Goal: Task Accomplishment & Management: Manage account settings

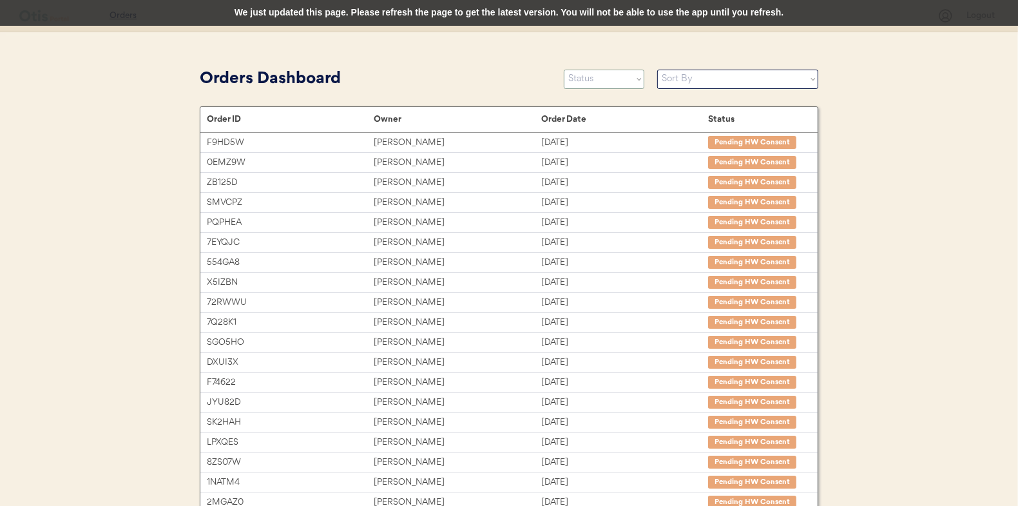
select select ""new""
click at [564, 70] on select "Status On Hold New In Progress Complete Pending HW Consent Canceled" at bounding box center [604, 79] width 81 height 19
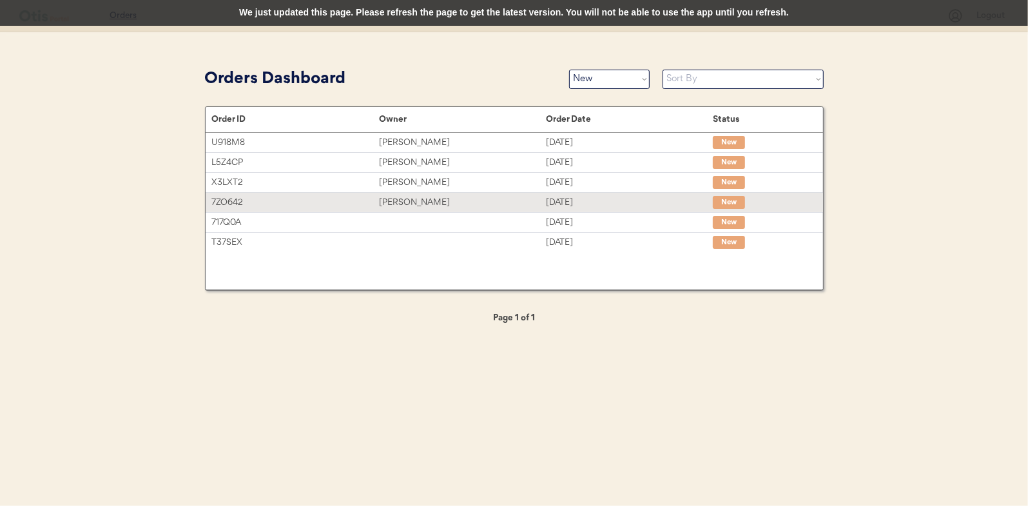
click at [370, 198] on div "7ZO642" at bounding box center [295, 202] width 167 height 15
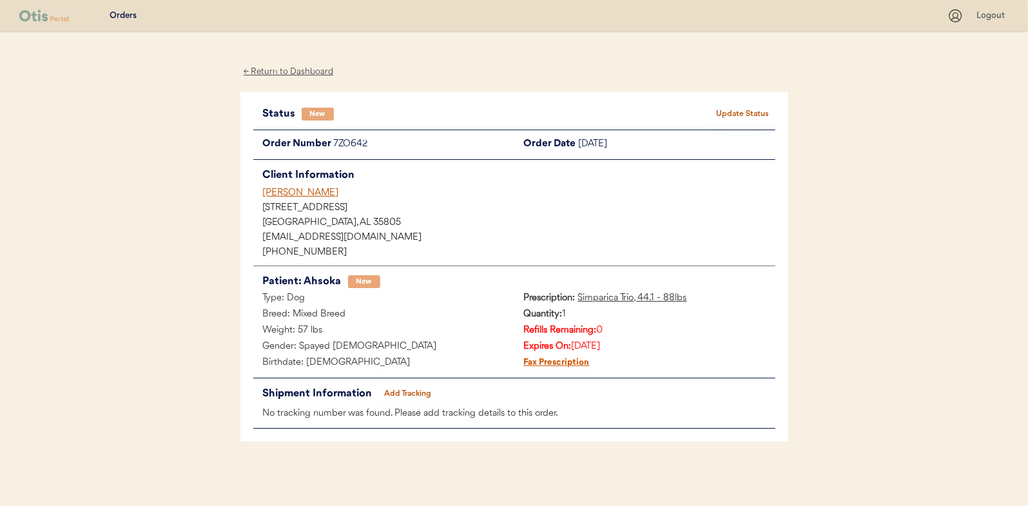
click at [755, 120] on button "Update Status" at bounding box center [743, 114] width 64 height 18
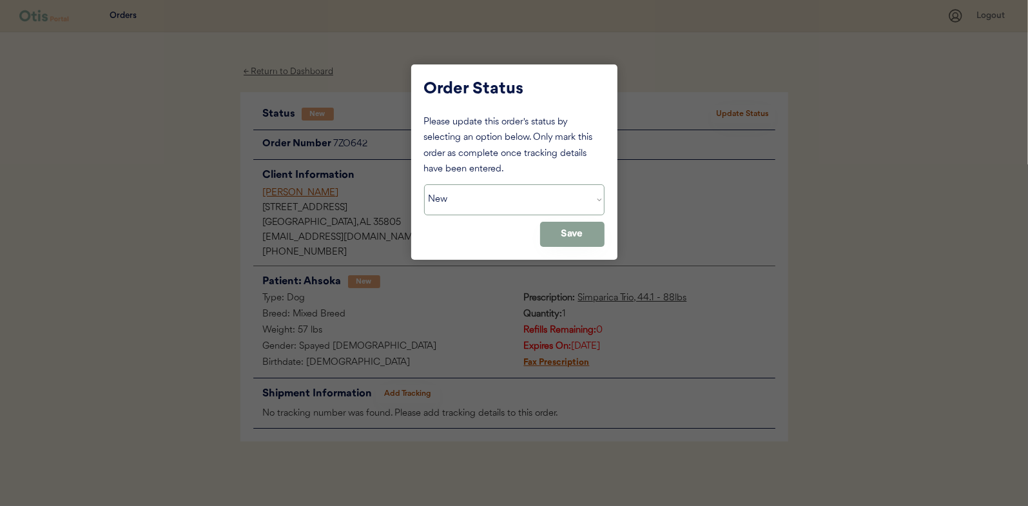
click at [517, 199] on select "Status On Hold New In Progress Complete Pending HW Consent Canceled" at bounding box center [514, 199] width 180 height 31
select select ""in_progress""
click at [424, 184] on select "Status On Hold New In Progress Complete Pending HW Consent Canceled" at bounding box center [514, 199] width 180 height 31
click at [571, 229] on button "Save" at bounding box center [572, 234] width 64 height 25
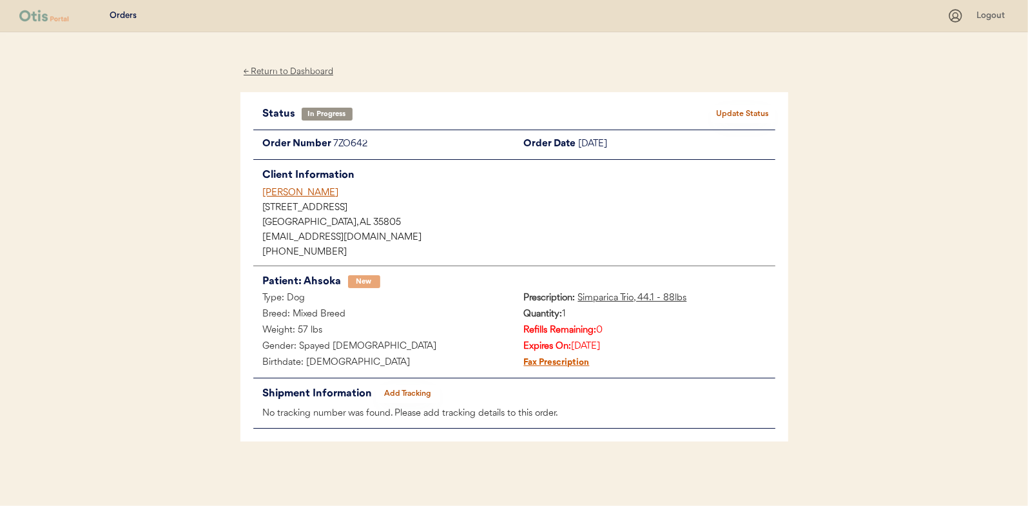
click at [310, 68] on div "← Return to Dashboard" at bounding box center [288, 71] width 97 height 15
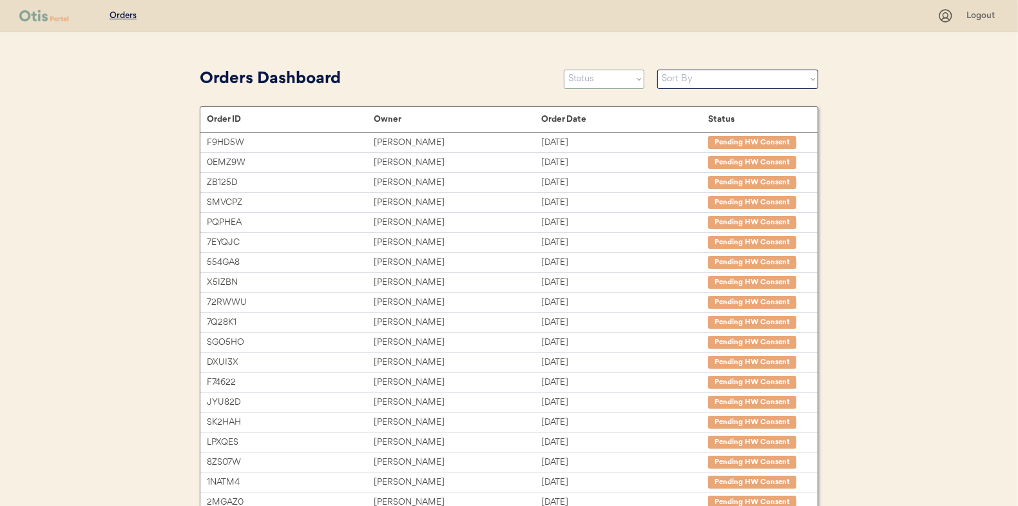
click at [601, 76] on select "Status On Hold New In Progress Complete Pending HW Consent Canceled" at bounding box center [604, 79] width 81 height 19
select select ""new""
click at [564, 70] on select "Status On Hold New In Progress Complete Pending HW Consent Canceled" at bounding box center [604, 79] width 81 height 19
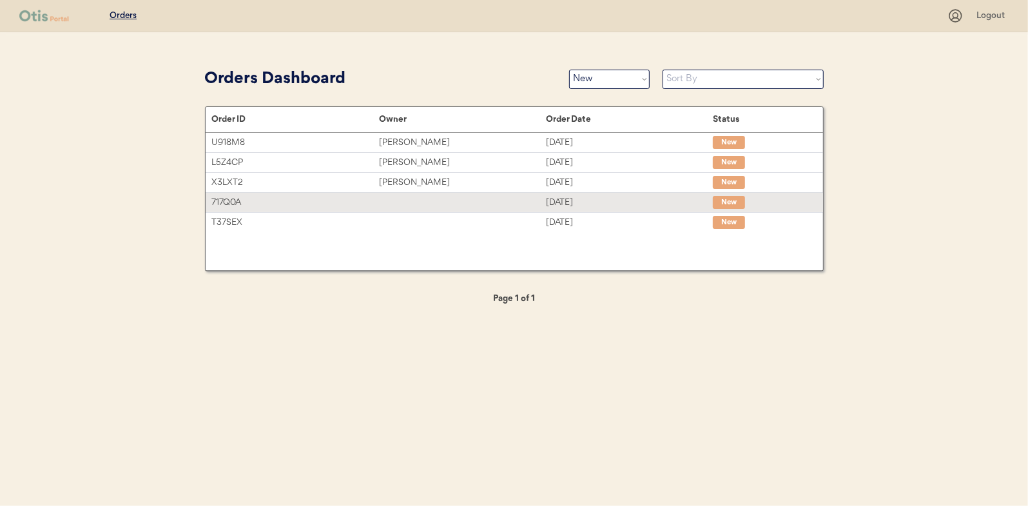
click at [484, 193] on div "717Q0A Sep 17, 2025 New" at bounding box center [514, 202] width 617 height 19
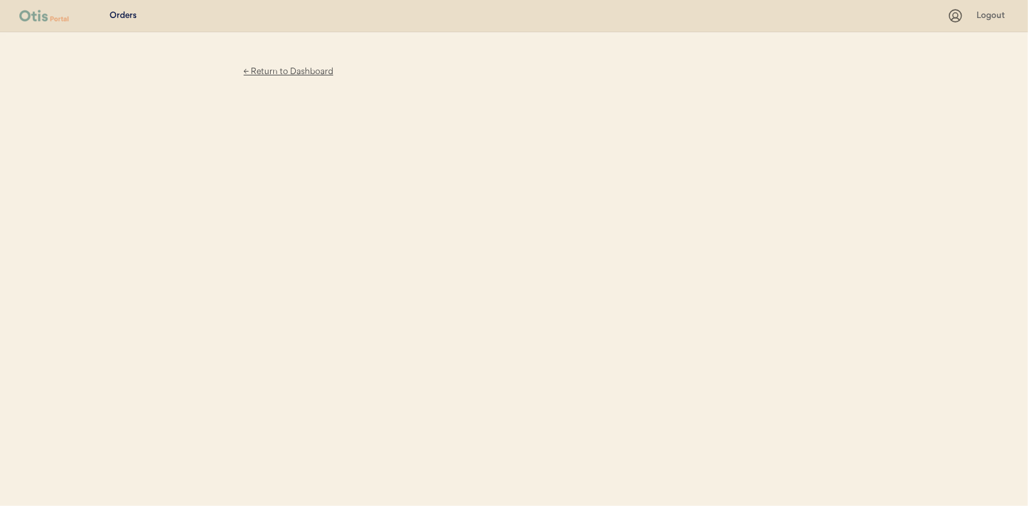
click at [267, 72] on div "← Return to Dashboard" at bounding box center [288, 71] width 97 height 15
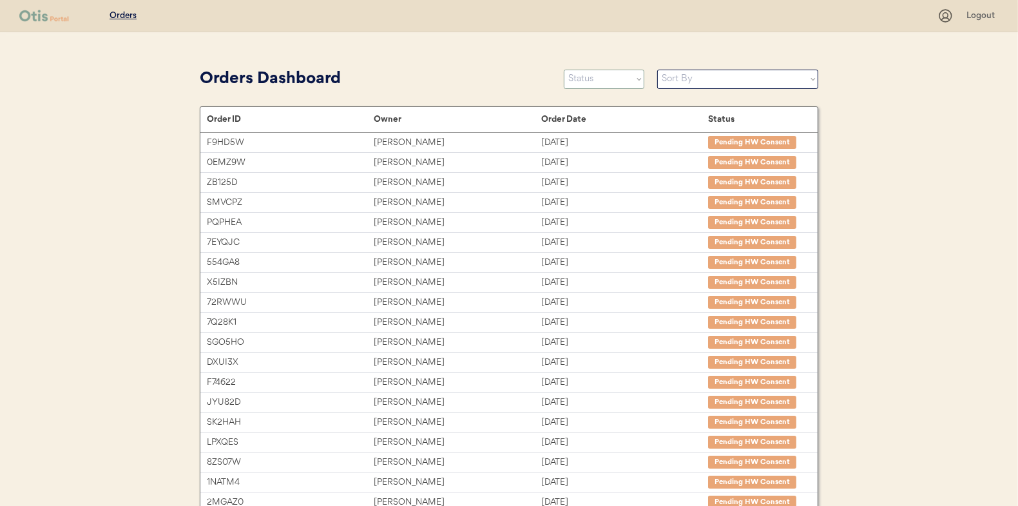
click at [638, 86] on select "Status On Hold New In Progress Complete Pending HW Consent Canceled" at bounding box center [604, 79] width 81 height 19
select select ""new""
click at [564, 70] on select "Status On Hold New In Progress Complete Pending HW Consent Canceled" at bounding box center [604, 79] width 81 height 19
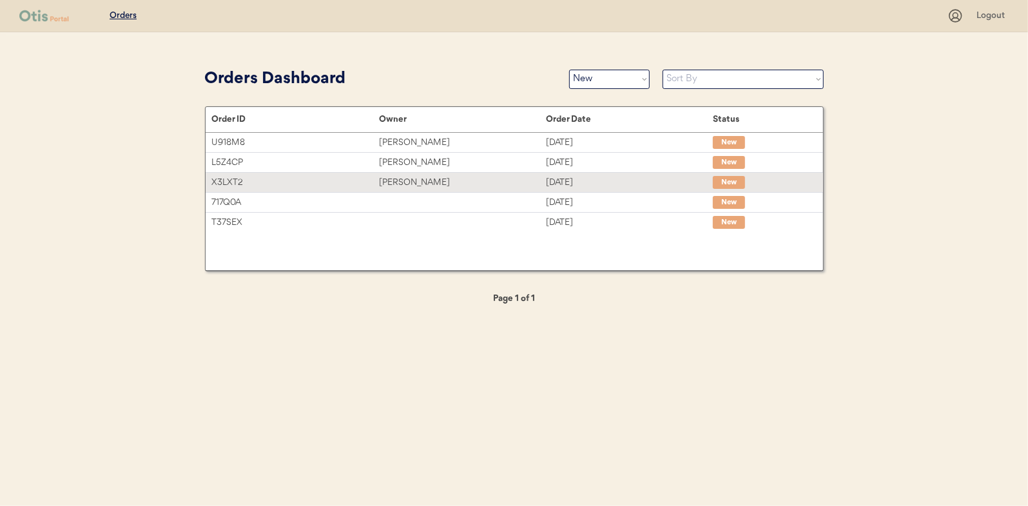
click at [415, 184] on div "[PERSON_NAME]" at bounding box center [462, 182] width 167 height 15
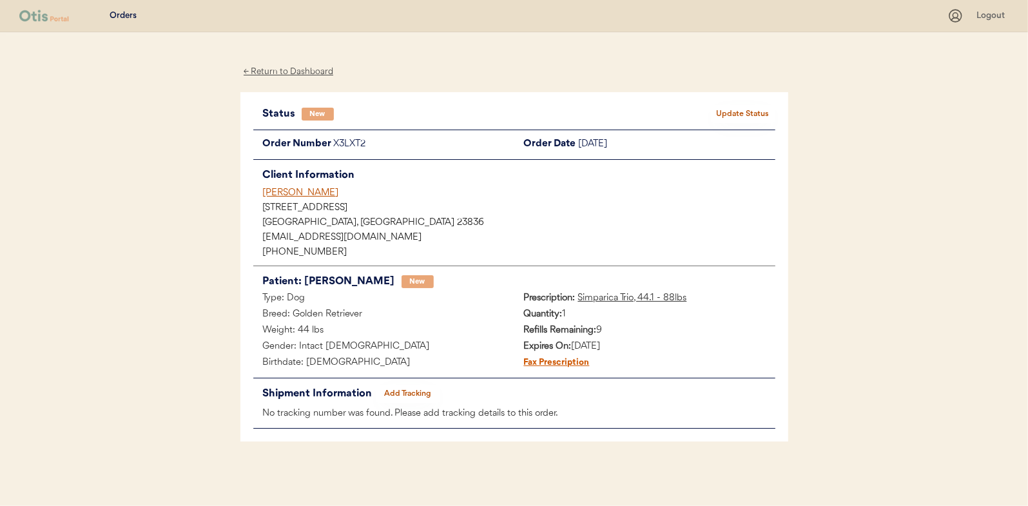
click at [708, 148] on div "[DATE]" at bounding box center [677, 145] width 197 height 16
click at [740, 117] on button "Update Status" at bounding box center [743, 114] width 64 height 18
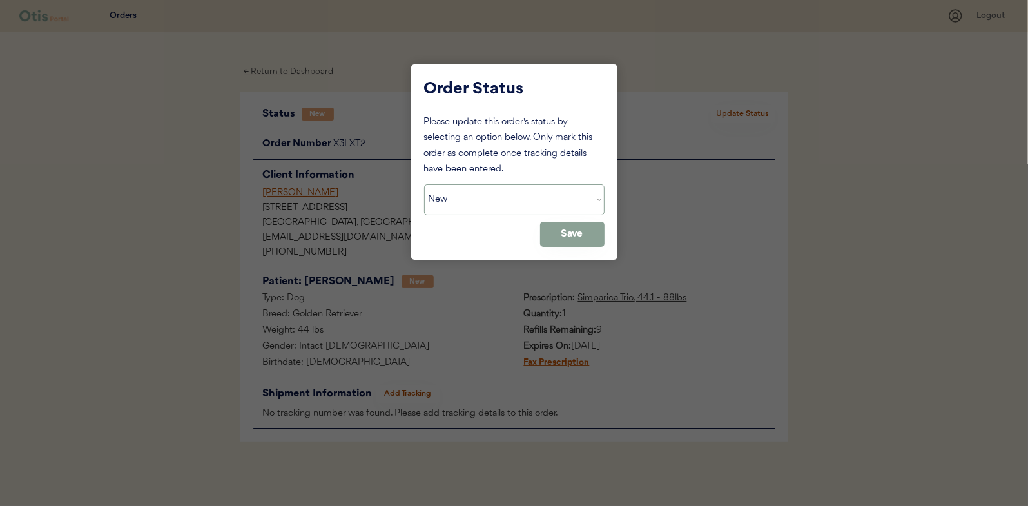
drag, startPoint x: 484, startPoint y: 197, endPoint x: 492, endPoint y: 201, distance: 8.6
click at [484, 197] on select "Status On Hold New In Progress Complete Pending HW Consent Canceled" at bounding box center [514, 199] width 180 height 31
select select ""in_progress""
click at [424, 184] on select "Status On Hold New In Progress Complete Pending HW Consent Canceled" at bounding box center [514, 199] width 180 height 31
click at [559, 239] on button "Save" at bounding box center [572, 234] width 64 height 25
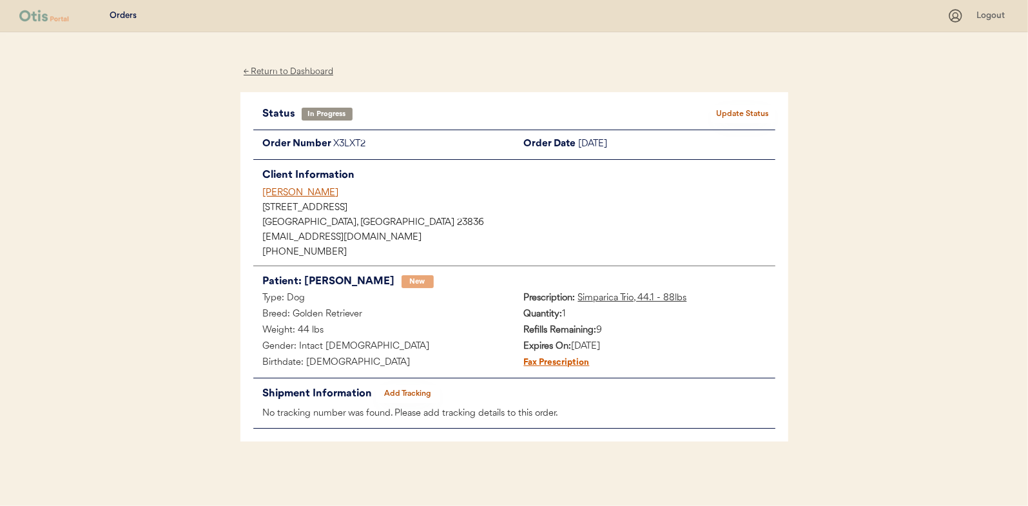
click at [293, 70] on div "← Return to Dashboard" at bounding box center [288, 71] width 97 height 15
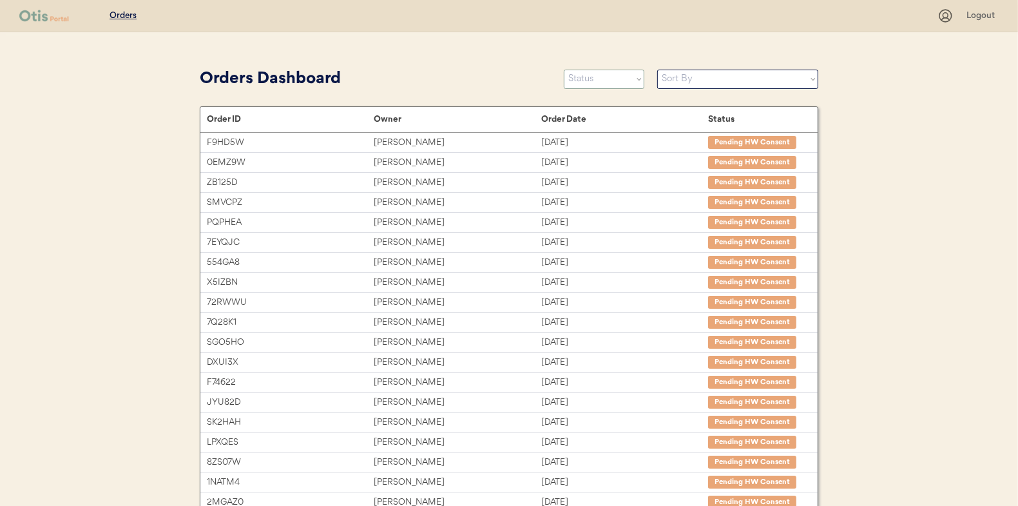
click at [588, 82] on select "Status On Hold New In Progress Complete Pending HW Consent Canceled" at bounding box center [604, 79] width 81 height 19
select select ""new""
click at [564, 70] on select "Status On Hold New In Progress Complete Pending HW Consent Canceled" at bounding box center [604, 79] width 81 height 19
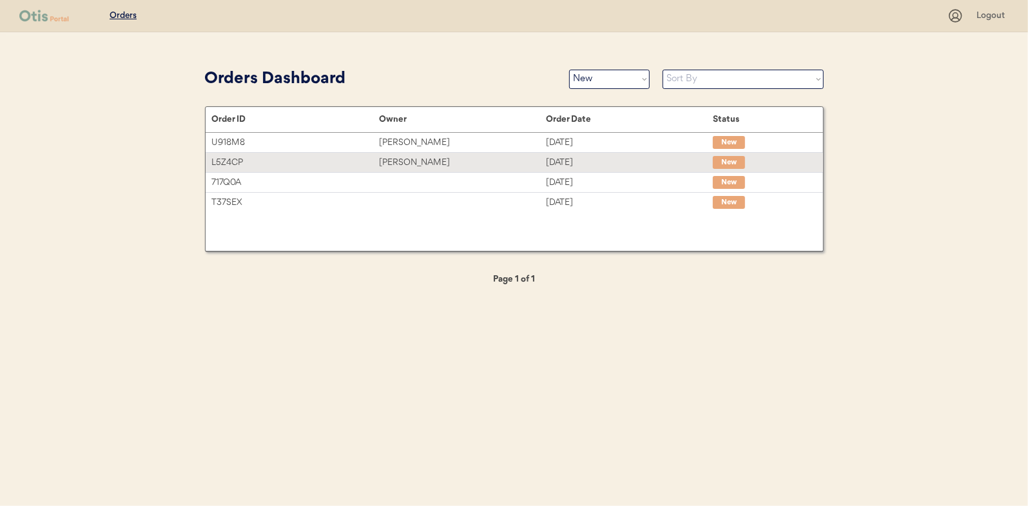
click at [472, 160] on div "[PERSON_NAME]" at bounding box center [462, 162] width 167 height 15
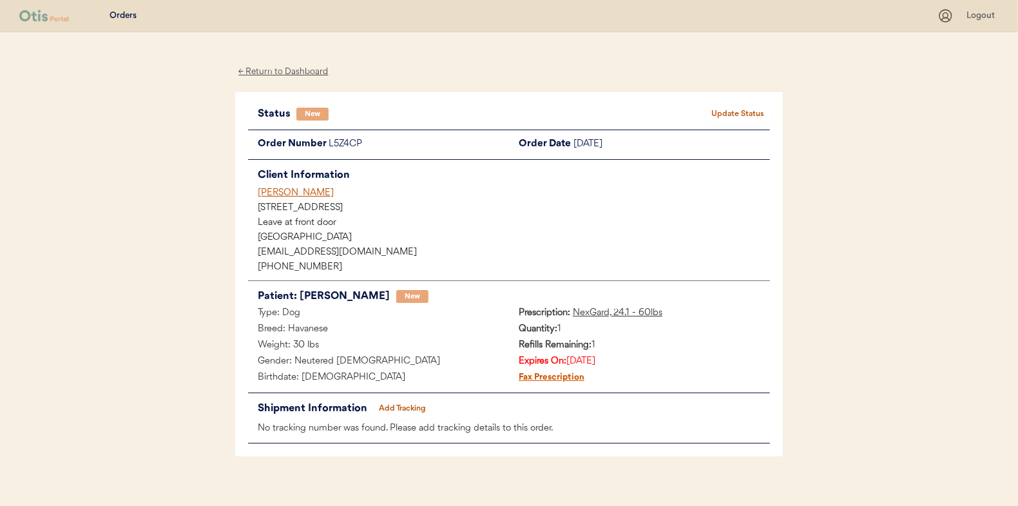
click at [742, 113] on button "Update Status" at bounding box center [738, 114] width 64 height 18
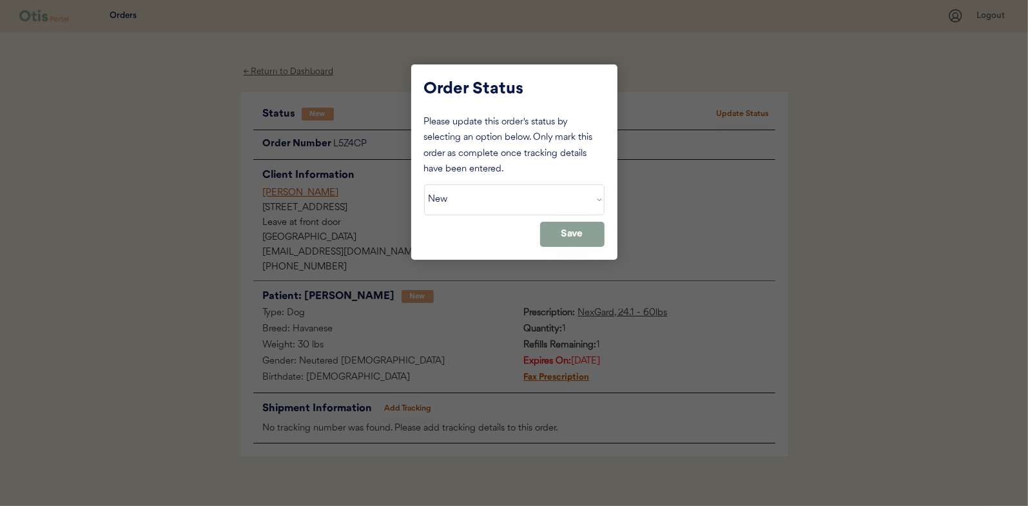
click at [508, 205] on select "Status On Hold New In Progress Complete Pending HW Consent Canceled" at bounding box center [514, 199] width 180 height 31
select select ""in_progress""
click at [424, 184] on select "Status On Hold New In Progress Complete Pending HW Consent Canceled" at bounding box center [514, 199] width 180 height 31
click at [577, 236] on button "Save" at bounding box center [572, 234] width 64 height 25
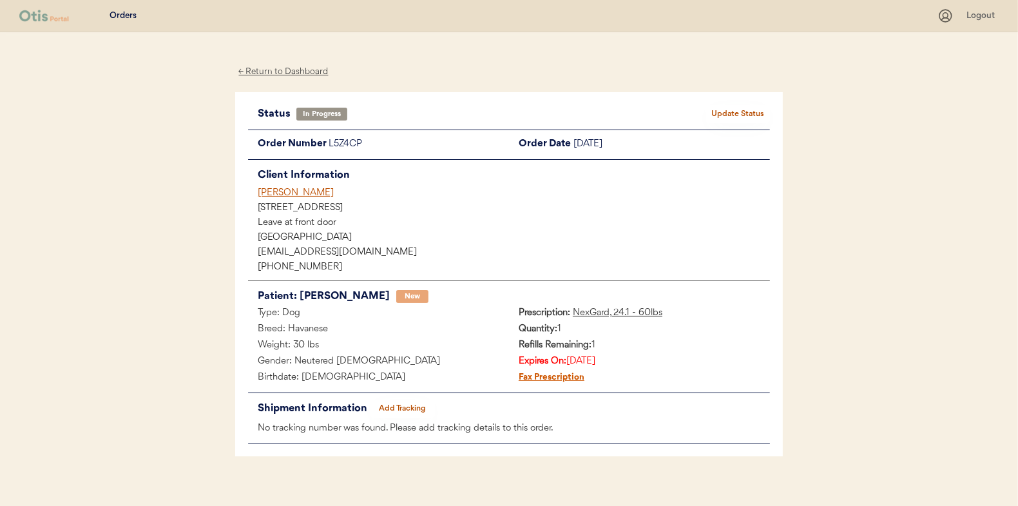
click at [290, 72] on div "← Return to Dashboard" at bounding box center [283, 71] width 97 height 15
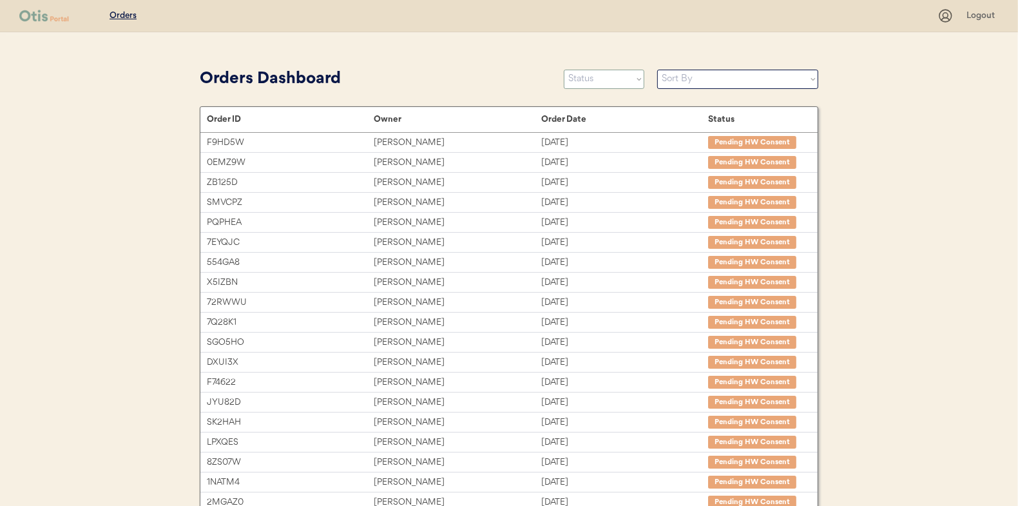
click at [622, 78] on select "Status On Hold New In Progress Complete Pending HW Consent Canceled" at bounding box center [604, 79] width 81 height 19
select select ""new""
click at [564, 70] on select "Status On Hold New In Progress Complete Pending HW Consent Canceled" at bounding box center [604, 79] width 81 height 19
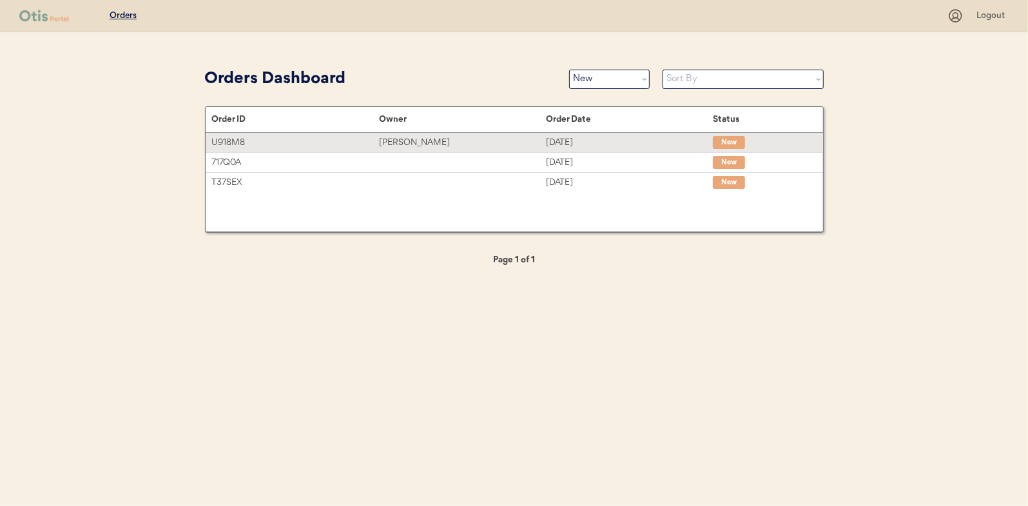
click at [595, 137] on div "Sep 18, 2025" at bounding box center [629, 142] width 167 height 15
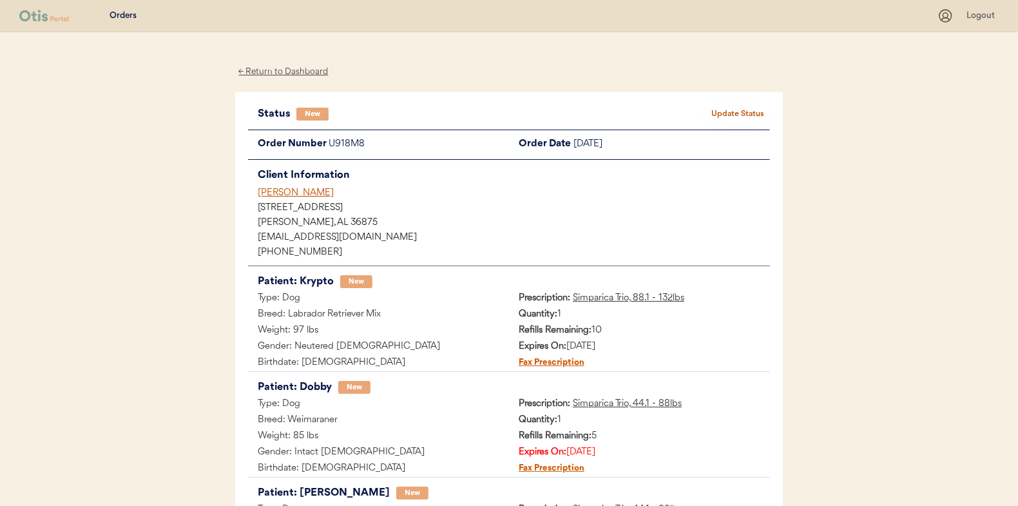
click at [731, 118] on button "Update Status" at bounding box center [738, 114] width 64 height 18
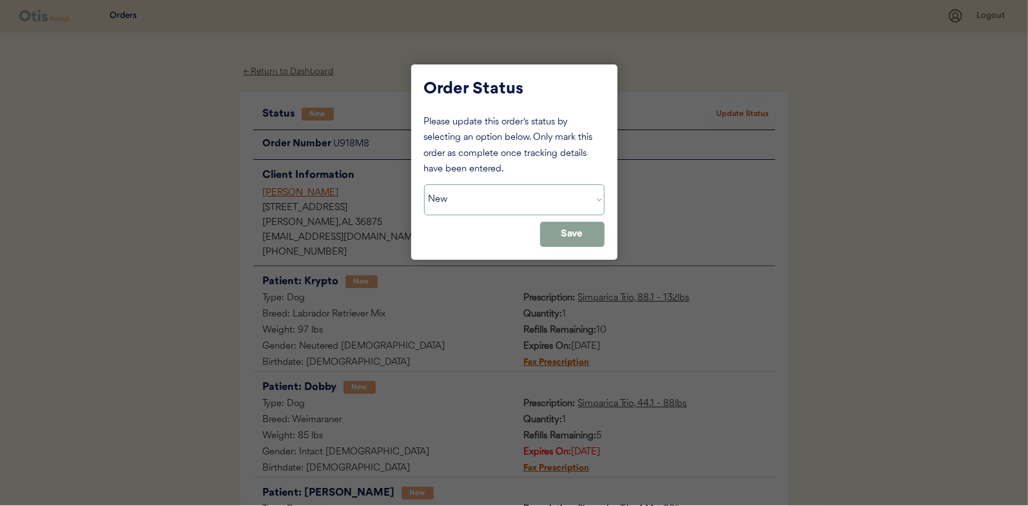
click at [517, 200] on select "Status On Hold New In Progress Complete Pending HW Consent Canceled" at bounding box center [514, 199] width 180 height 31
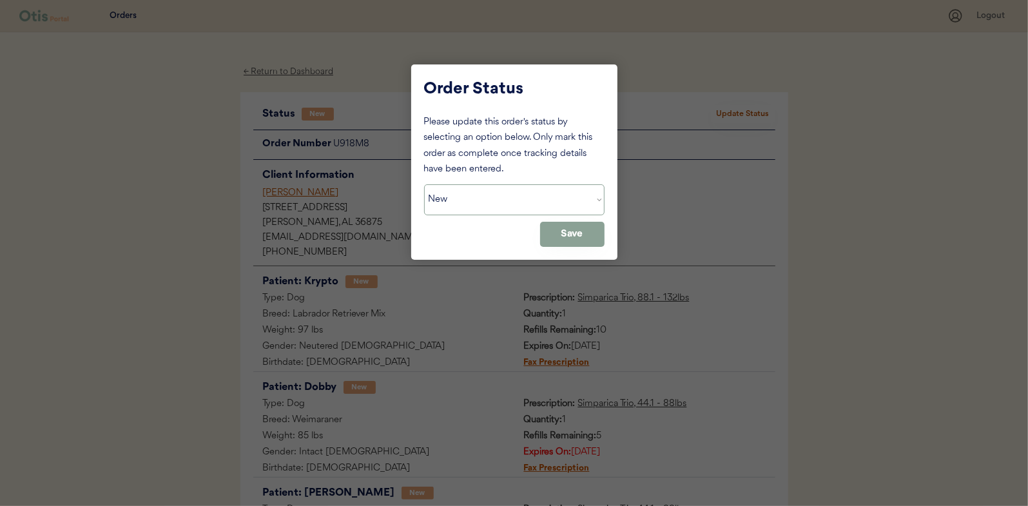
select select ""in_progress""
click at [424, 184] on select "Status On Hold New In Progress Complete Pending HW Consent Canceled" at bounding box center [514, 199] width 180 height 31
click at [567, 242] on button "Save" at bounding box center [572, 234] width 64 height 25
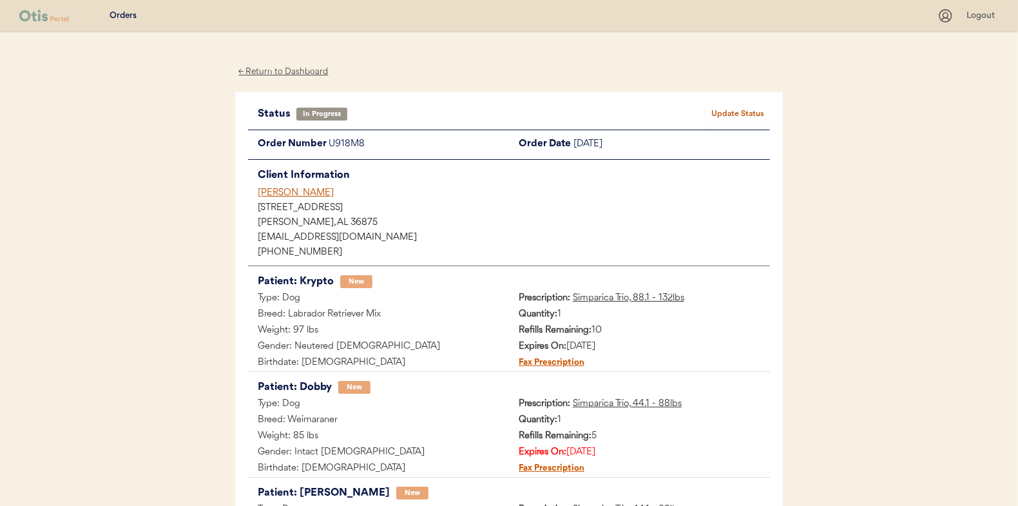
click at [288, 70] on div "← Return to Dashboard" at bounding box center [283, 71] width 97 height 15
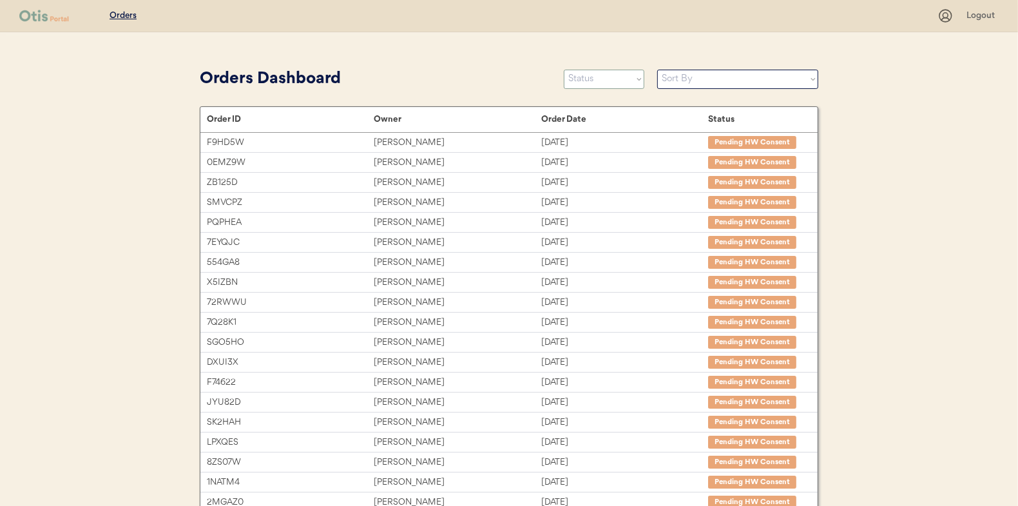
click at [630, 73] on select "Status On Hold New In Progress Complete Pending HW Consent Canceled" at bounding box center [604, 79] width 81 height 19
click at [564, 70] on select "Status On Hold New In Progress Complete Pending HW Consent Canceled" at bounding box center [604, 79] width 81 height 19
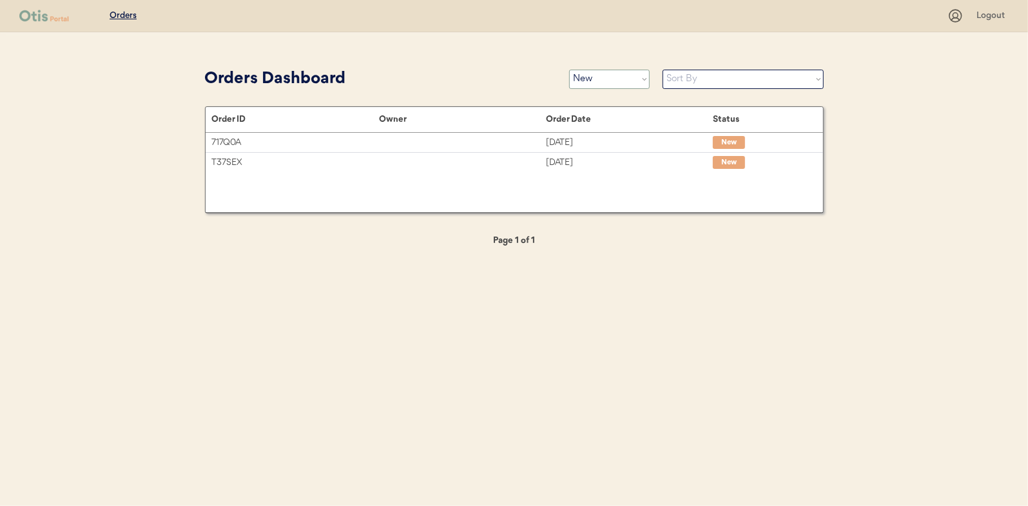
click at [633, 79] on select "Status On Hold New In Progress Complete Pending HW Consent Canceled" at bounding box center [609, 79] width 81 height 19
select select ""in_progress""
click at [569, 70] on select "Status On Hold New In Progress Complete Pending HW Consent Canceled" at bounding box center [609, 79] width 81 height 19
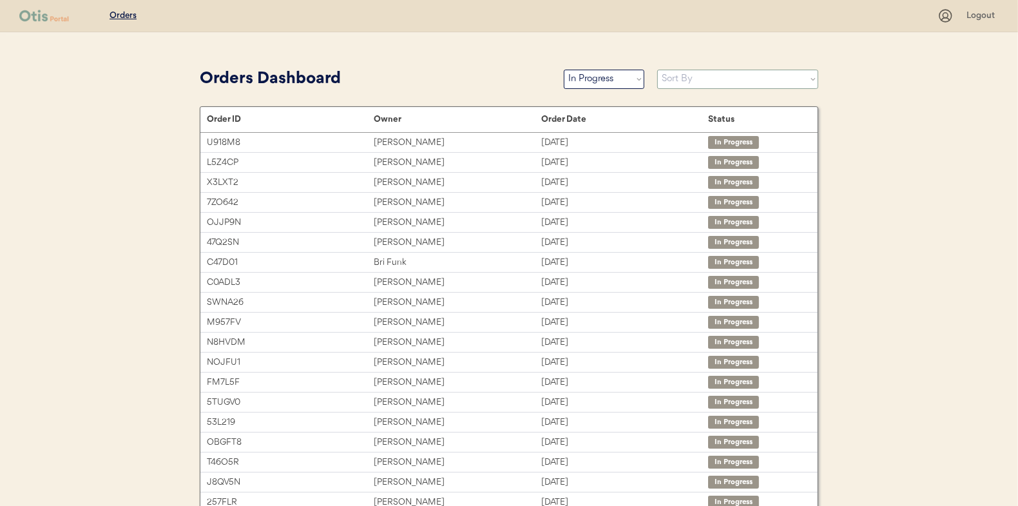
click at [679, 86] on select "Sort By Order Date (Newest → Oldest) Order Date (Oldest → Newest)" at bounding box center [737, 79] width 161 height 19
select select ""Order Date (Oldest → Newest)""
click at [657, 70] on select "Sort By Order Date (Newest → Oldest) Order Date (Oldest → Newest)" at bounding box center [737, 79] width 161 height 19
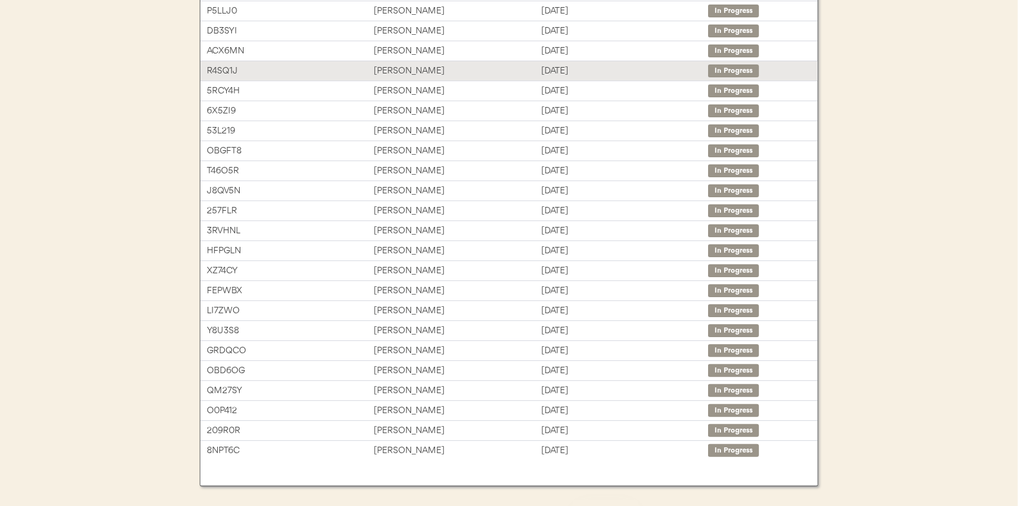
scroll to position [193, 0]
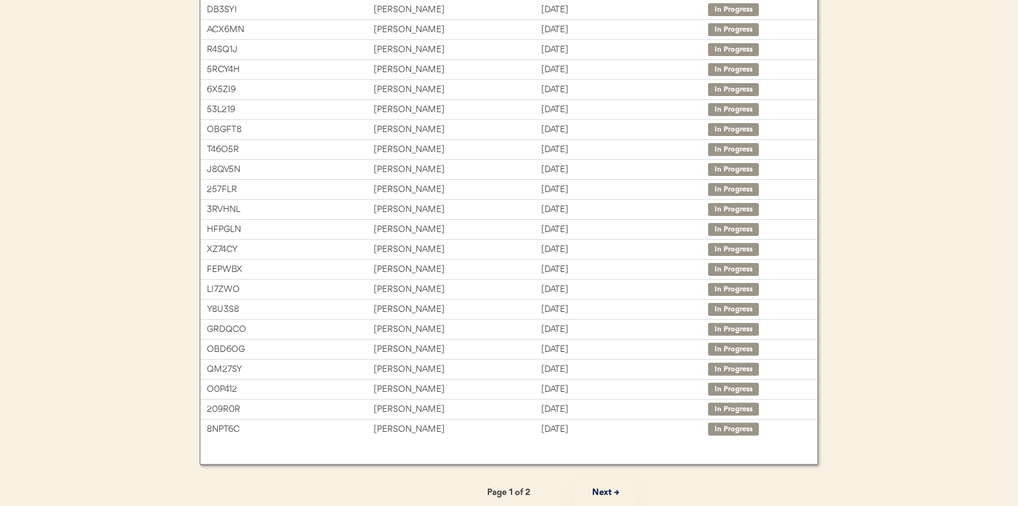
click at [606, 487] on button "Next →" at bounding box center [605, 492] width 64 height 29
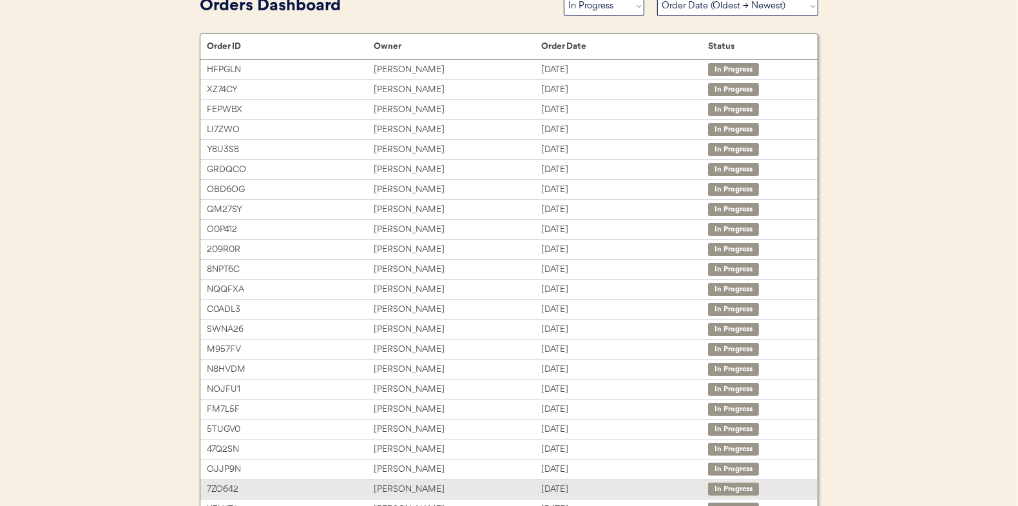
scroll to position [64, 0]
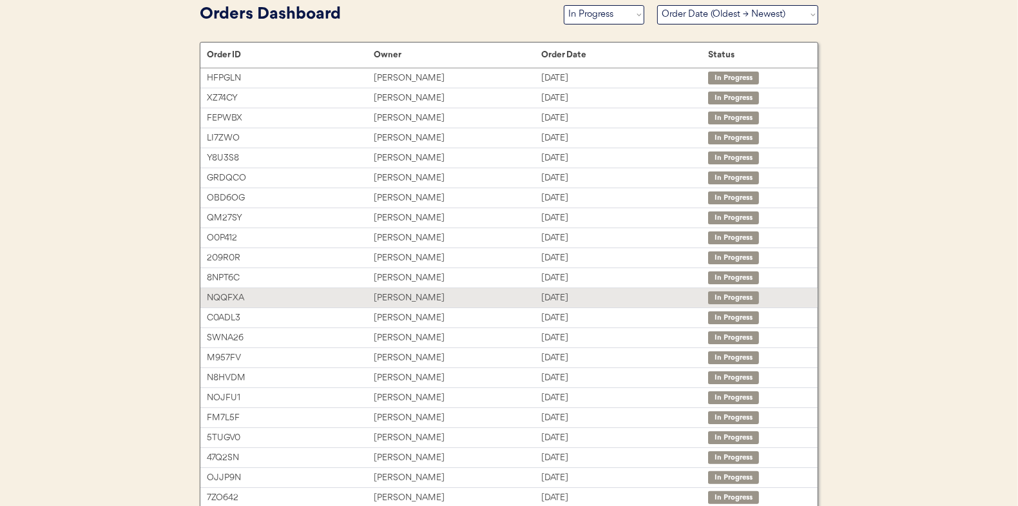
click at [462, 300] on div "[PERSON_NAME]" at bounding box center [457, 298] width 167 height 15
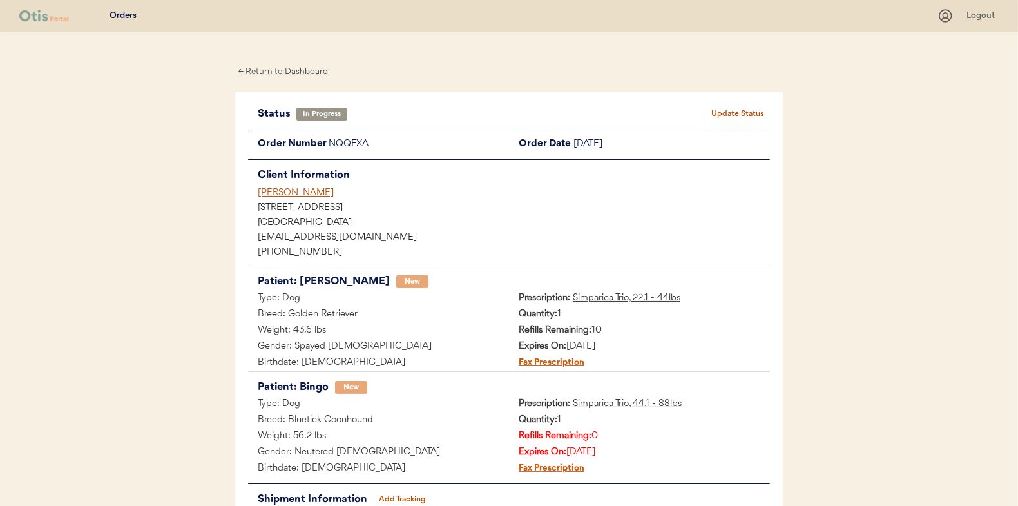
click at [409, 500] on button "Add Tracking" at bounding box center [403, 499] width 64 height 18
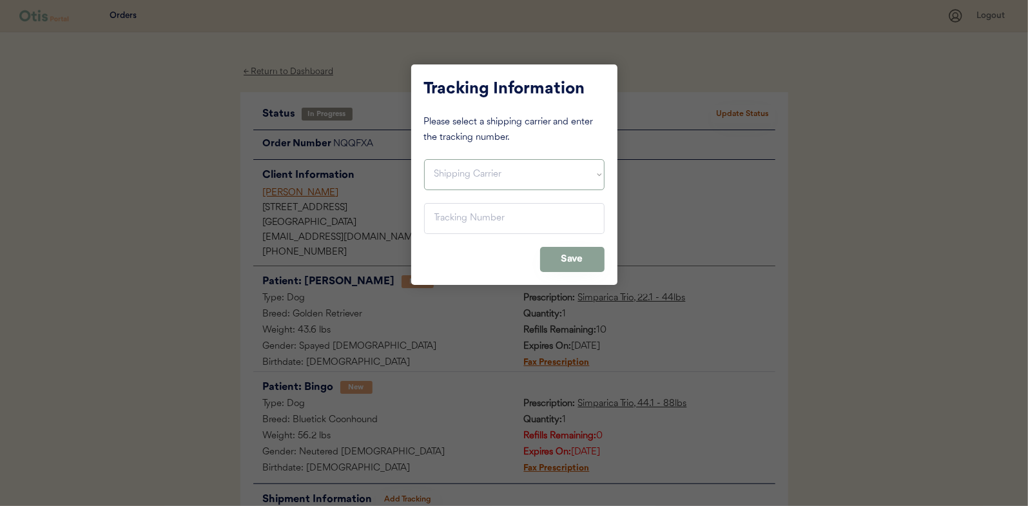
click at [508, 169] on select "Shipping Carrier FedEx FedEx Ground Economy UPS USPS" at bounding box center [514, 174] width 180 height 31
select select ""usps""
click at [424, 159] on select "Shipping Carrier FedEx FedEx Ground Economy UPS USPS" at bounding box center [514, 174] width 180 height 31
click at [475, 226] on input "input" at bounding box center [514, 218] width 180 height 31
paste input "9400150105798032043199"
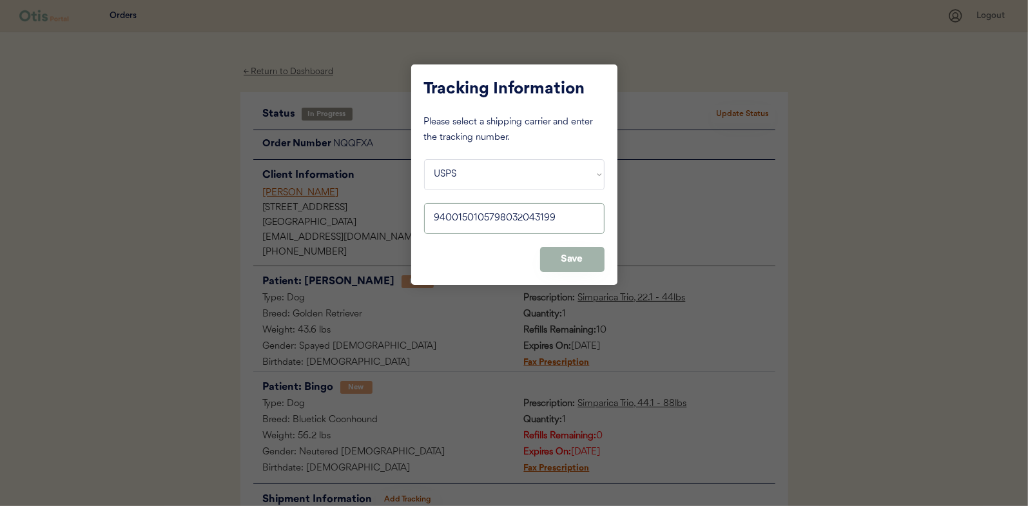
type input "9400150105798032043199"
click at [557, 255] on button "Save" at bounding box center [572, 259] width 64 height 25
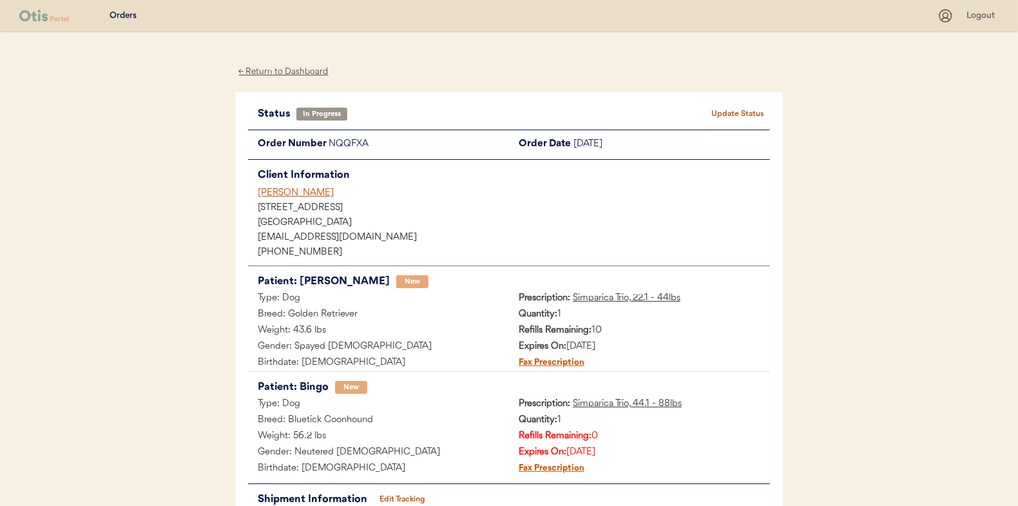
click at [741, 113] on button "Update Status" at bounding box center [738, 114] width 64 height 18
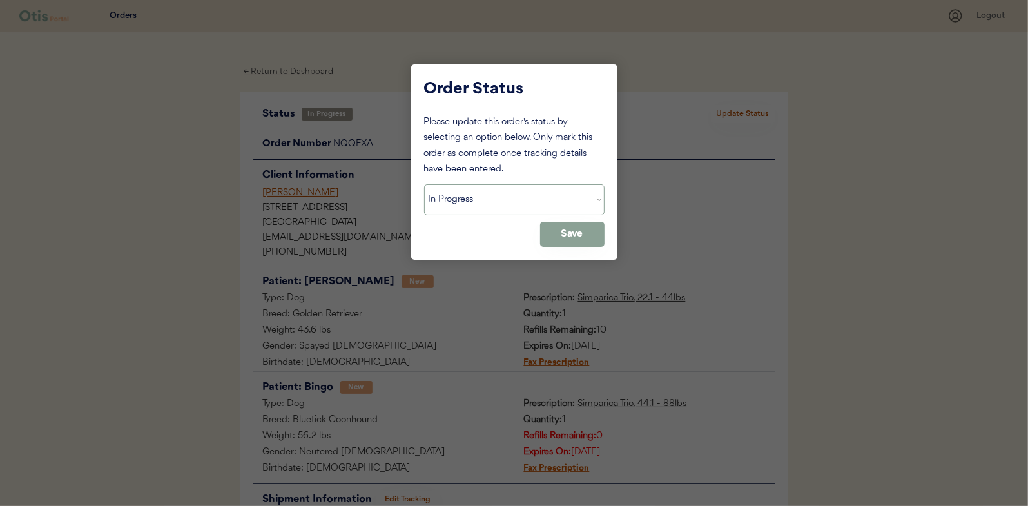
click at [493, 207] on select "Status On Hold New In Progress Complete Pending HW Consent Canceled" at bounding box center [514, 199] width 180 height 31
select select ""complete""
click at [424, 184] on select "Status On Hold New In Progress Complete Pending HW Consent Canceled" at bounding box center [514, 199] width 180 height 31
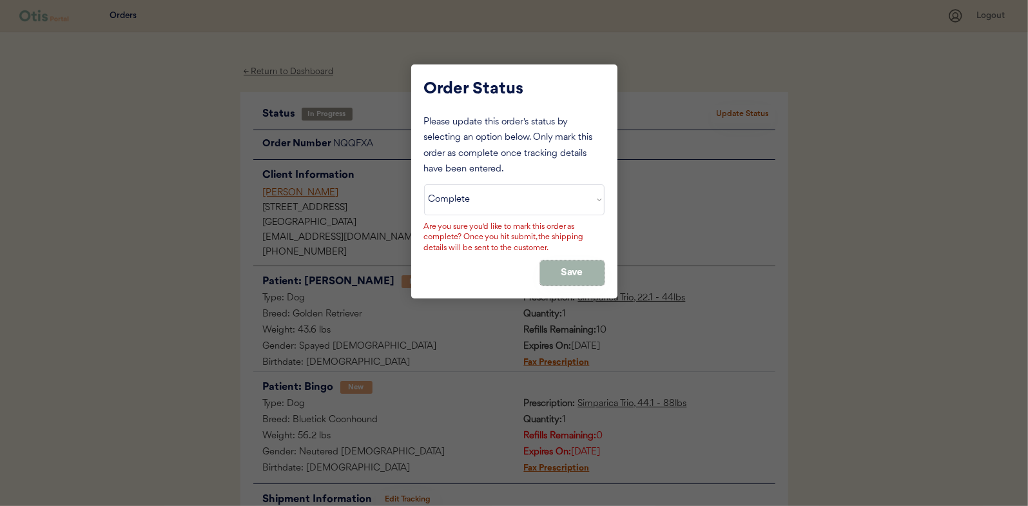
click at [557, 276] on button "Save" at bounding box center [572, 272] width 64 height 25
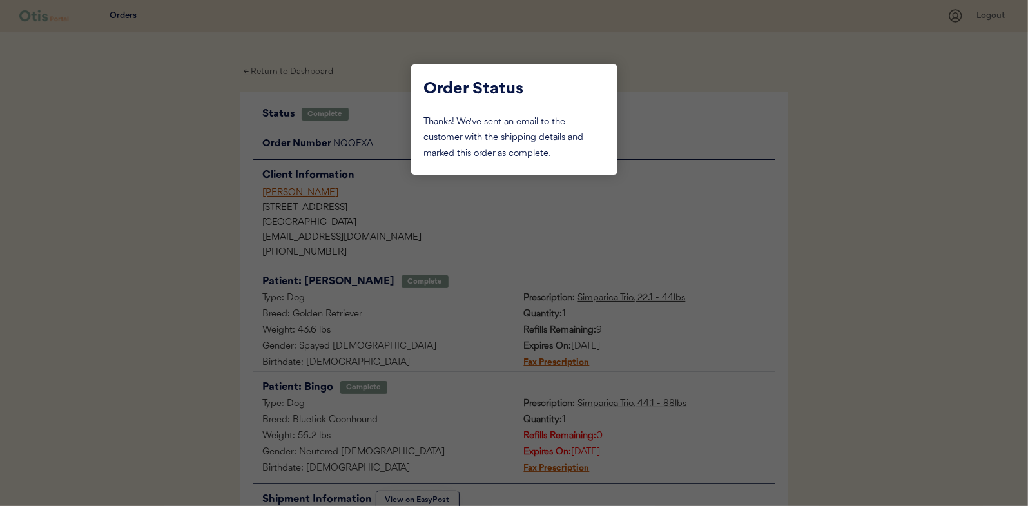
drag, startPoint x: 128, startPoint y: 86, endPoint x: 197, endPoint y: 94, distance: 69.4
click at [128, 86] on div at bounding box center [514, 253] width 1028 height 506
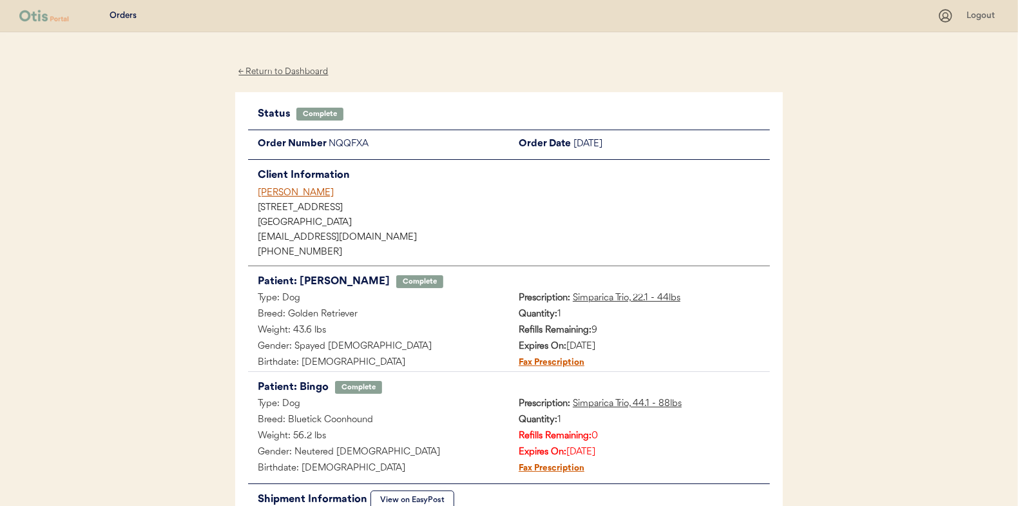
click at [259, 69] on div "← Return to Dashboard" at bounding box center [283, 71] width 97 height 15
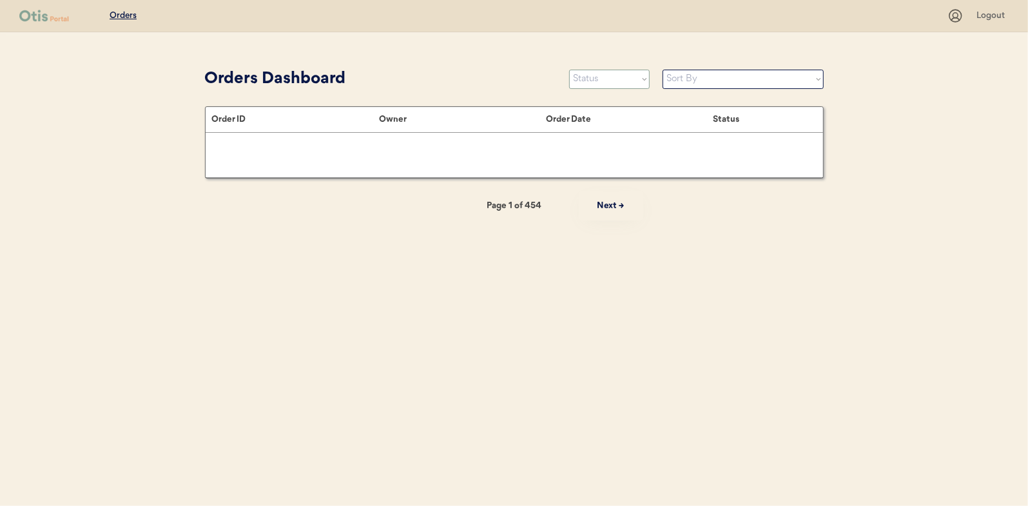
click at [601, 88] on select "Status On Hold New In Progress Complete Pending HW Consent Canceled" at bounding box center [609, 79] width 81 height 19
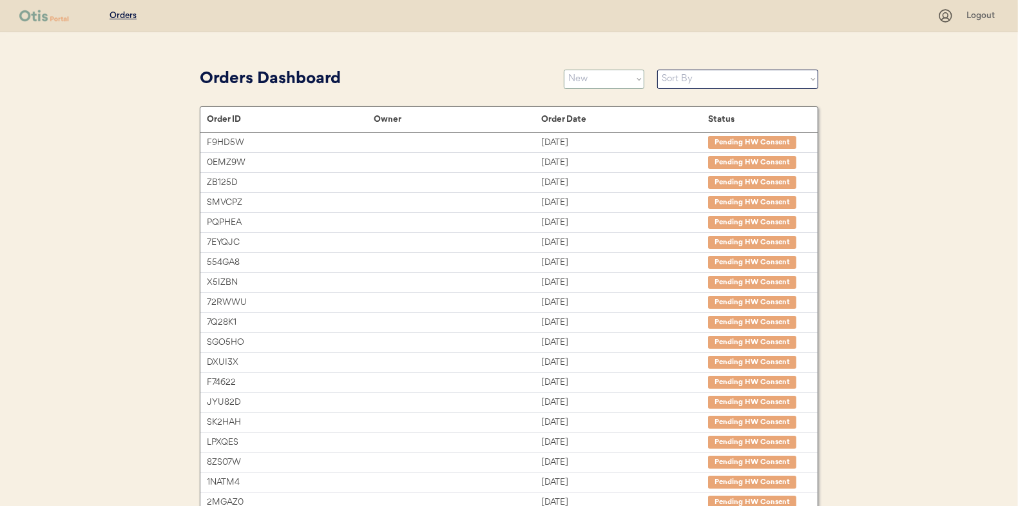
click at [564, 70] on select "Status On Hold New In Progress Complete Pending HW Consent Canceled" at bounding box center [604, 79] width 81 height 19
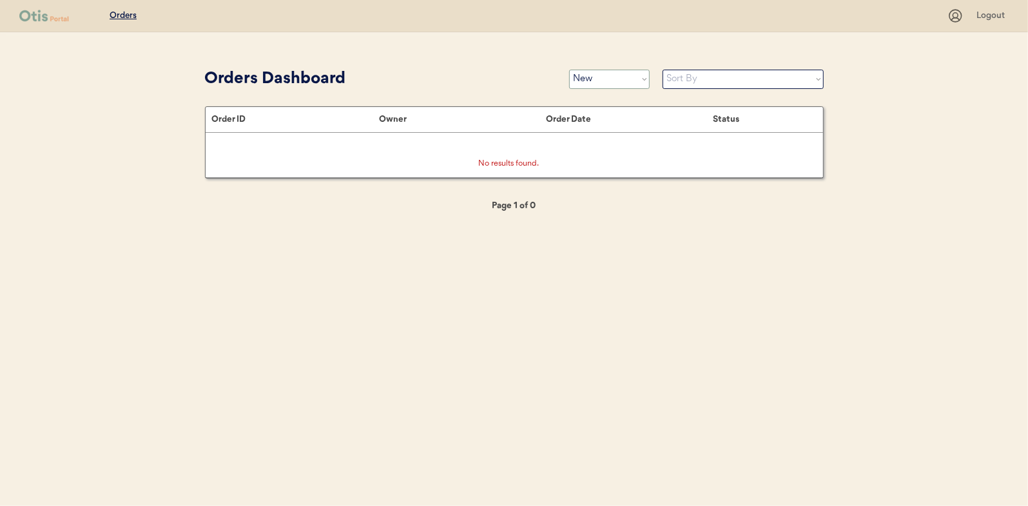
click at [606, 77] on select "Status On Hold New In Progress Complete Pending HW Consent Canceled" at bounding box center [609, 79] width 81 height 19
select select ""in_progress""
click at [569, 70] on select "Status On Hold New In Progress Complete Pending HW Consent Canceled" at bounding box center [609, 79] width 81 height 19
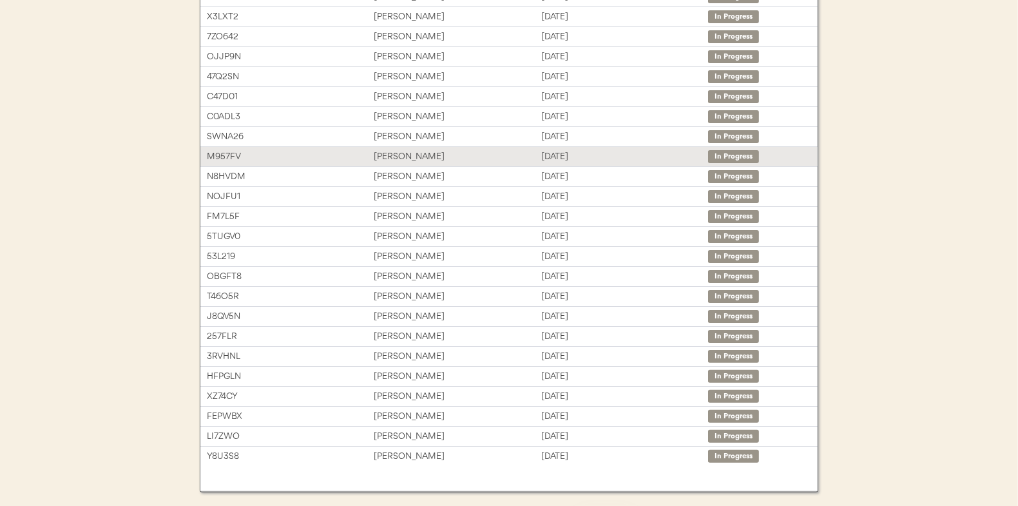
scroll to position [193, 0]
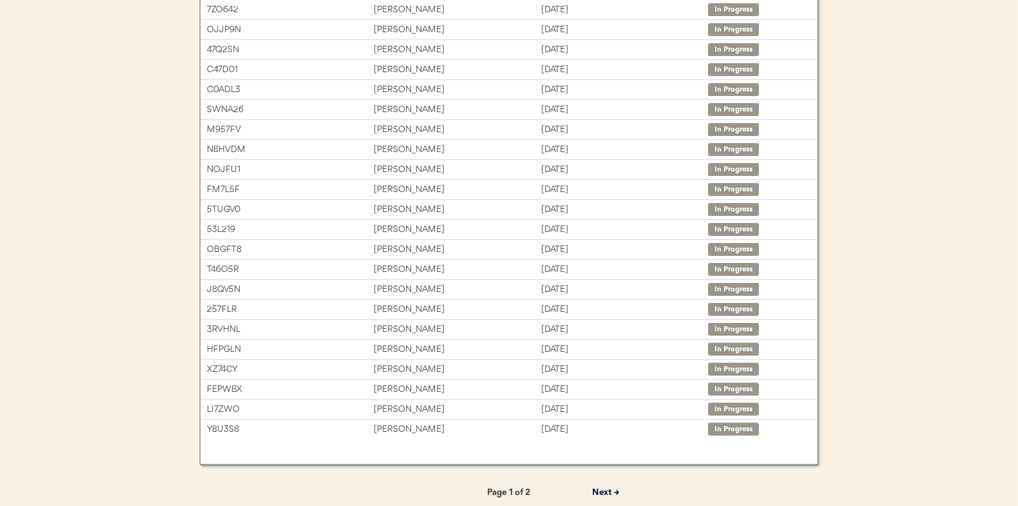
click at [595, 483] on button "Next →" at bounding box center [605, 492] width 64 height 29
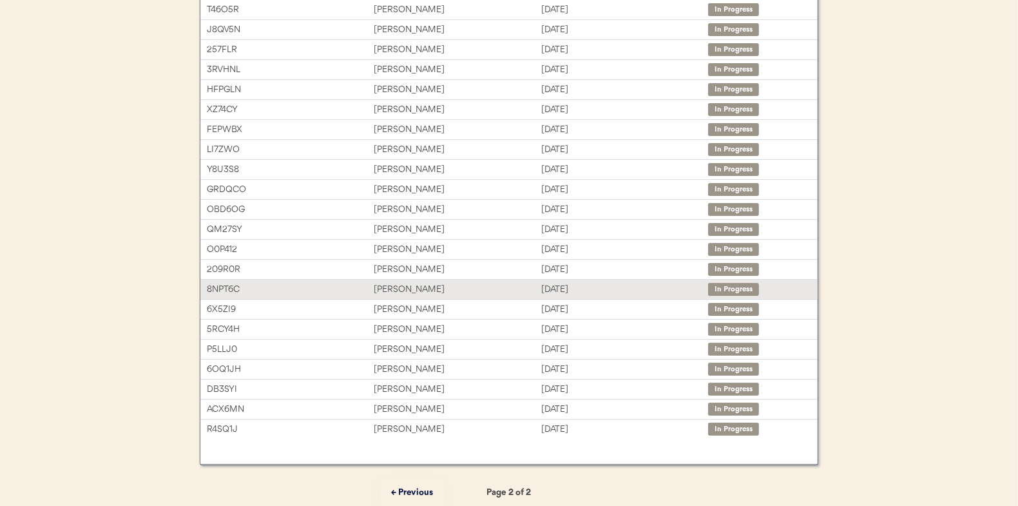
click at [407, 286] on div "[PERSON_NAME]" at bounding box center [457, 289] width 167 height 15
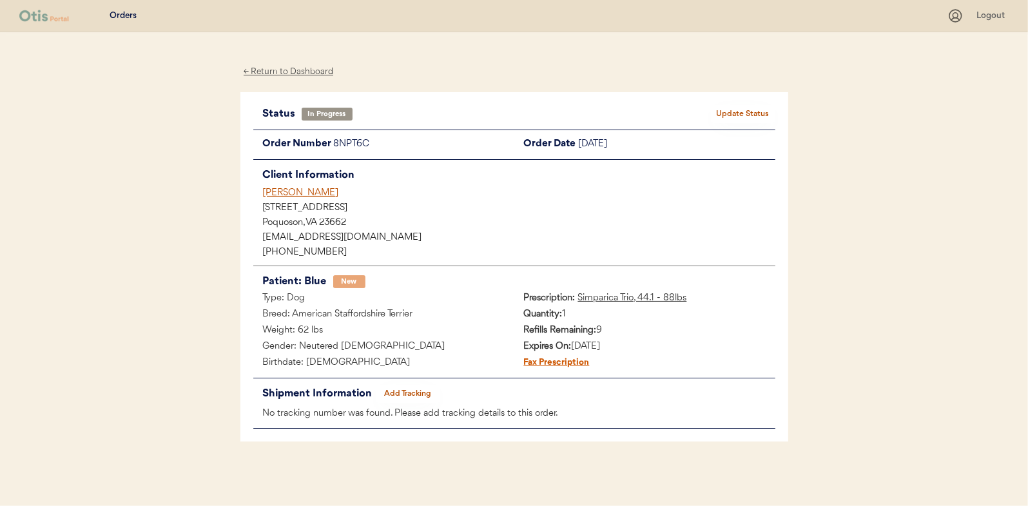
click at [414, 387] on button "Add Tracking" at bounding box center [408, 394] width 64 height 18
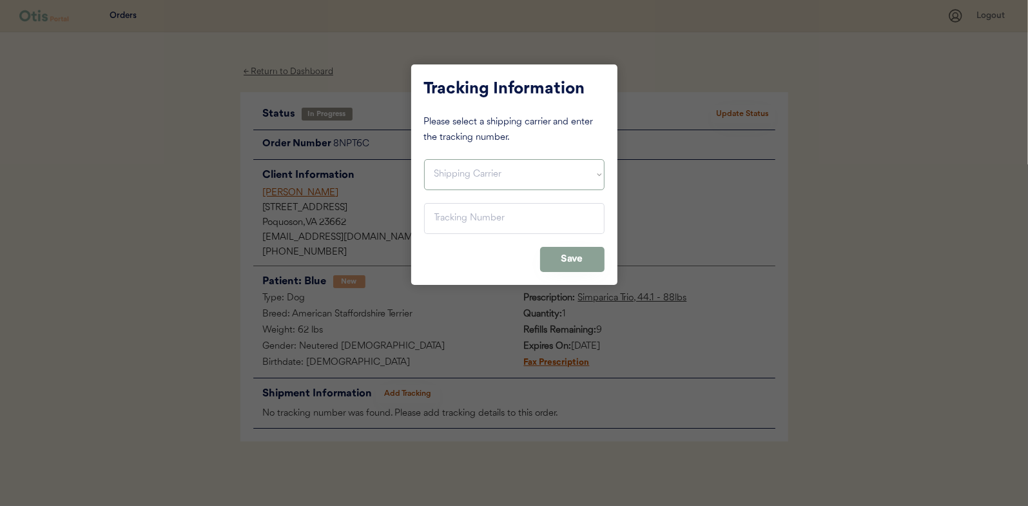
drag, startPoint x: 450, startPoint y: 172, endPoint x: 450, endPoint y: 186, distance: 14.2
click at [450, 172] on select "Shipping Carrier FedEx FedEx Ground Economy UPS USPS" at bounding box center [514, 174] width 180 height 31
select select ""usps""
click at [424, 159] on select "Shipping Carrier FedEx FedEx Ground Economy UPS USPS" at bounding box center [514, 174] width 180 height 31
click at [463, 216] on input "input" at bounding box center [514, 218] width 180 height 31
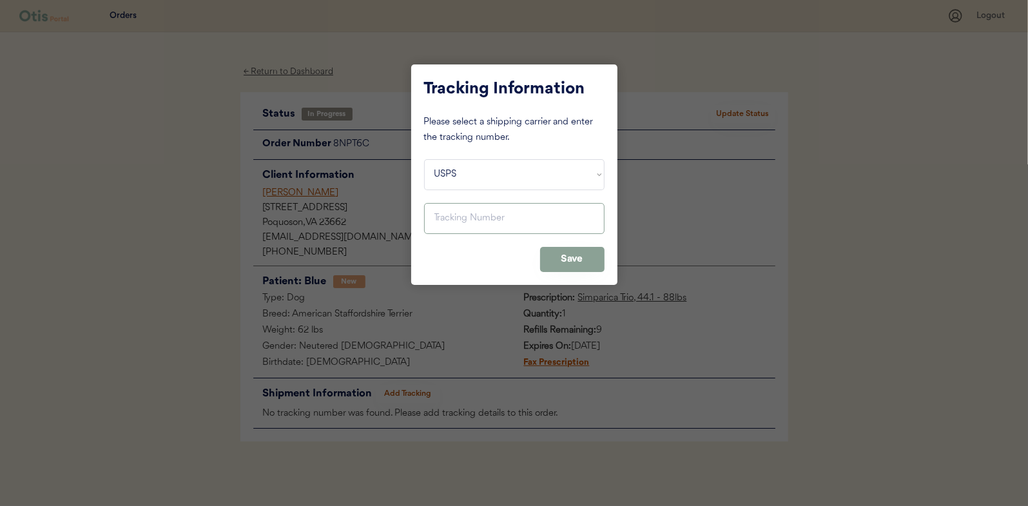
paste input "9400150105798032038782"
type input "9400150105798032038782"
click at [570, 264] on button "Save" at bounding box center [572, 259] width 64 height 25
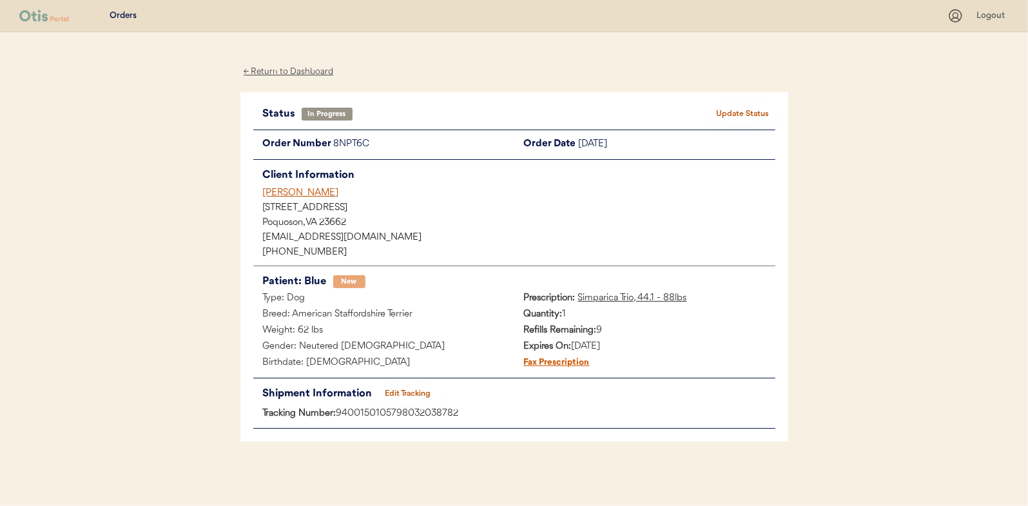
click at [727, 119] on button "Update Status" at bounding box center [743, 114] width 64 height 18
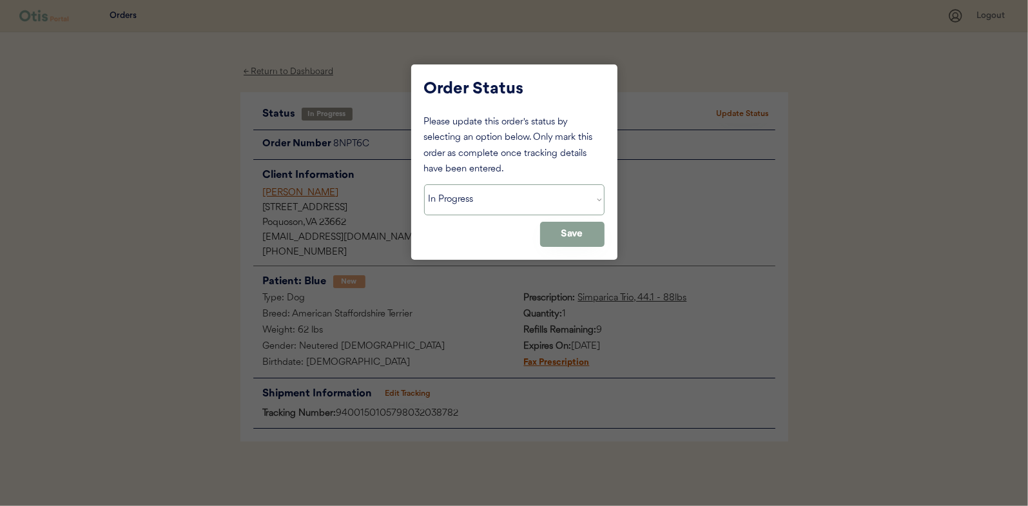
click at [526, 199] on select "Status On Hold New In Progress Complete Pending HW Consent Canceled" at bounding box center [514, 199] width 180 height 31
select select ""complete""
click at [424, 184] on select "Status On Hold New In Progress Complete Pending HW Consent Canceled" at bounding box center [514, 199] width 180 height 31
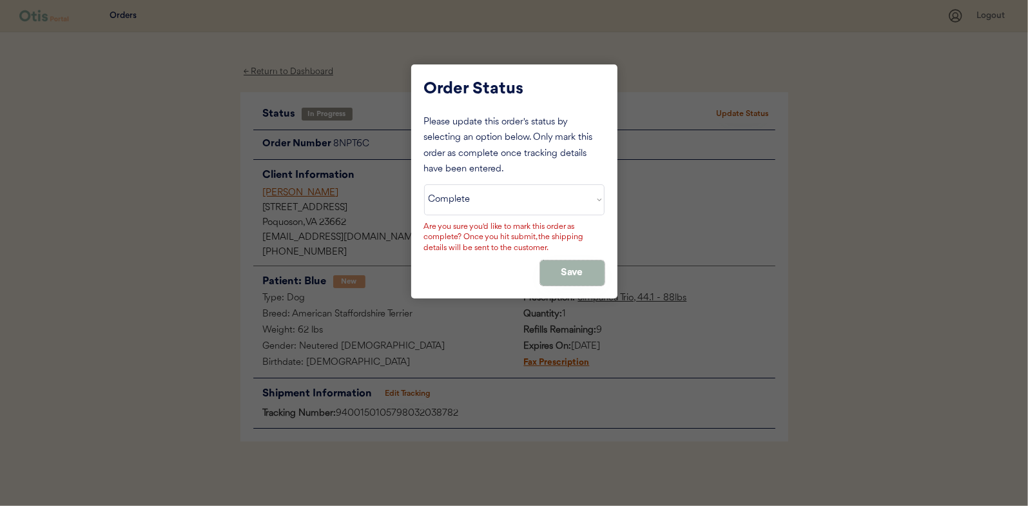
click at [556, 267] on button "Save" at bounding box center [572, 272] width 64 height 25
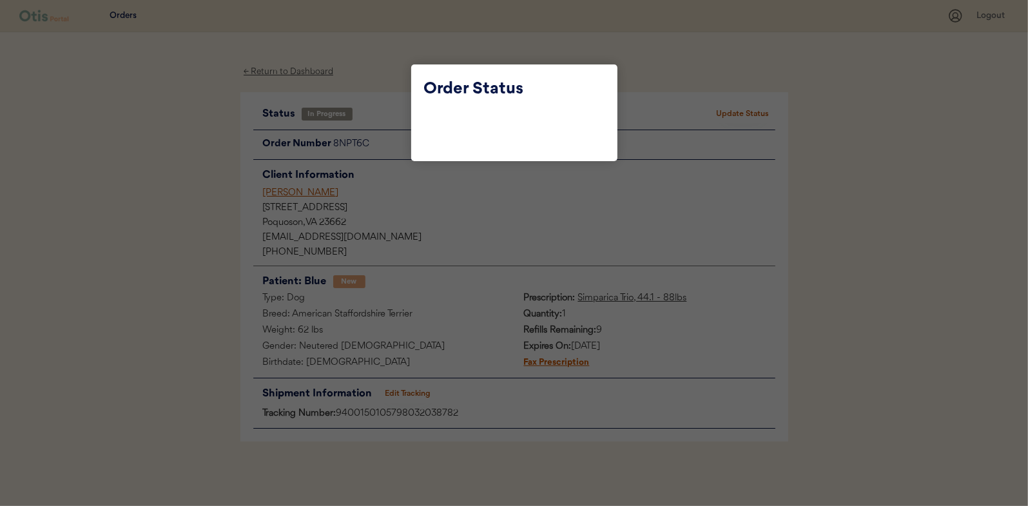
click at [558, 272] on div at bounding box center [514, 253] width 1028 height 506
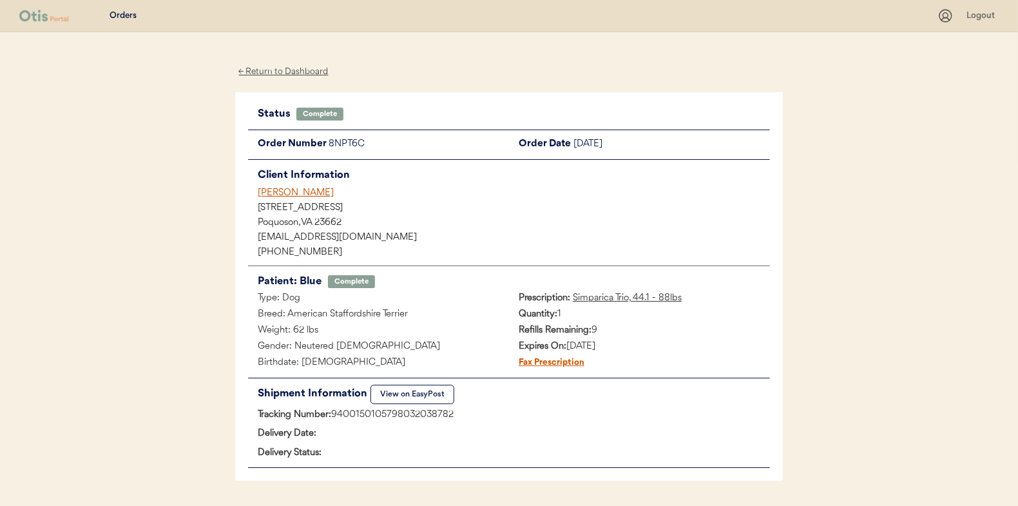
click div "← Return to Dashboard"
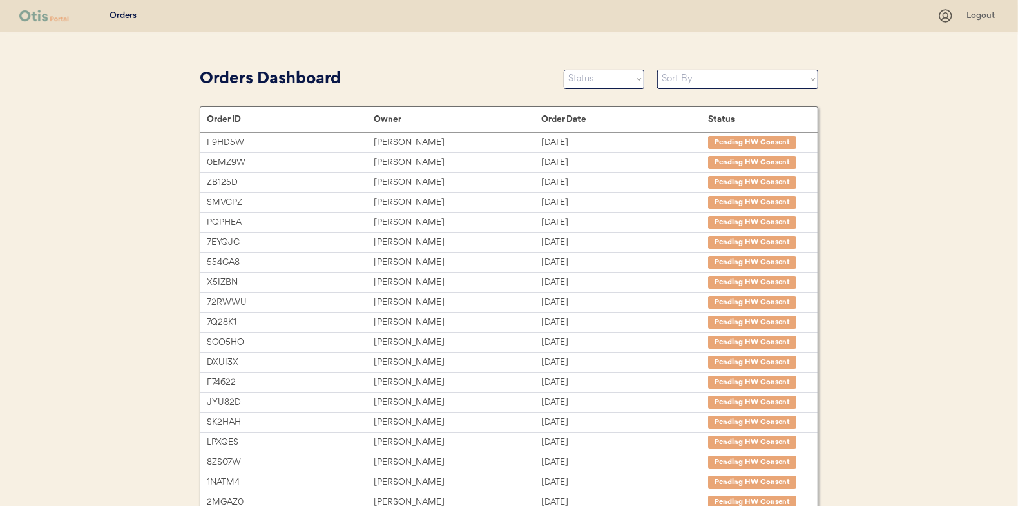
click at [633, 75] on select "Status On Hold New In Progress Complete Pending HW Consent Canceled" at bounding box center [604, 79] width 81 height 19
select select ""in_progress""
click at [564, 70] on select "Status On Hold New In Progress Complete Pending HW Consent Canceled" at bounding box center [604, 79] width 81 height 19
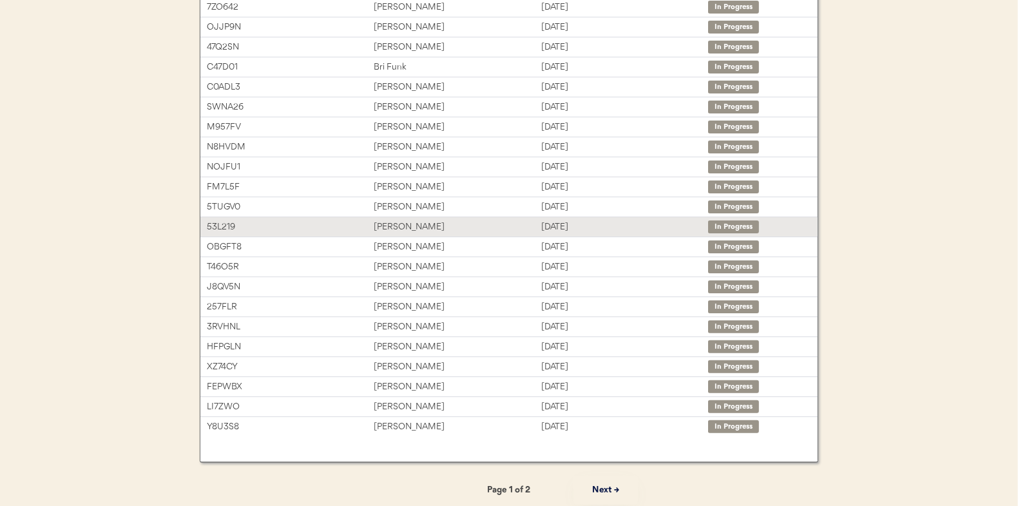
scroll to position [198, 0]
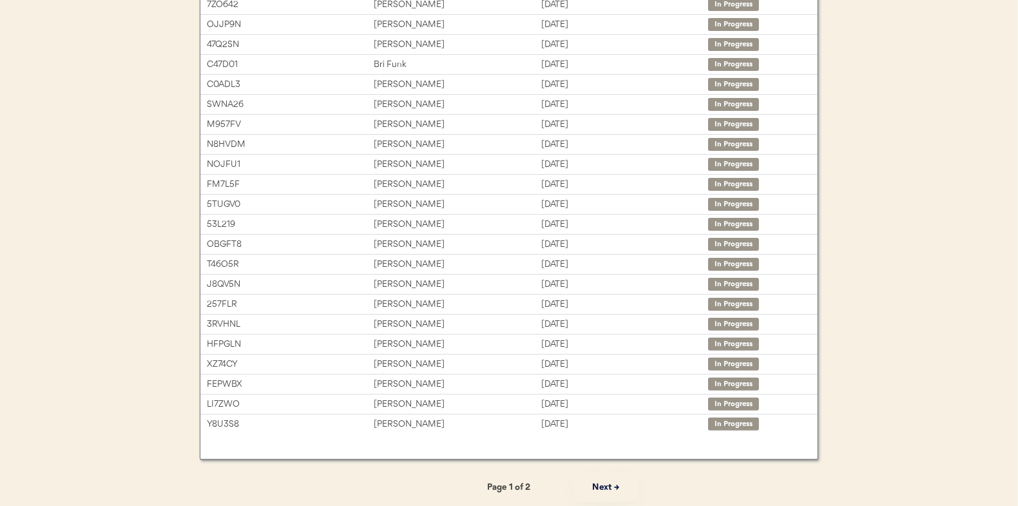
click at [602, 483] on button "Next →" at bounding box center [605, 487] width 64 height 29
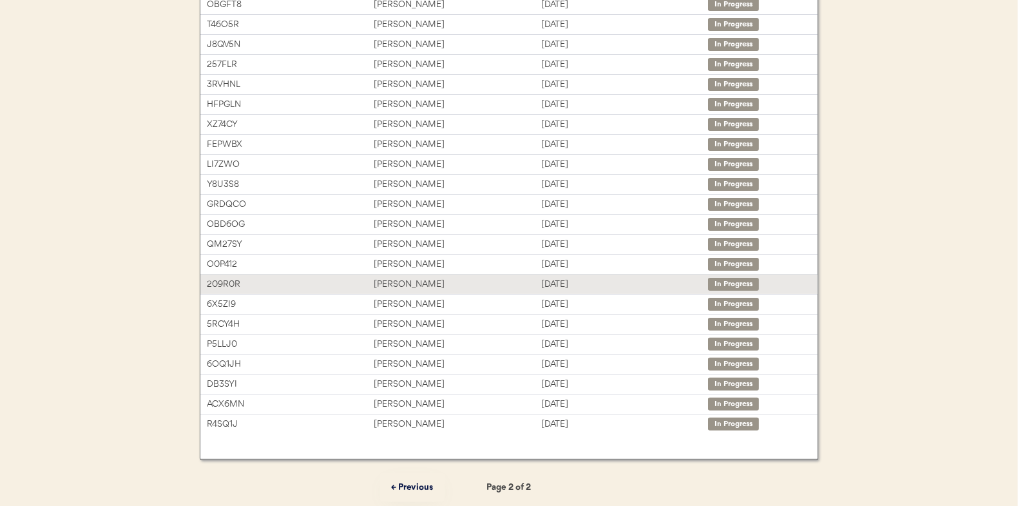
click at [425, 279] on div "Hollie McAnarney" at bounding box center [457, 284] width 167 height 15
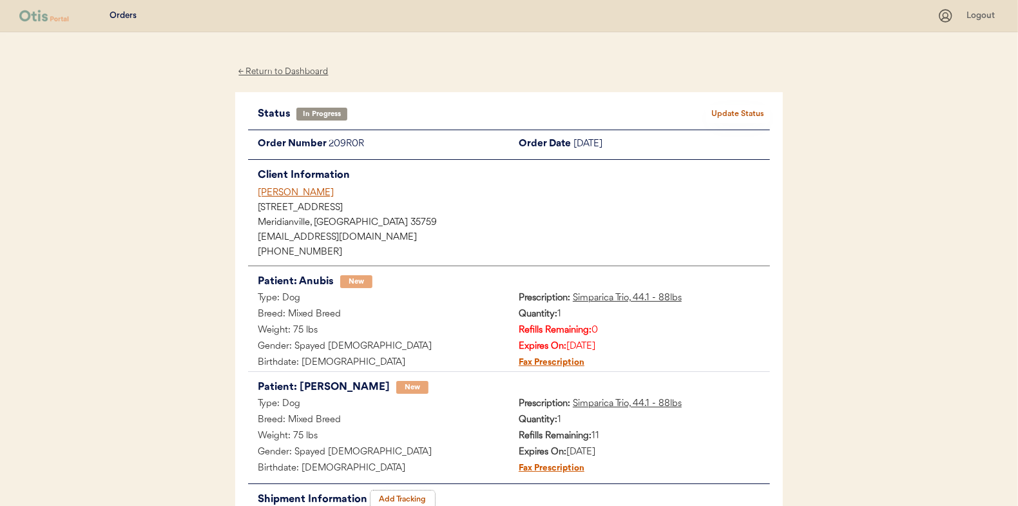
click at [395, 495] on button "Add Tracking" at bounding box center [403, 499] width 64 height 18
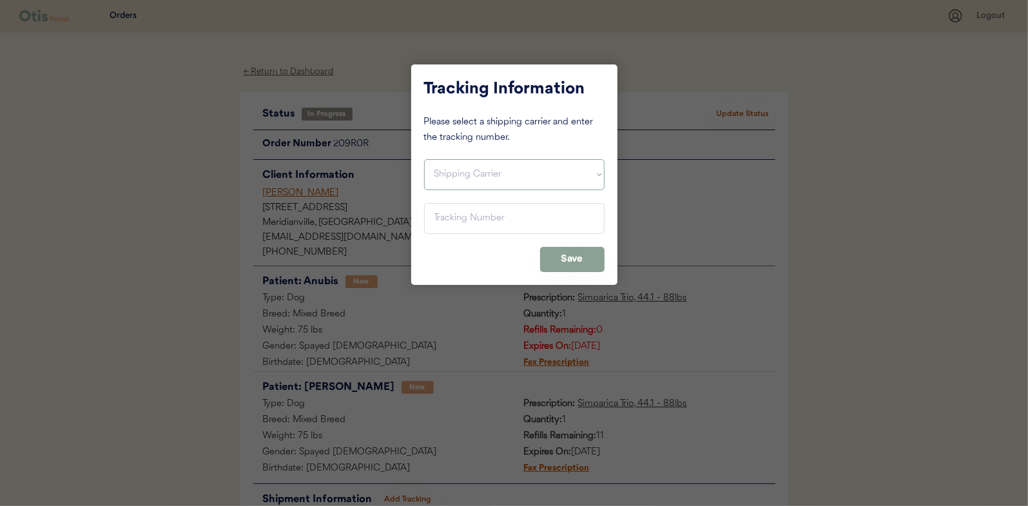
click at [485, 168] on select "Shipping Carrier FedEx FedEx Ground Economy UPS USPS" at bounding box center [514, 174] width 180 height 31
select select ""usps""
click at [424, 159] on select "Shipping Carrier FedEx FedEx Ground Economy UPS USPS" at bounding box center [514, 174] width 180 height 31
click at [492, 213] on input "input" at bounding box center [514, 218] width 180 height 31
paste input "9400150105800032002424"
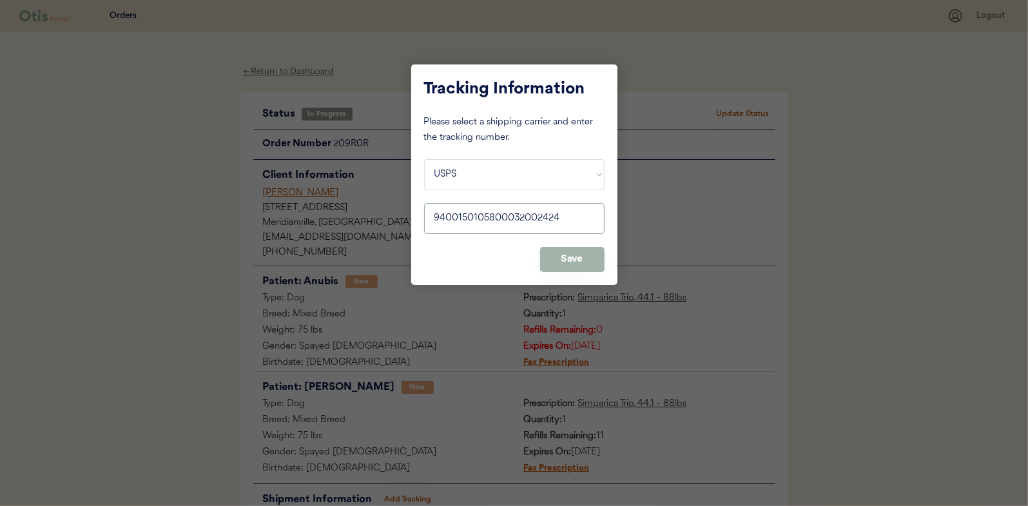
type input "9400150105800032002424"
click at [562, 251] on button "Save" at bounding box center [572, 259] width 64 height 25
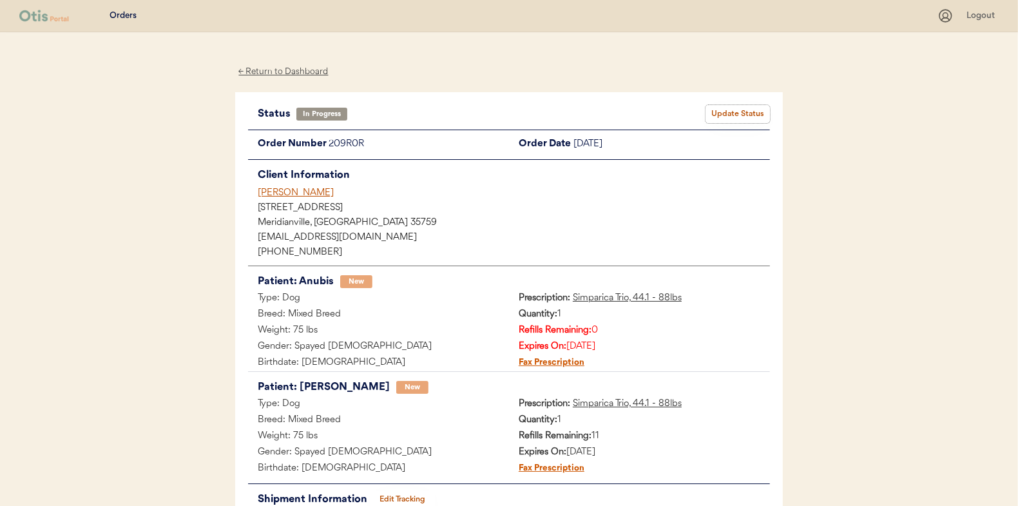
click at [727, 109] on button "Update Status" at bounding box center [738, 114] width 64 height 18
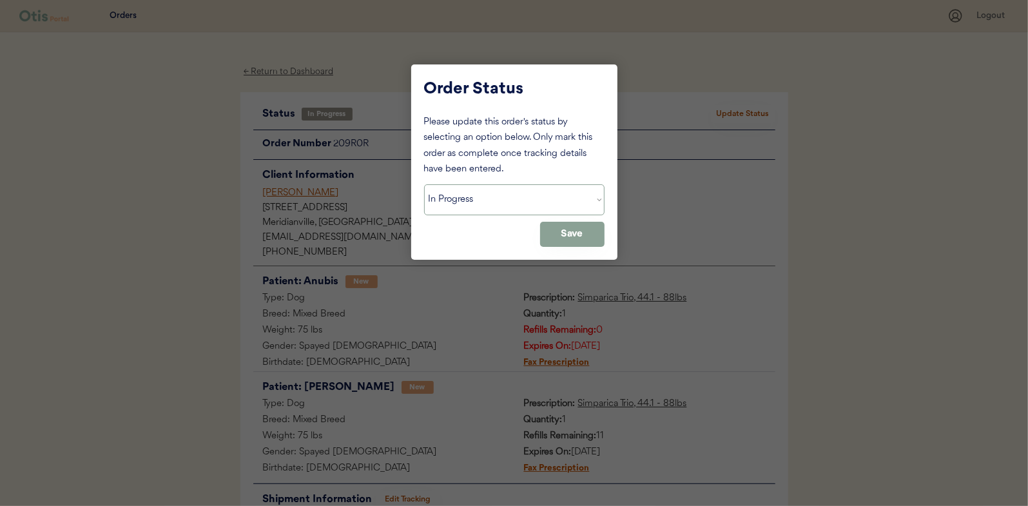
click at [571, 204] on select "Status On Hold New In Progress Complete Pending HW Consent Canceled" at bounding box center [514, 199] width 180 height 31
select select ""complete""
click at [424, 184] on select "Status On Hold New In Progress Complete Pending HW Consent Canceled" at bounding box center [514, 199] width 180 height 31
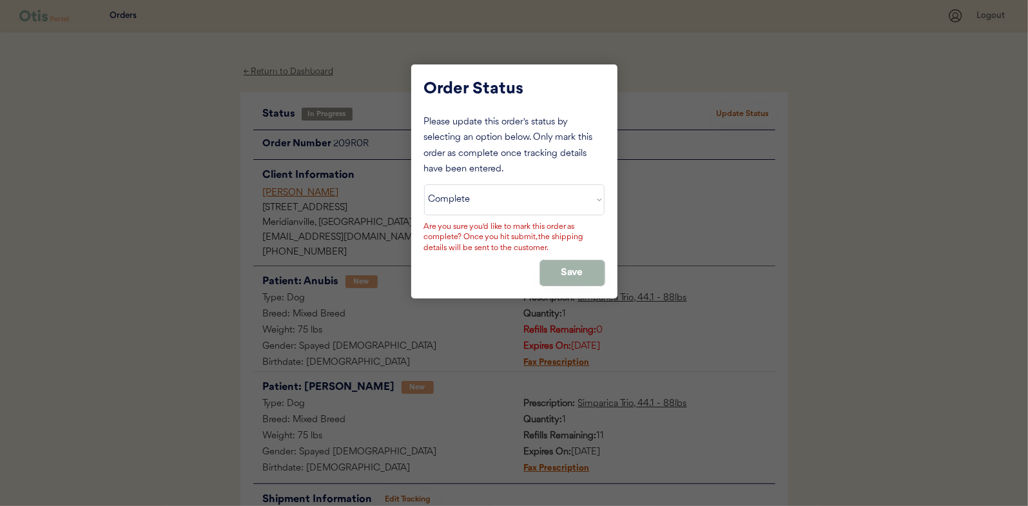
click at [551, 268] on button "Save" at bounding box center [572, 272] width 64 height 25
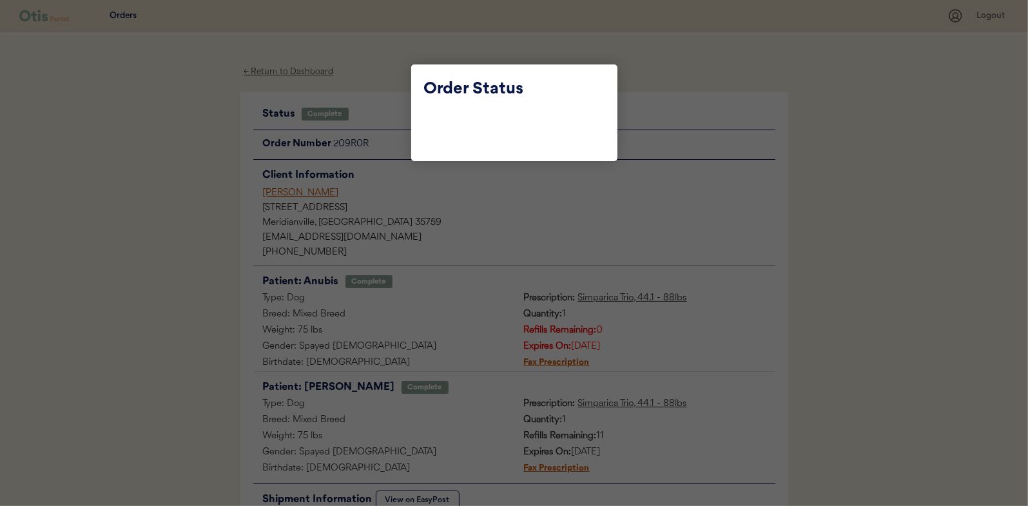
click at [144, 114] on div at bounding box center [514, 253] width 1028 height 506
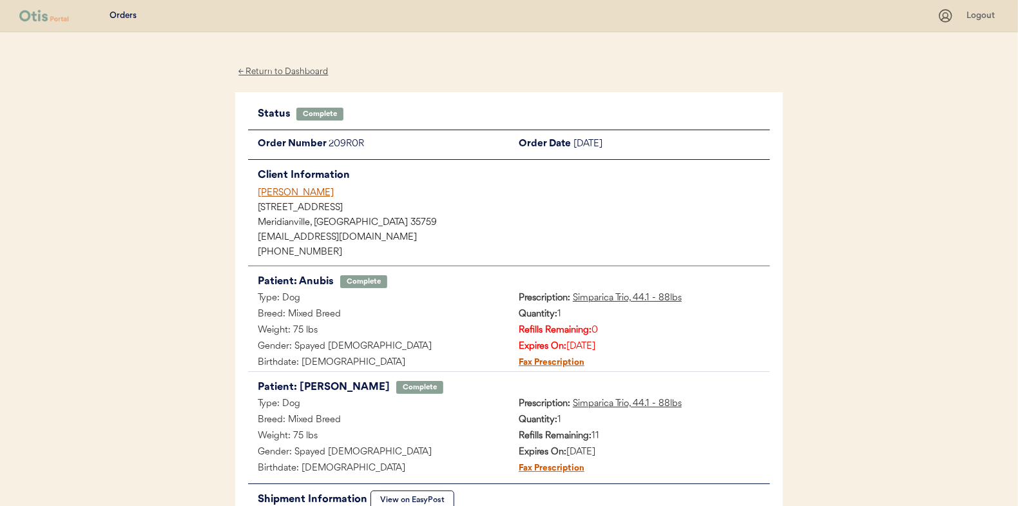
click at [290, 74] on div "← Return to Dashboard" at bounding box center [283, 71] width 97 height 15
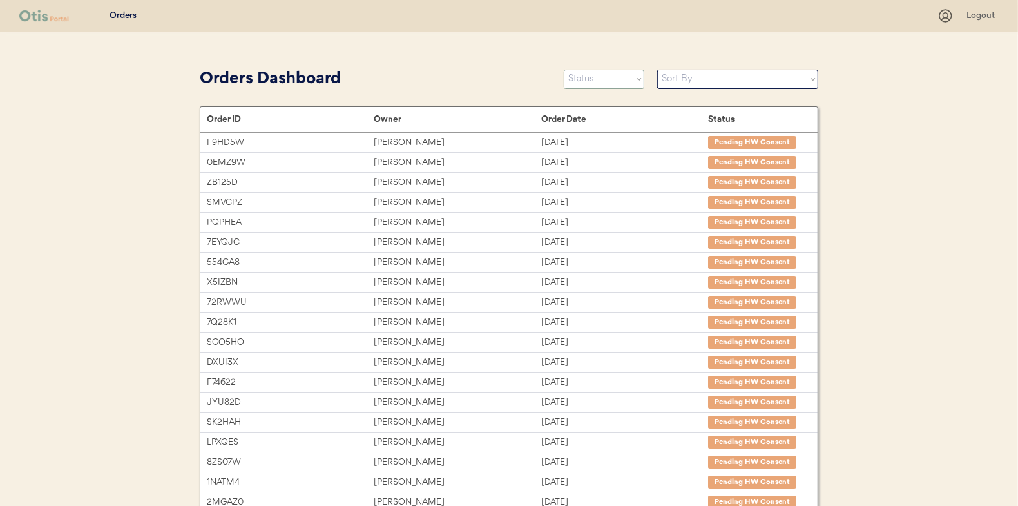
click at [607, 81] on select "Status On Hold New In Progress Complete Pending HW Consent Canceled" at bounding box center [604, 79] width 81 height 19
select select ""in_progress""
click at [564, 70] on select "Status On Hold New In Progress Complete Pending HW Consent Canceled" at bounding box center [604, 79] width 81 height 19
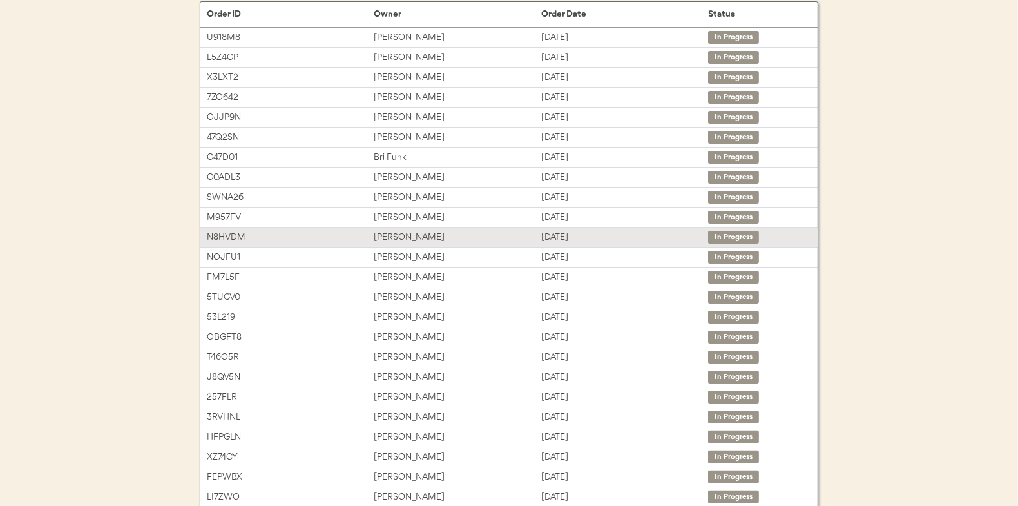
scroll to position [198, 0]
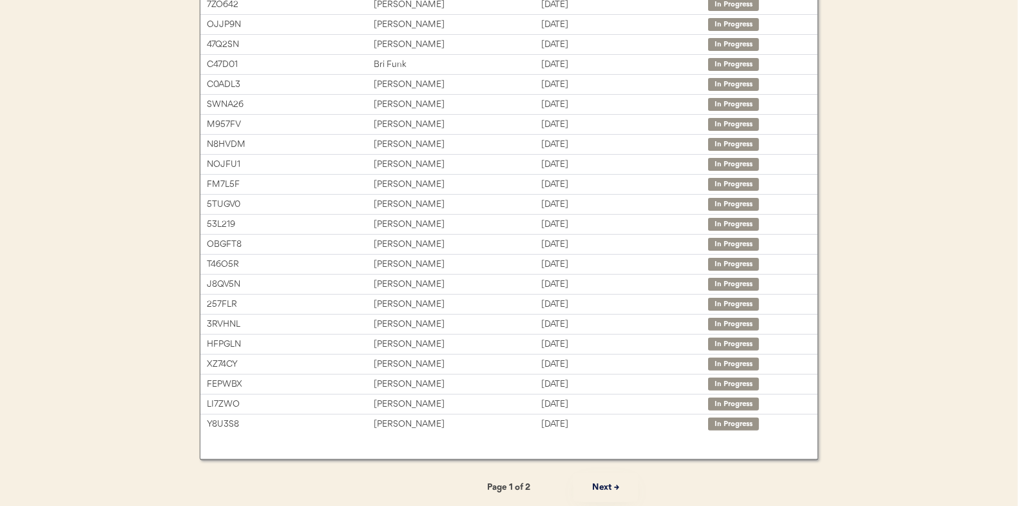
click at [604, 486] on button "Next →" at bounding box center [605, 487] width 64 height 29
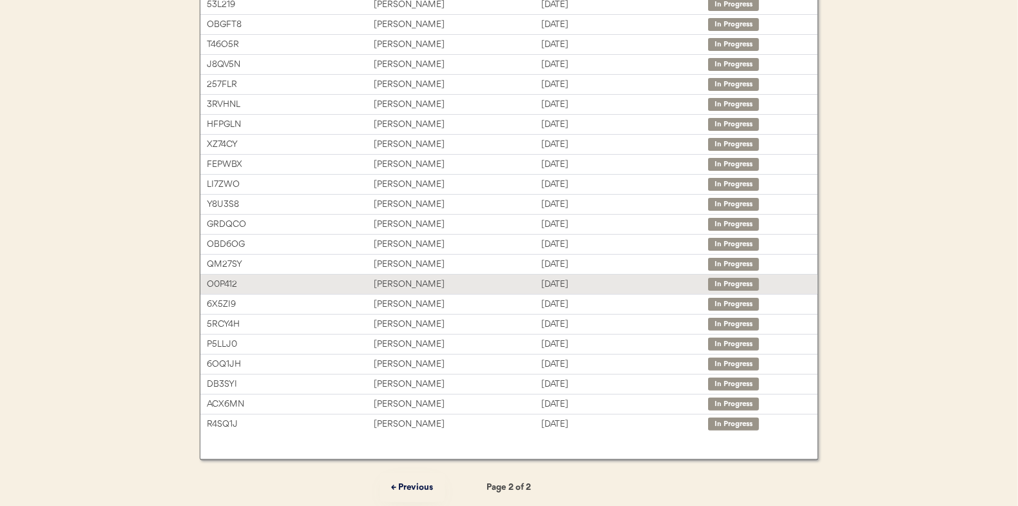
click at [398, 285] on div "Alycia Kinter" at bounding box center [457, 284] width 167 height 15
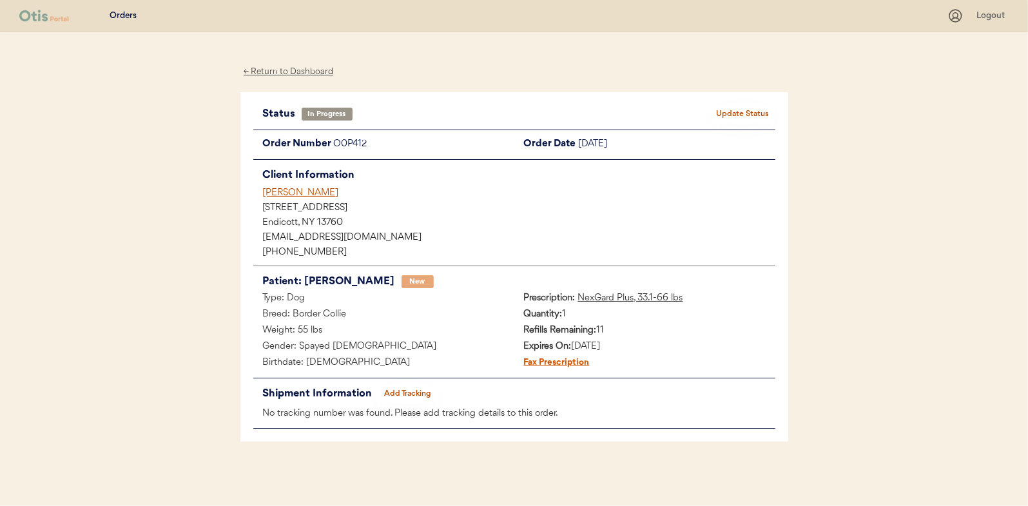
click at [414, 386] on button "Add Tracking" at bounding box center [408, 394] width 64 height 18
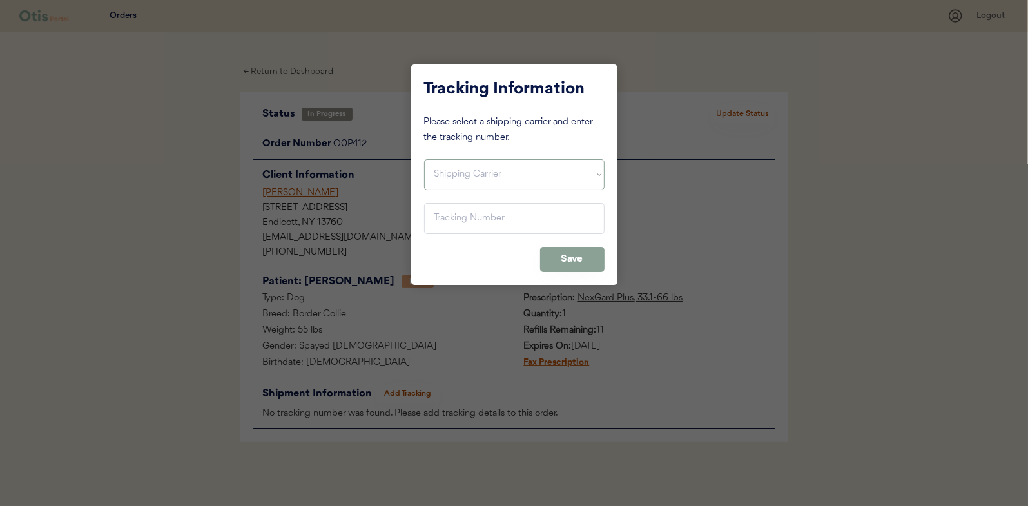
click at [483, 184] on select "Shipping Carrier FedEx FedEx Ground Economy UPS USPS" at bounding box center [514, 174] width 180 height 31
select select ""usps""
click at [424, 159] on select "Shipping Carrier FedEx FedEx Ground Economy UPS USPS" at bounding box center [514, 174] width 180 height 31
click at [479, 226] on input "input" at bounding box center [514, 218] width 180 height 31
paste input "9400150105800031998391"
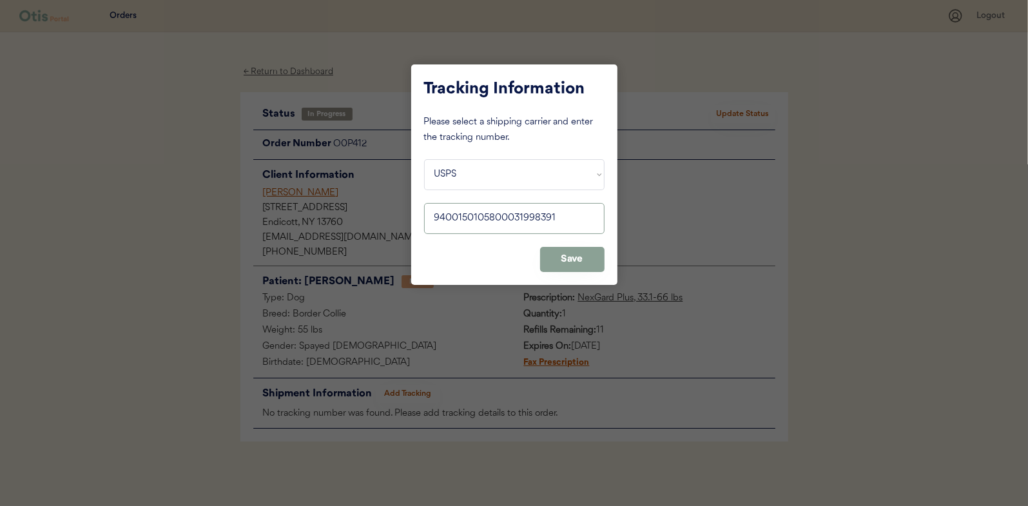
type input "9400150105800031998391"
click at [588, 262] on button "Save" at bounding box center [572, 259] width 64 height 25
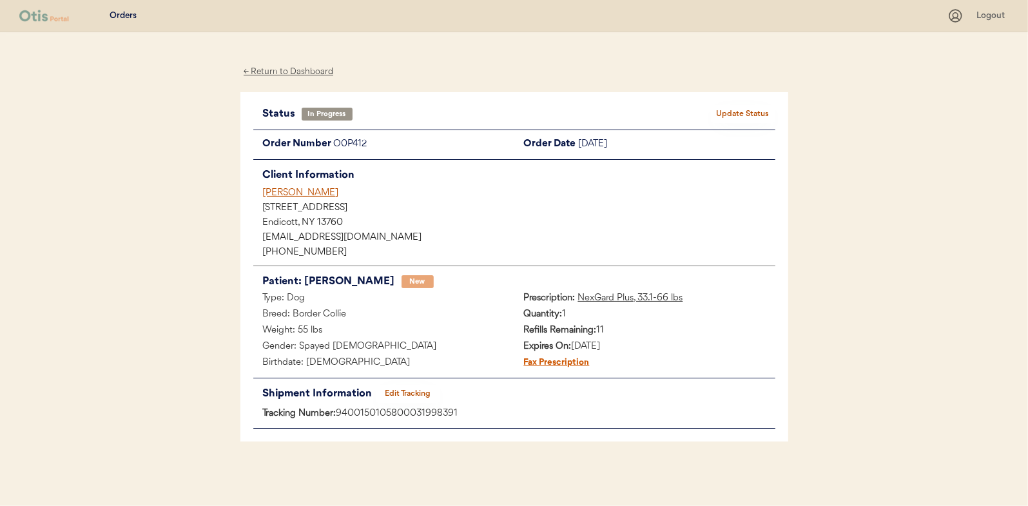
click at [714, 113] on button "Update Status" at bounding box center [743, 114] width 64 height 18
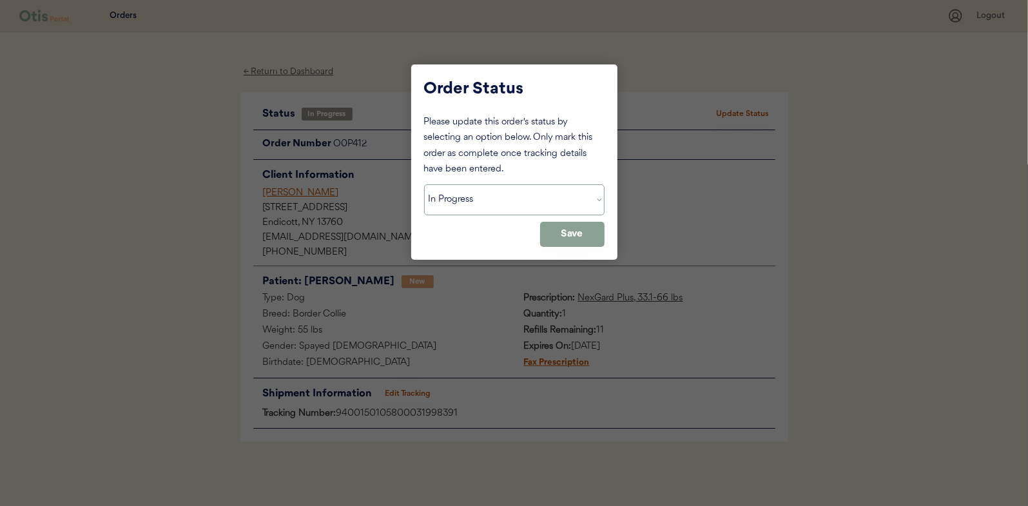
click at [504, 213] on select "Status On Hold New In Progress Complete Pending HW Consent Canceled" at bounding box center [514, 199] width 180 height 31
select select ""complete""
click at [424, 184] on select "Status On Hold New In Progress Complete Pending HW Consent Canceled" at bounding box center [514, 199] width 180 height 31
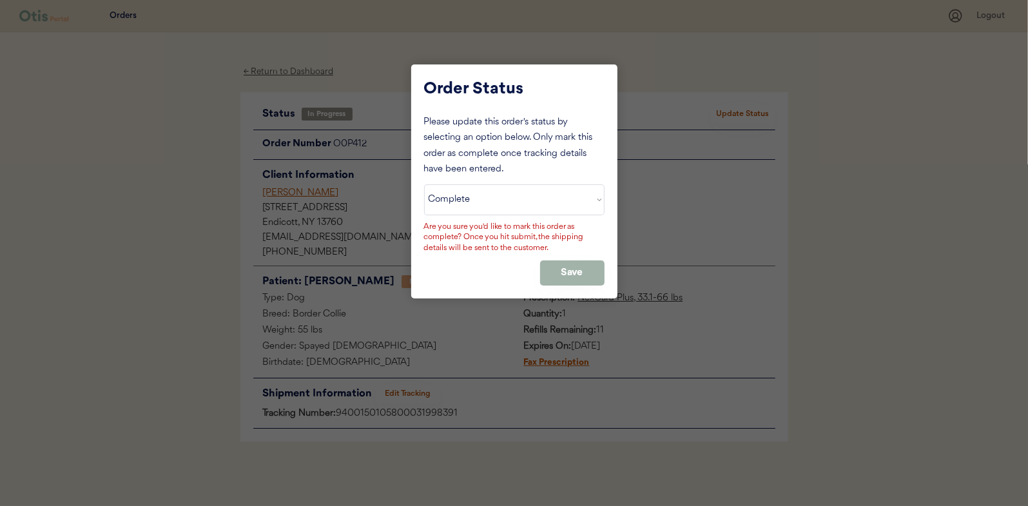
click at [552, 260] on button "Save" at bounding box center [572, 272] width 64 height 25
click at [554, 267] on button "Save" at bounding box center [572, 272] width 64 height 25
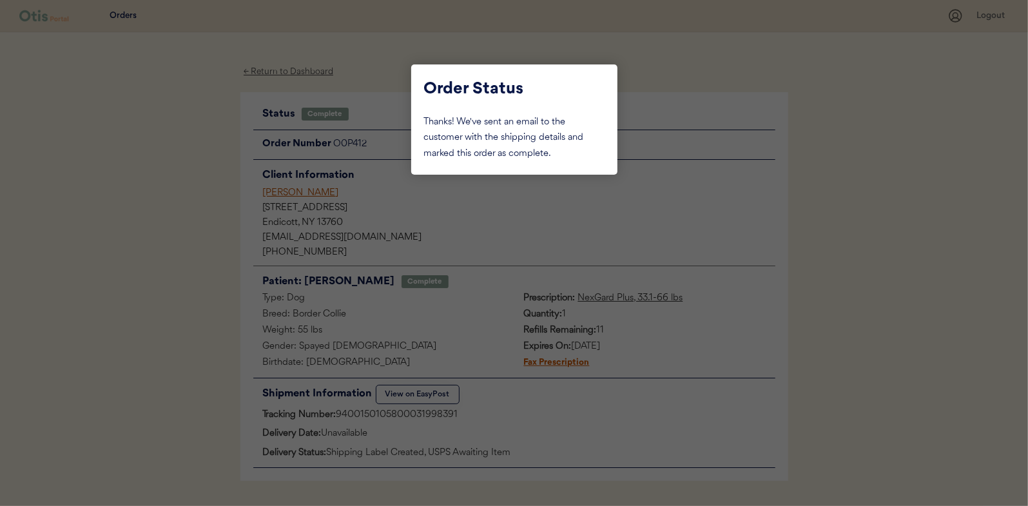
click at [310, 70] on div at bounding box center [514, 253] width 1028 height 506
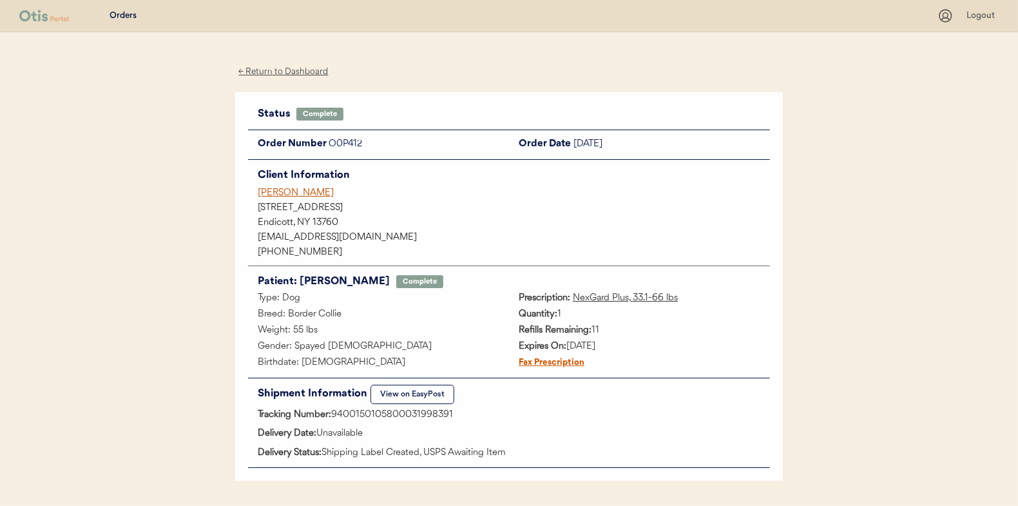
click at [310, 70] on div "← Return to Dashboard" at bounding box center [283, 71] width 97 height 15
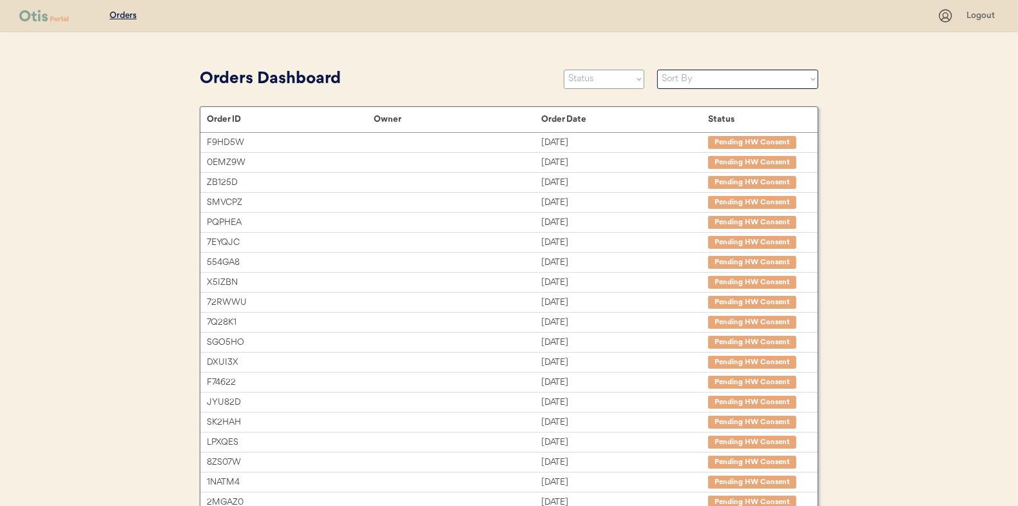
click at [599, 76] on select "Status On Hold New In Progress Complete Pending HW Consent Canceled" at bounding box center [604, 79] width 81 height 19
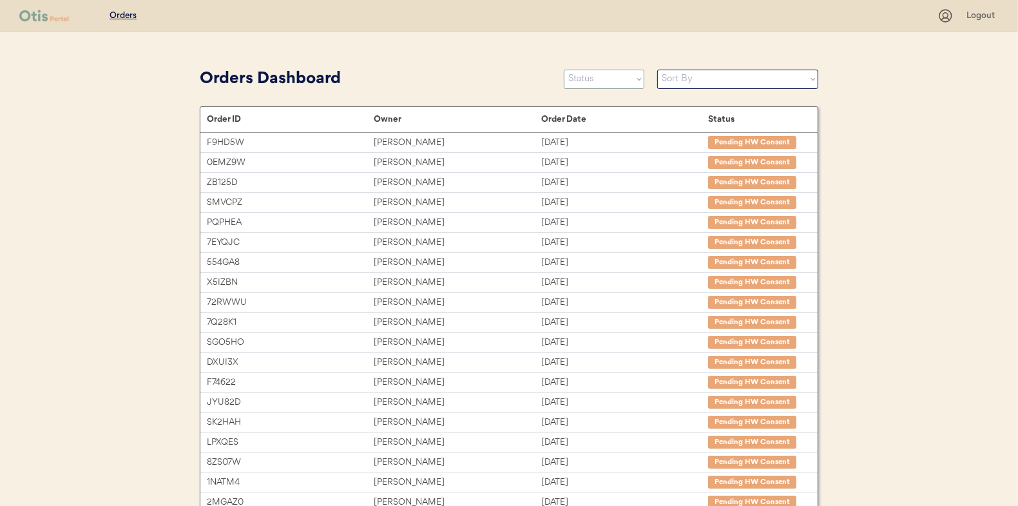
select select ""in_progress""
click at [564, 70] on select "Status On Hold New In Progress Complete Pending HW Consent Canceled" at bounding box center [604, 79] width 81 height 19
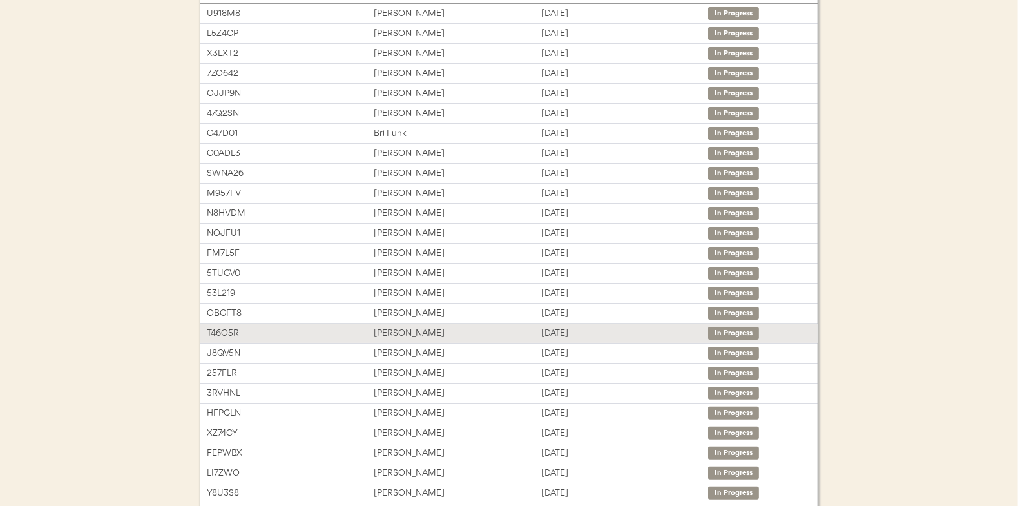
scroll to position [193, 0]
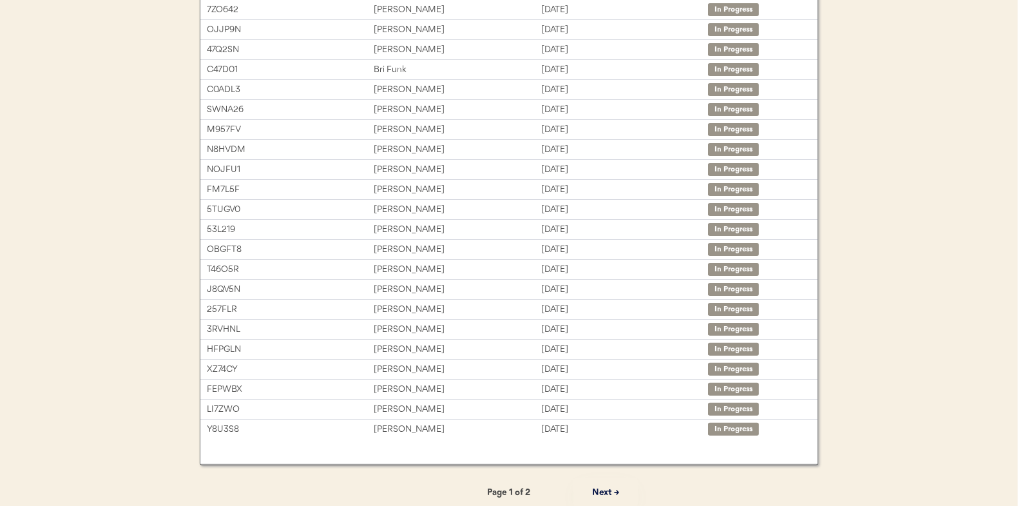
click at [614, 490] on button "Next →" at bounding box center [605, 492] width 64 height 29
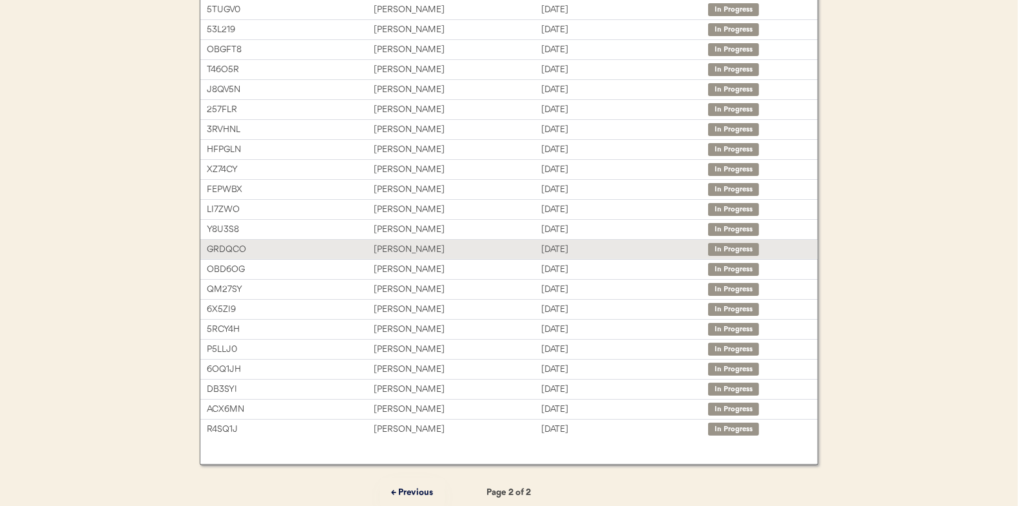
click at [443, 243] on div "[PERSON_NAME]" at bounding box center [457, 249] width 167 height 15
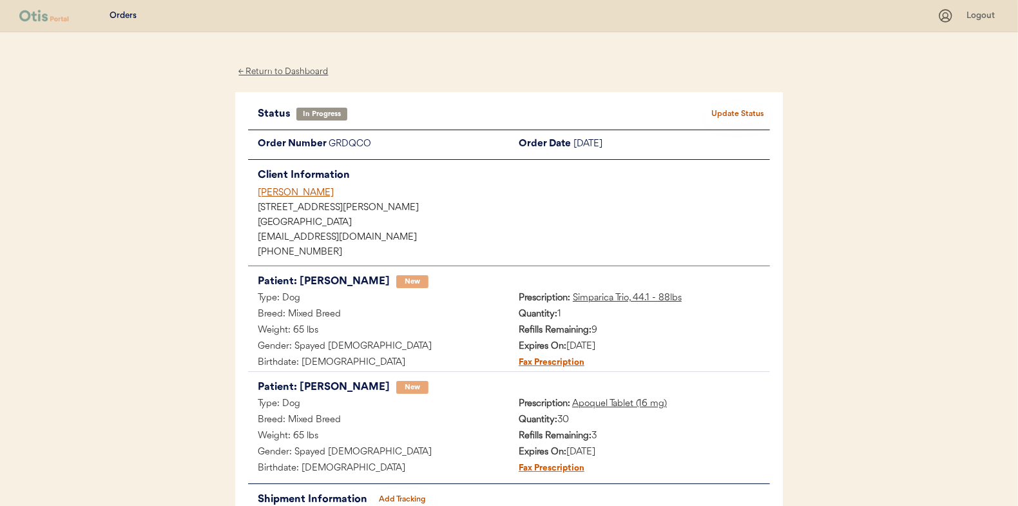
click at [395, 498] on button "Add Tracking" at bounding box center [403, 499] width 64 height 18
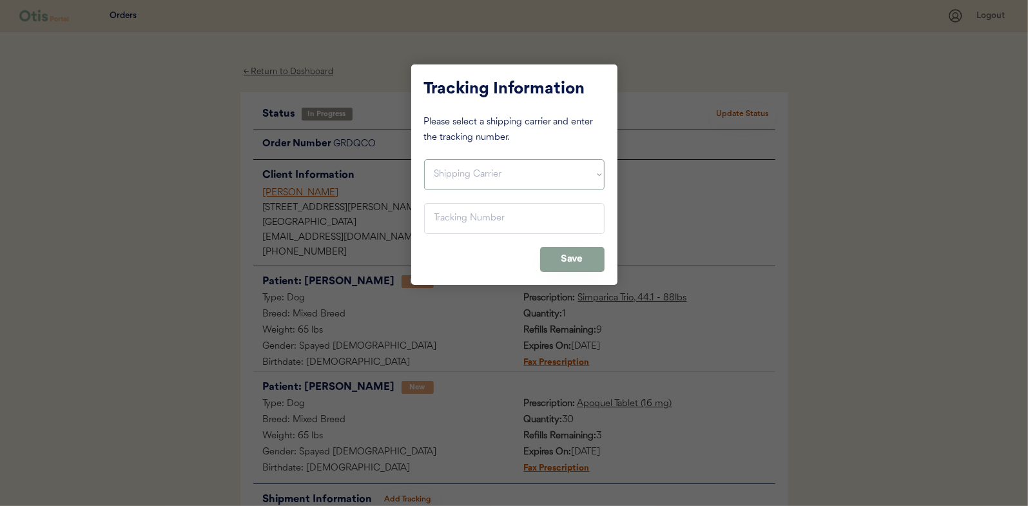
click at [471, 182] on select "Shipping Carrier FedEx FedEx Ground Economy UPS USPS" at bounding box center [514, 174] width 180 height 31
select select ""usps""
click at [424, 159] on select "Shipping Carrier FedEx FedEx Ground Economy UPS USPS" at bounding box center [514, 174] width 180 height 31
click at [456, 224] on input "input" at bounding box center [514, 218] width 180 height 31
paste input "9400150105496033688882"
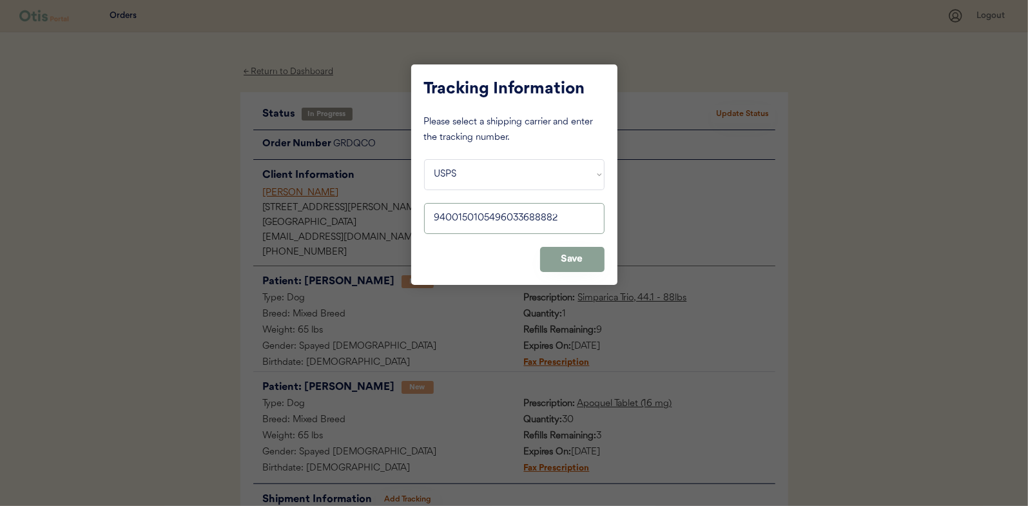
type input "9400150105496033688882"
click at [559, 258] on button "Save" at bounding box center [572, 259] width 64 height 25
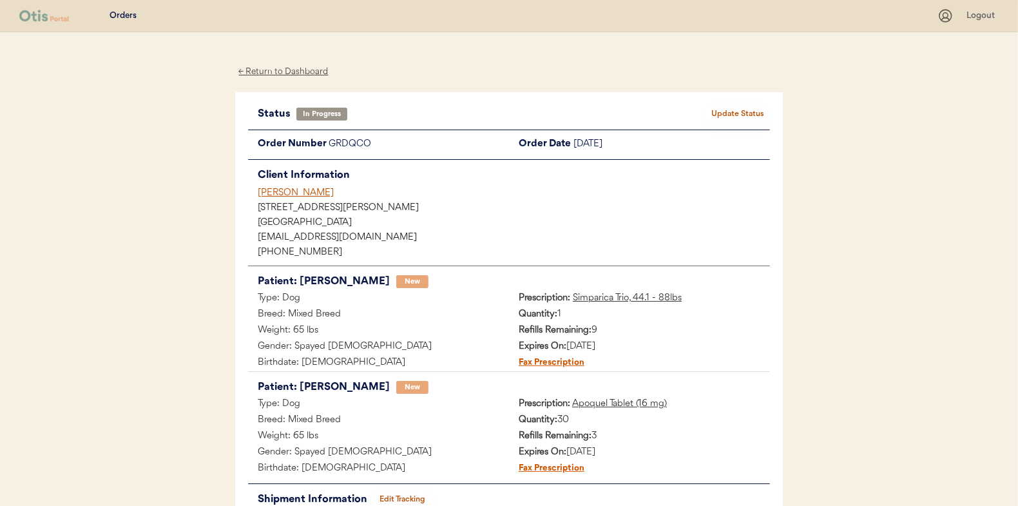
click at [739, 109] on button "Update Status" at bounding box center [738, 114] width 64 height 18
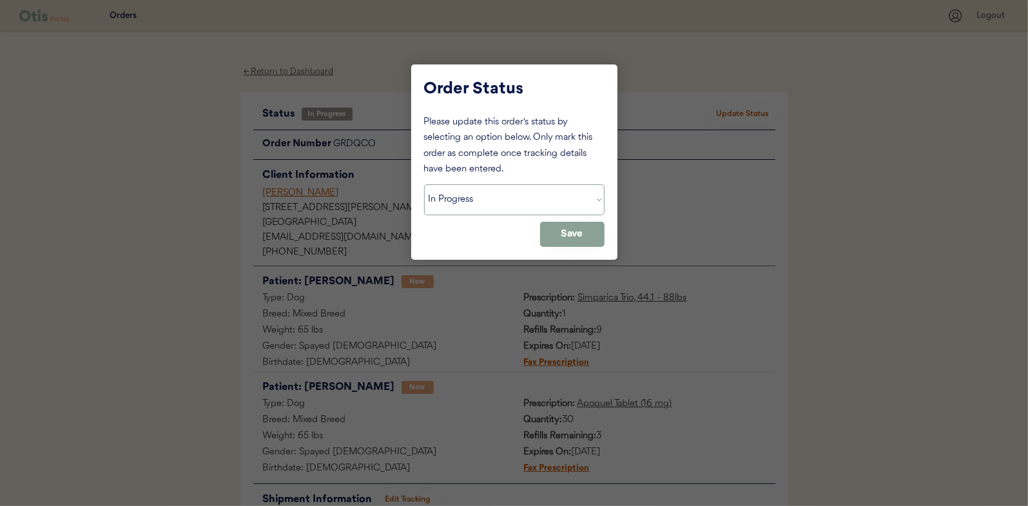
click at [526, 193] on select "Status On Hold New In Progress Complete Pending HW Consent Canceled" at bounding box center [514, 199] width 180 height 31
select select ""complete""
click at [424, 184] on select "Status On Hold New In Progress Complete Pending HW Consent Canceled" at bounding box center [514, 199] width 180 height 31
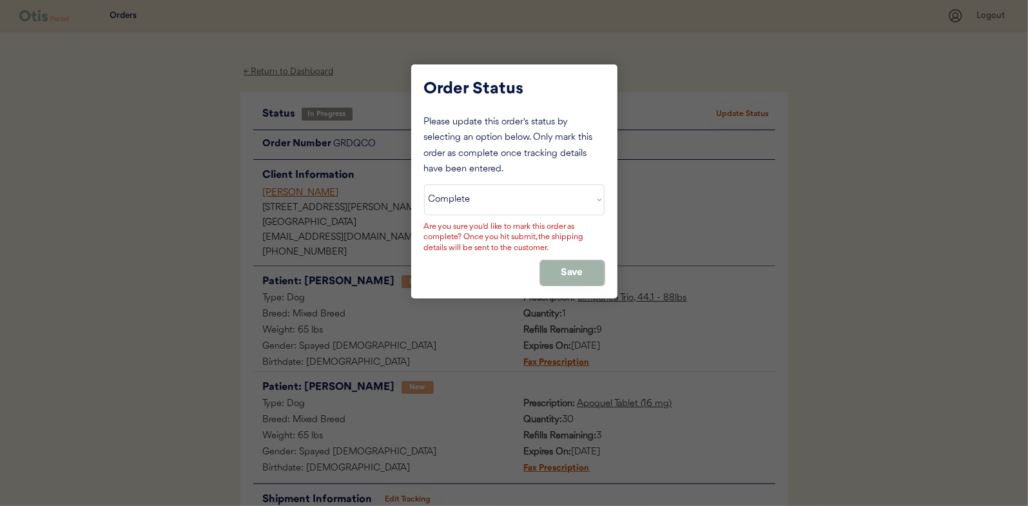
click at [545, 270] on button "Save" at bounding box center [572, 272] width 64 height 25
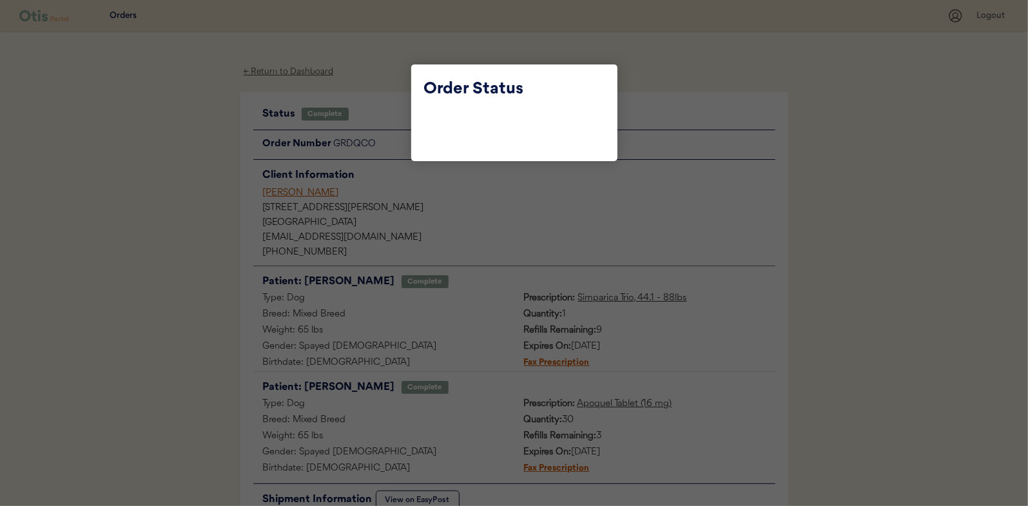
click at [297, 72] on div at bounding box center [514, 253] width 1028 height 506
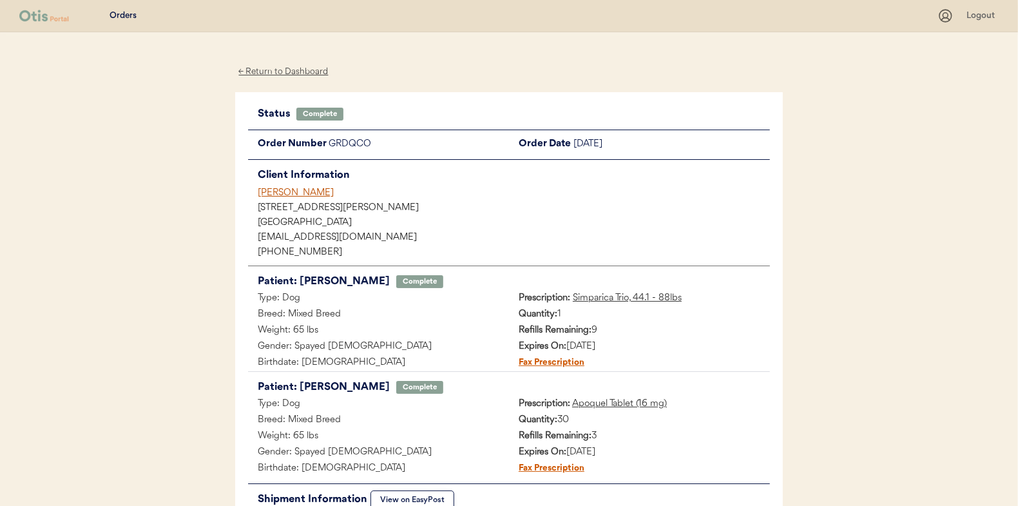
click at [297, 72] on div "← Return to Dashboard" at bounding box center [283, 71] width 97 height 15
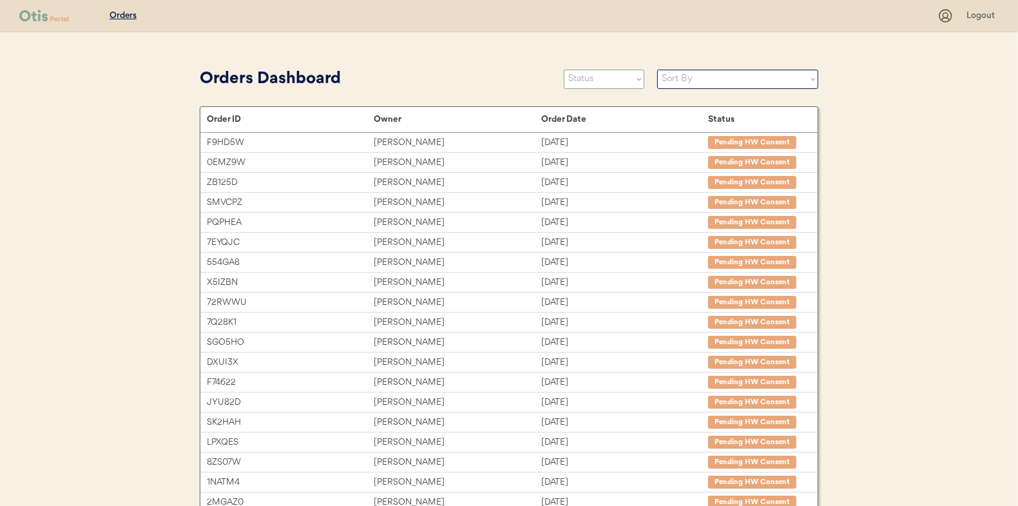
click at [576, 82] on select "Status On Hold New In Progress Complete Pending HW Consent Canceled" at bounding box center [604, 79] width 81 height 19
select select ""in_progress""
click at [564, 70] on select "Status On Hold New In Progress Complete Pending HW Consent Canceled" at bounding box center [604, 79] width 81 height 19
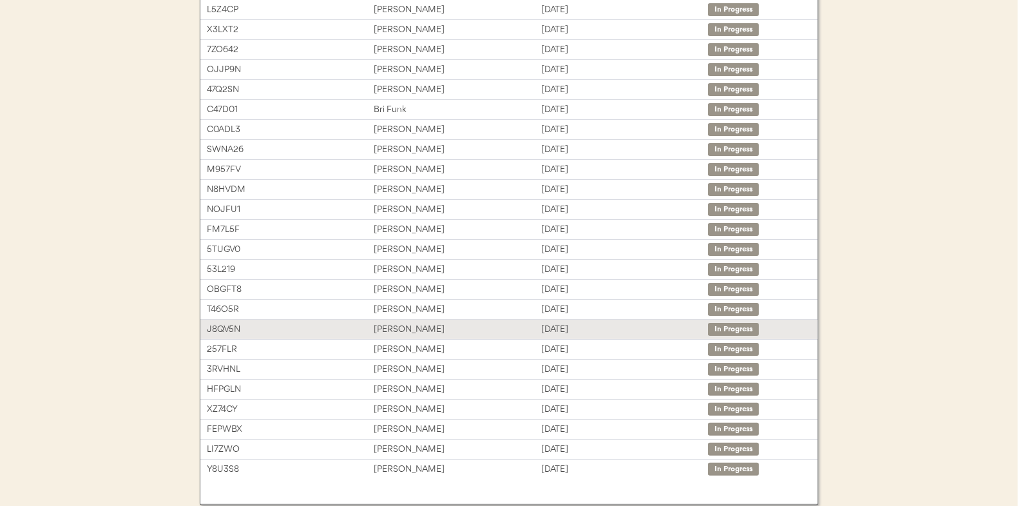
scroll to position [198, 0]
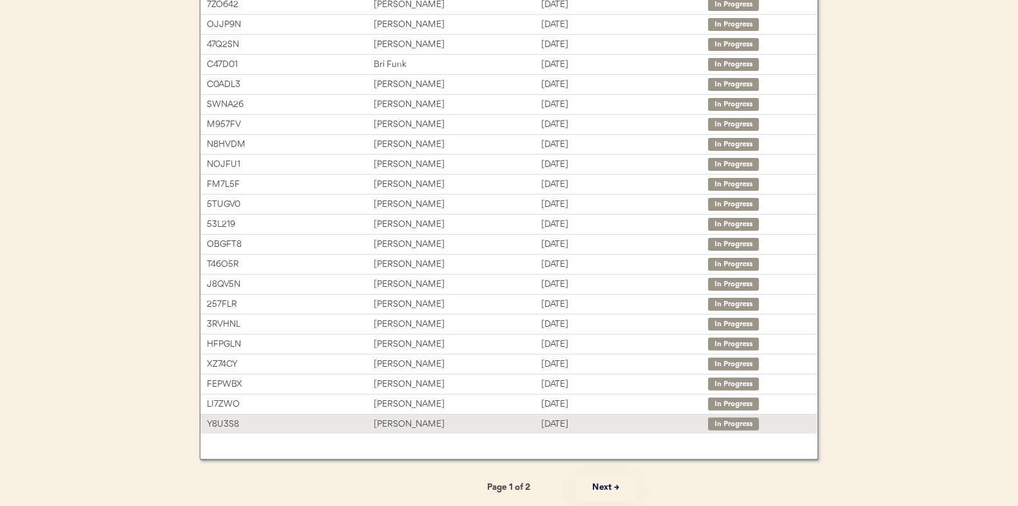
click at [447, 418] on div "[PERSON_NAME]" at bounding box center [457, 424] width 167 height 15
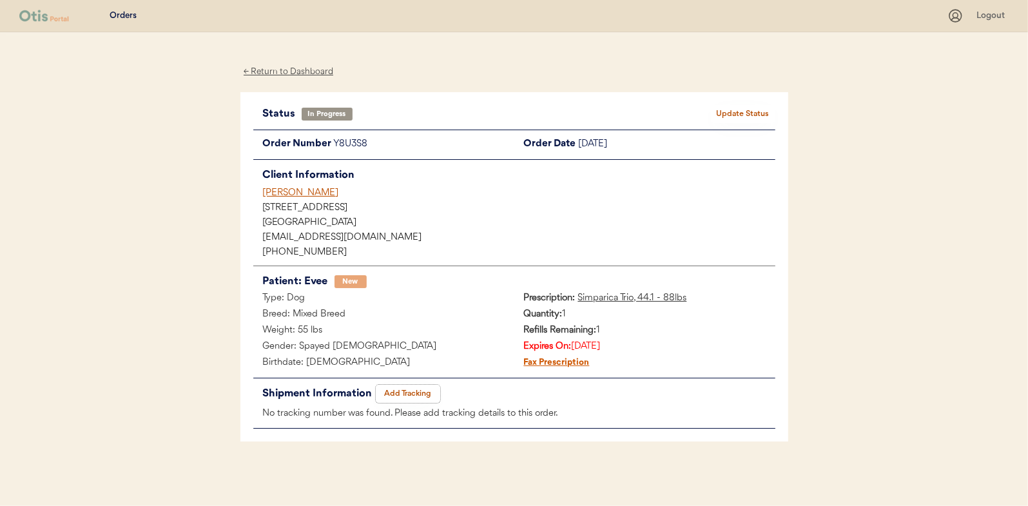
click at [393, 387] on button "Add Tracking" at bounding box center [408, 394] width 64 height 18
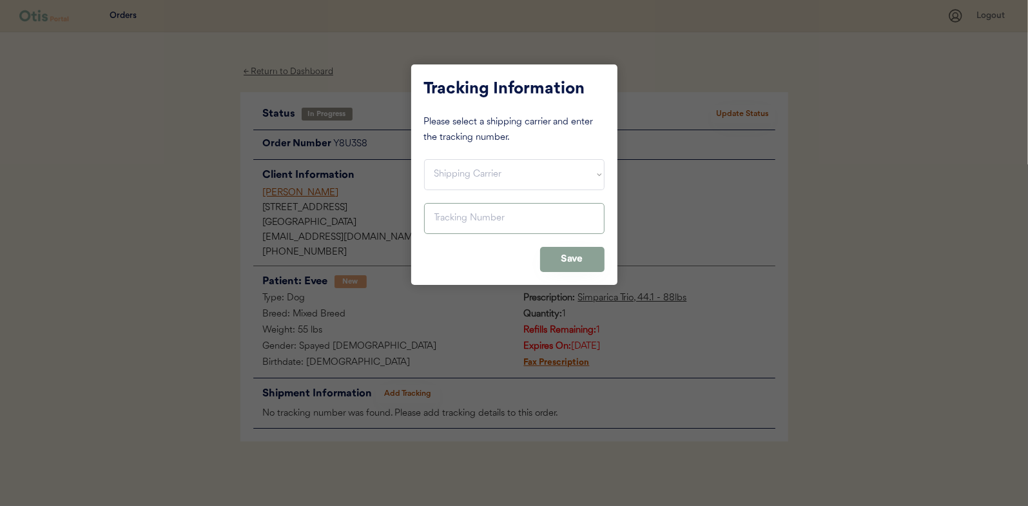
click at [452, 188] on select "Shipping Carrier FedEx FedEx Ground Economy UPS USPS" at bounding box center [514, 174] width 180 height 31
select select ""usps""
click at [424, 159] on select "Shipping Carrier FedEx FedEx Ground Economy UPS USPS" at bounding box center [514, 174] width 180 height 31
click at [456, 224] on input "input" at bounding box center [514, 218] width 180 height 31
paste input "9400150105799032009567"
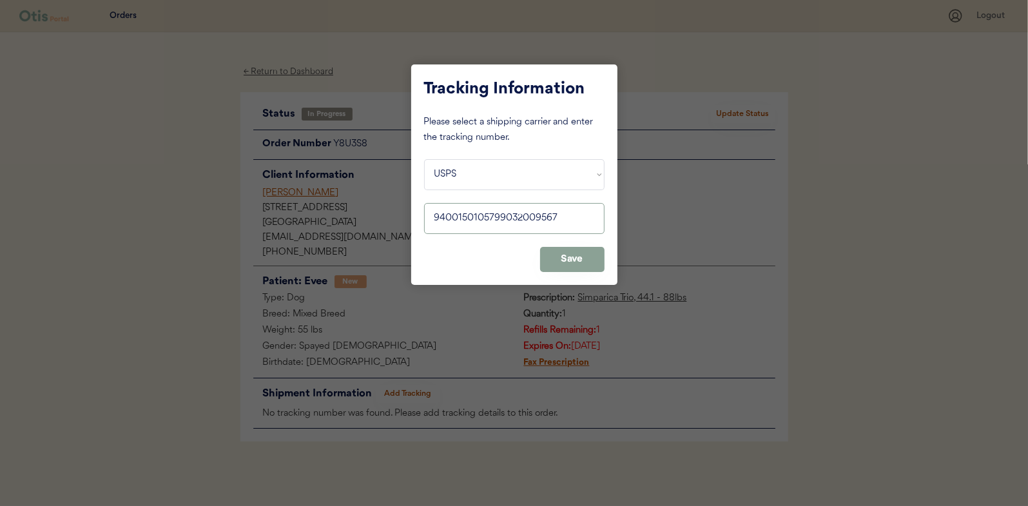
type input "9400150105799032009567"
click at [556, 256] on button "Save" at bounding box center [572, 259] width 64 height 25
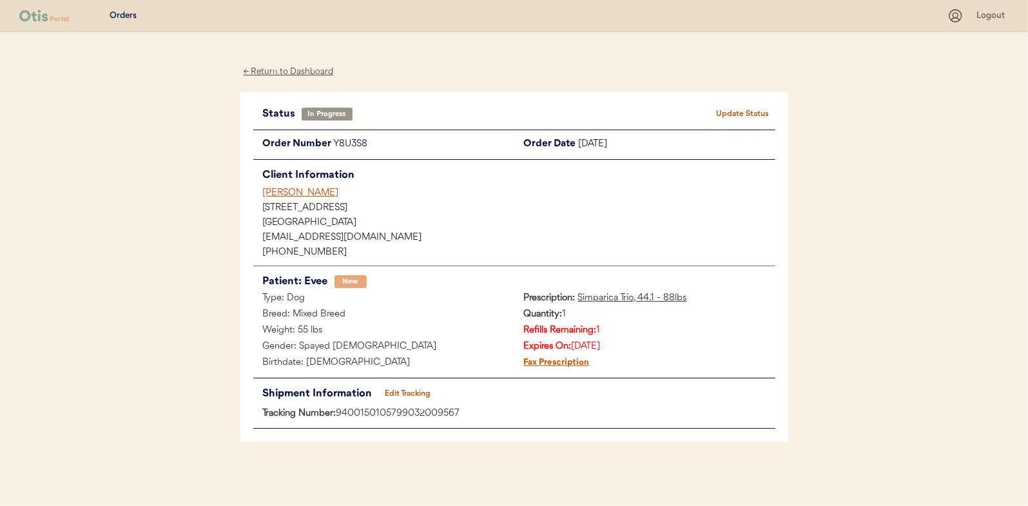
click at [738, 116] on button "Update Status" at bounding box center [743, 114] width 64 height 18
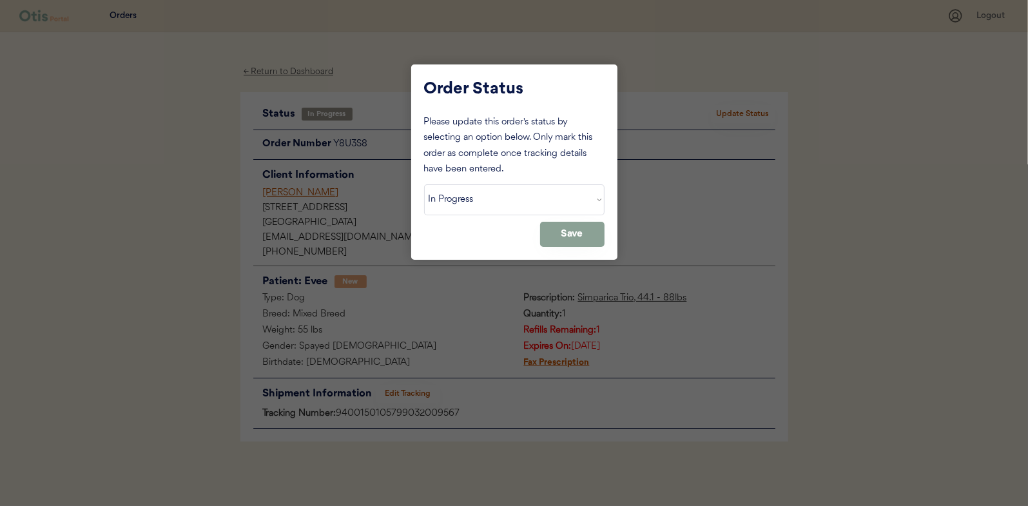
click at [527, 203] on select "Status On Hold New In Progress Complete Pending HW Consent Canceled" at bounding box center [514, 199] width 180 height 31
select select ""complete""
click at [424, 184] on select "Status On Hold New In Progress Complete Pending HW Consent Canceled" at bounding box center [514, 199] width 180 height 31
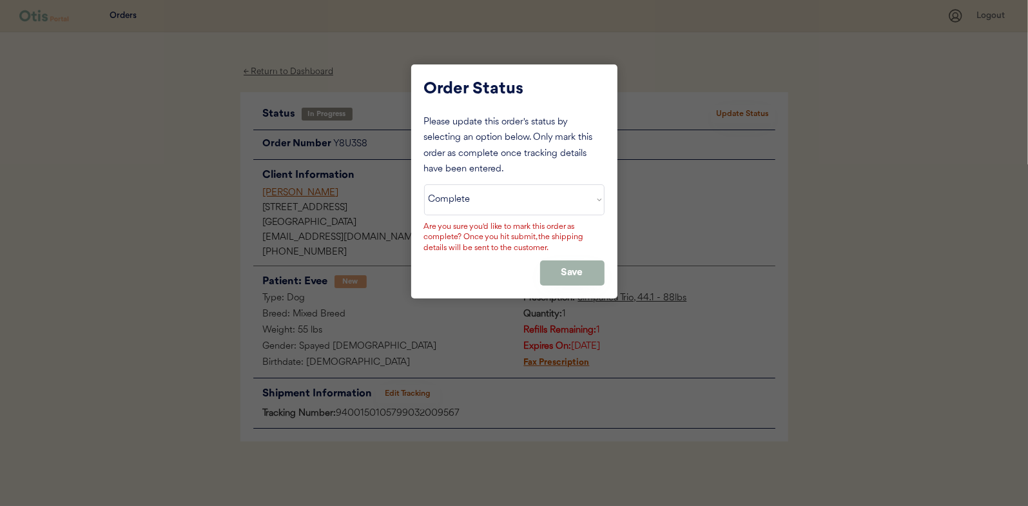
click at [590, 271] on button "Save" at bounding box center [572, 272] width 64 height 25
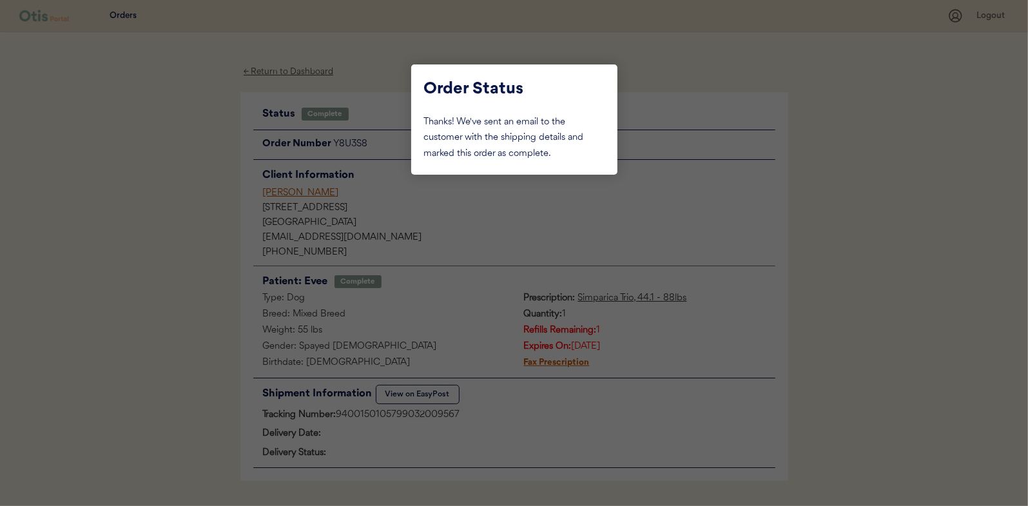
click at [282, 73] on div at bounding box center [514, 253] width 1028 height 506
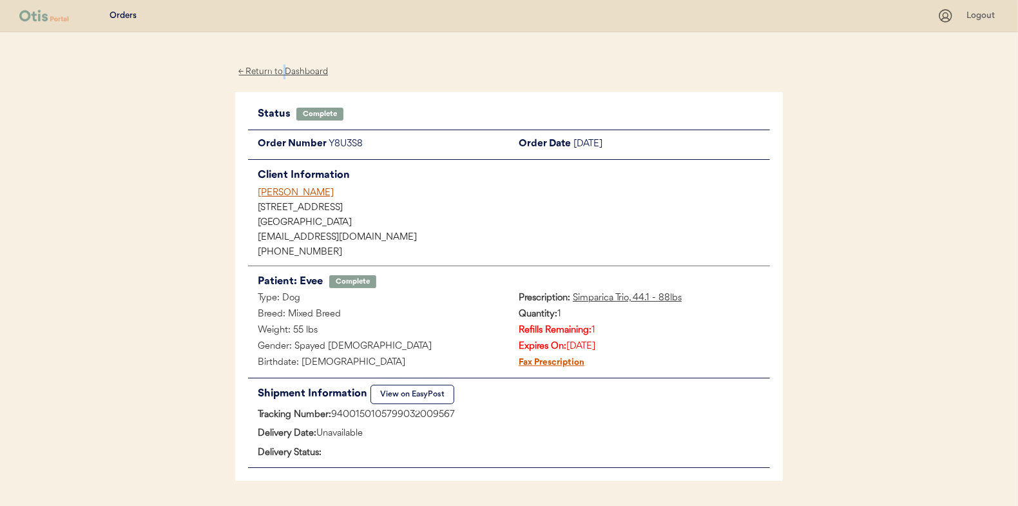
click at [282, 73] on div "← Return to Dashboard" at bounding box center [283, 71] width 97 height 15
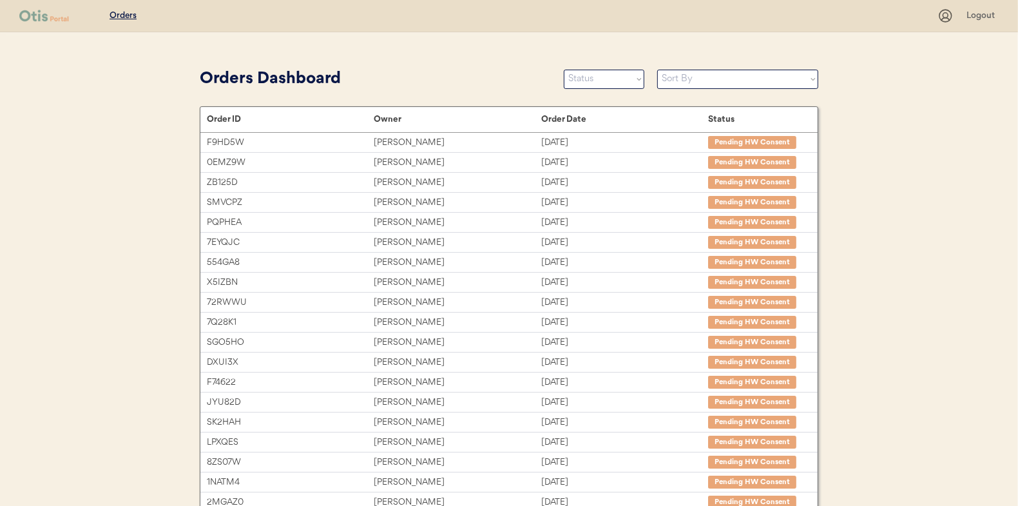
click at [543, 77] on div "Orders Dashboard" at bounding box center [375, 79] width 351 height 24
click at [590, 77] on select "Status On Hold New In Progress Complete Pending HW Consent Canceled" at bounding box center [604, 79] width 81 height 19
select select ""in_progress""
click at [564, 70] on select "Status On Hold New In Progress Complete Pending HW Consent Canceled" at bounding box center [604, 79] width 81 height 19
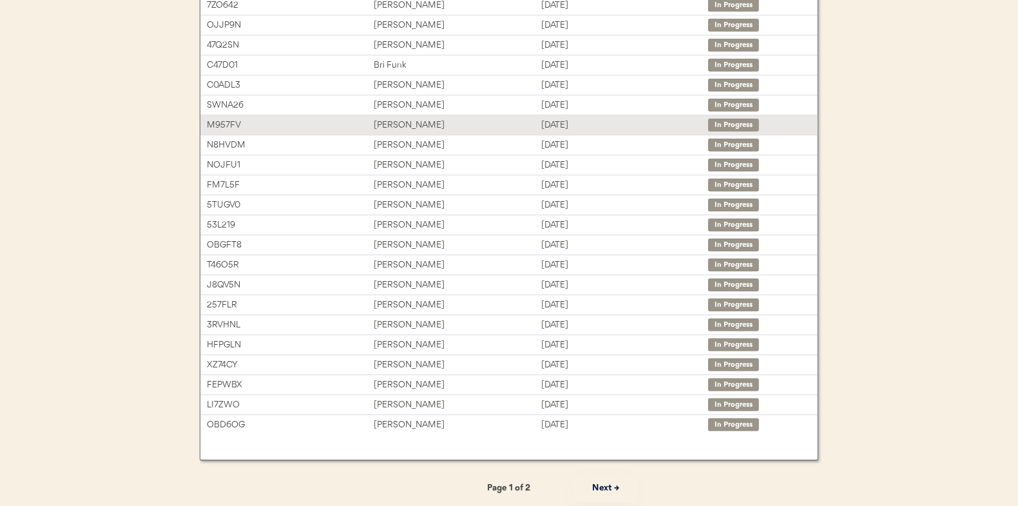
scroll to position [198, 0]
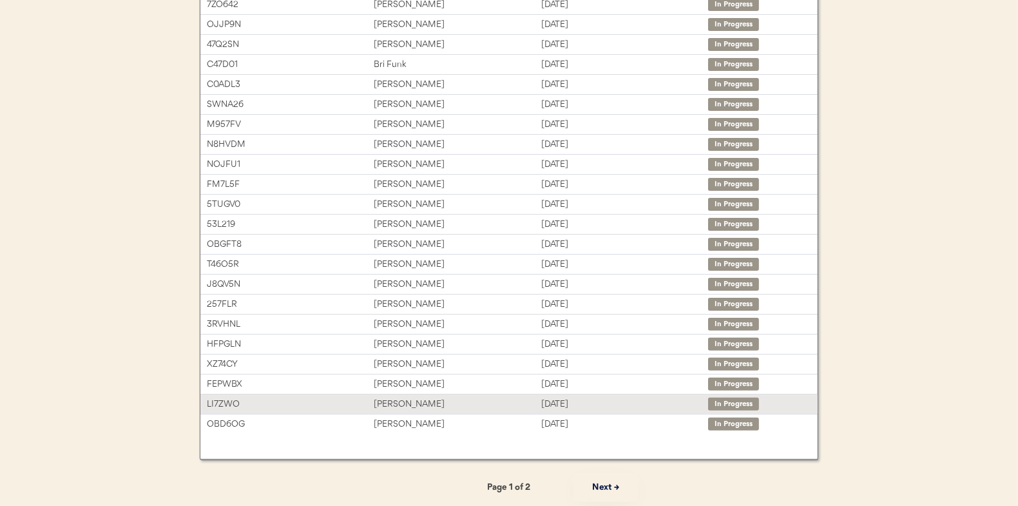
click at [480, 400] on div "Marisa Hawk" at bounding box center [457, 404] width 167 height 15
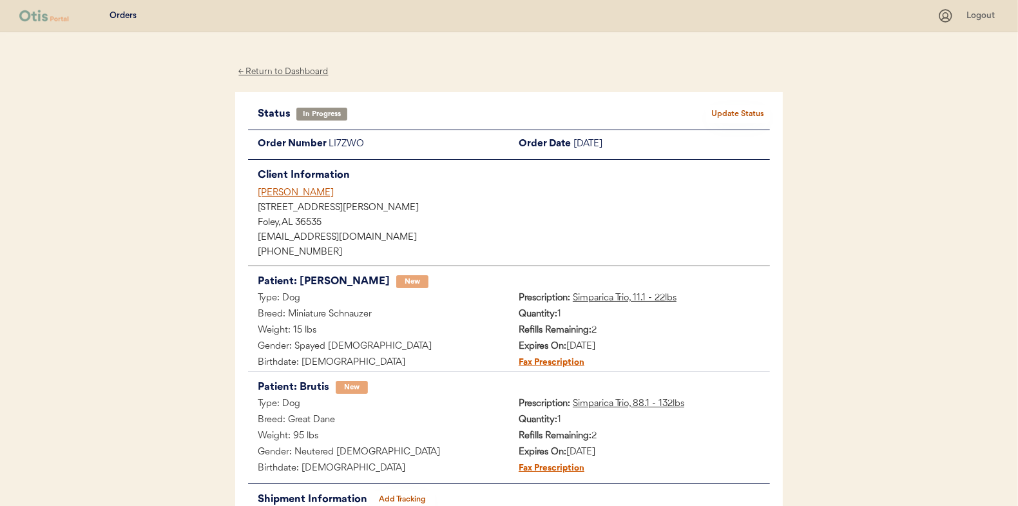
click at [399, 494] on button "Add Tracking" at bounding box center [403, 499] width 64 height 18
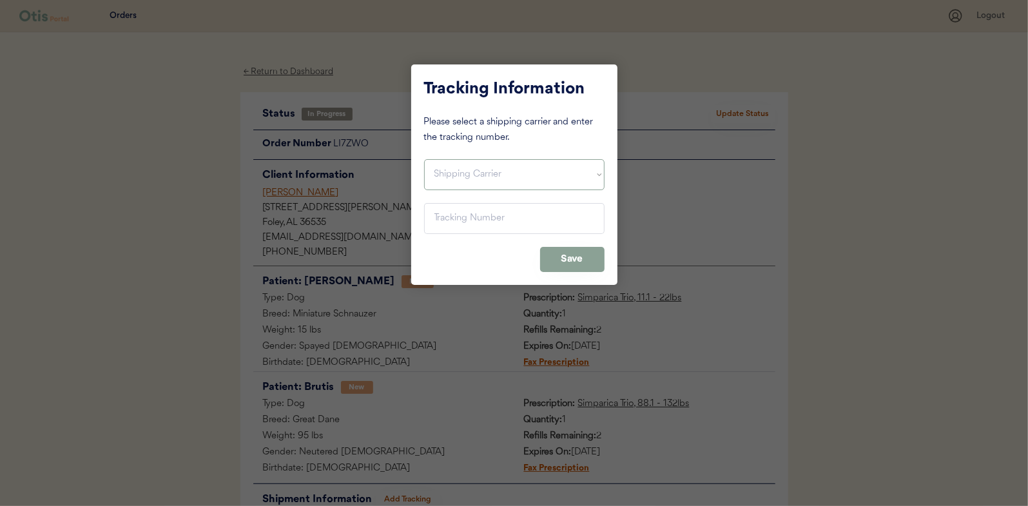
drag, startPoint x: 481, startPoint y: 177, endPoint x: 479, endPoint y: 189, distance: 12.4
click at [481, 177] on select "Shipping Carrier FedEx FedEx Ground Economy UPS USPS" at bounding box center [514, 174] width 180 height 31
select select ""usps""
click at [424, 159] on select "Shipping Carrier FedEx FedEx Ground Economy UPS USPS" at bounding box center [514, 174] width 180 height 31
click at [482, 218] on input "input" at bounding box center [514, 218] width 180 height 31
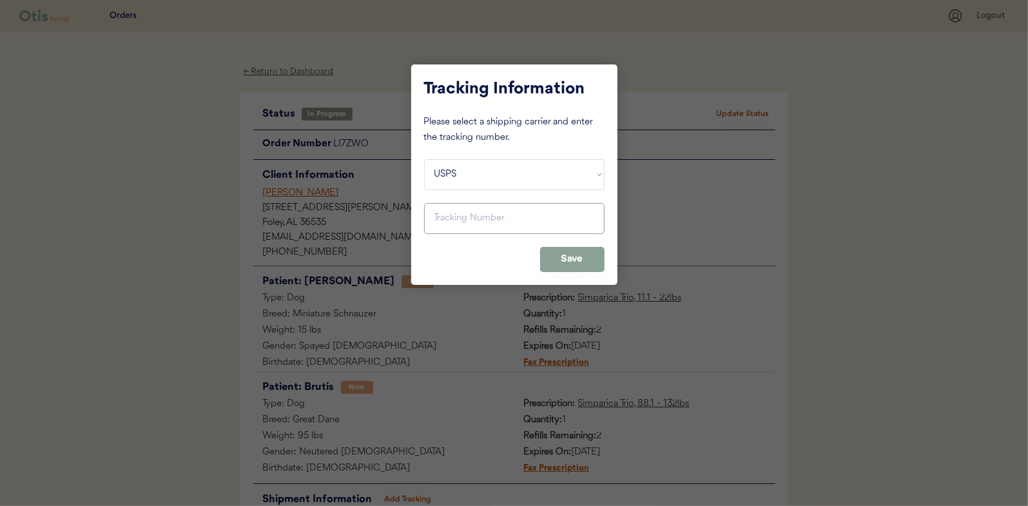
paste input "9400150105798032042512"
type input "9400150105798032042512"
click at [590, 262] on button "Save" at bounding box center [572, 259] width 64 height 25
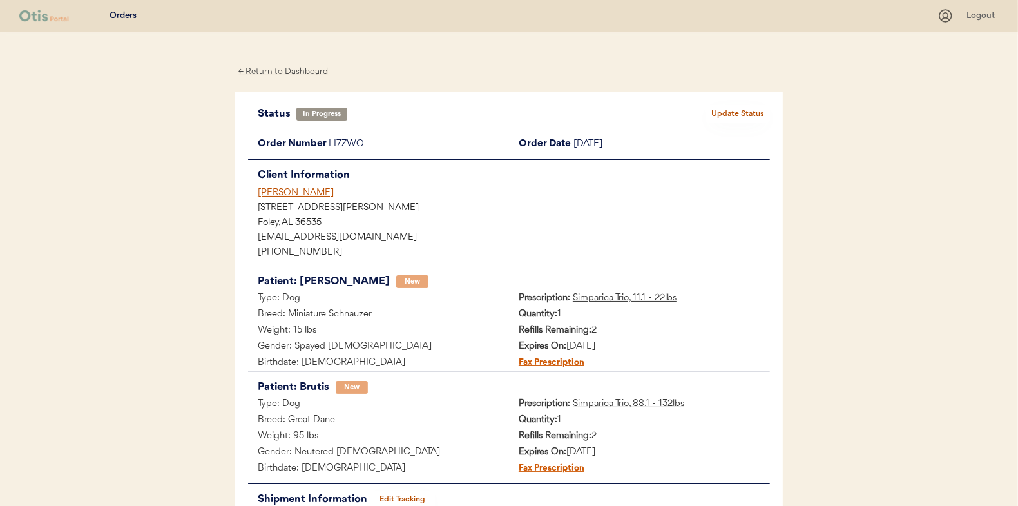
click at [731, 107] on button "Update Status" at bounding box center [738, 114] width 64 height 18
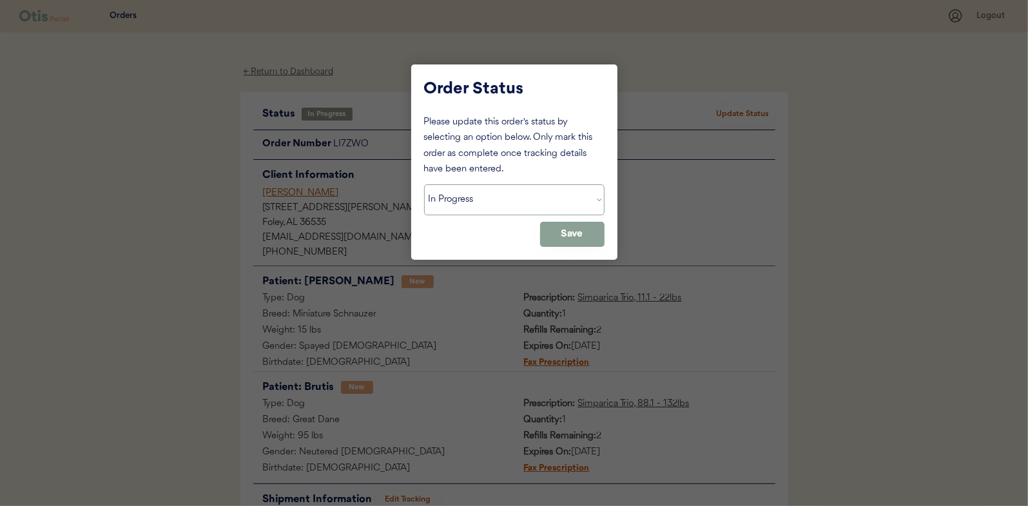
click at [563, 193] on select "Status On Hold New In Progress Complete Pending HW Consent Canceled" at bounding box center [514, 199] width 180 height 31
select select ""complete""
click at [424, 184] on select "Status On Hold New In Progress Complete Pending HW Consent Canceled" at bounding box center [514, 199] width 180 height 31
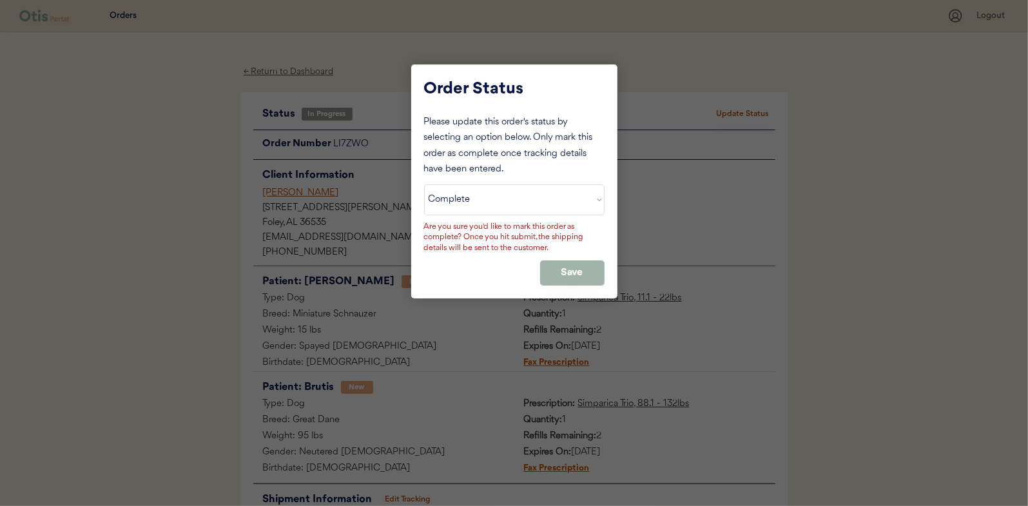
click at [561, 282] on button "Save" at bounding box center [572, 272] width 64 height 25
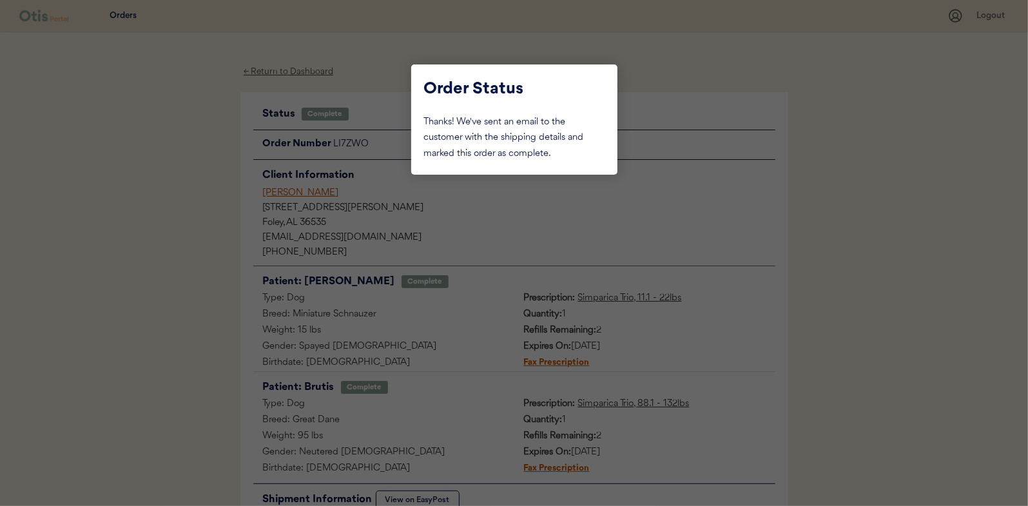
click at [287, 74] on div at bounding box center [514, 253] width 1028 height 506
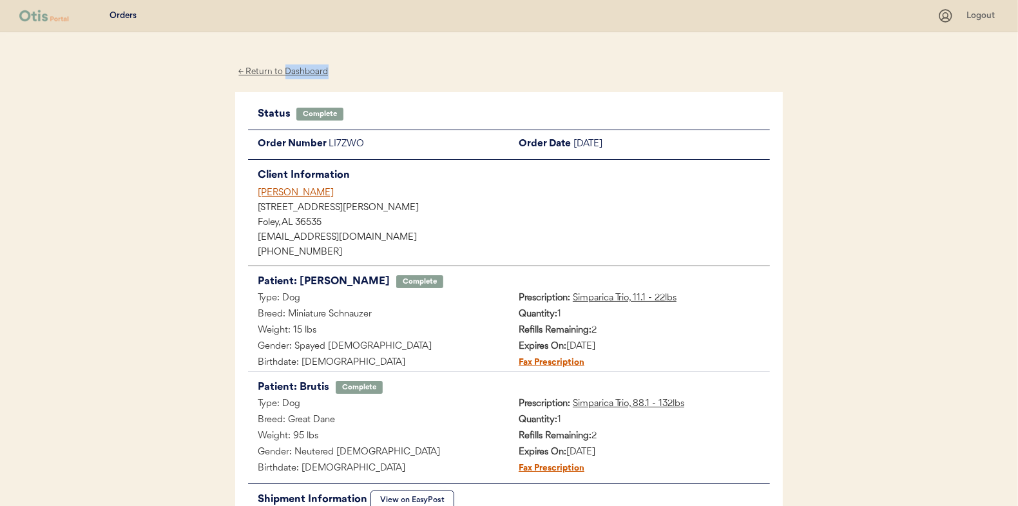
click at [287, 74] on div "← Return to Dashboard" at bounding box center [283, 71] width 97 height 15
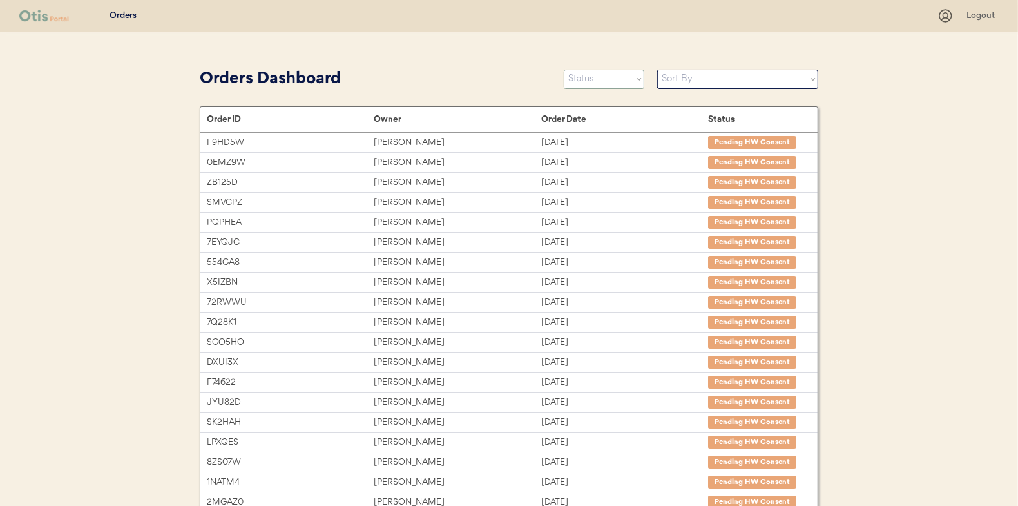
click at [614, 72] on select "Status On Hold New In Progress Complete Pending HW Consent Canceled" at bounding box center [604, 79] width 81 height 19
select select ""in_progress""
click at [564, 70] on select "Status On Hold New In Progress Complete Pending HW Consent Canceled" at bounding box center [604, 79] width 81 height 19
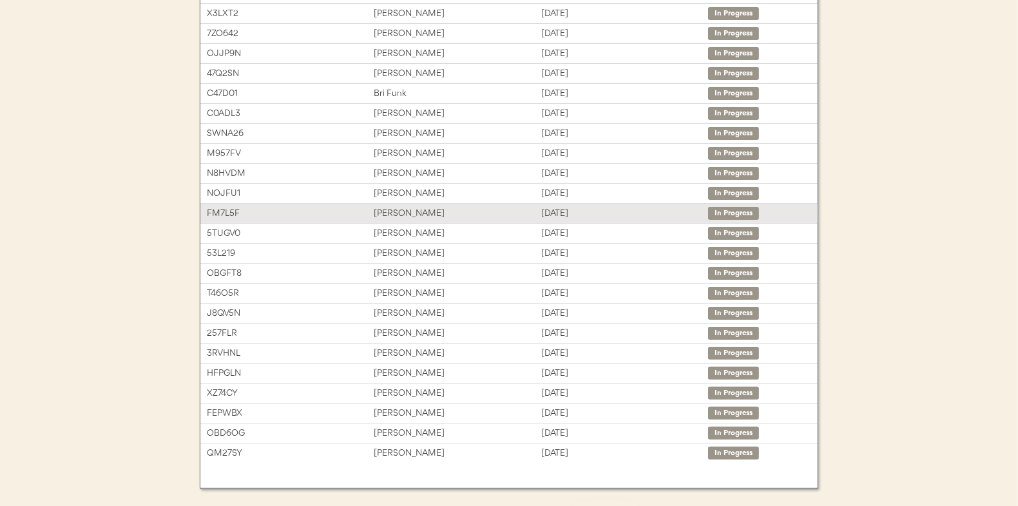
scroll to position [198, 0]
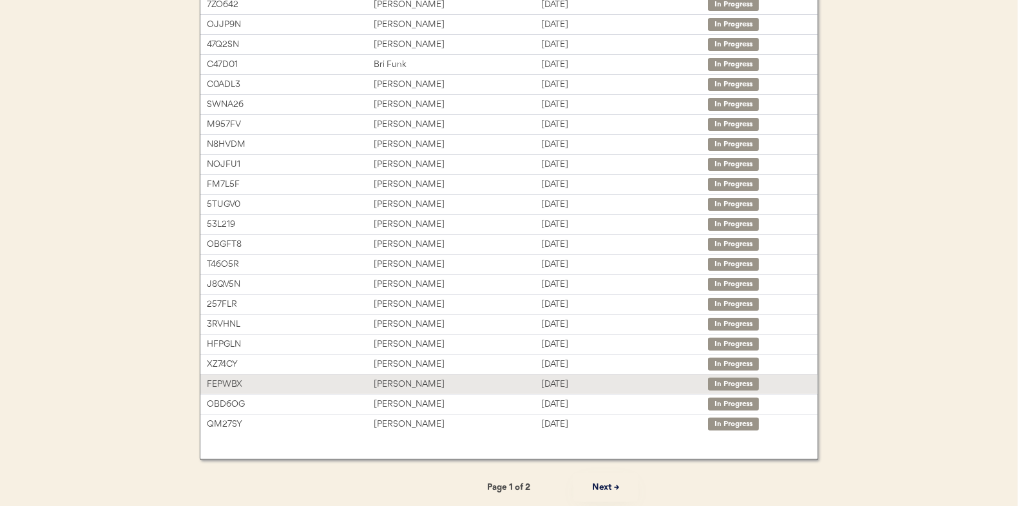
click at [465, 381] on div "[PERSON_NAME]" at bounding box center [457, 384] width 167 height 15
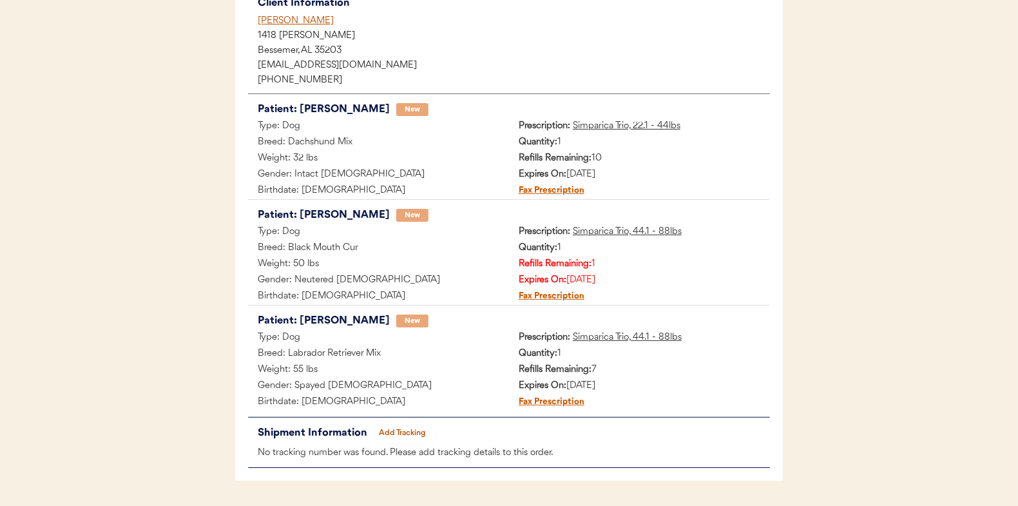
scroll to position [211, 0]
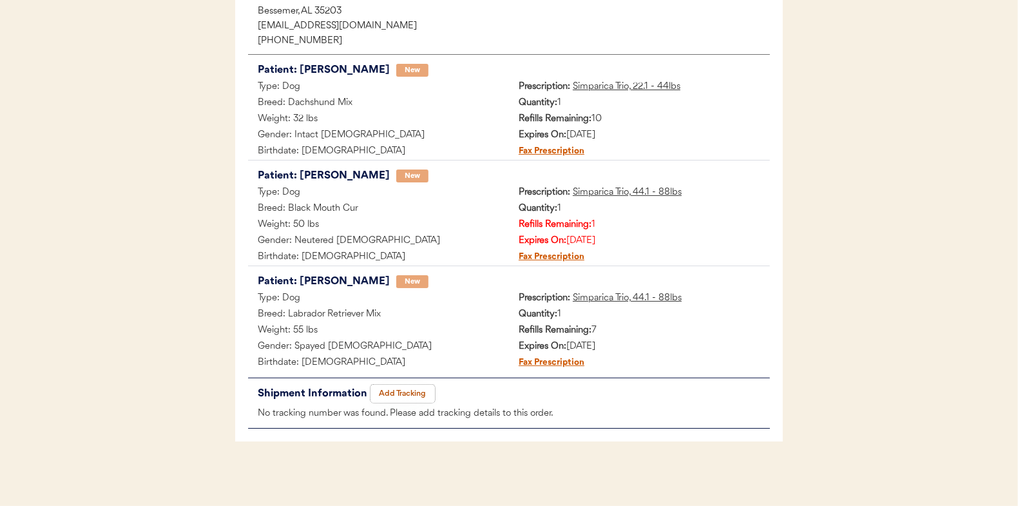
click at [391, 401] on button "Add Tracking" at bounding box center [403, 394] width 64 height 18
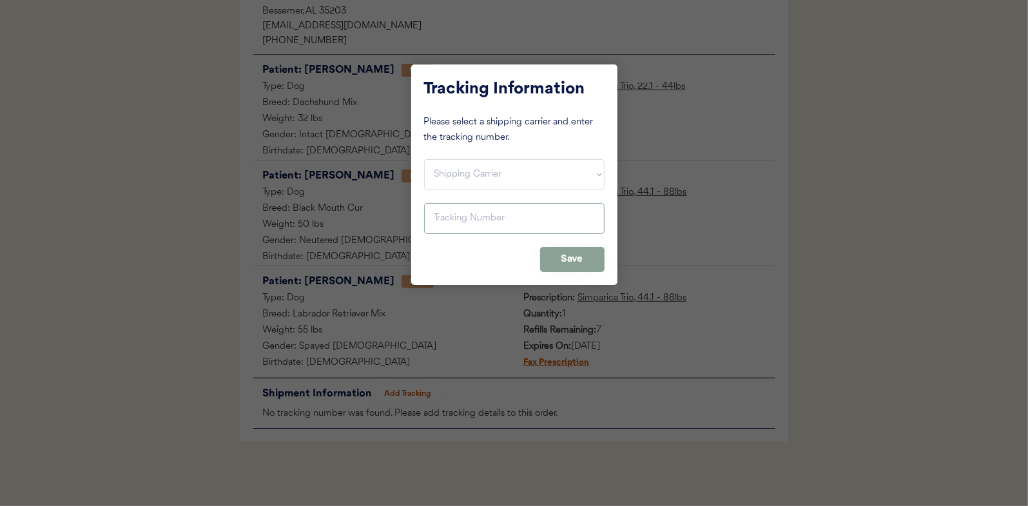
click at [459, 186] on select "Shipping Carrier FedEx FedEx Ground Economy UPS USPS" at bounding box center [514, 174] width 180 height 31
select select ""usps""
click at [424, 159] on select "Shipping Carrier FedEx FedEx Ground Economy UPS USPS" at bounding box center [514, 174] width 180 height 31
click at [458, 221] on input "input" at bounding box center [514, 218] width 180 height 31
paste input "9400150105800032001731"
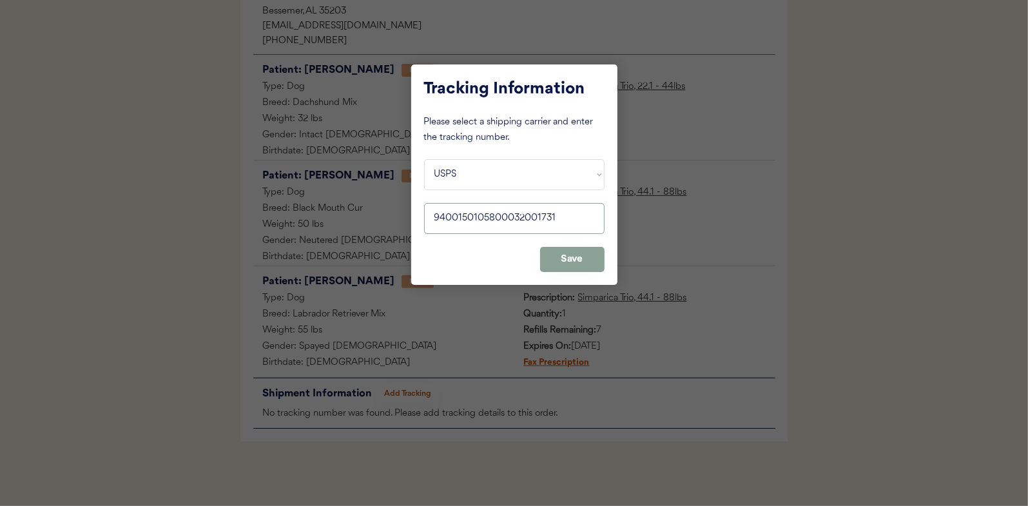
type input "9400150105800032001731"
click at [547, 262] on button "Save" at bounding box center [572, 259] width 64 height 25
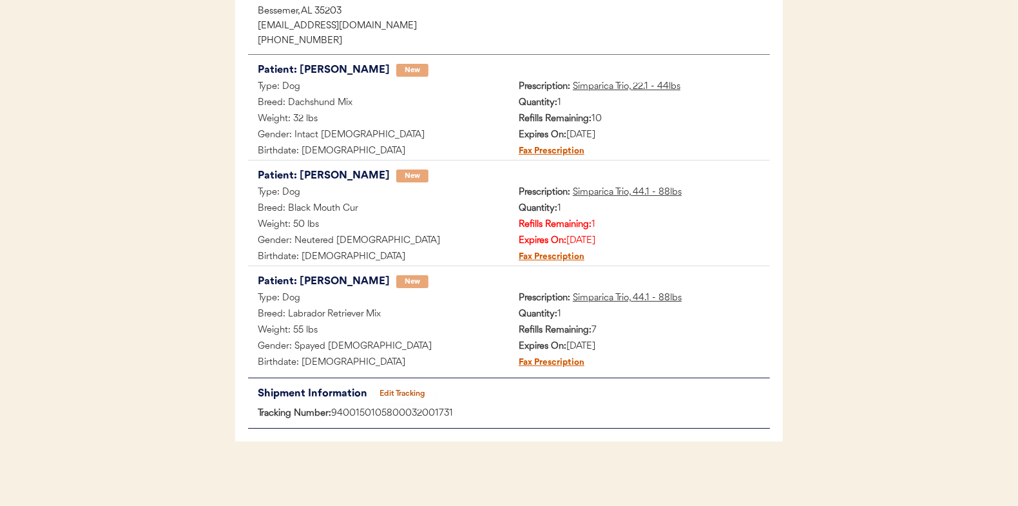
scroll to position [0, 0]
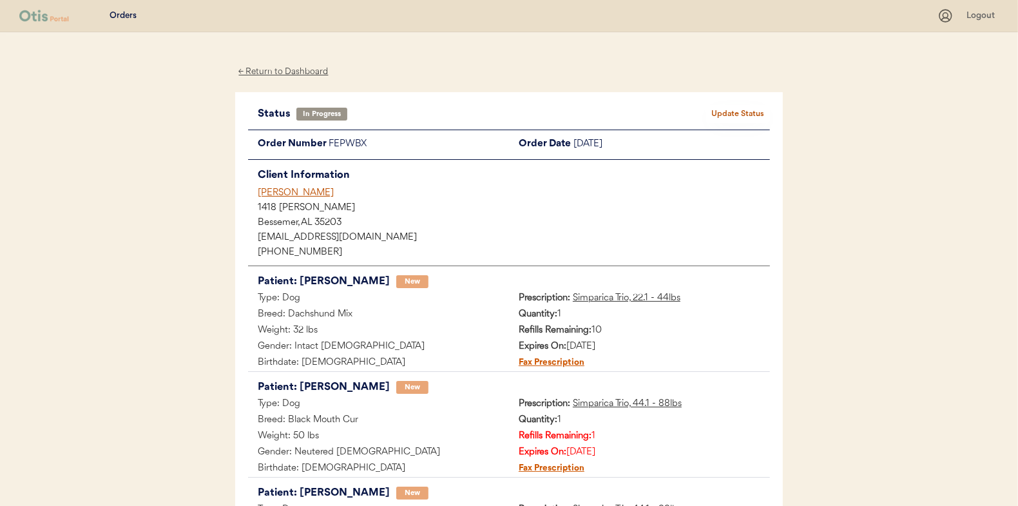
click at [731, 117] on button "Update Status" at bounding box center [738, 114] width 64 height 18
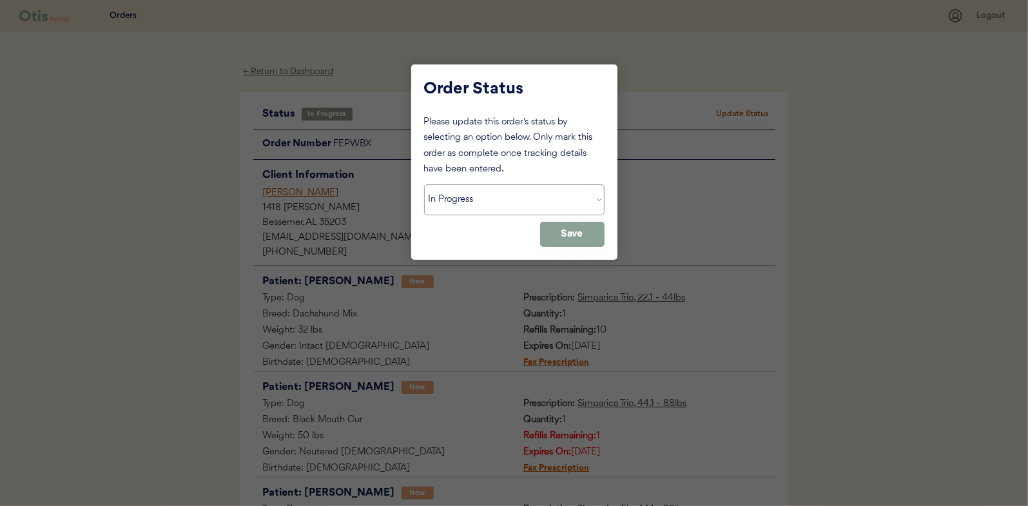
click at [492, 202] on select "Status On Hold New In Progress Complete Pending HW Consent Canceled" at bounding box center [514, 199] width 180 height 31
select select ""complete""
click at [424, 184] on select "Status On Hold New In Progress Complete Pending HW Consent Canceled" at bounding box center [514, 199] width 180 height 31
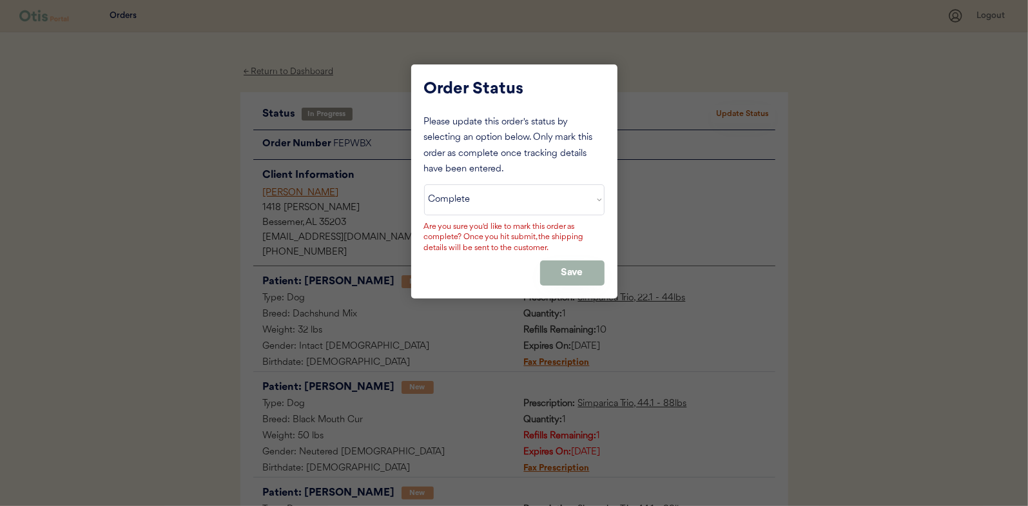
click at [579, 271] on button "Save" at bounding box center [572, 272] width 64 height 25
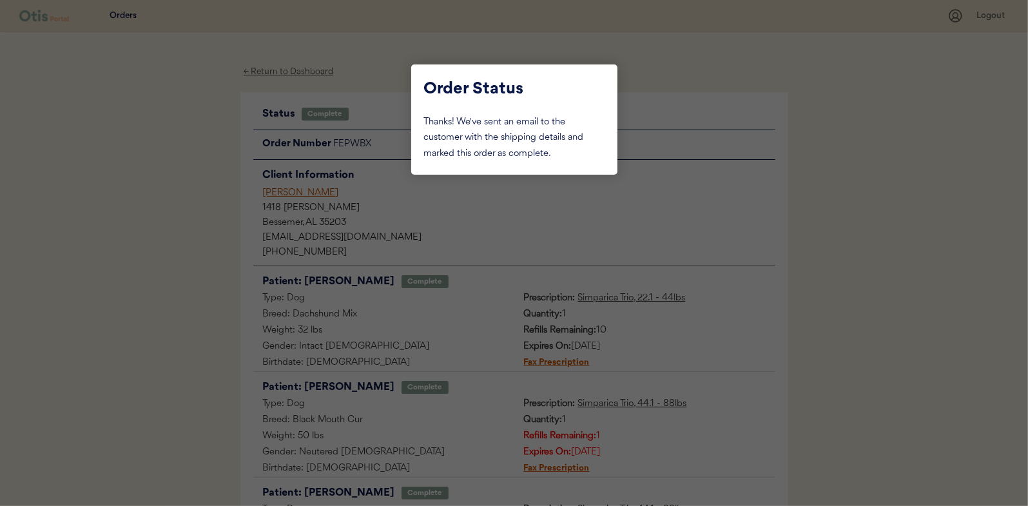
click at [390, 180] on div at bounding box center [514, 253] width 1028 height 506
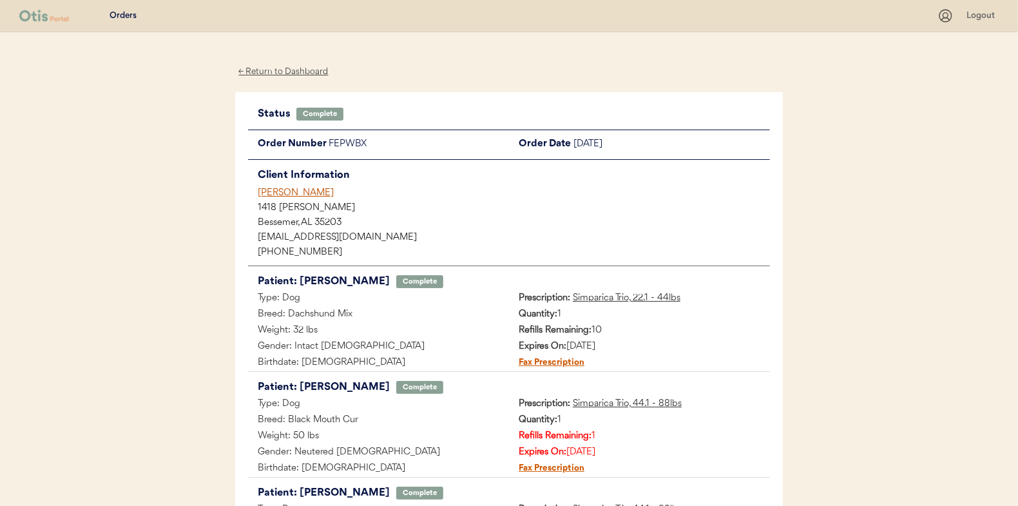
click at [322, 65] on div "← Return to Dashboard" at bounding box center [283, 71] width 97 height 15
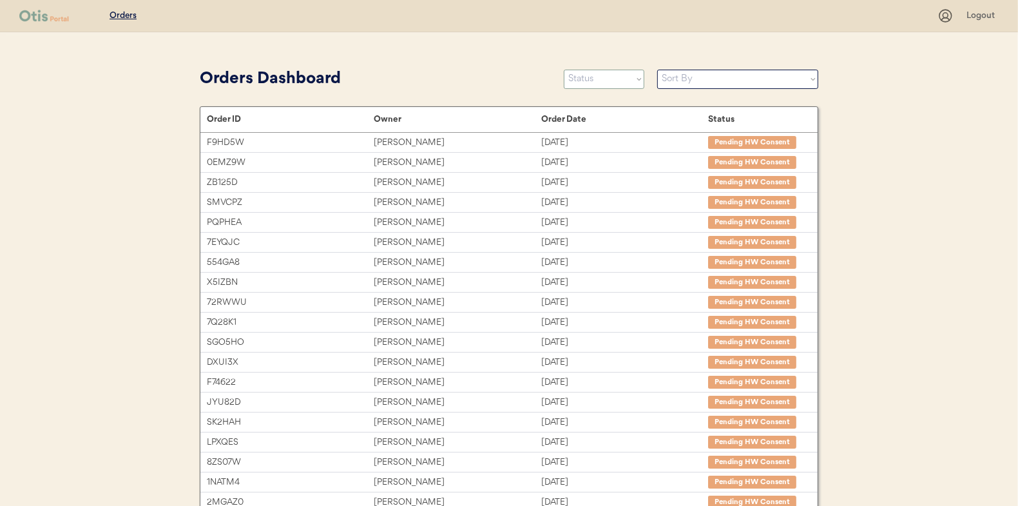
click at [621, 75] on select "Status On Hold New In Progress Complete Pending HW Consent Canceled" at bounding box center [604, 79] width 81 height 19
select select ""in_progress""
click at [564, 70] on select "Status On Hold New In Progress Complete Pending HW Consent Canceled" at bounding box center [604, 79] width 81 height 19
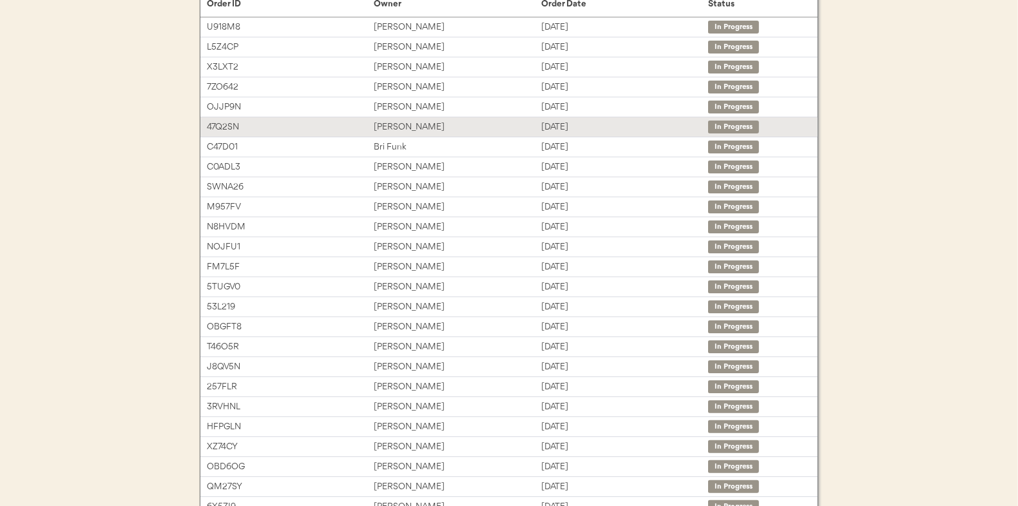
scroll to position [129, 0]
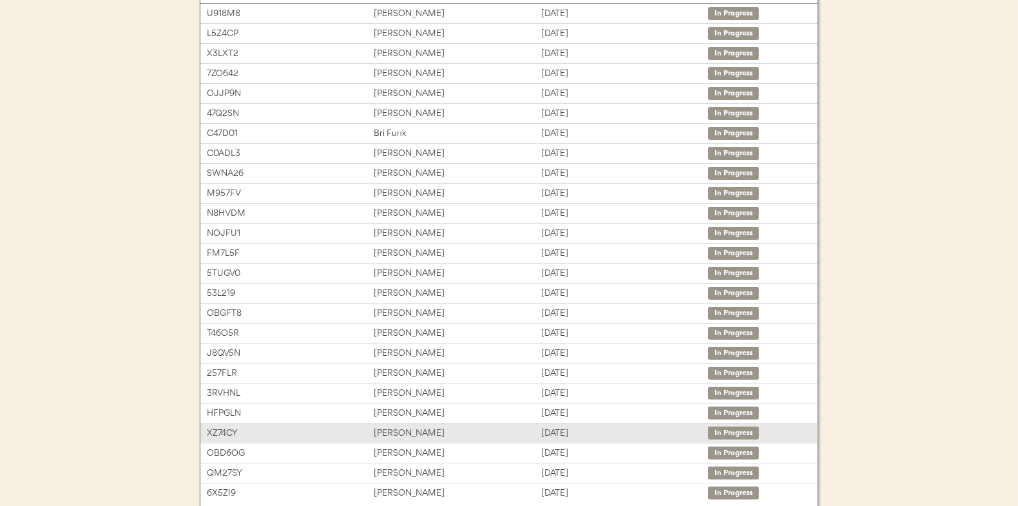
click at [487, 426] on div "[PERSON_NAME]" at bounding box center [457, 433] width 167 height 15
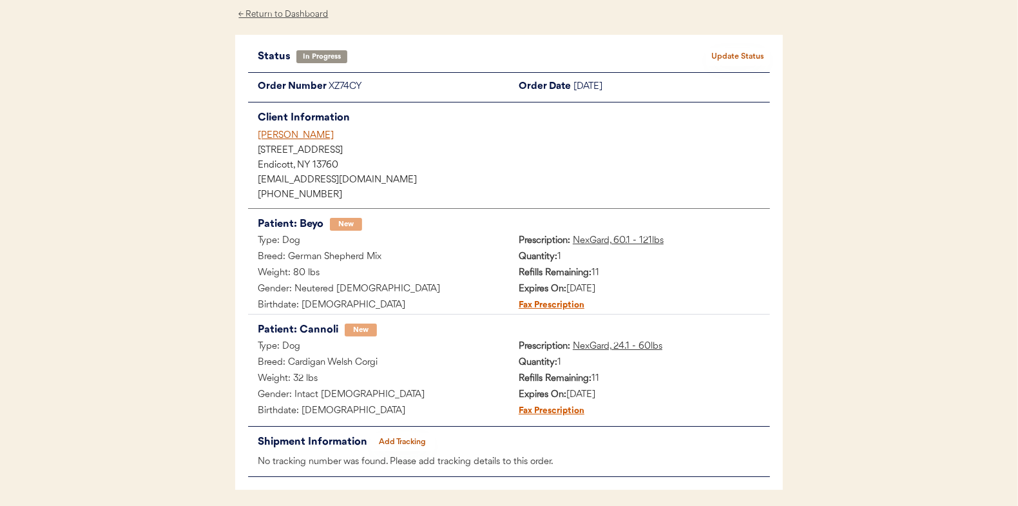
scroll to position [105, 0]
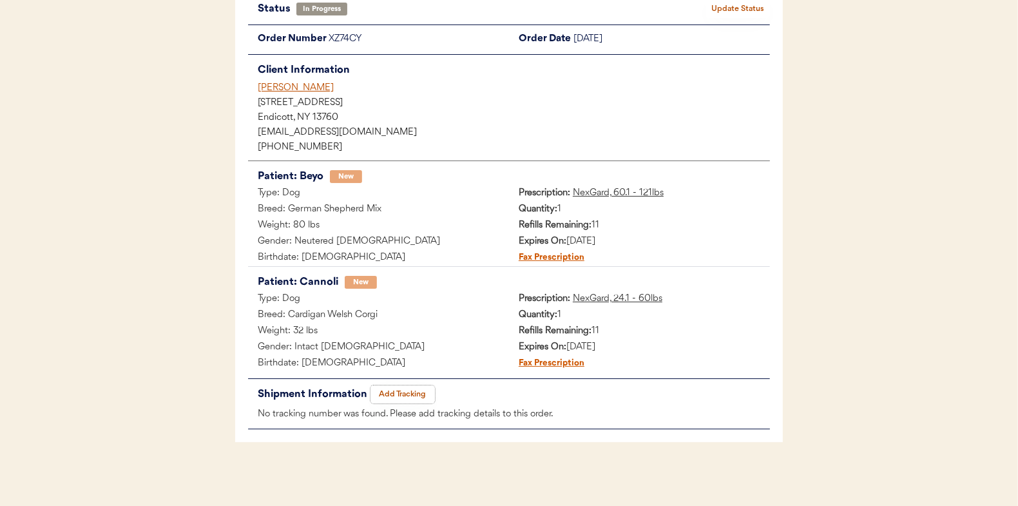
click at [404, 394] on button "Add Tracking" at bounding box center [403, 394] width 64 height 18
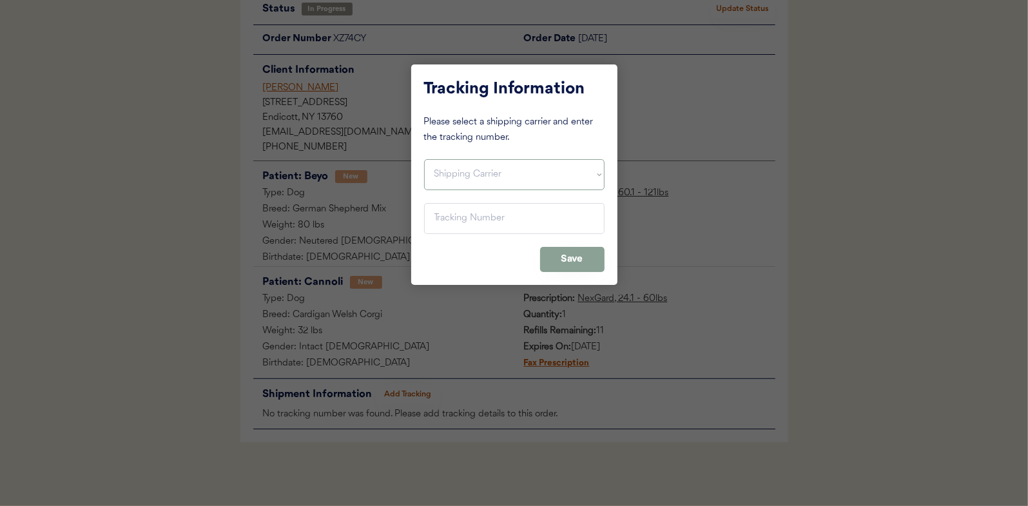
click at [496, 164] on select "Shipping Carrier FedEx FedEx Ground Economy UPS USPS" at bounding box center [514, 174] width 180 height 31
select select ""usps""
click at [424, 159] on select "Shipping Carrier FedEx FedEx Ground Economy UPS USPS" at bounding box center [514, 174] width 180 height 31
click at [468, 222] on input "input" at bounding box center [514, 218] width 180 height 31
paste input "9400150105497032266293"
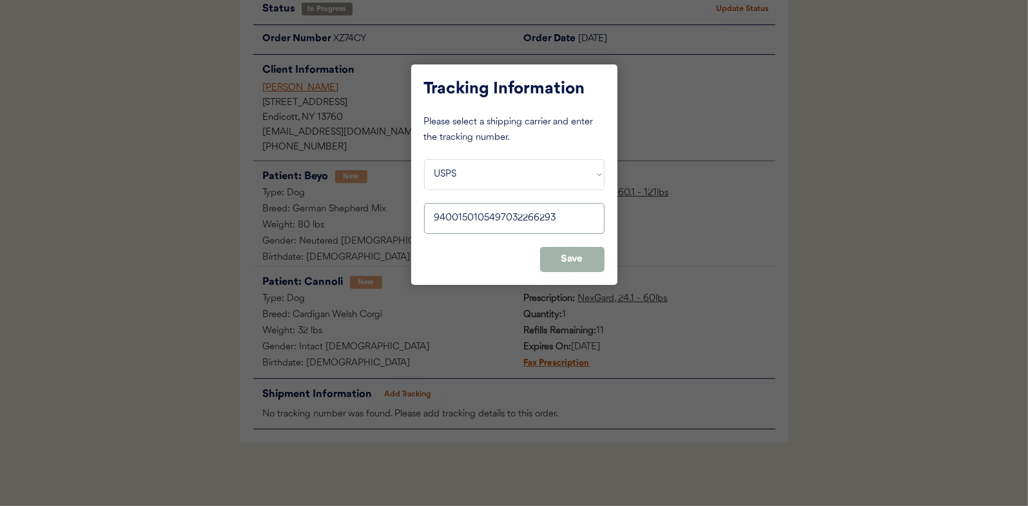
type input "9400150105497032266293"
click at [599, 264] on button "Save" at bounding box center [572, 259] width 64 height 25
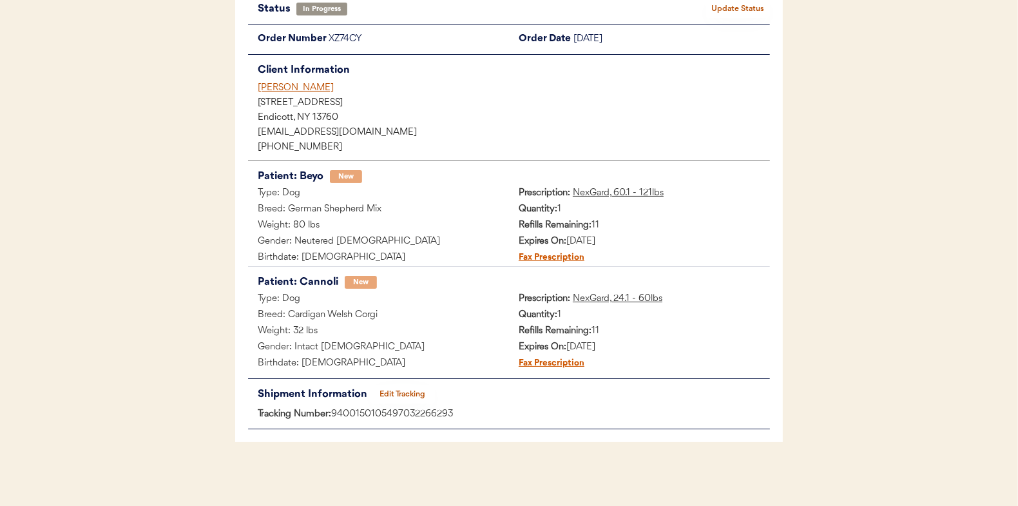
click at [734, 16] on button "Update Status" at bounding box center [738, 9] width 64 height 18
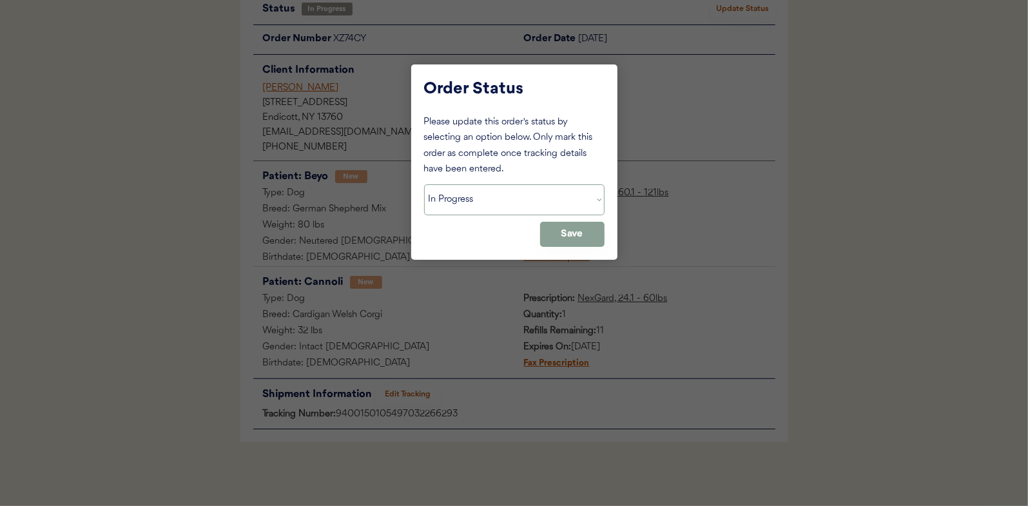
click at [521, 206] on select "Status On Hold New In Progress Complete Pending HW Consent Canceled" at bounding box center [514, 199] width 180 height 31
select select ""complete""
click at [424, 184] on select "Status On Hold New In Progress Complete Pending HW Consent Canceled" at bounding box center [514, 199] width 180 height 31
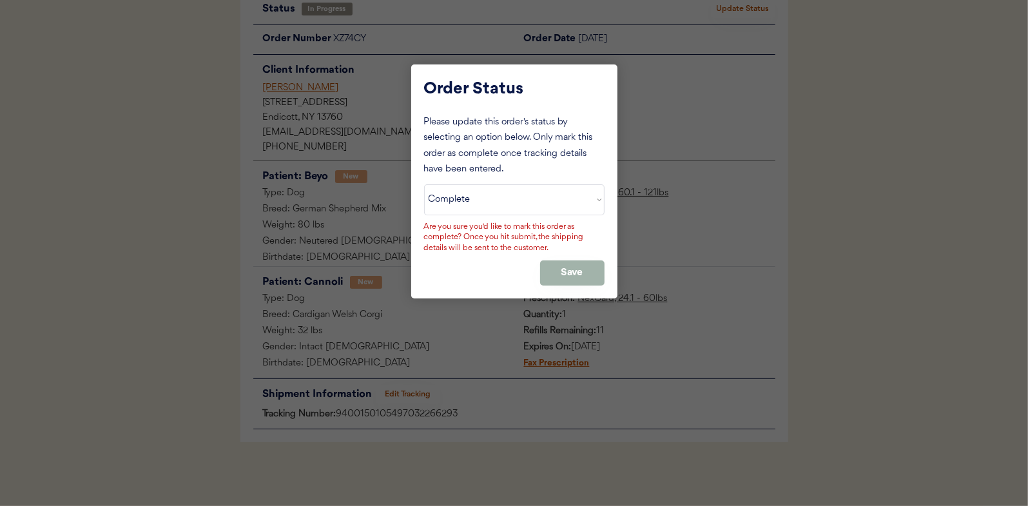
click at [561, 264] on button "Save" at bounding box center [572, 272] width 64 height 25
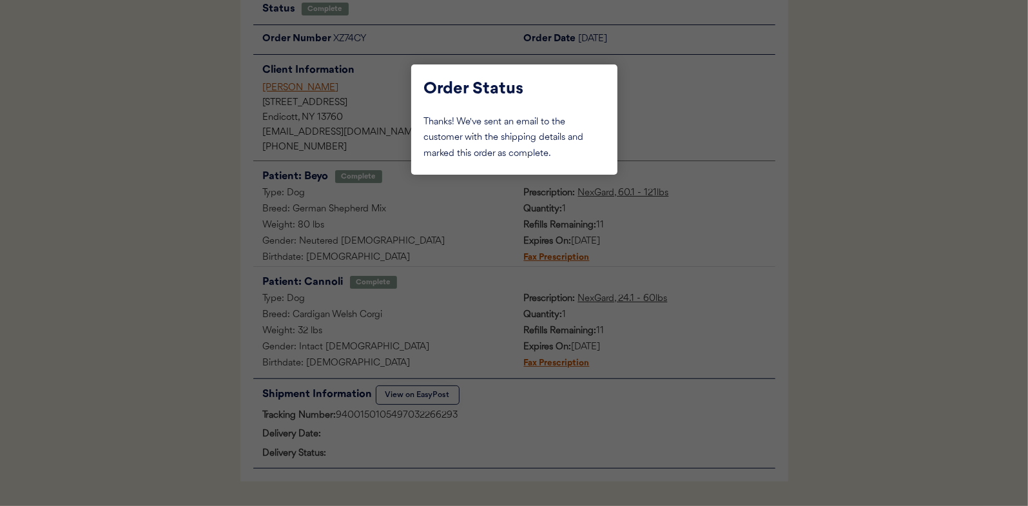
click at [320, 10] on div at bounding box center [514, 253] width 1028 height 506
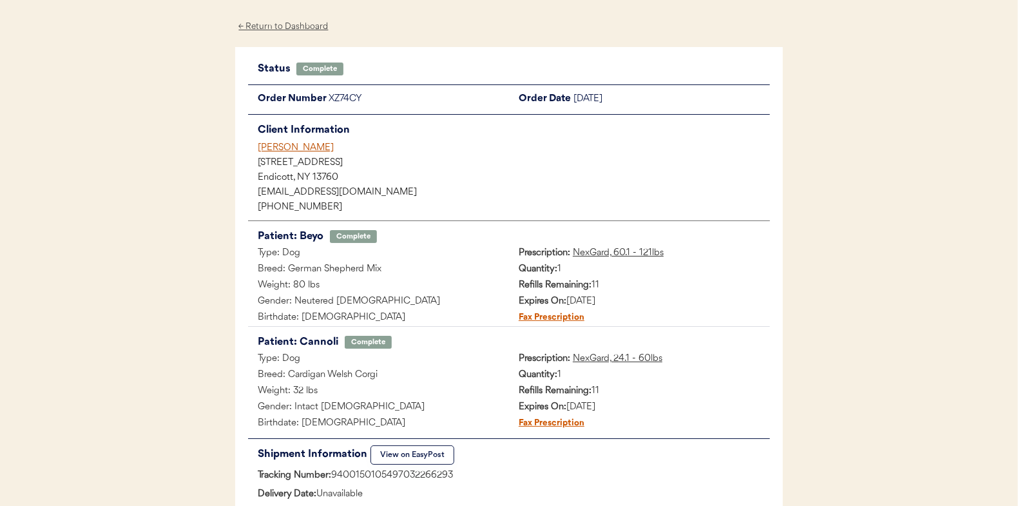
scroll to position [0, 0]
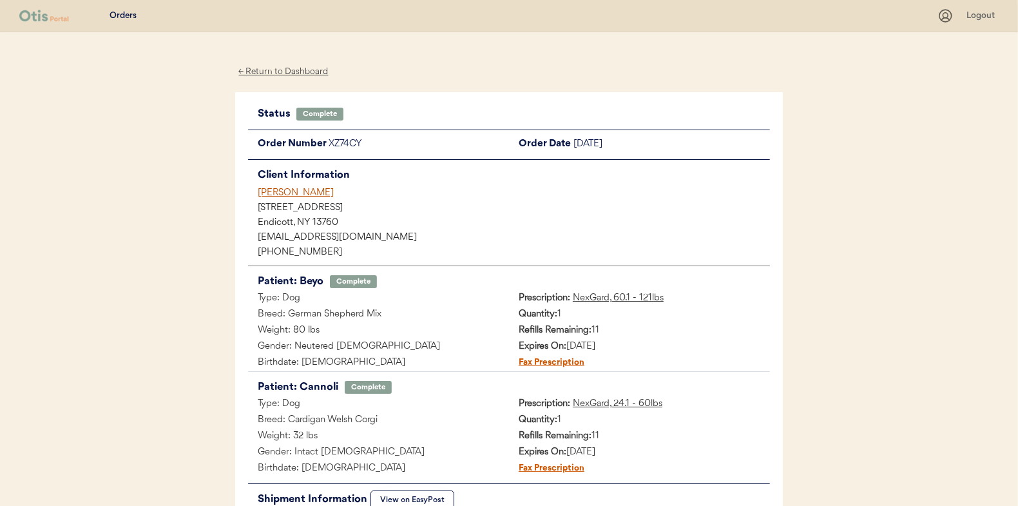
click at [318, 72] on div "← Return to Dashboard" at bounding box center [283, 71] width 97 height 15
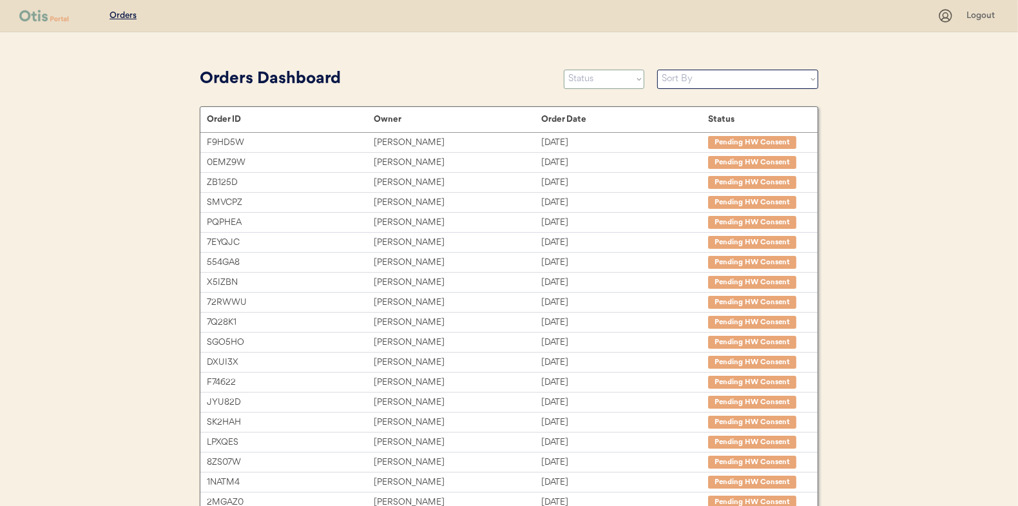
click at [608, 80] on select "Status On Hold New In Progress Complete Pending HW Consent Canceled" at bounding box center [604, 79] width 81 height 19
select select ""in_progress""
click at [564, 70] on select "Status On Hold New In Progress Complete Pending HW Consent Canceled" at bounding box center [604, 79] width 81 height 19
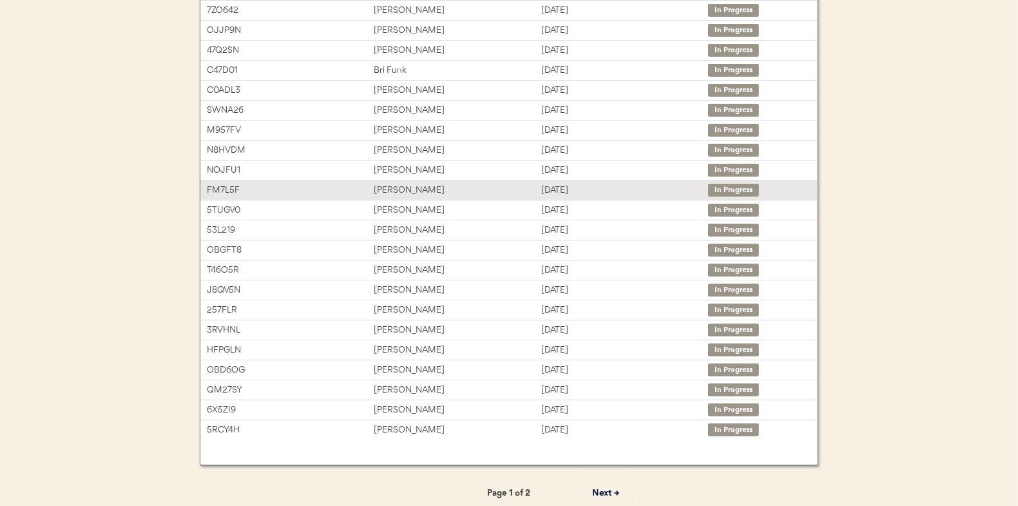
scroll to position [193, 0]
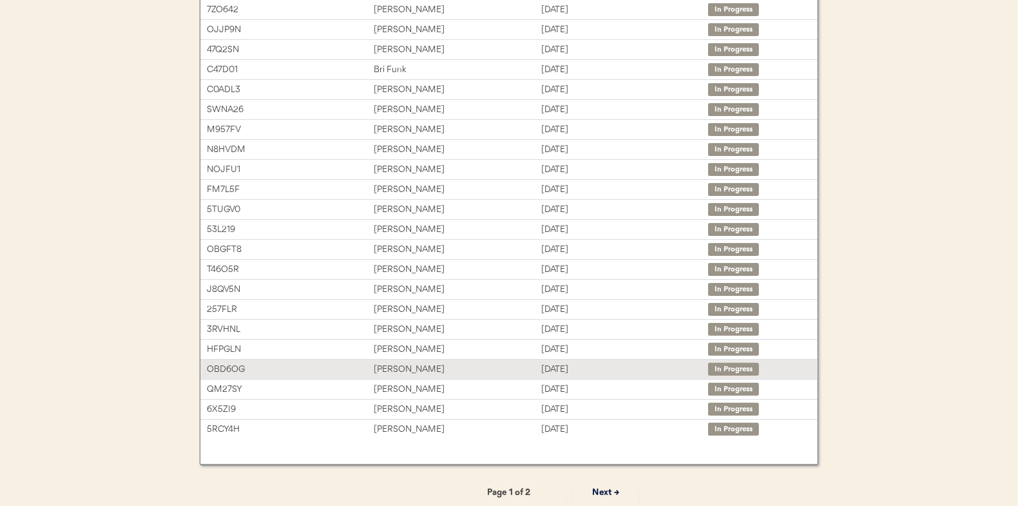
click at [421, 349] on div "[PERSON_NAME]" at bounding box center [457, 349] width 167 height 15
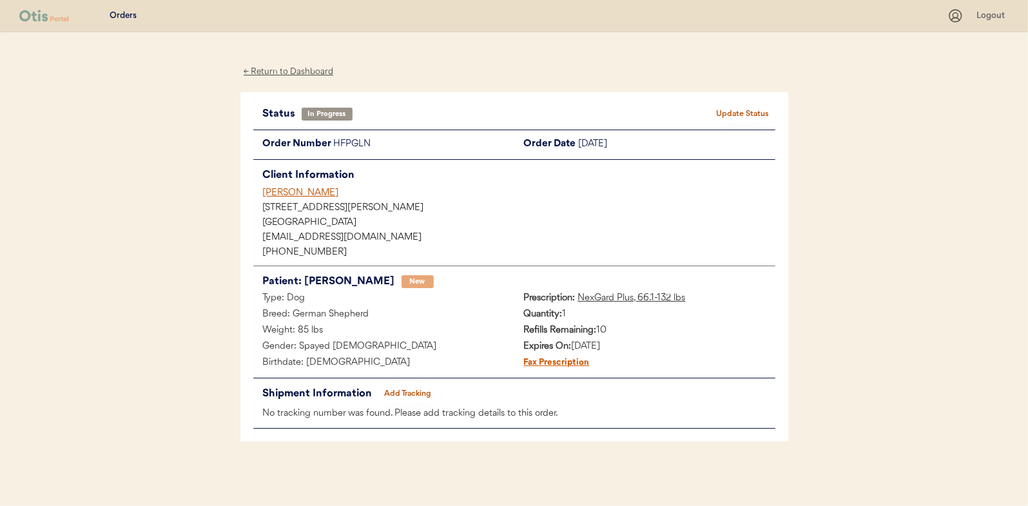
click at [415, 385] on button "Add Tracking" at bounding box center [408, 394] width 64 height 18
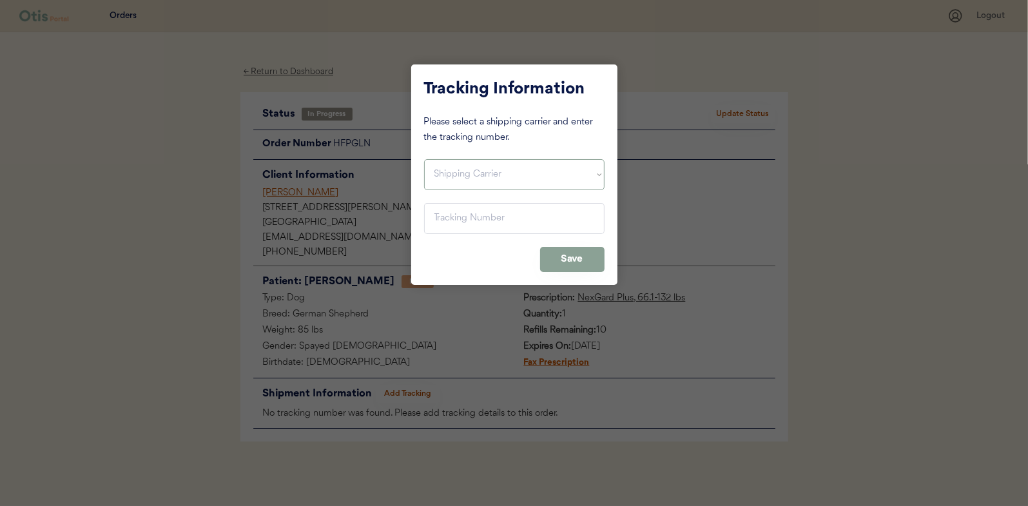
click at [463, 175] on select "Shipping Carrier FedEx FedEx Ground Economy UPS USPS" at bounding box center [514, 174] width 180 height 31
select select ""usps""
click at [424, 159] on select "Shipping Carrier FedEx FedEx Ground Economy UPS USPS" at bounding box center [514, 174] width 180 height 31
click at [457, 231] on input "input" at bounding box center [514, 218] width 180 height 31
paste input "9400150105497032265630"
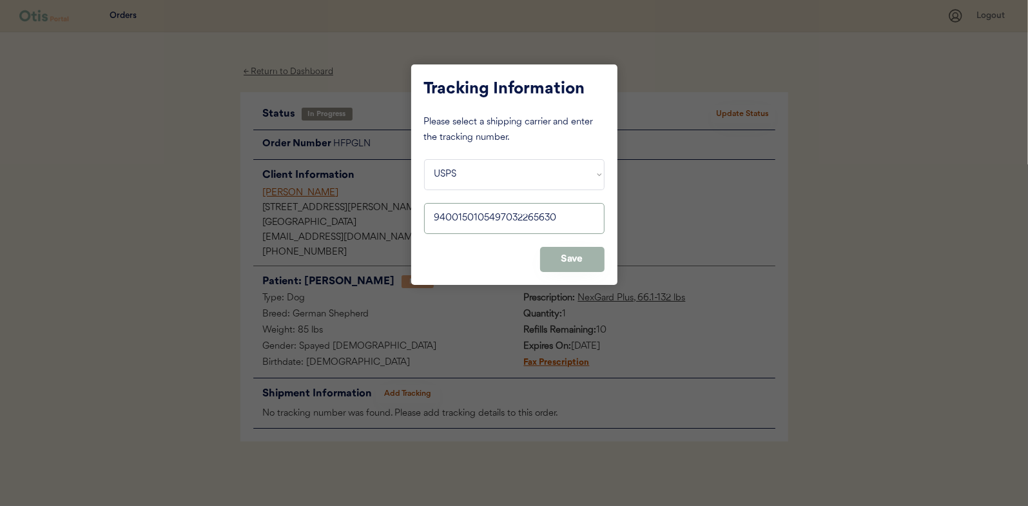
type input "9400150105497032265630"
click at [567, 252] on button "Save" at bounding box center [572, 259] width 64 height 25
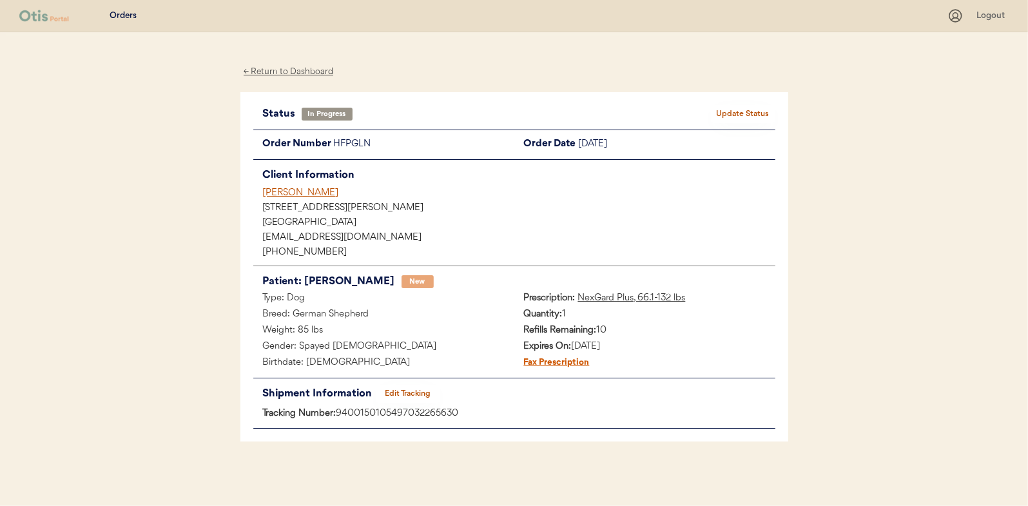
click at [756, 113] on button "Update Status" at bounding box center [743, 114] width 64 height 18
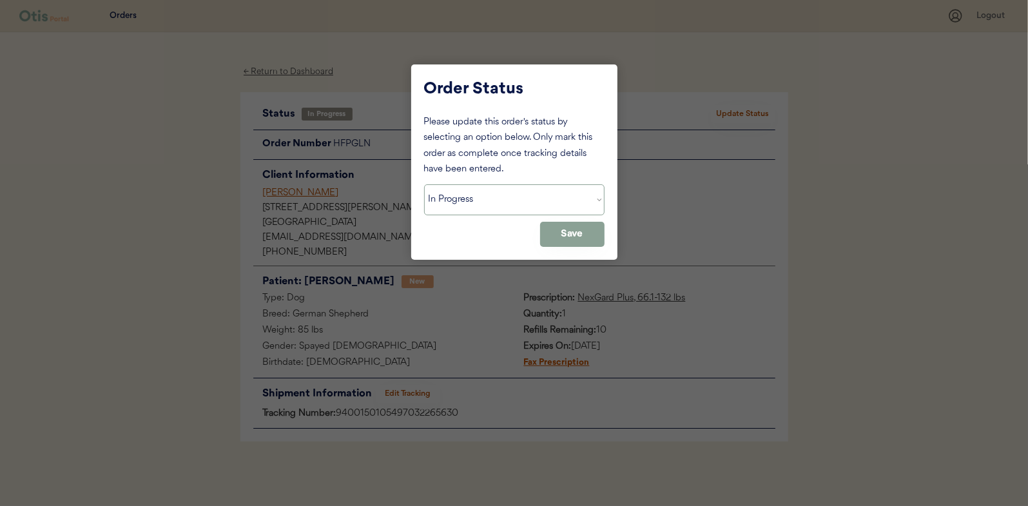
click at [572, 207] on select "Status On Hold New In Progress Complete Pending HW Consent Canceled" at bounding box center [514, 199] width 180 height 31
select select ""complete""
click at [424, 184] on select "Status On Hold New In Progress Complete Pending HW Consent Canceled" at bounding box center [514, 199] width 180 height 31
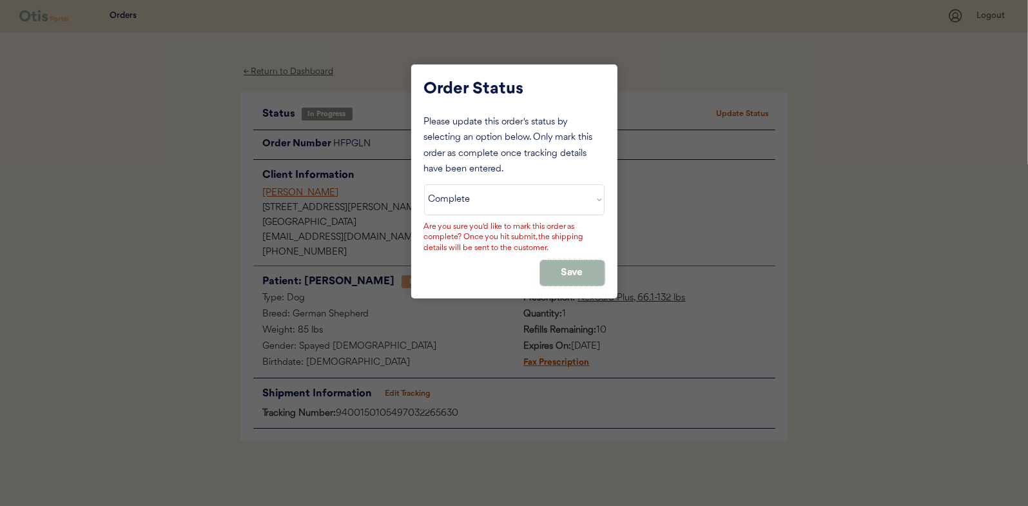
click at [554, 264] on button "Save" at bounding box center [572, 272] width 64 height 25
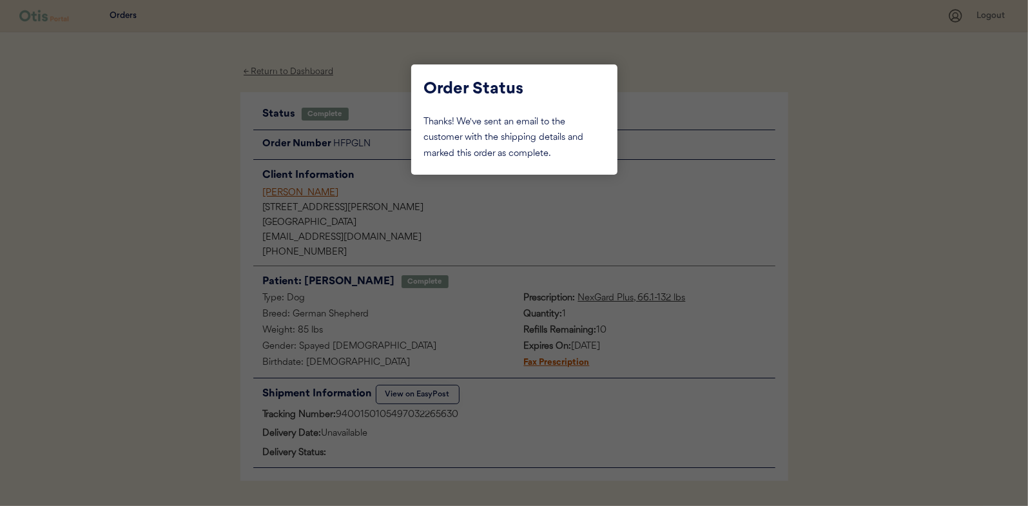
click at [287, 70] on div at bounding box center [514, 253] width 1028 height 506
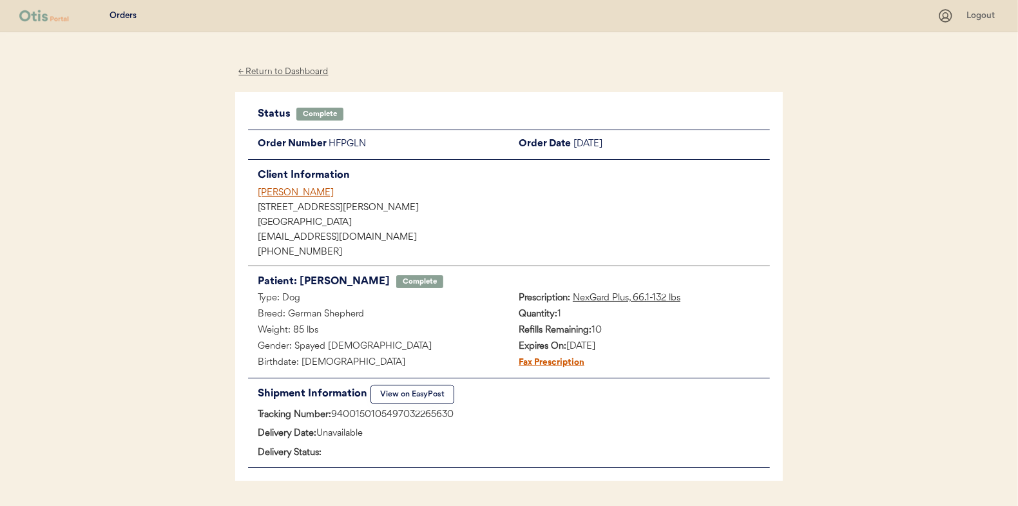
click at [287, 70] on div "← Return to Dashboard" at bounding box center [283, 71] width 97 height 15
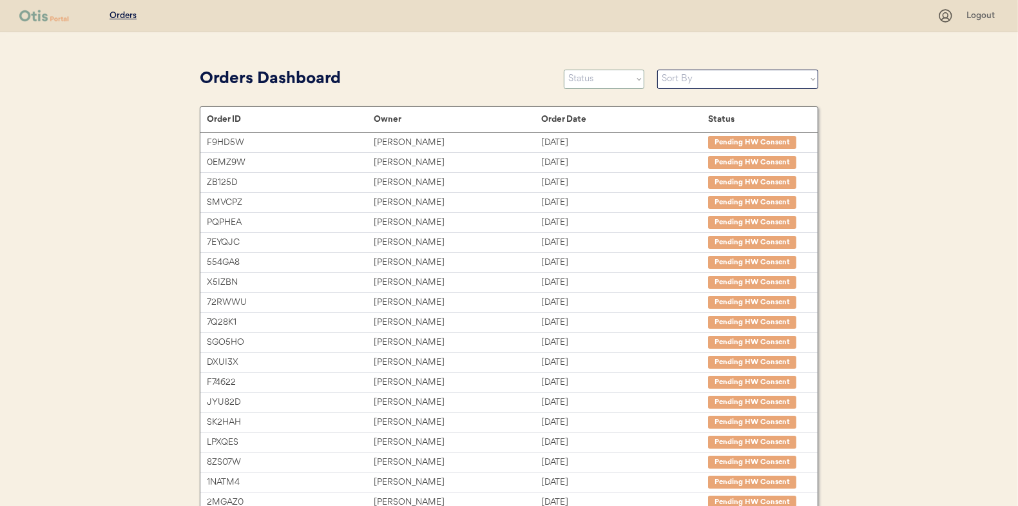
click at [633, 84] on select "Status On Hold New In Progress Complete Pending HW Consent Canceled" at bounding box center [604, 79] width 81 height 19
select select ""in_progress""
click at [564, 70] on select "Status On Hold New In Progress Complete Pending HW Consent Canceled" at bounding box center [604, 79] width 81 height 19
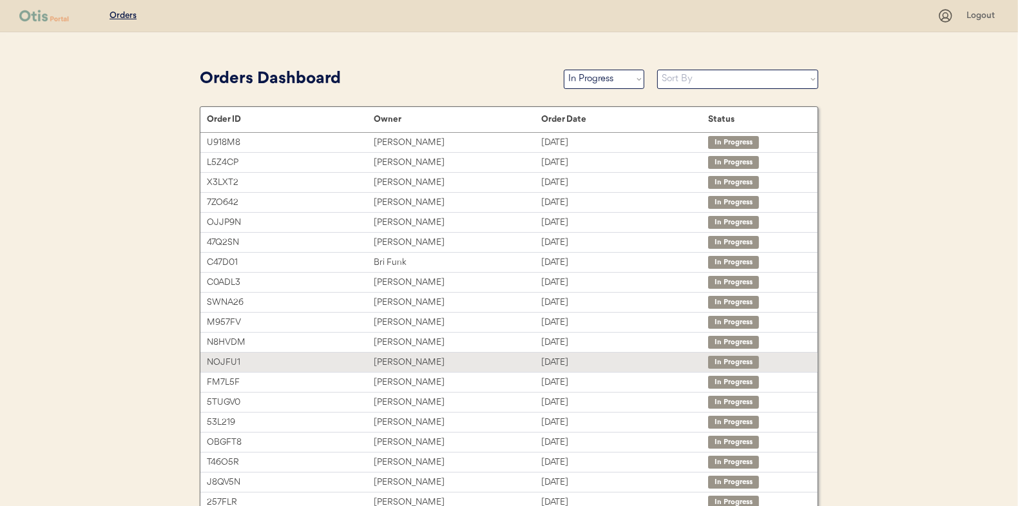
scroll to position [198, 0]
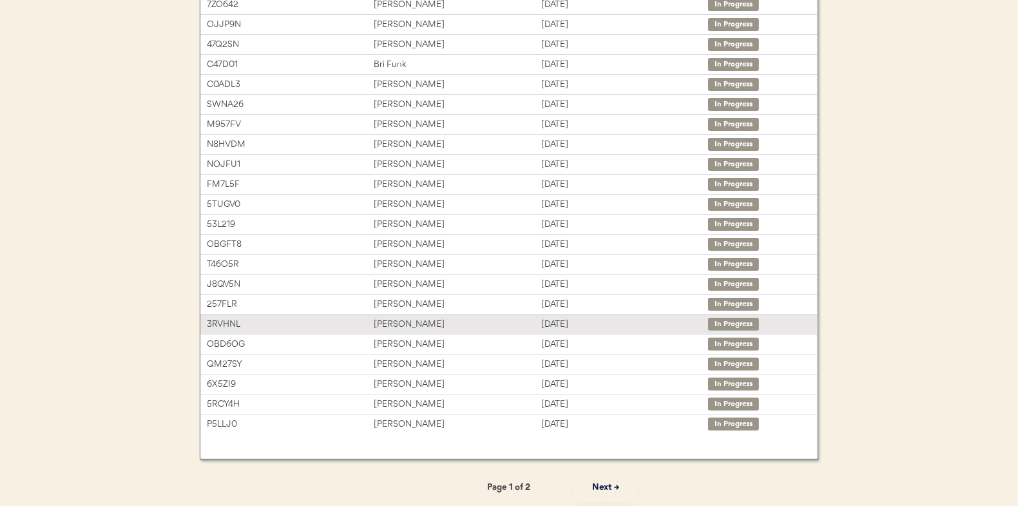
click at [492, 320] on div "[PERSON_NAME]" at bounding box center [457, 324] width 167 height 15
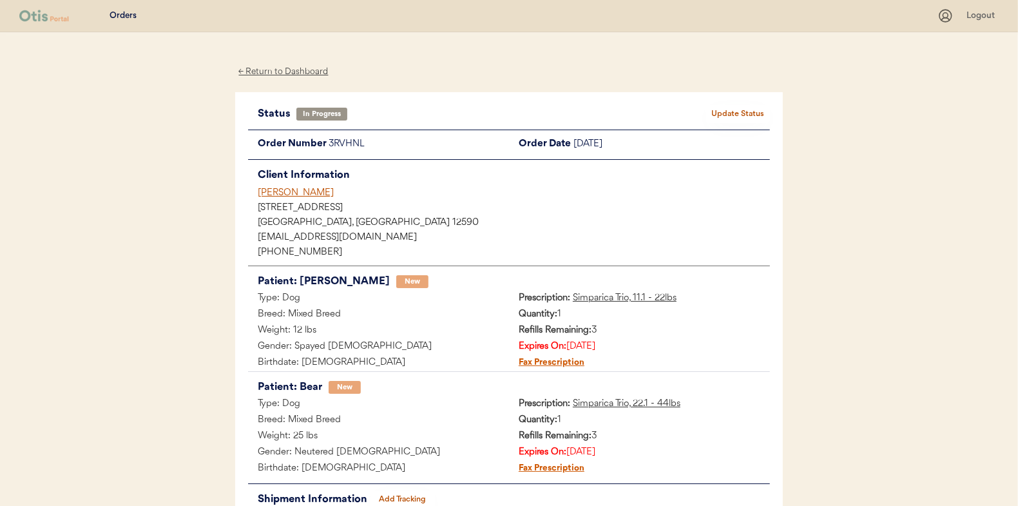
click at [427, 494] on button "Add Tracking" at bounding box center [403, 499] width 64 height 18
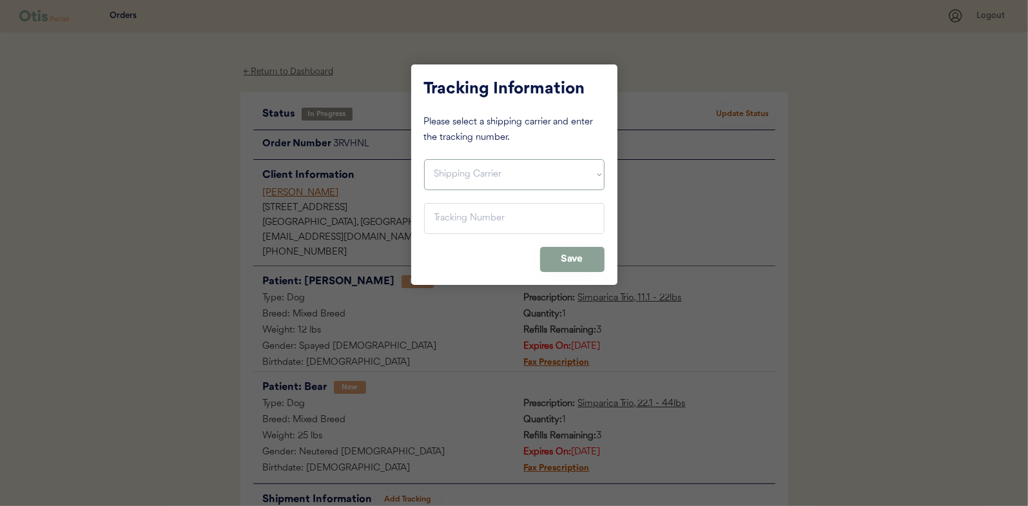
click at [490, 172] on select "Shipping Carrier FedEx FedEx Ground Economy UPS USPS" at bounding box center [514, 174] width 180 height 31
select select ""usps""
click at [424, 159] on select "Shipping Carrier FedEx FedEx Ground Economy UPS USPS" at bounding box center [514, 174] width 180 height 31
click at [477, 217] on input "input" at bounding box center [514, 218] width 180 height 31
paste input "9400150105800032048507"
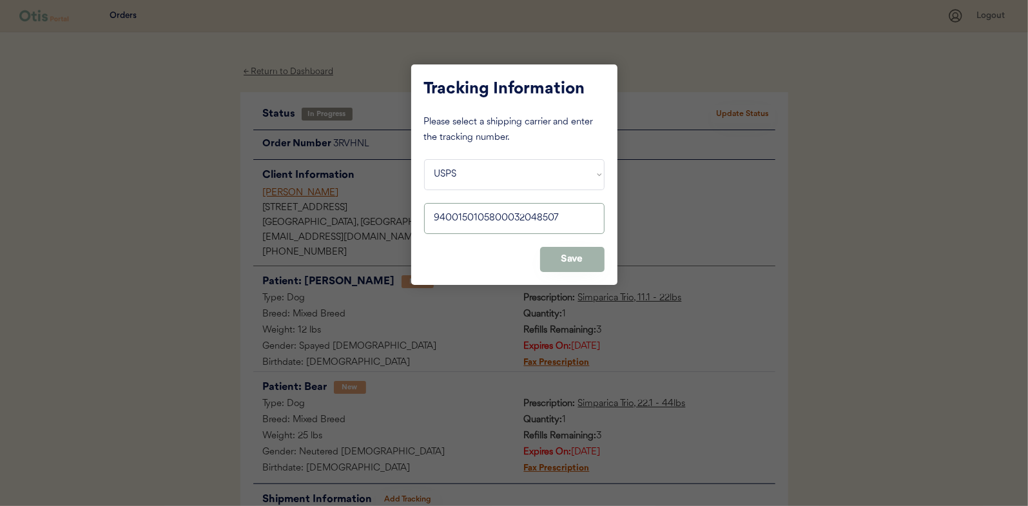
type input "9400150105800032048507"
click at [555, 264] on button "Save" at bounding box center [572, 259] width 64 height 25
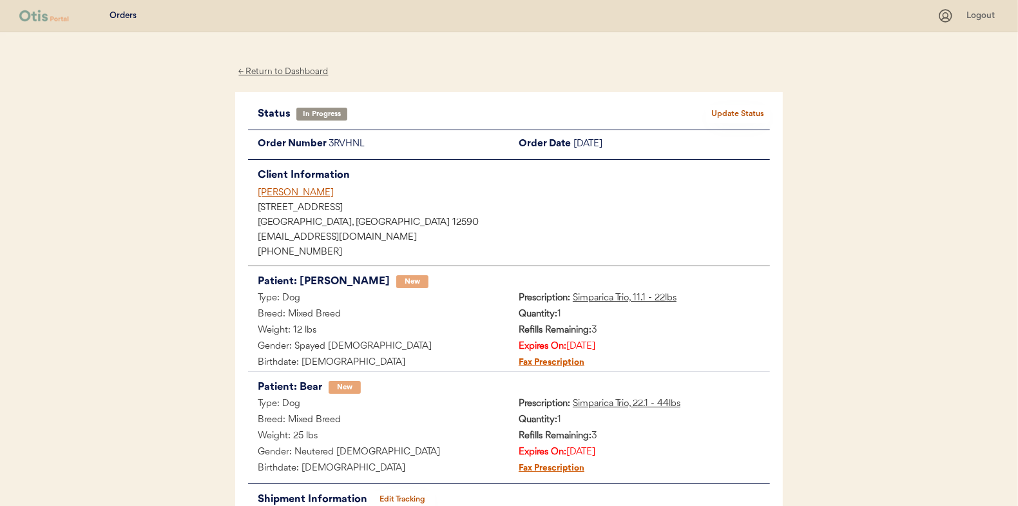
click at [717, 105] on button "Update Status" at bounding box center [738, 114] width 64 height 18
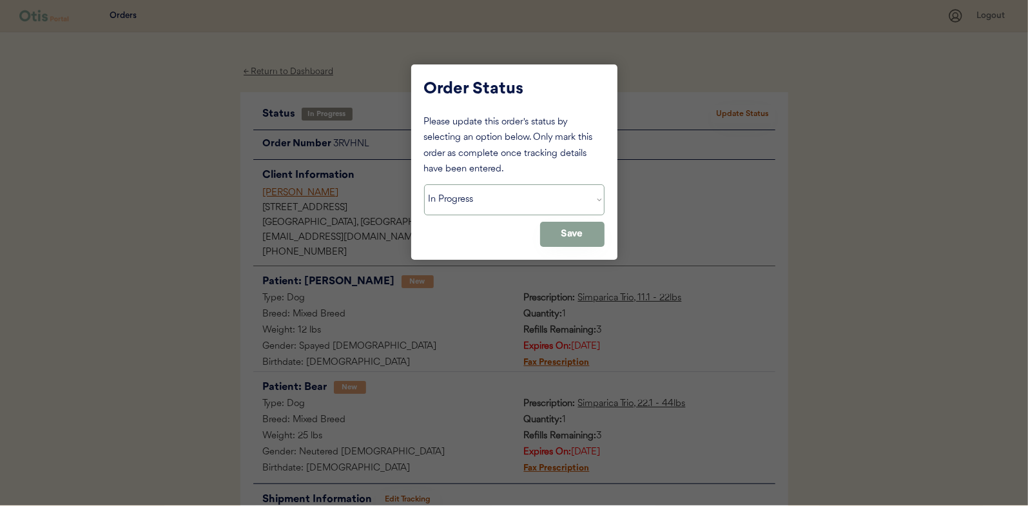
click at [507, 198] on select "Status On Hold New In Progress Complete Pending HW Consent Canceled" at bounding box center [514, 199] width 180 height 31
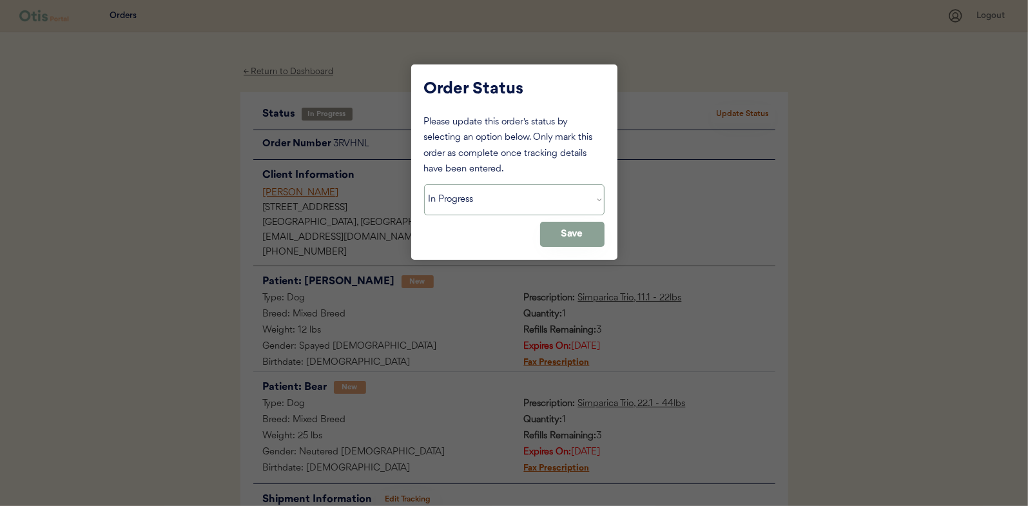
select select ""complete""
click at [424, 184] on select "Status On Hold New In Progress Complete Pending HW Consent Canceled" at bounding box center [514, 199] width 180 height 31
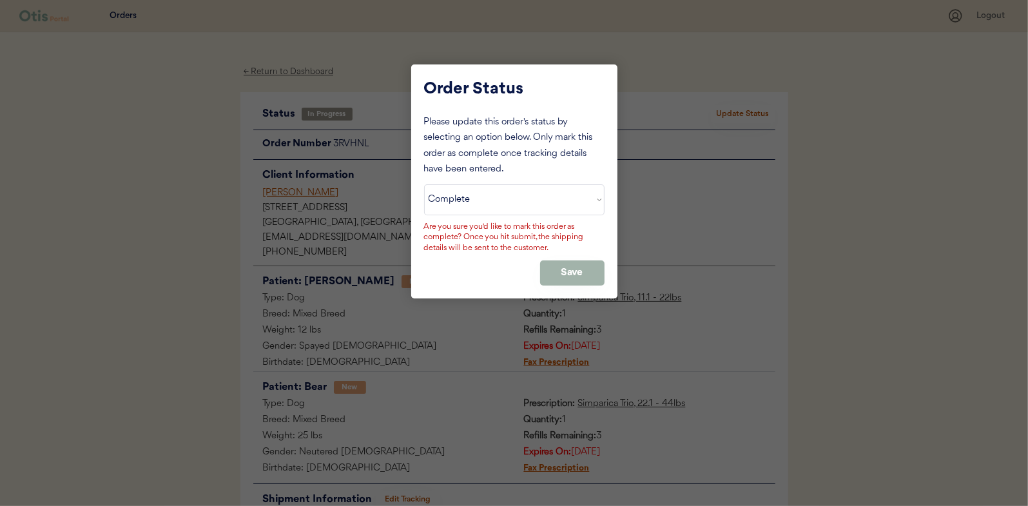
click at [560, 266] on button "Save" at bounding box center [572, 272] width 64 height 25
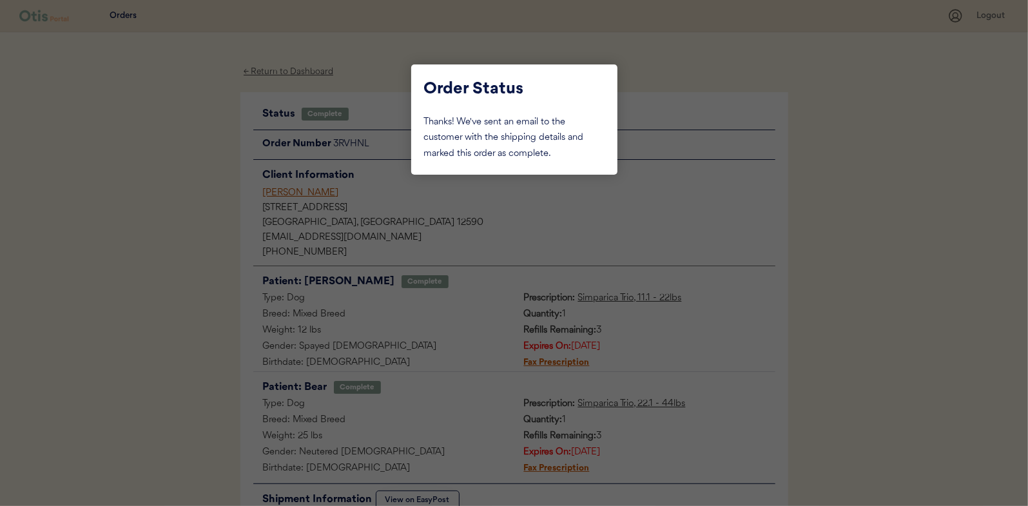
click at [85, 198] on div at bounding box center [514, 253] width 1028 height 506
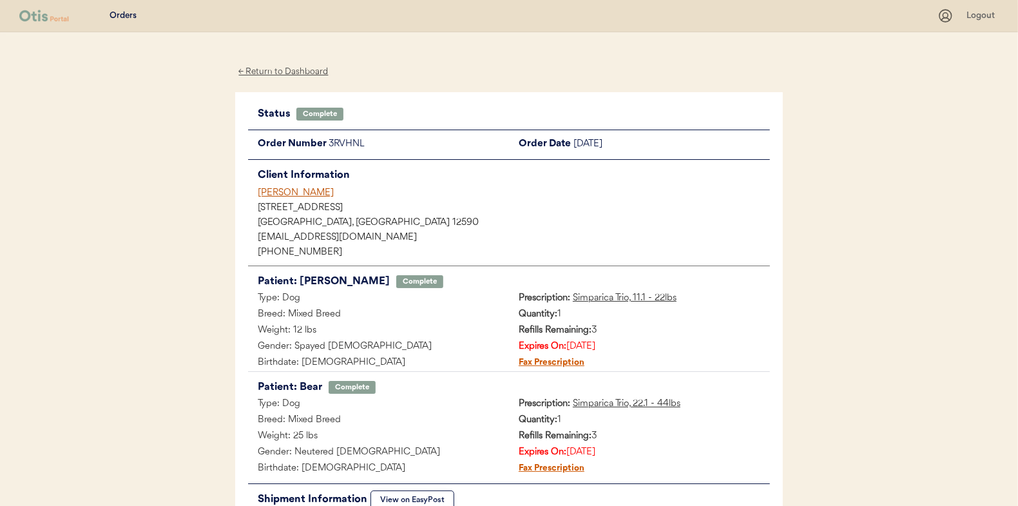
click at [312, 72] on div "← Return to Dashboard" at bounding box center [283, 71] width 97 height 15
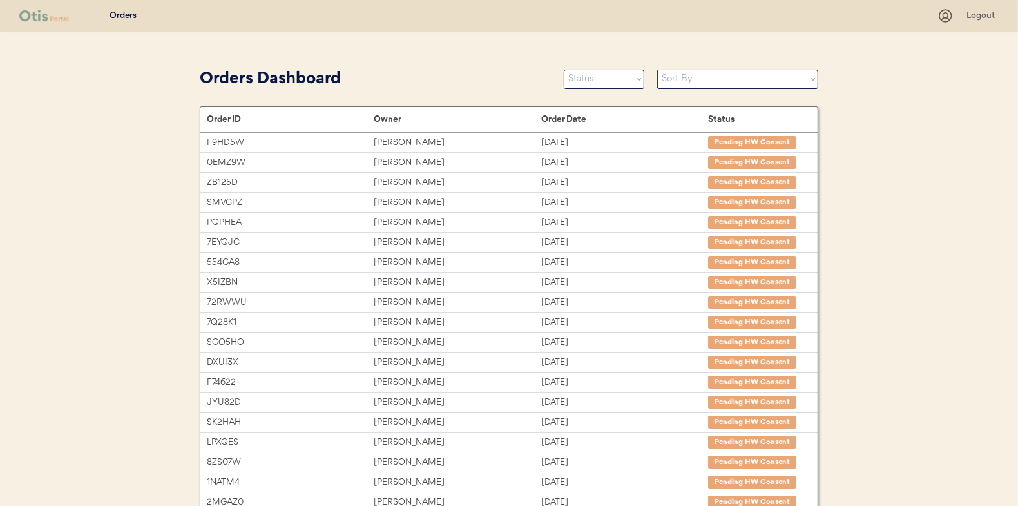
click at [621, 88] on select "Status On Hold New In Progress Complete Pending HW Consent Canceled" at bounding box center [604, 79] width 81 height 19
select select ""in_progress""
click at [564, 70] on select "Status On Hold New In Progress Complete Pending HW Consent Canceled" at bounding box center [604, 79] width 81 height 19
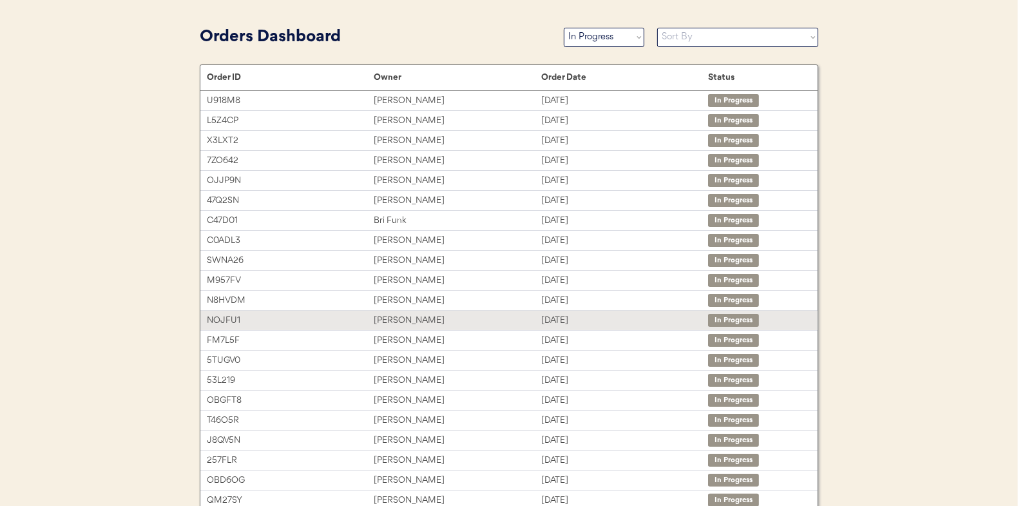
scroll to position [64, 0]
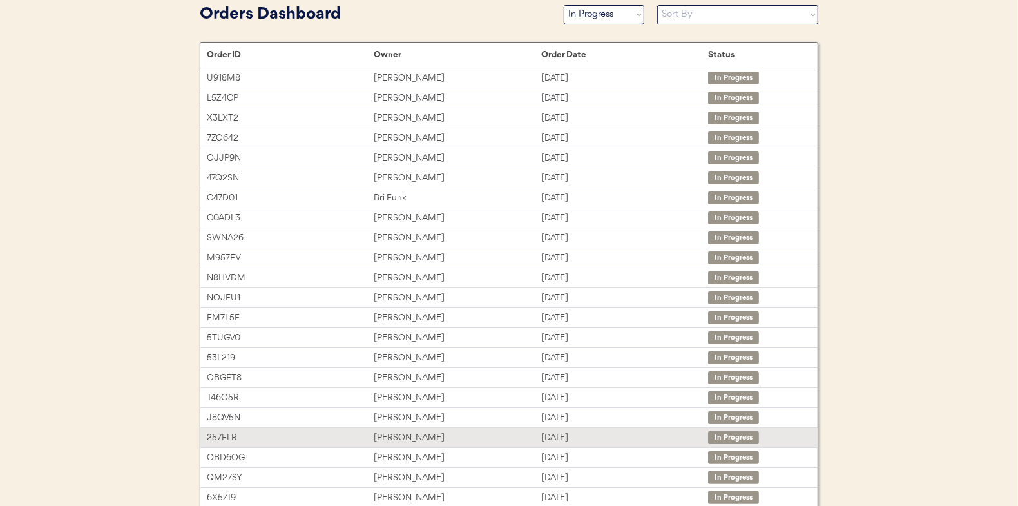
click at [401, 436] on div "Ashleigh Barber" at bounding box center [457, 437] width 167 height 15
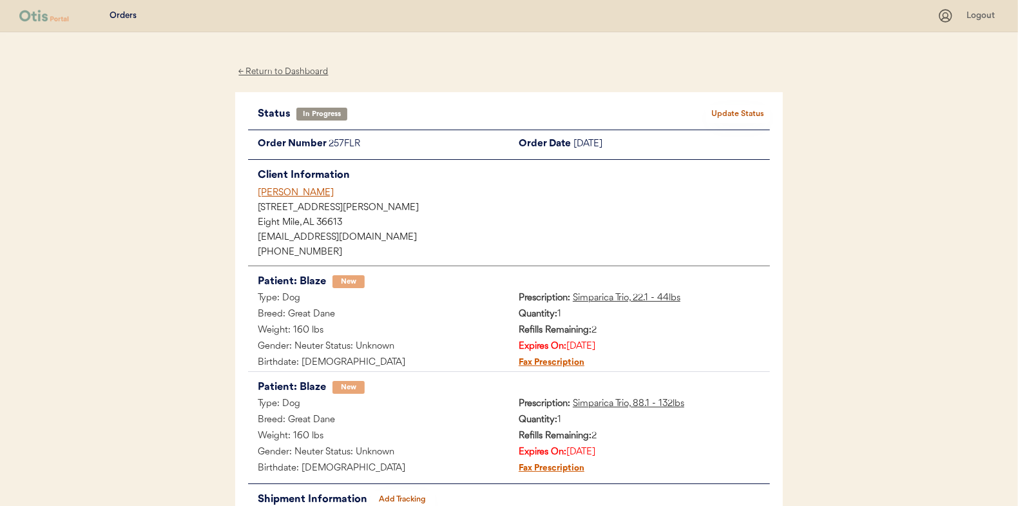
click at [391, 494] on button "Add Tracking" at bounding box center [403, 499] width 64 height 18
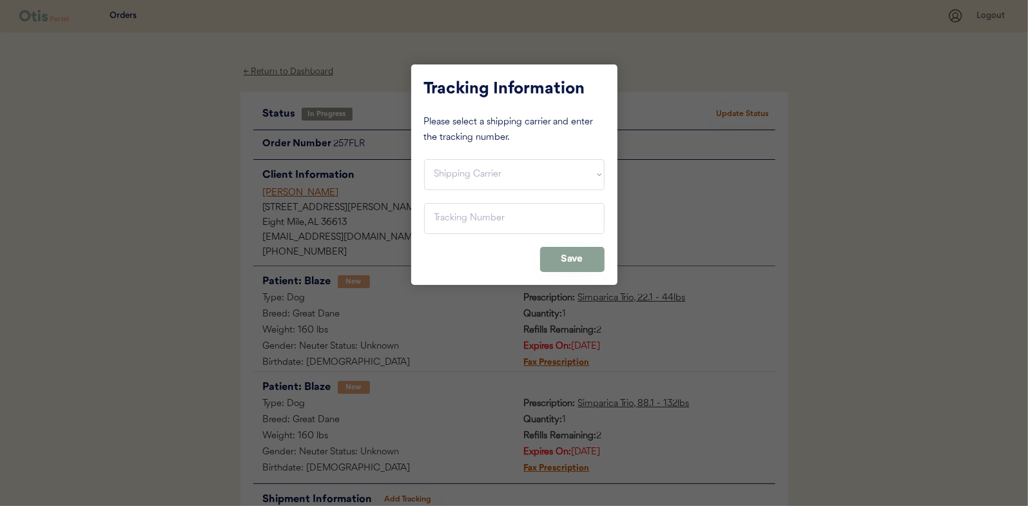
click at [472, 176] on select "Shipping Carrier FedEx FedEx Ground Economy UPS USPS" at bounding box center [514, 174] width 180 height 31
select select ""usps""
click at [424, 159] on select "Shipping Carrier FedEx FedEx Ground Economy UPS USPS" at bounding box center [514, 174] width 180 height 31
click at [463, 208] on input "input" at bounding box center [514, 218] width 180 height 31
paste input "9400150105799032049778"
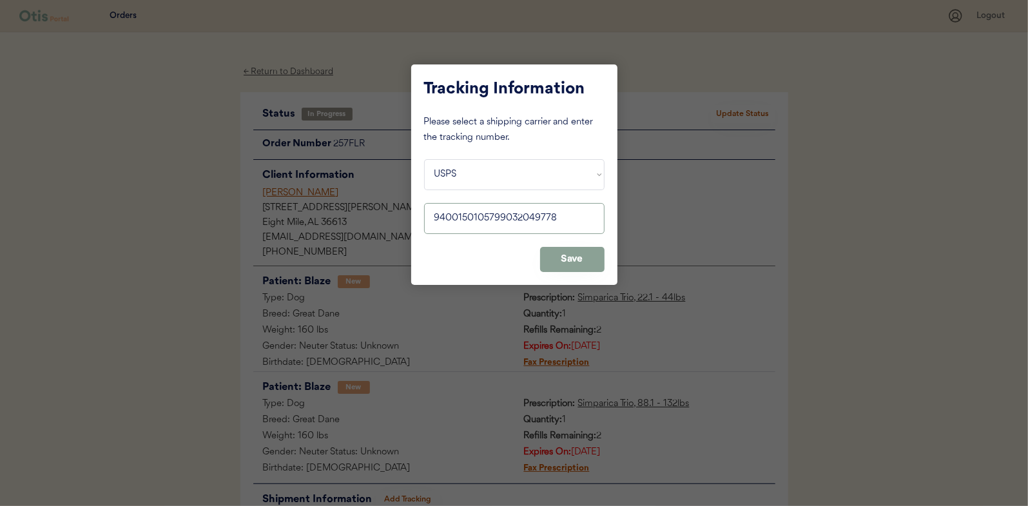
type input "9400150105799032049778"
click at [566, 244] on div "Tracking Information Please select a shipping carrier and enter the tracking nu…" at bounding box center [514, 174] width 206 height 220
click at [567, 253] on button "Save" at bounding box center [572, 259] width 64 height 25
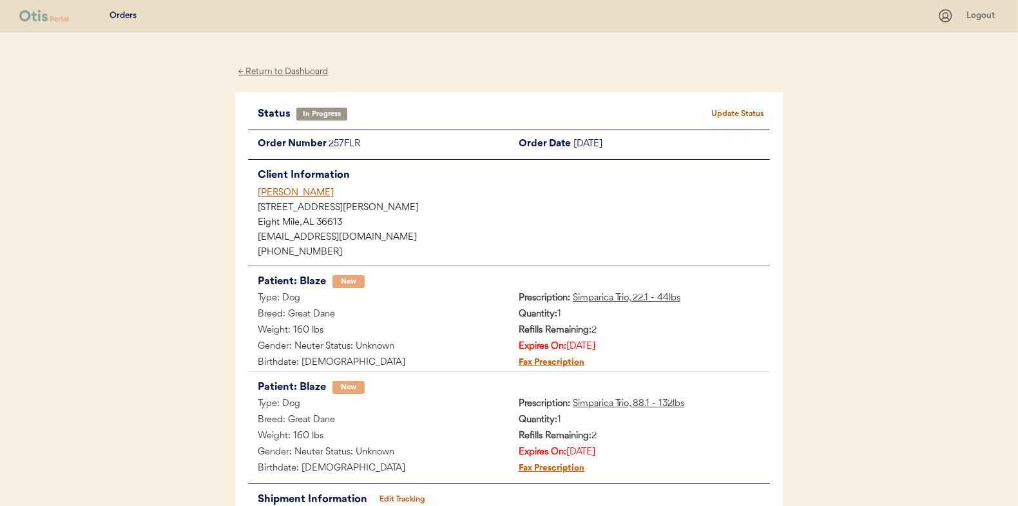
click at [743, 115] on button "Update Status" at bounding box center [738, 114] width 64 height 18
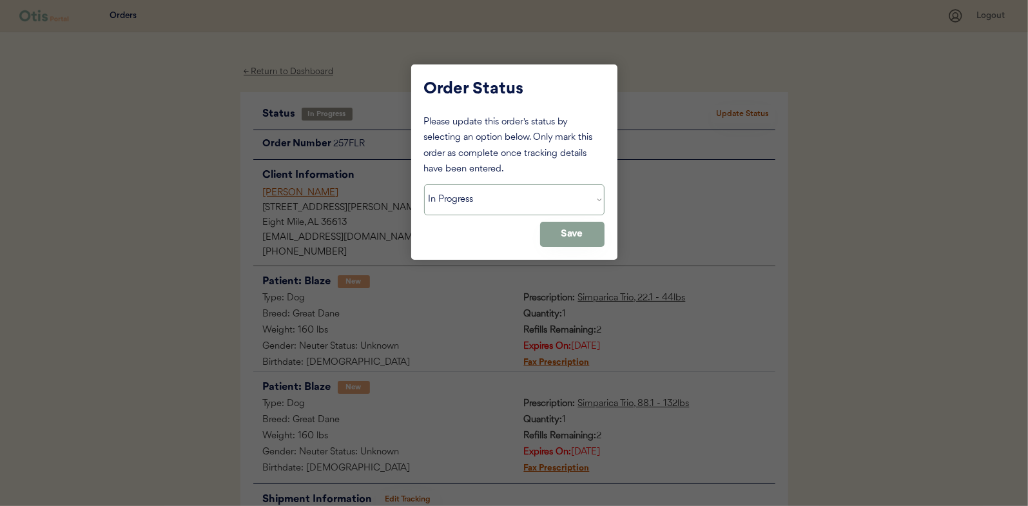
click at [563, 197] on select "Status On Hold New In Progress Complete Pending HW Consent Canceled" at bounding box center [514, 199] width 180 height 31
select select ""complete""
click at [424, 184] on select "Status On Hold New In Progress Complete Pending HW Consent Canceled" at bounding box center [514, 199] width 180 height 31
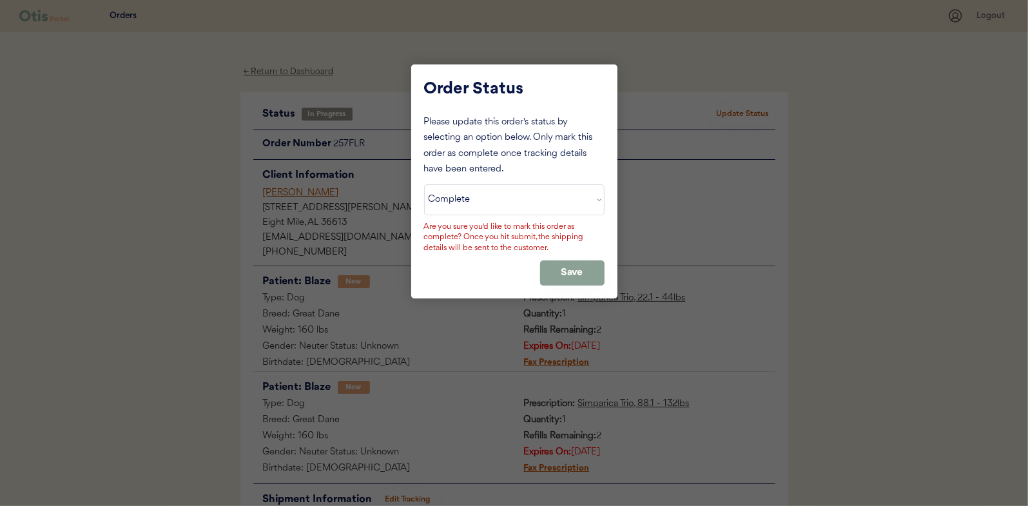
click at [570, 265] on button "Save" at bounding box center [572, 272] width 64 height 25
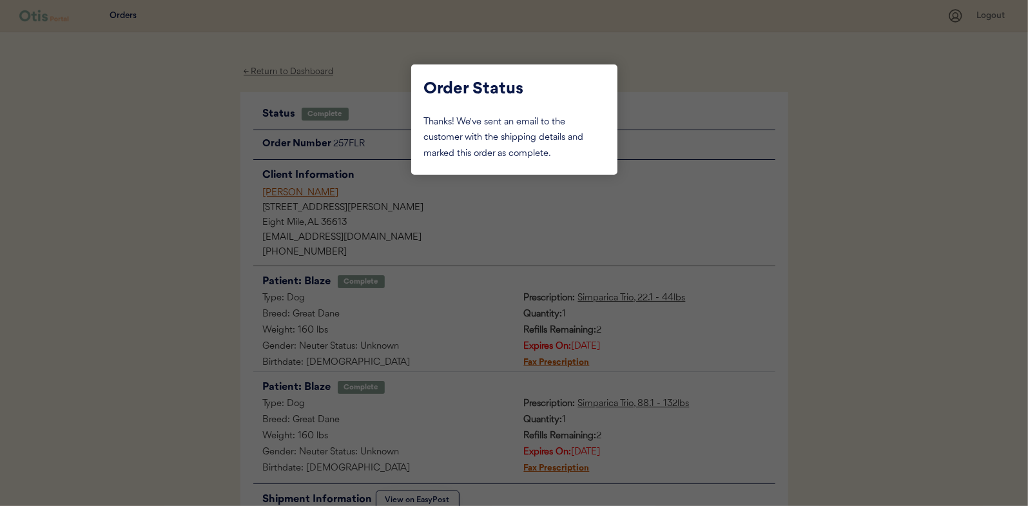
click at [291, 72] on div at bounding box center [514, 253] width 1028 height 506
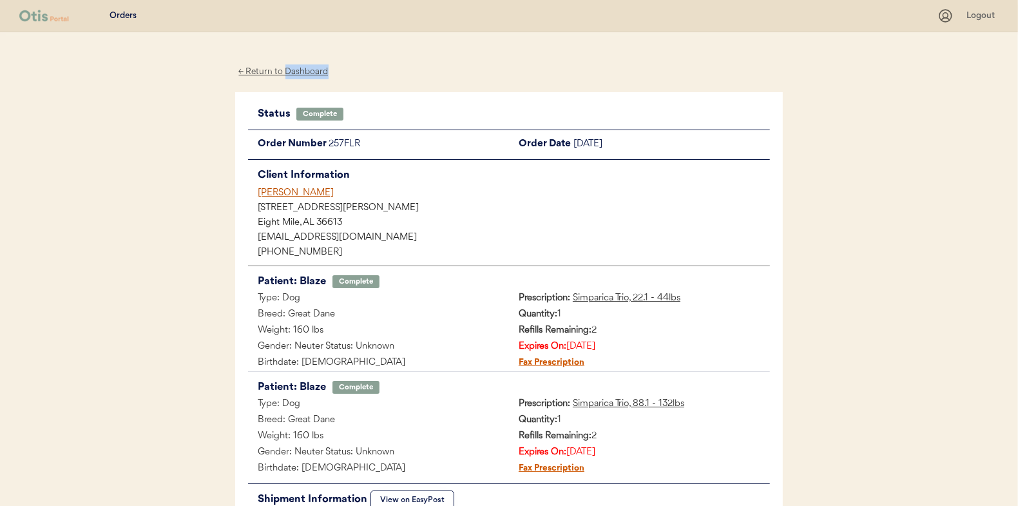
click at [291, 72] on div "← Return to Dashboard" at bounding box center [283, 71] width 97 height 15
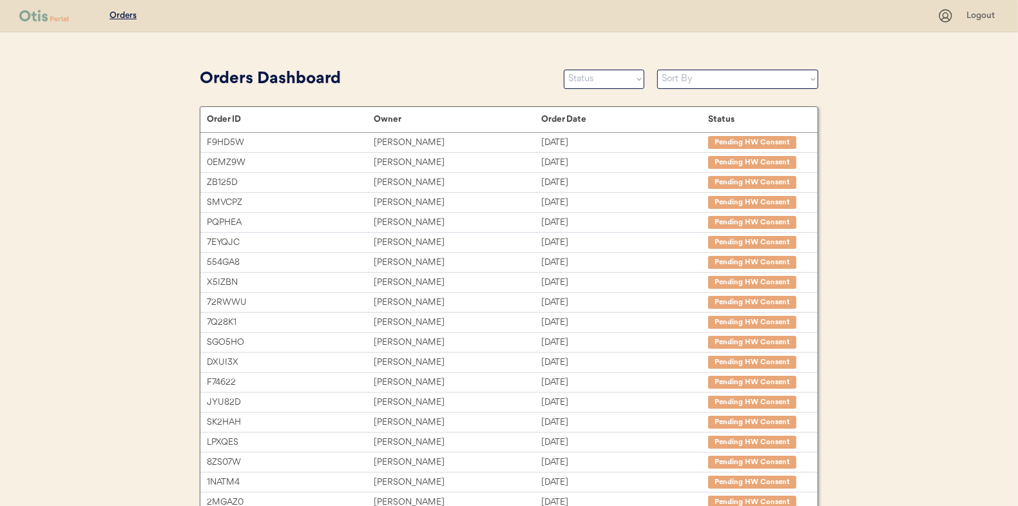
click at [625, 79] on select "Status On Hold New In Progress Complete Pending HW Consent Canceled" at bounding box center [604, 79] width 81 height 19
click at [564, 70] on select "Status On Hold New In Progress Complete Pending HW Consent Canceled" at bounding box center [604, 79] width 81 height 19
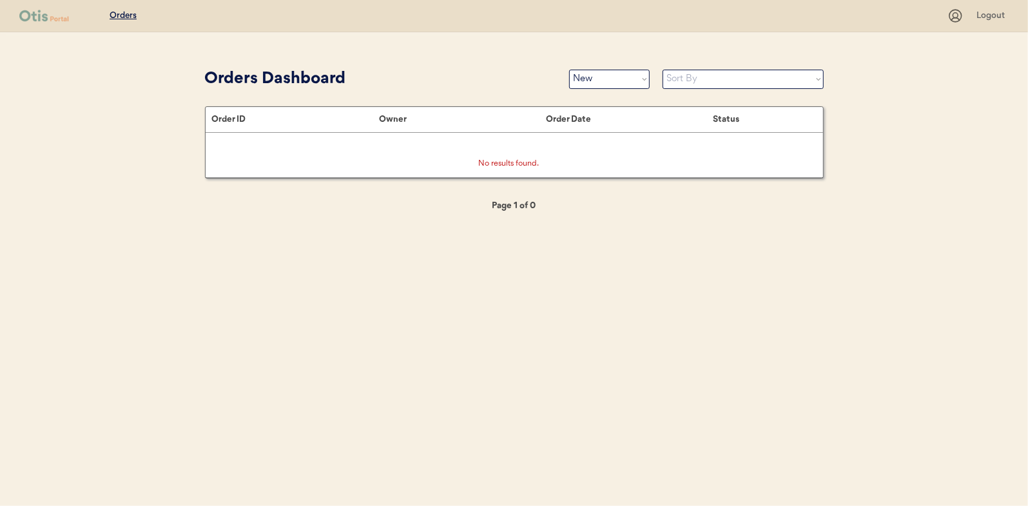
click at [597, 92] on div "Orders Dashboard Status On Hold New In Progress Complete Pending HW Consent Can…" at bounding box center [514, 78] width 619 height 29
click at [599, 82] on select "Status On Hold New In Progress Complete Pending HW Consent Canceled" at bounding box center [609, 79] width 81 height 19
select select ""in_progress""
click at [569, 70] on select "Status On Hold New In Progress Complete Pending HW Consent Canceled" at bounding box center [609, 79] width 81 height 19
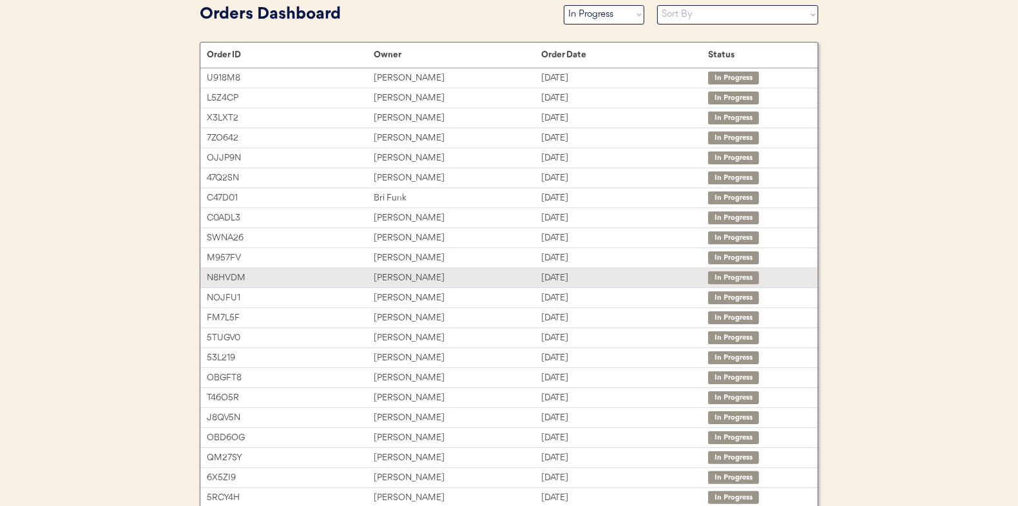
scroll to position [129, 0]
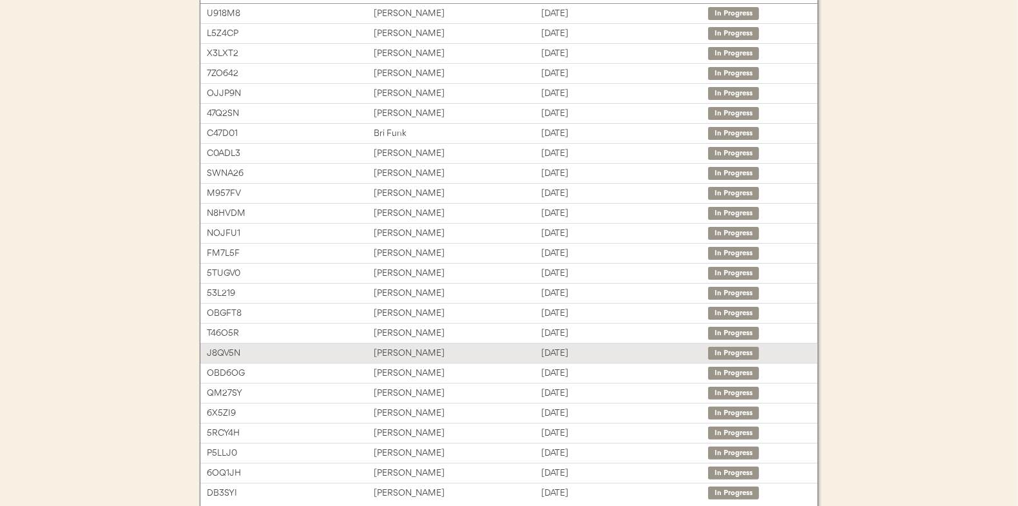
click at [483, 352] on div "[PERSON_NAME]" at bounding box center [457, 353] width 167 height 15
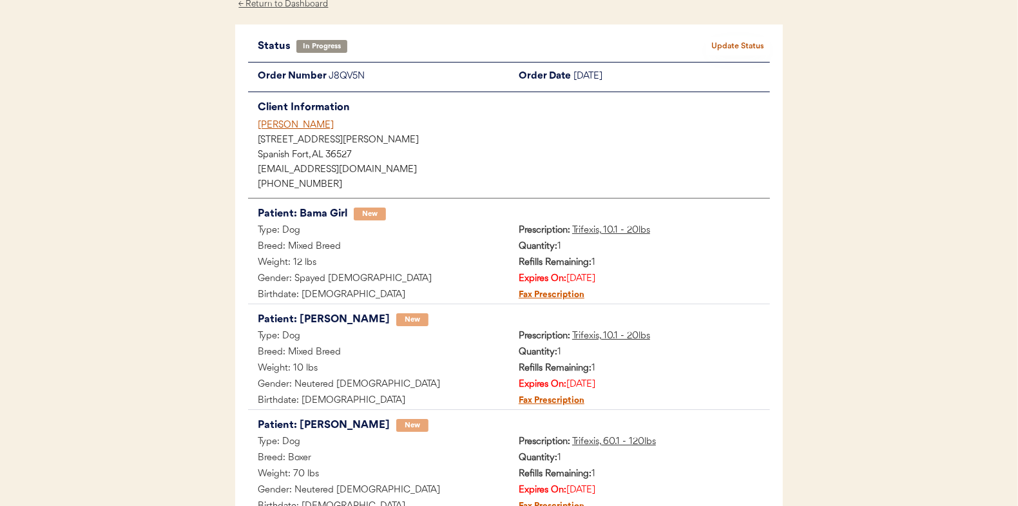
scroll to position [129, 0]
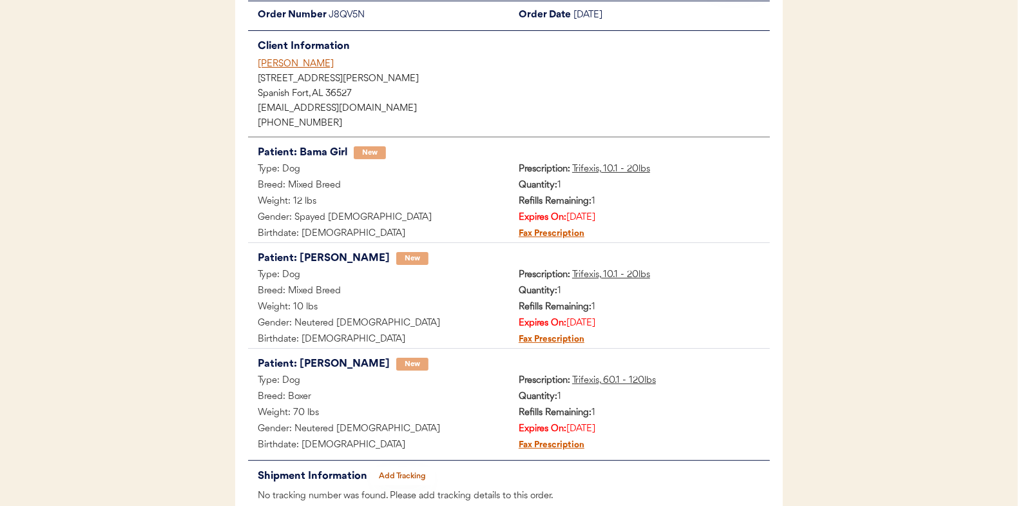
click at [402, 474] on button "Add Tracking" at bounding box center [403, 476] width 64 height 18
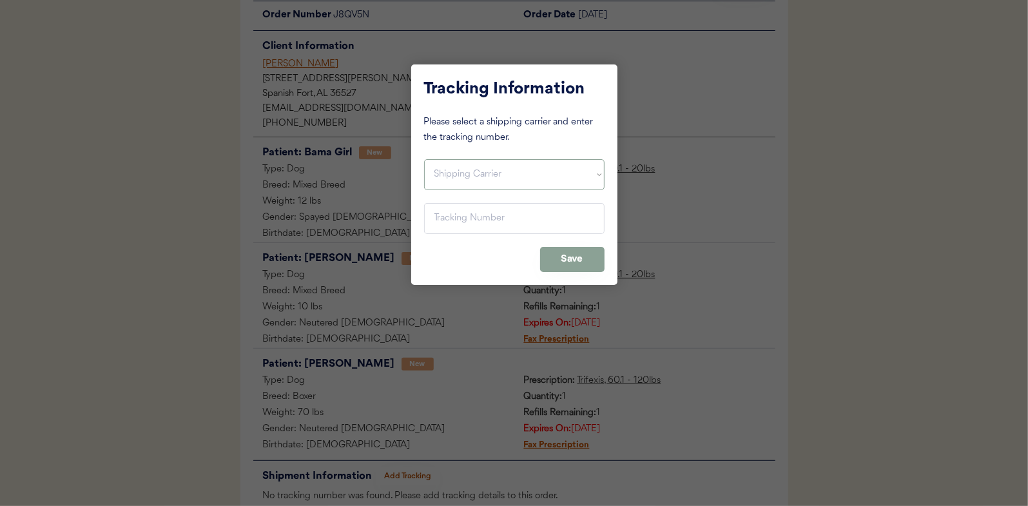
click at [474, 168] on select "Shipping Carrier FedEx FedEx Ground Economy UPS USPS" at bounding box center [514, 174] width 180 height 31
select select ""usps""
click at [424, 159] on select "Shipping Carrier FedEx FedEx Ground Economy UPS USPS" at bounding box center [514, 174] width 180 height 31
click at [470, 216] on input "input" at bounding box center [514, 218] width 180 height 31
paste input "9400150105496033741297"
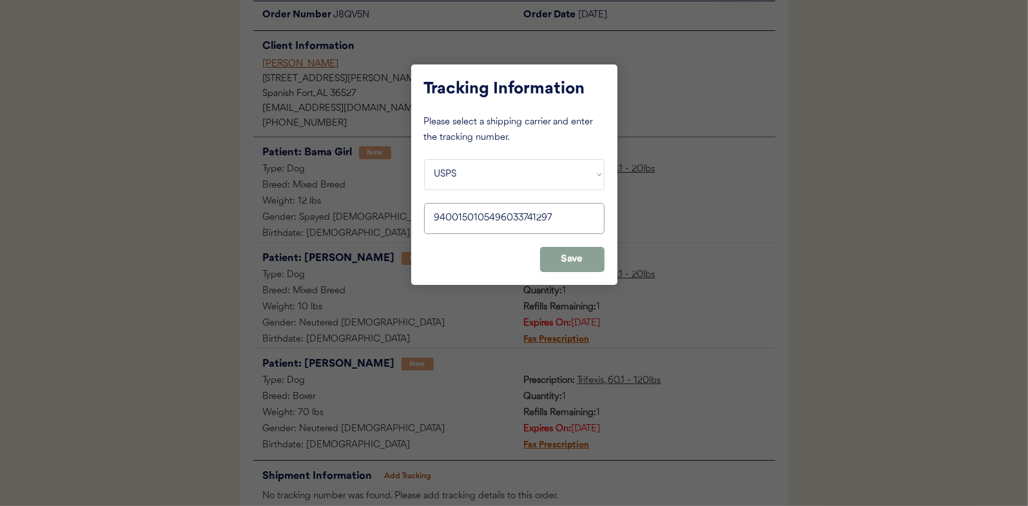
type input "9400150105496033741297"
click at [590, 260] on button "Save" at bounding box center [572, 259] width 64 height 25
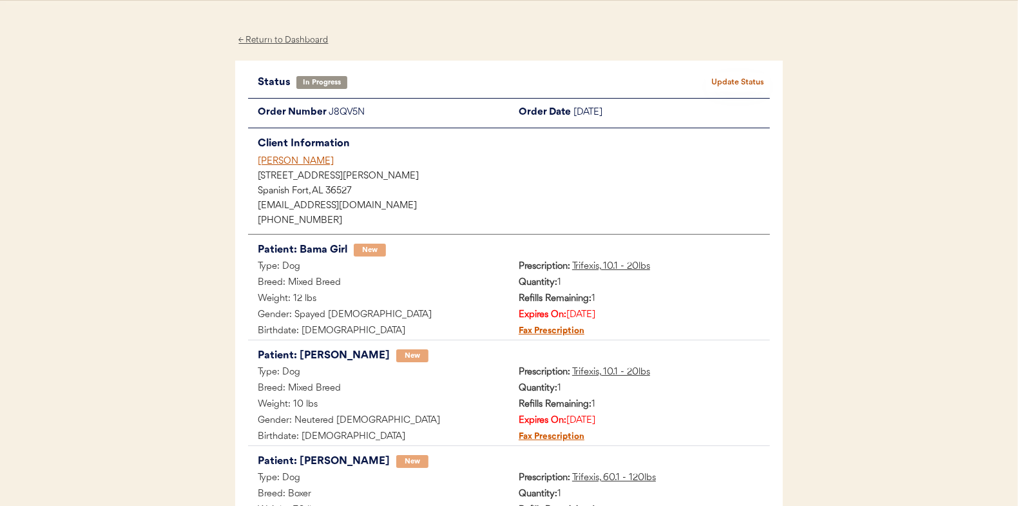
scroll to position [0, 0]
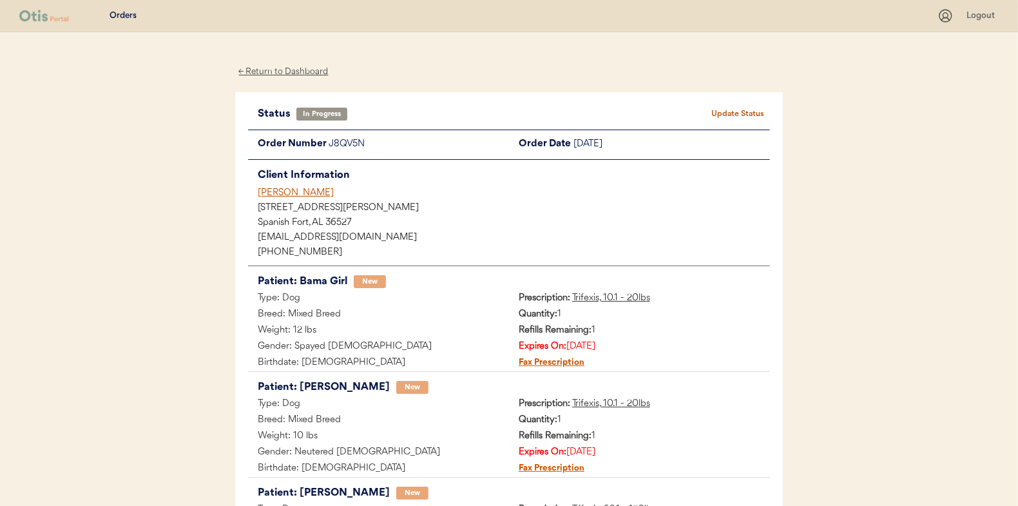
click at [731, 122] on button "Update Status" at bounding box center [738, 114] width 64 height 18
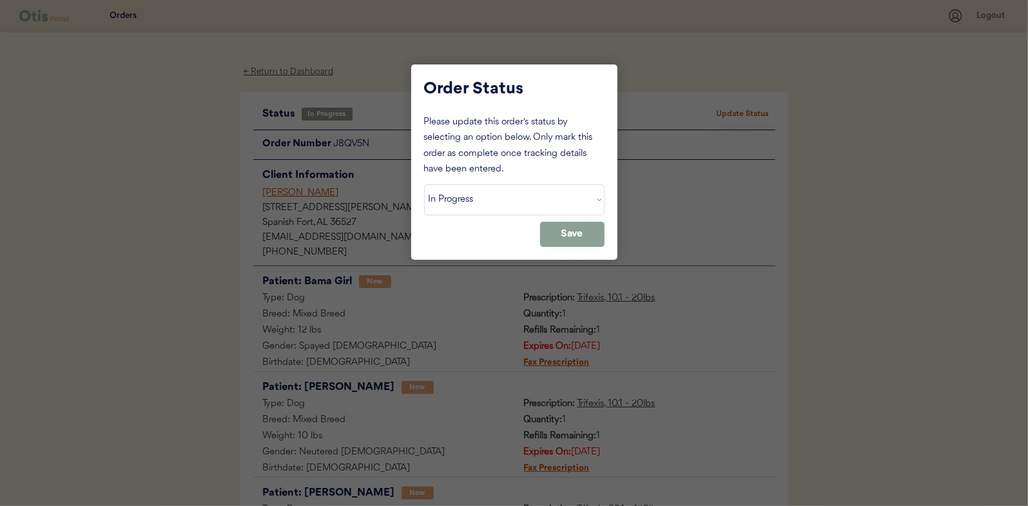
click at [528, 216] on div "Please update this order's status by selecting an option below. Only mark this …" at bounding box center [514, 181] width 180 height 132
click at [519, 214] on select "Status On Hold New In Progress Complete Pending HW Consent Canceled" at bounding box center [514, 199] width 180 height 31
select select ""complete""
click at [424, 184] on select "Status On Hold New In Progress Complete Pending HW Consent Canceled" at bounding box center [514, 199] width 180 height 31
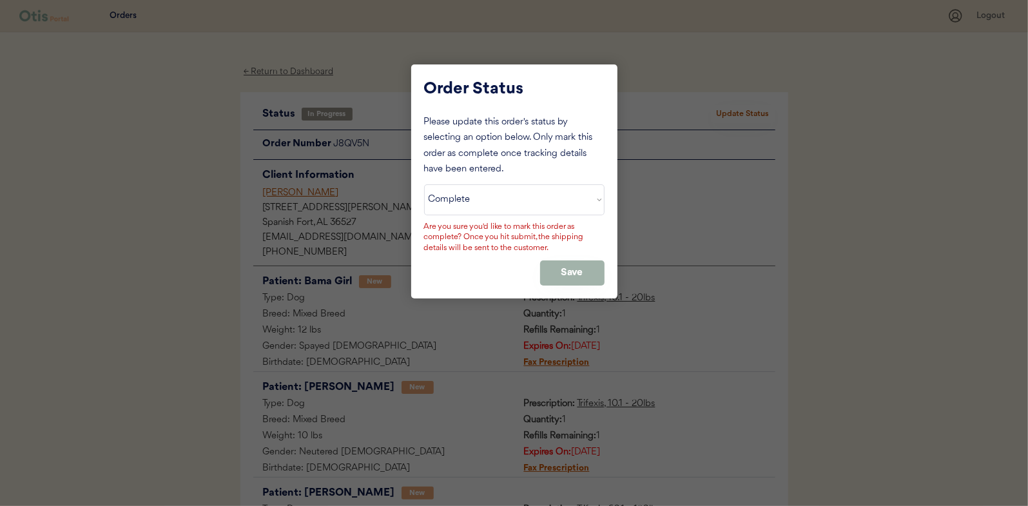
click at [550, 268] on button "Save" at bounding box center [572, 272] width 64 height 25
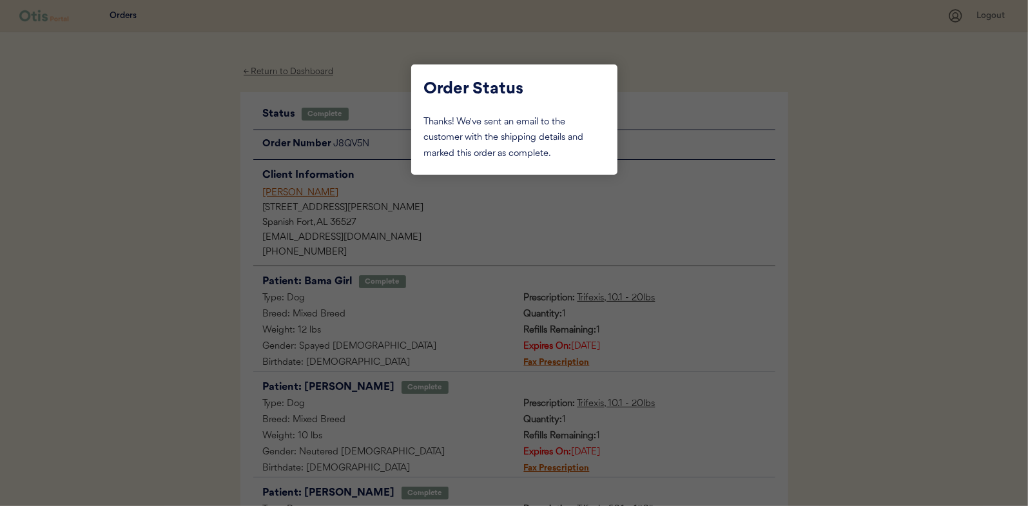
click at [313, 72] on div at bounding box center [514, 253] width 1028 height 506
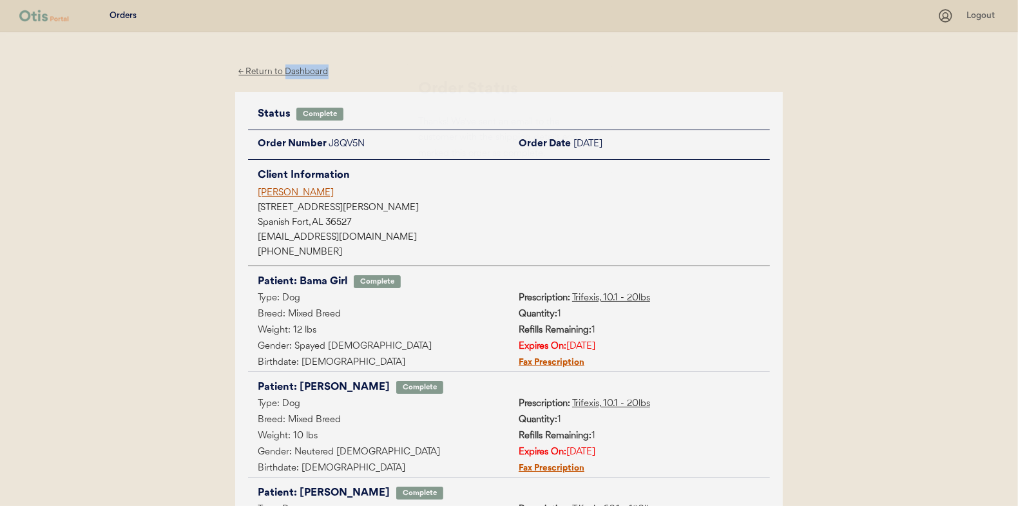
click at [313, 72] on div "← Return to Dashboard" at bounding box center [283, 71] width 97 height 15
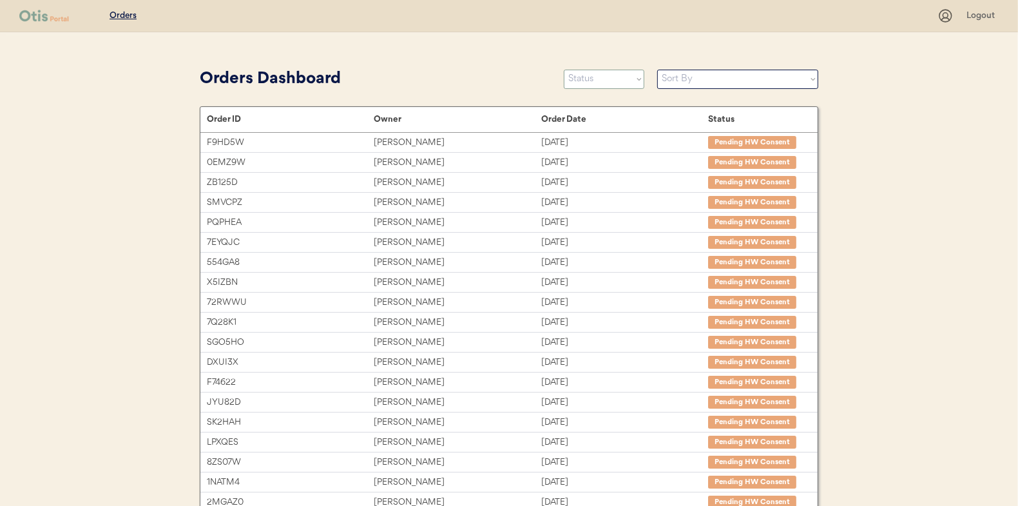
click at [580, 80] on select "Status On Hold New In Progress Complete Pending HW Consent Canceled" at bounding box center [604, 79] width 81 height 19
select select ""in_progress""
click at [564, 70] on select "Status On Hold New In Progress Complete Pending HW Consent Canceled" at bounding box center [604, 79] width 81 height 19
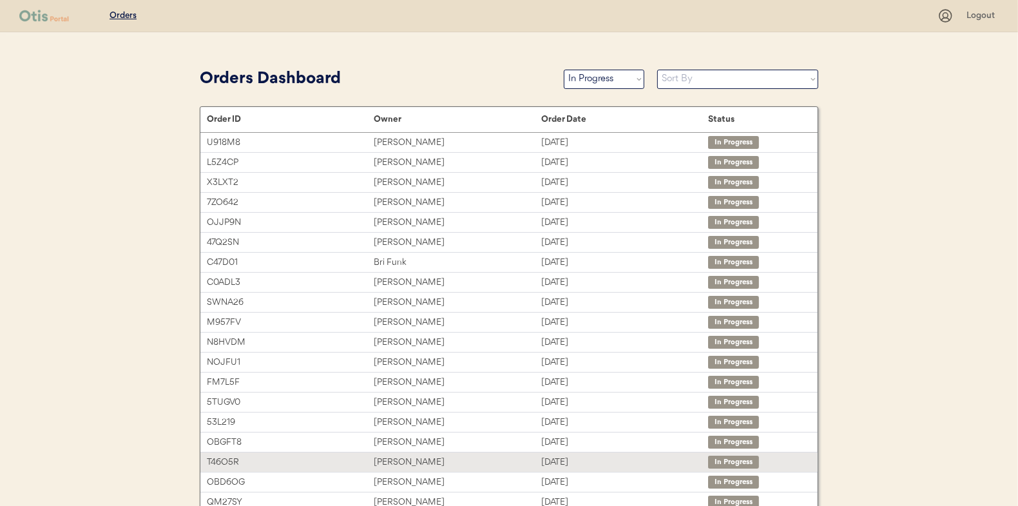
click at [405, 455] on div "[PERSON_NAME]" at bounding box center [457, 462] width 167 height 15
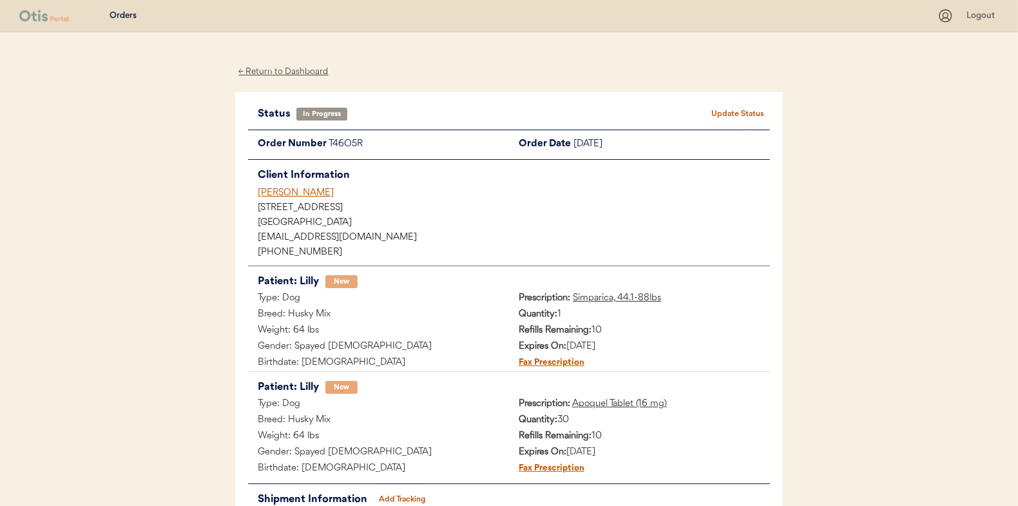
scroll to position [105, 0]
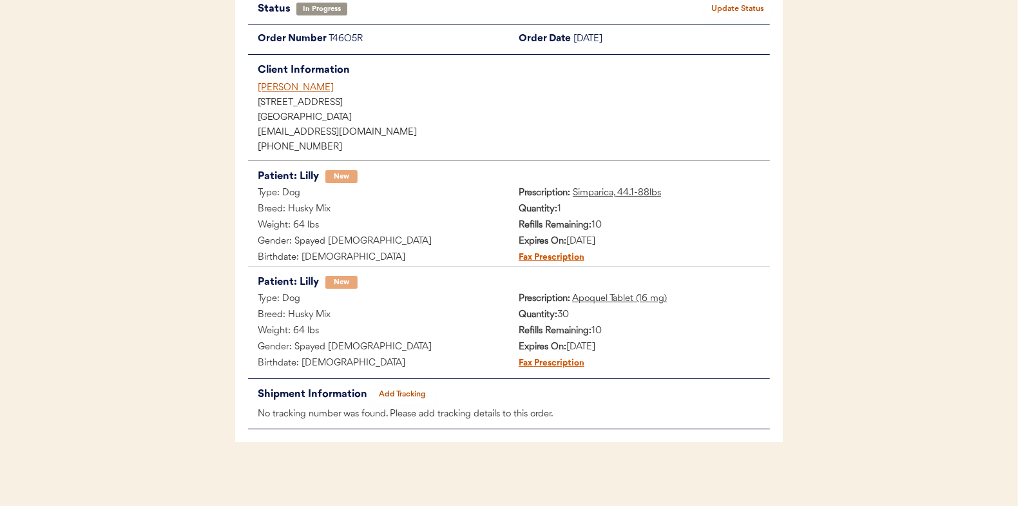
click at [391, 376] on div "Status In Progress Update Status Order Number T46O5R Order Date September 17, 2…" at bounding box center [509, 215] width 522 height 430
click at [396, 389] on button "Add Tracking" at bounding box center [403, 394] width 64 height 18
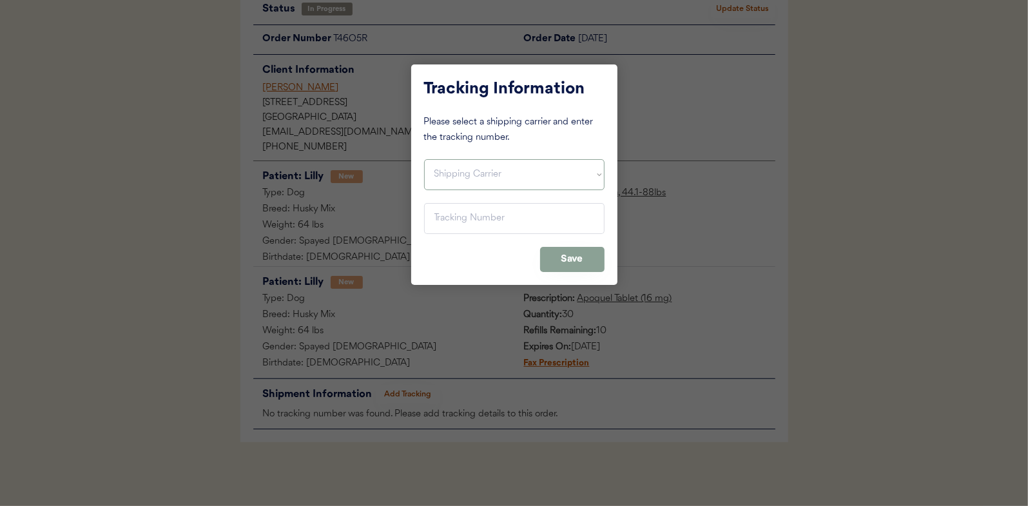
click at [470, 169] on select "Shipping Carrier FedEx FedEx Ground Economy UPS USPS" at bounding box center [514, 174] width 180 height 31
select select ""usps""
click at [424, 159] on select "Shipping Carrier FedEx FedEx Ground Economy UPS USPS" at bounding box center [514, 174] width 180 height 31
click at [468, 219] on input "input" at bounding box center [514, 218] width 180 height 31
paste input "9400150105497032266866"
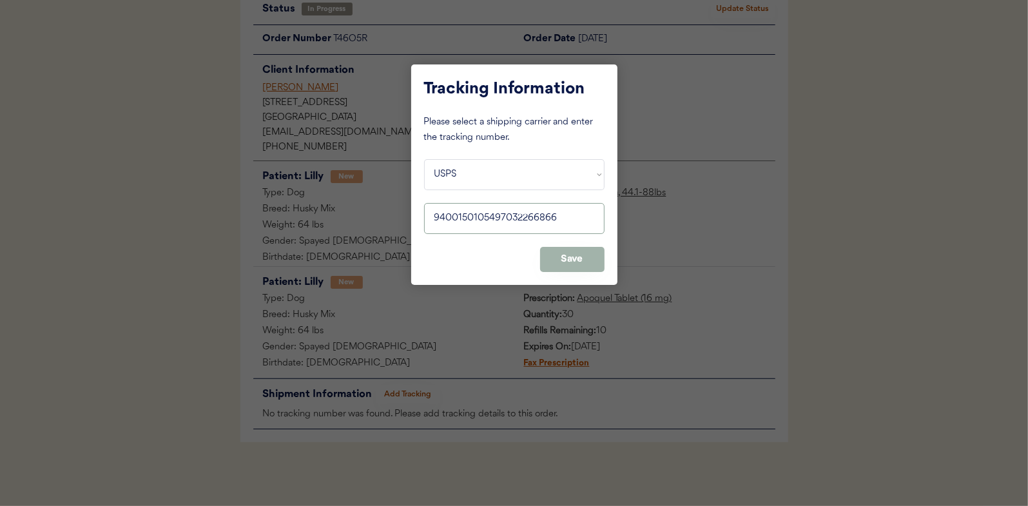
type input "9400150105497032266866"
click at [578, 260] on button "Save" at bounding box center [572, 259] width 64 height 25
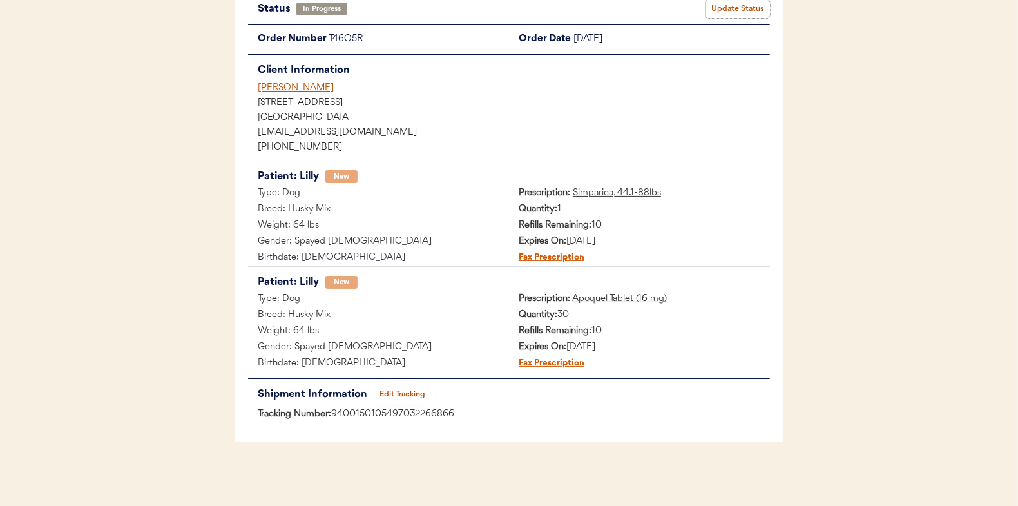
click at [715, 15] on button "Update Status" at bounding box center [738, 9] width 64 height 18
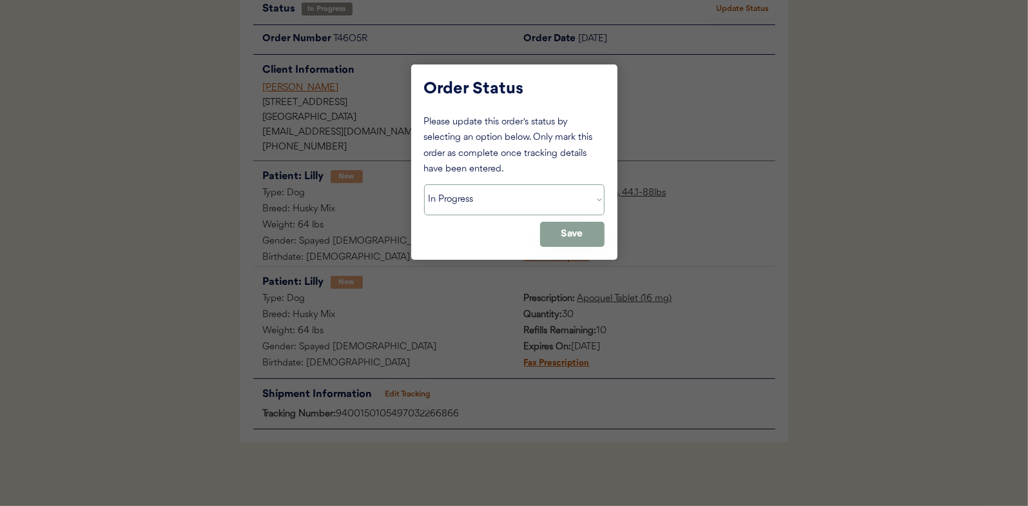
click at [467, 203] on select "Status On Hold New In Progress Complete Pending HW Consent Canceled" at bounding box center [514, 199] width 180 height 31
select select ""complete""
click at [424, 184] on select "Status On Hold New In Progress Complete Pending HW Consent Canceled" at bounding box center [514, 199] width 180 height 31
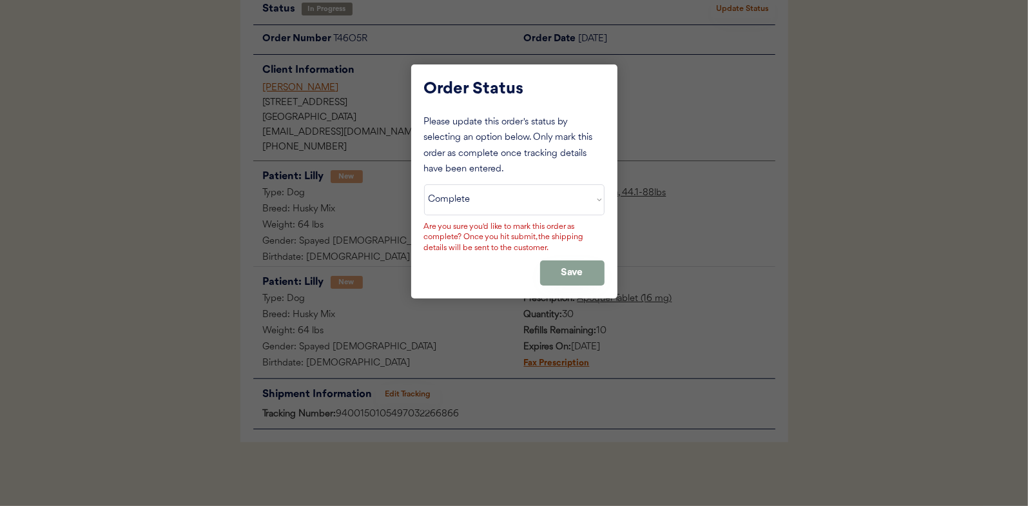
click at [557, 280] on button "Save" at bounding box center [572, 272] width 64 height 25
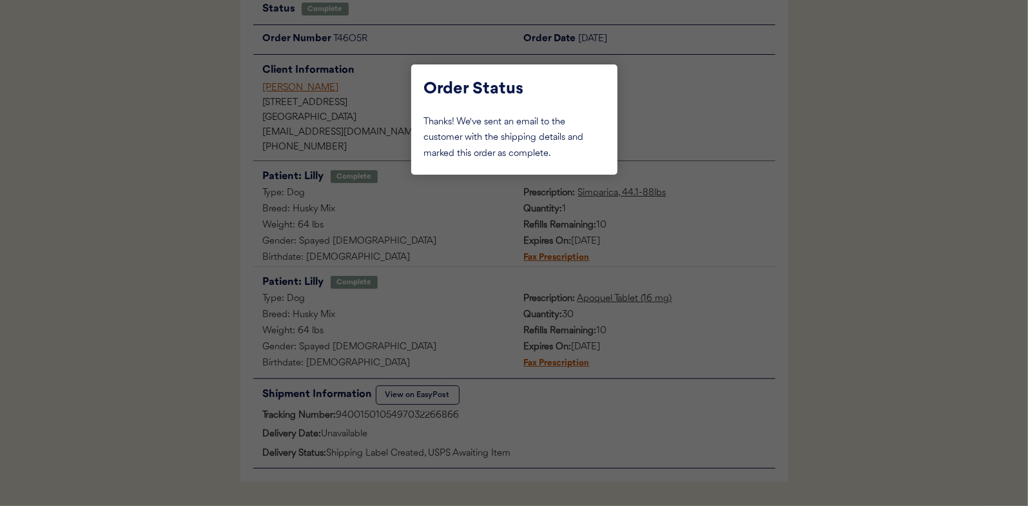
click at [143, 161] on div at bounding box center [514, 253] width 1028 height 506
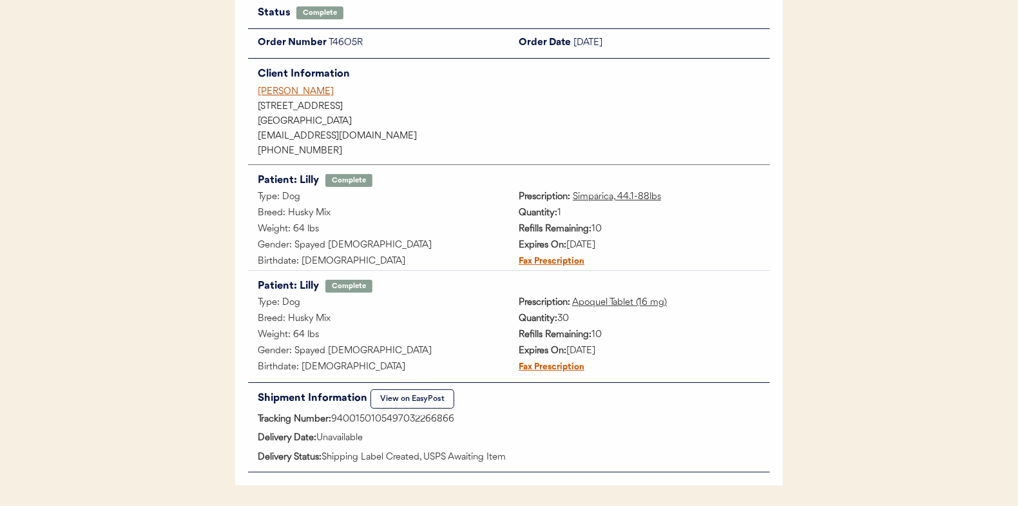
scroll to position [0, 0]
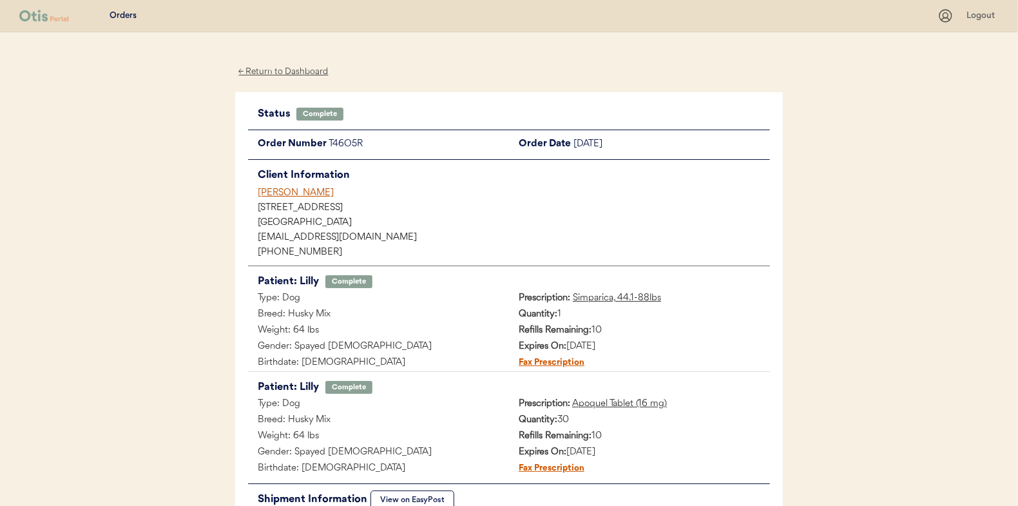
click at [322, 73] on div "← Return to Dashboard" at bounding box center [283, 71] width 97 height 15
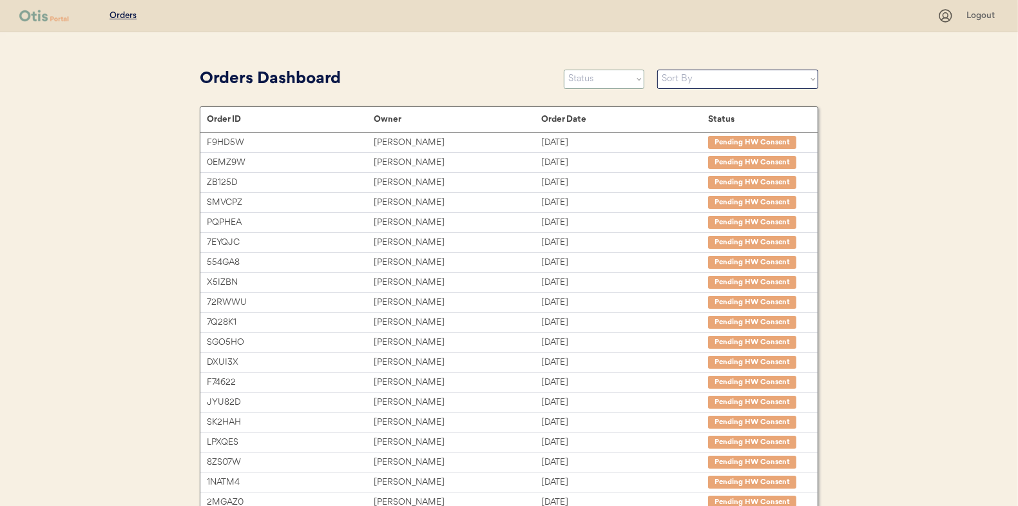
click at [619, 85] on select "Status On Hold New In Progress Complete Pending HW Consent Canceled" at bounding box center [604, 79] width 81 height 19
select select ""in_progress""
click at [564, 70] on select "Status On Hold New In Progress Complete Pending HW Consent Canceled" at bounding box center [604, 79] width 81 height 19
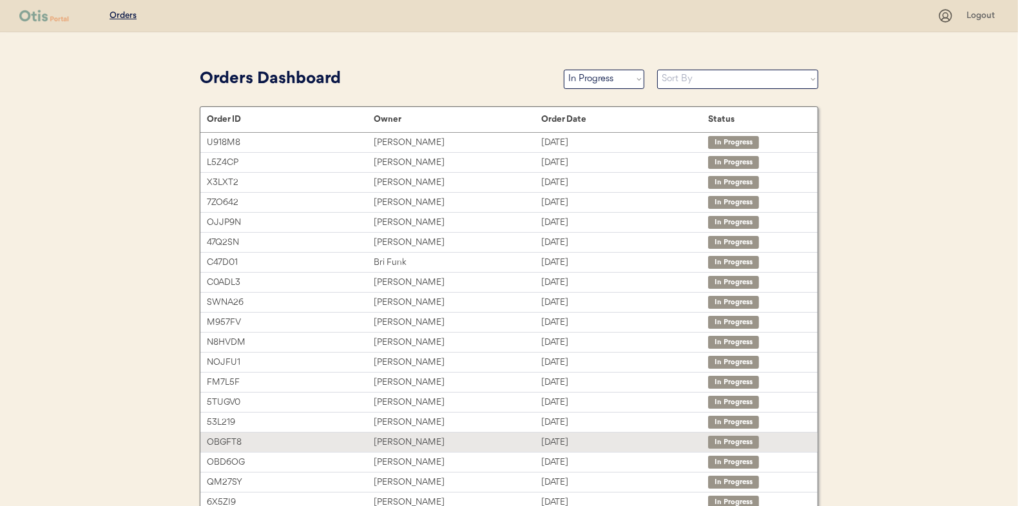
click at [537, 442] on div "bailey schroeder" at bounding box center [457, 442] width 167 height 15
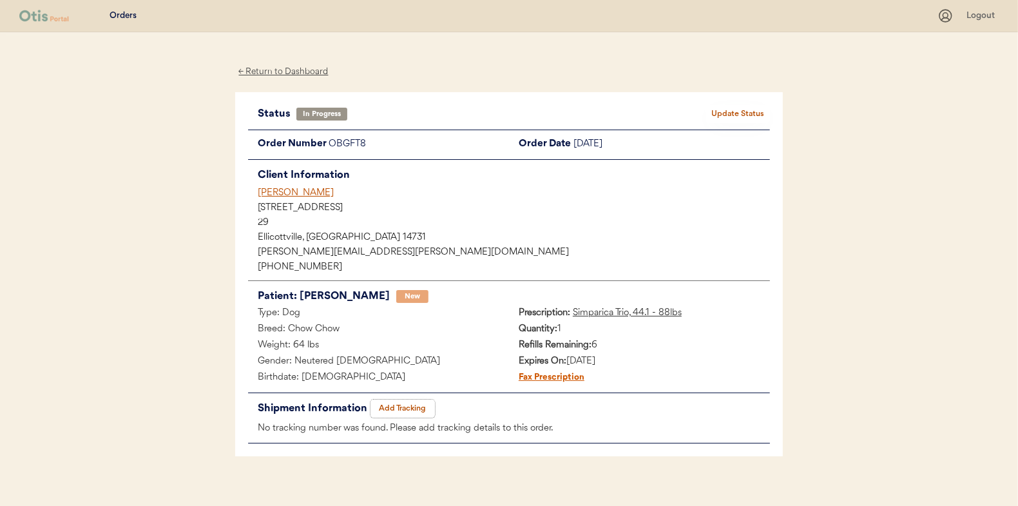
click at [414, 407] on button "Add Tracking" at bounding box center [403, 409] width 64 height 18
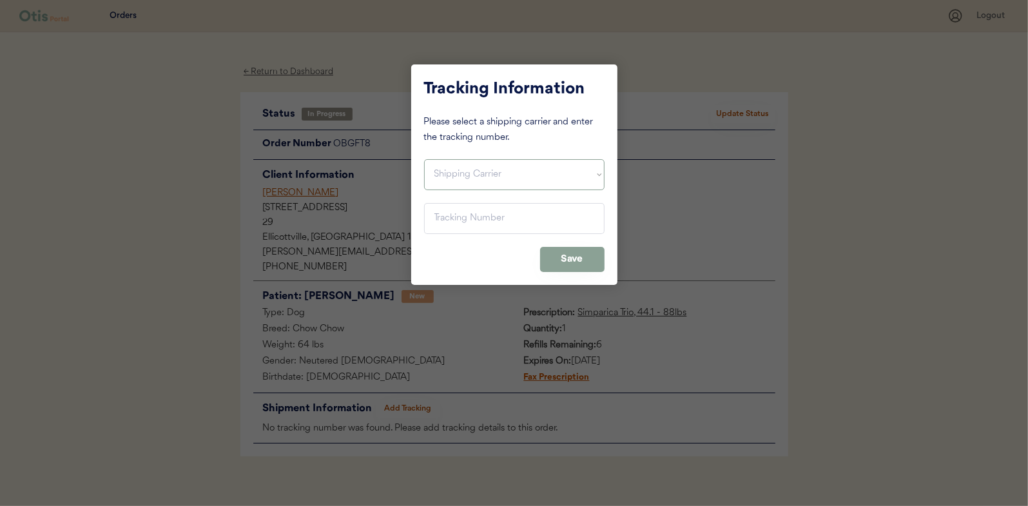
click at [459, 189] on select "Shipping Carrier FedEx FedEx Ground Economy UPS USPS" at bounding box center [514, 174] width 180 height 31
select select ""usps""
click at [424, 159] on select "Shipping Carrier FedEx FedEx Ground Economy UPS USPS" at bounding box center [514, 174] width 180 height 31
click at [463, 218] on input "input" at bounding box center [514, 218] width 180 height 31
paste input "9400150105497032268044"
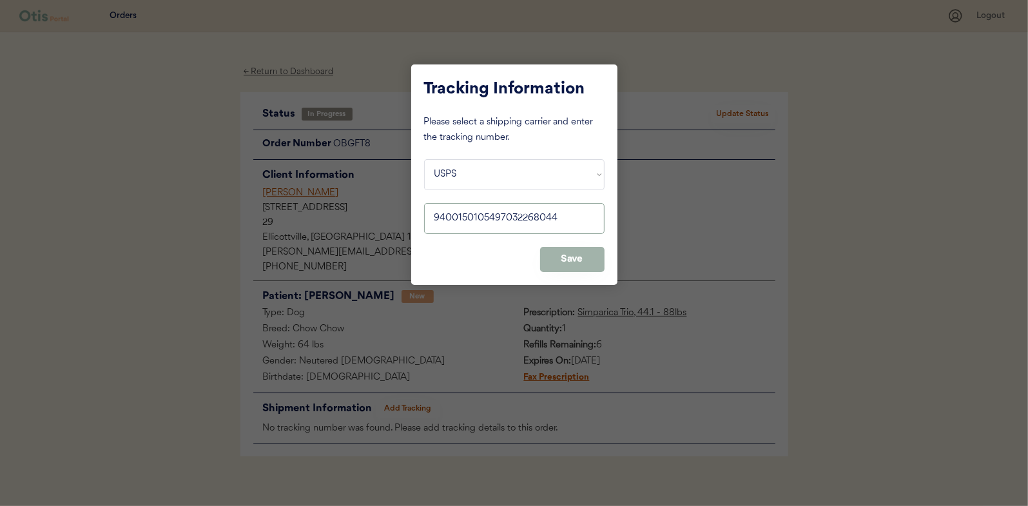
type input "9400150105497032268044"
click at [557, 254] on button "Save" at bounding box center [572, 259] width 64 height 25
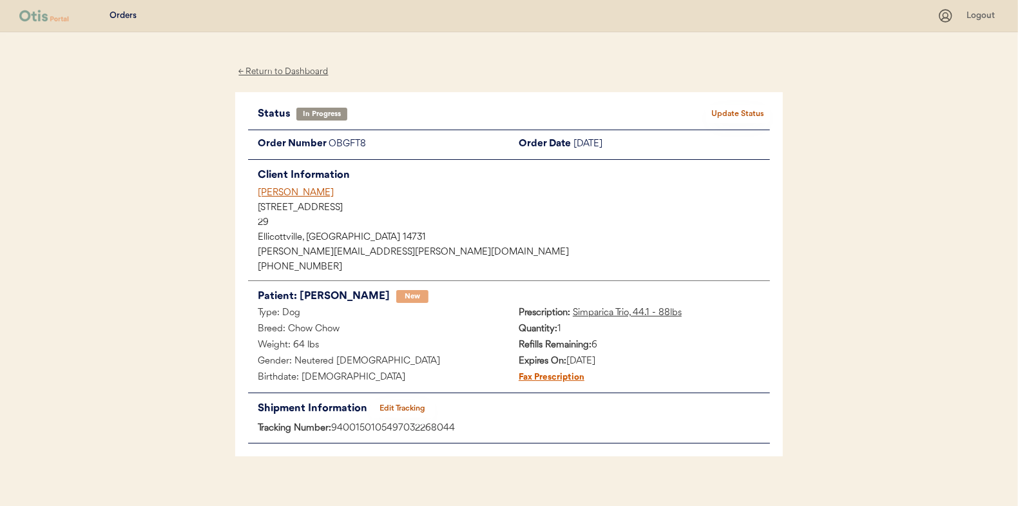
click at [746, 105] on button "Update Status" at bounding box center [738, 114] width 64 height 18
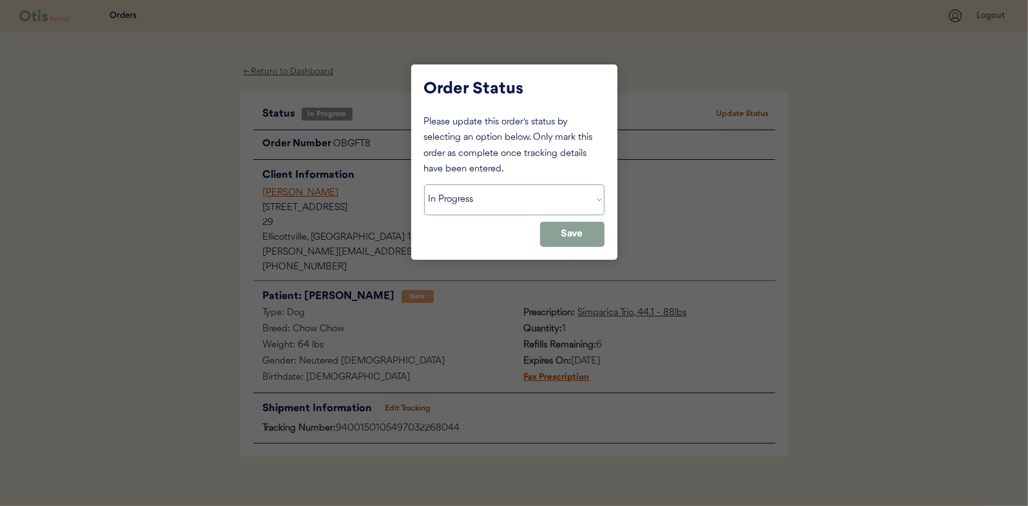
drag, startPoint x: 550, startPoint y: 195, endPoint x: 541, endPoint y: 213, distance: 20.5
click at [550, 195] on select "Status On Hold New In Progress Complete Pending HW Consent Canceled" at bounding box center [514, 199] width 180 height 31
select select ""complete""
click at [424, 184] on select "Status On Hold New In Progress Complete Pending HW Consent Canceled" at bounding box center [514, 199] width 180 height 31
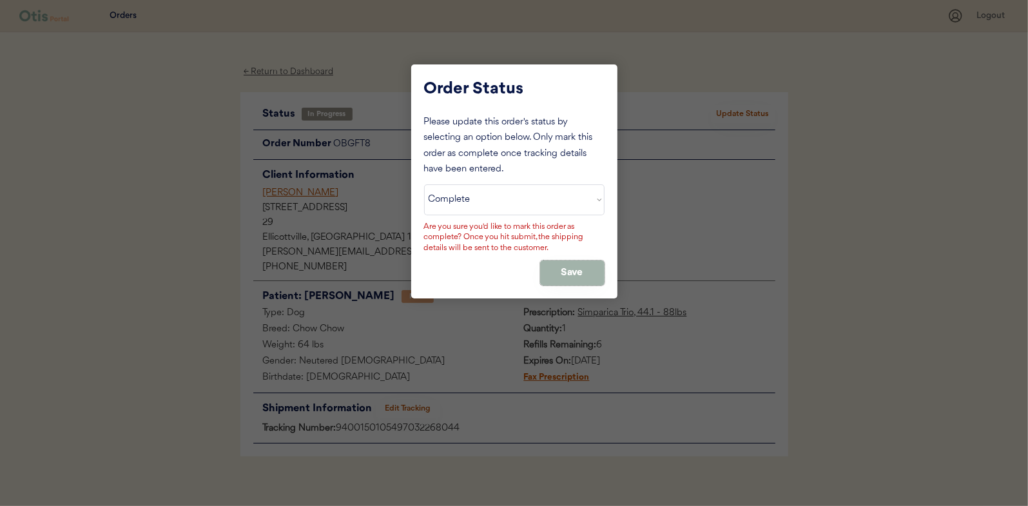
click at [571, 276] on button "Save" at bounding box center [572, 272] width 64 height 25
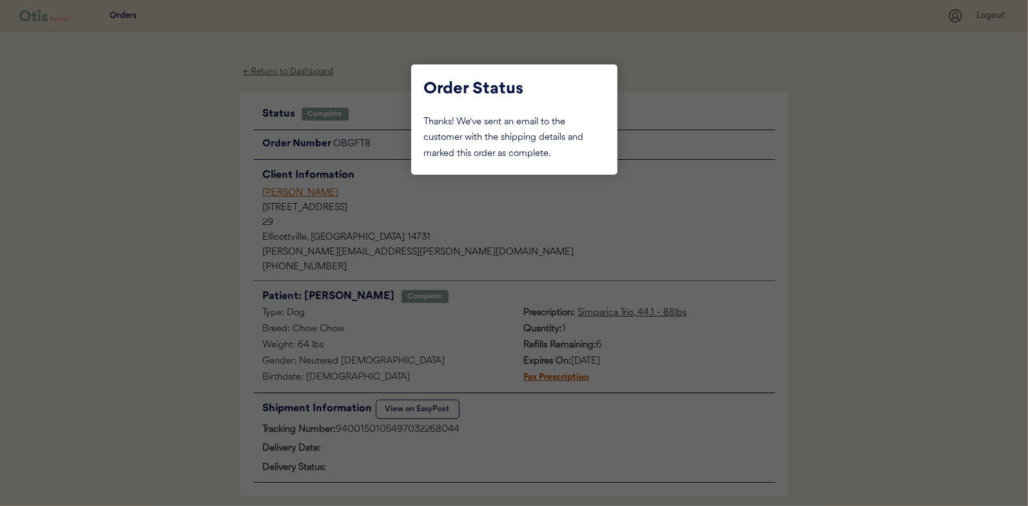
click at [329, 140] on div at bounding box center [514, 253] width 1028 height 506
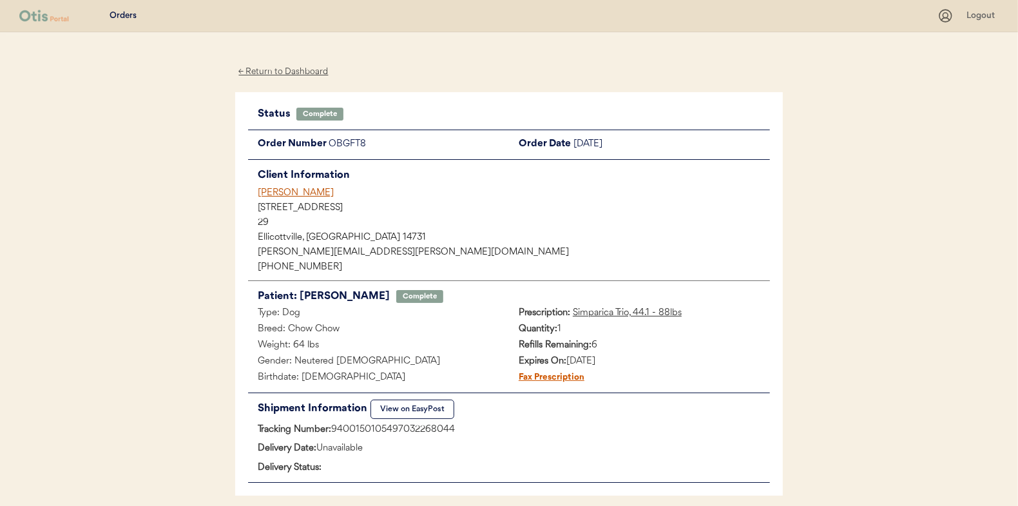
click at [300, 73] on div "← Return to Dashboard" at bounding box center [283, 71] width 97 height 15
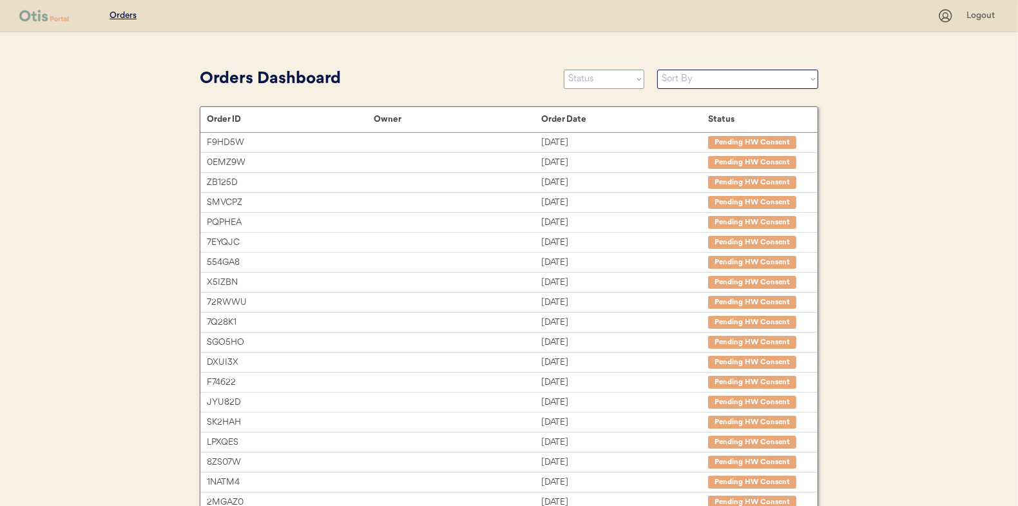
click at [604, 79] on select "Status On Hold New In Progress Complete Pending HW Consent Canceled" at bounding box center [604, 79] width 81 height 19
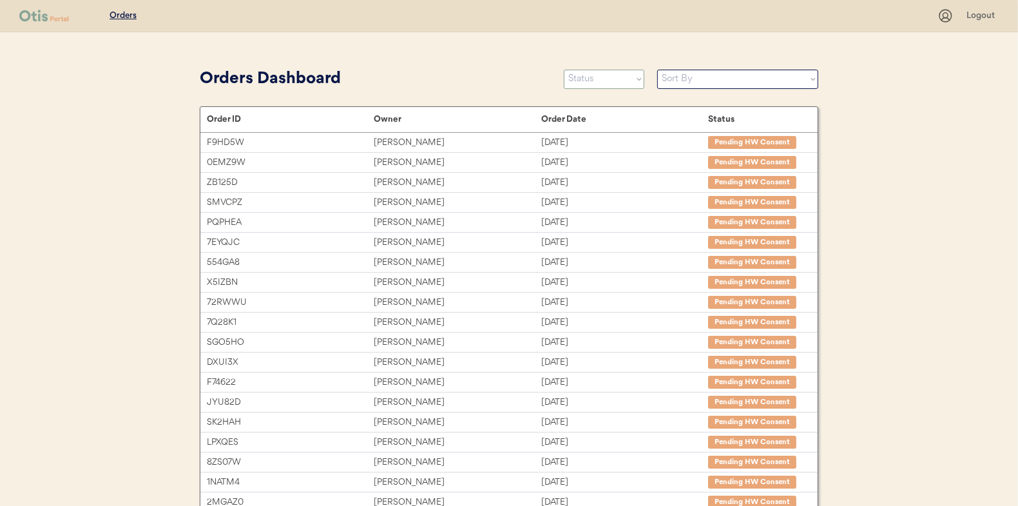
select select ""in_progress""
click at [564, 70] on select "Status On Hold New In Progress Complete Pending HW Consent Canceled" at bounding box center [604, 79] width 81 height 19
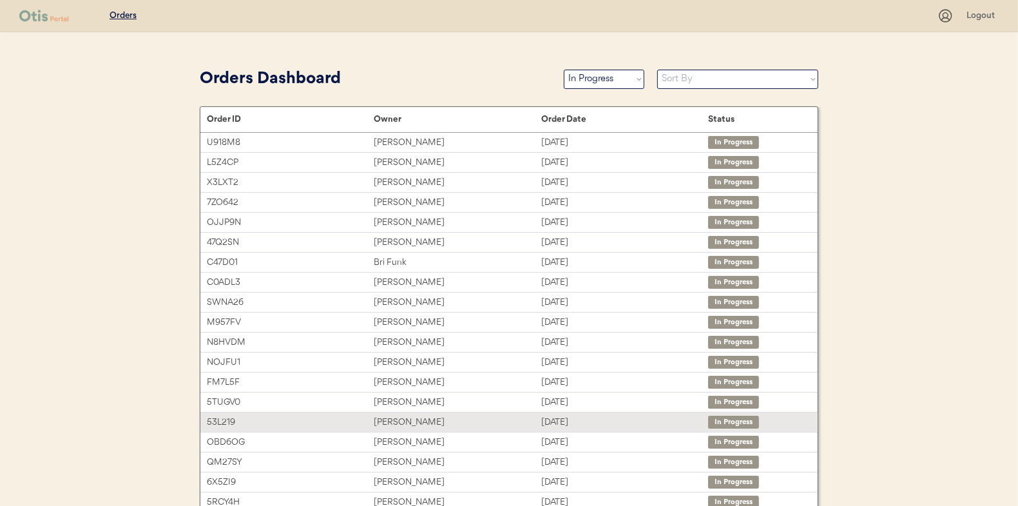
click at [399, 416] on div "[PERSON_NAME]" at bounding box center [457, 422] width 167 height 15
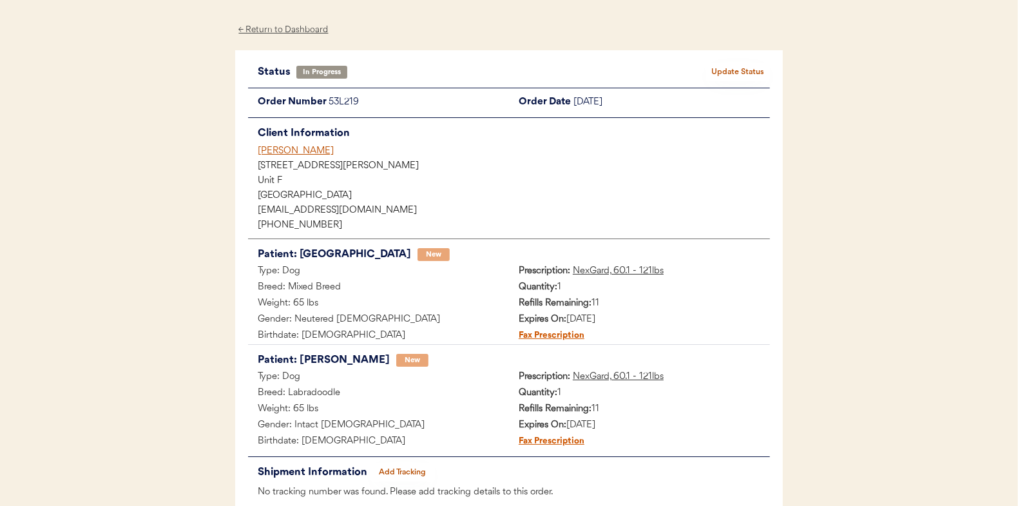
scroll to position [64, 0]
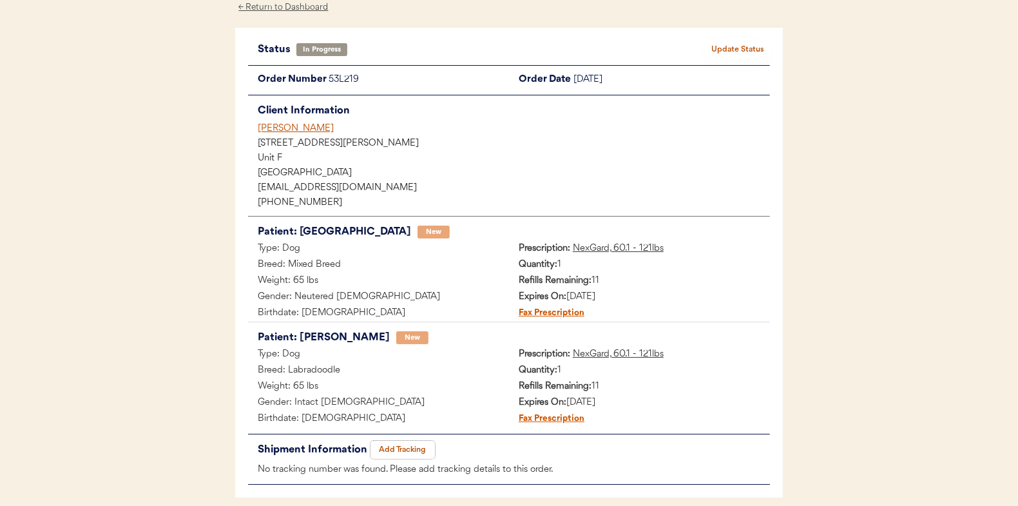
click at [409, 448] on button "Add Tracking" at bounding box center [403, 450] width 64 height 18
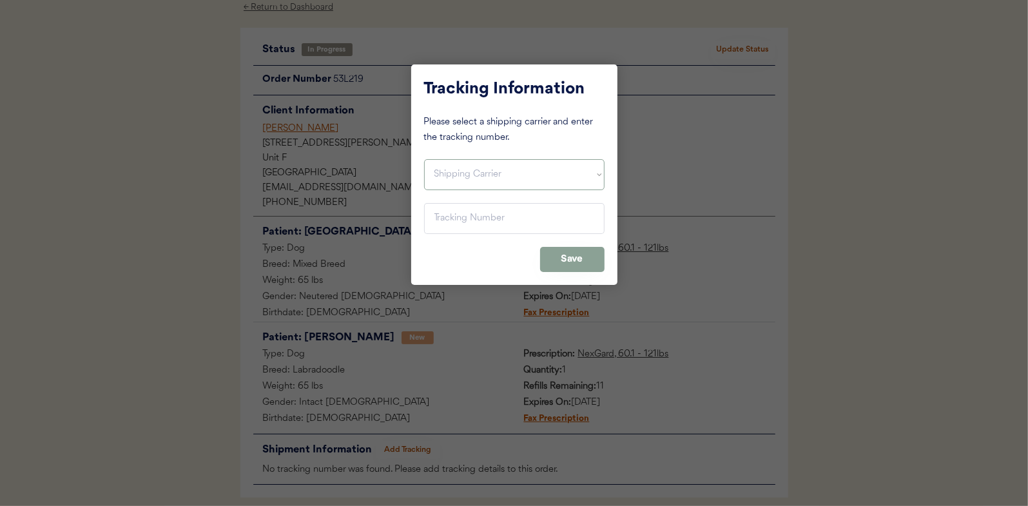
click at [479, 182] on select "Shipping Carrier FedEx FedEx Ground Economy UPS USPS" at bounding box center [514, 174] width 180 height 31
select select ""usps""
click at [424, 159] on select "Shipping Carrier FedEx FedEx Ground Economy UPS USPS" at bounding box center [514, 174] width 180 height 31
click at [474, 215] on input "input" at bounding box center [514, 218] width 180 height 31
paste input "9400150105496033736033"
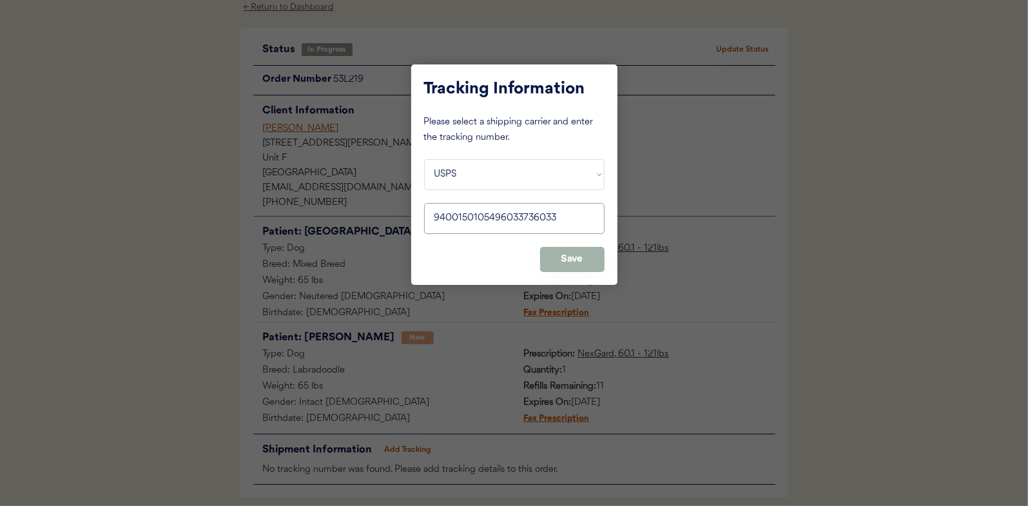
type input "9400150105496033736033"
click at [550, 266] on button "Save" at bounding box center [572, 259] width 64 height 25
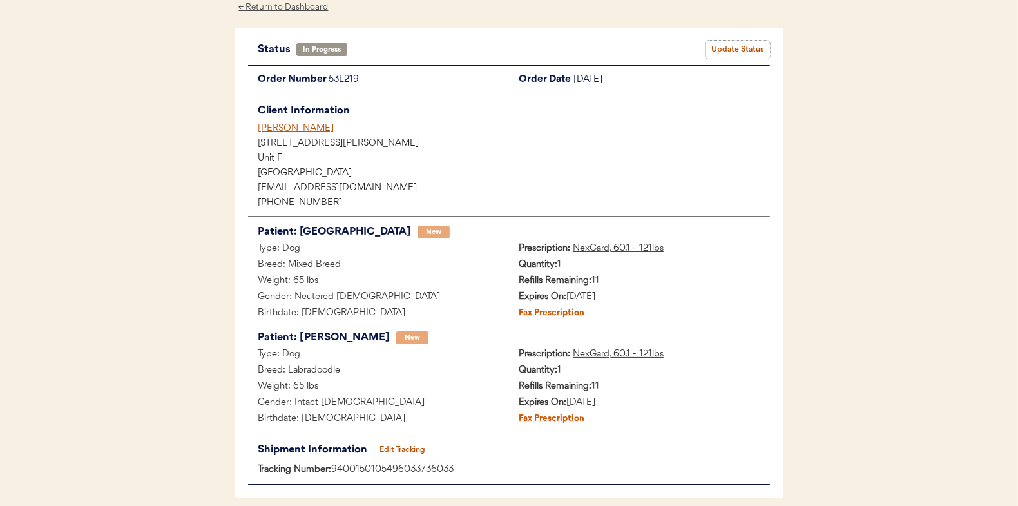
click at [768, 43] on button "Update Status" at bounding box center [738, 50] width 64 height 18
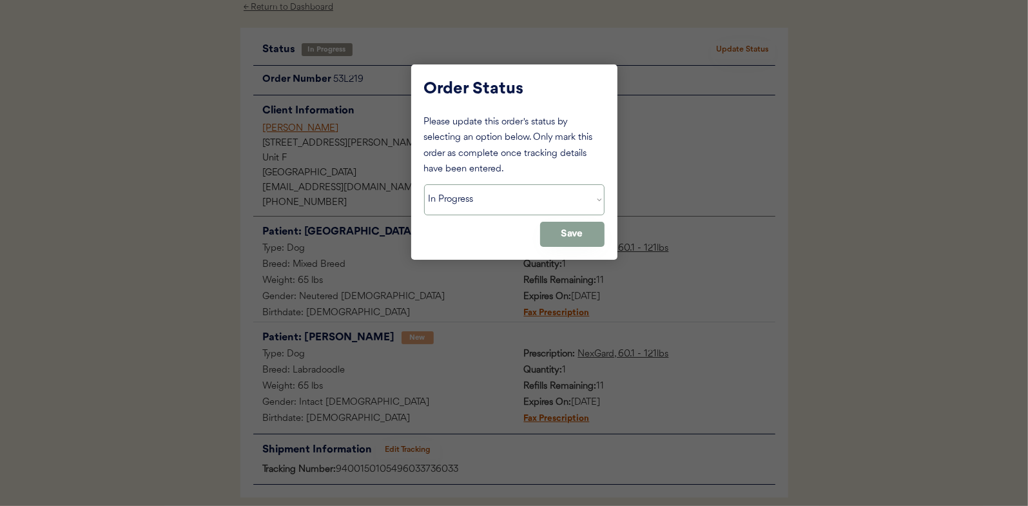
click at [512, 202] on select "Status On Hold New In Progress Complete Pending HW Consent Canceled" at bounding box center [514, 199] width 180 height 31
select select ""complete""
click at [424, 184] on select "Status On Hold New In Progress Complete Pending HW Consent Canceled" at bounding box center [514, 199] width 180 height 31
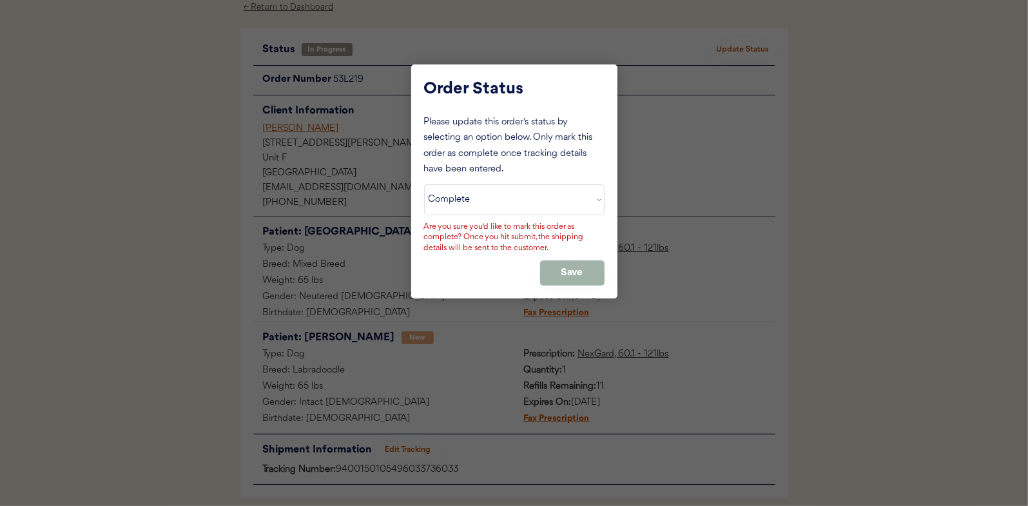
click at [585, 278] on button "Save" at bounding box center [572, 272] width 64 height 25
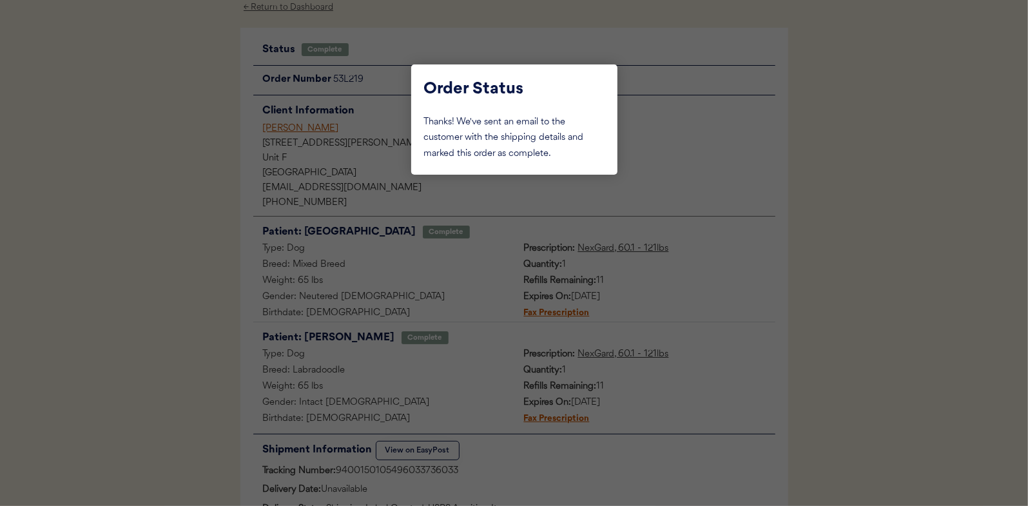
click at [110, 103] on div at bounding box center [514, 253] width 1028 height 506
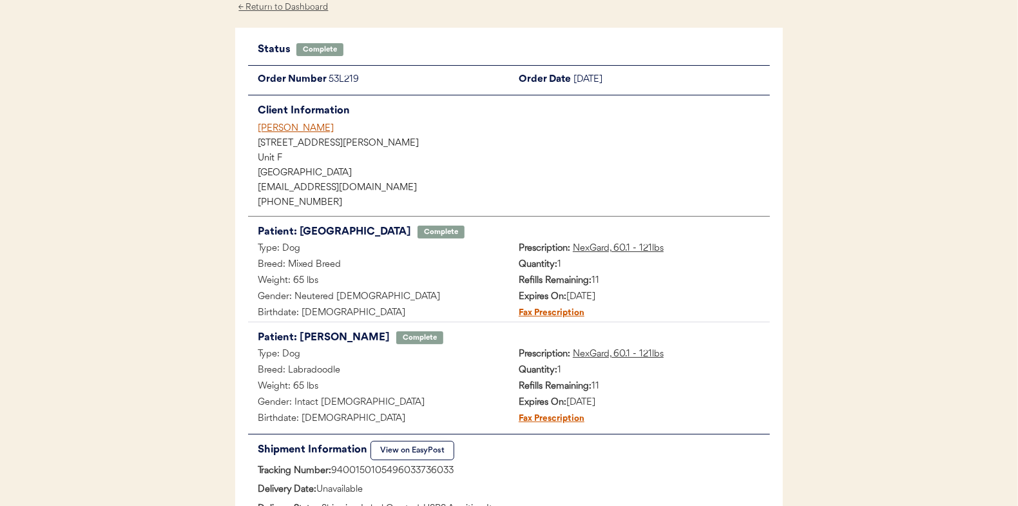
click at [305, 9] on div "← Return to Dashboard" at bounding box center [283, 7] width 97 height 15
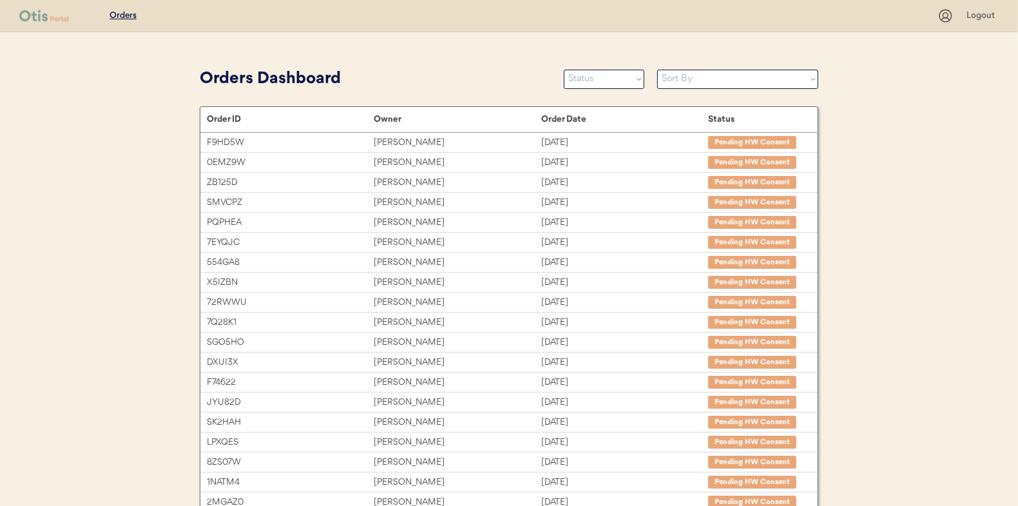
click at [597, 94] on div "Orders Dashboard Status On Hold New In Progress Complete Pending HW Consent Can…" at bounding box center [509, 381] width 619 height 635
drag, startPoint x: 597, startPoint y: 82, endPoint x: 597, endPoint y: 89, distance: 7.1
click at [597, 82] on select "Status On Hold New In Progress Complete Pending HW Consent Canceled" at bounding box center [604, 79] width 81 height 19
select select ""in_progress""
click at [564, 70] on select "Status On Hold New In Progress Complete Pending HW Consent Canceled" at bounding box center [604, 79] width 81 height 19
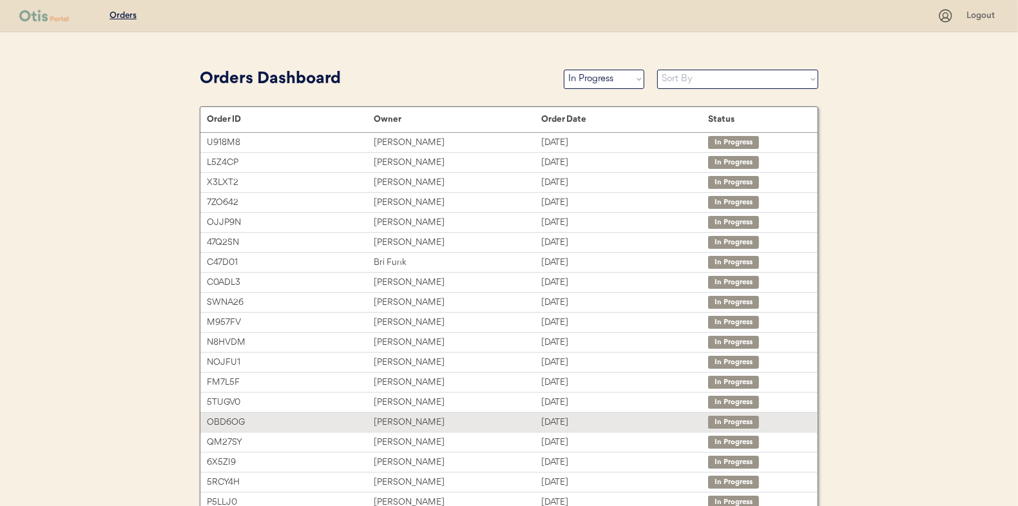
click at [348, 423] on div "OBD6OG" at bounding box center [290, 422] width 167 height 15
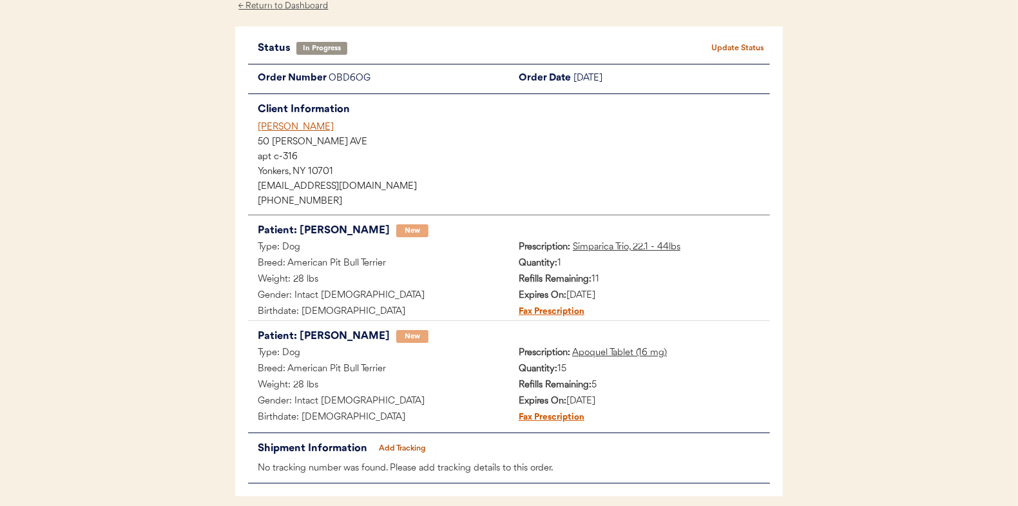
scroll to position [120, 0]
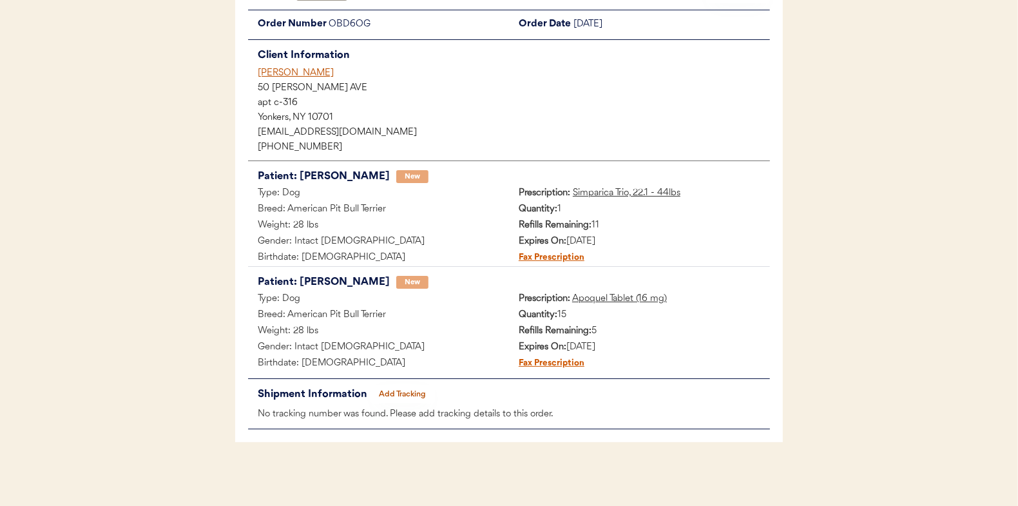
click at [391, 392] on button "Add Tracking" at bounding box center [403, 394] width 64 height 18
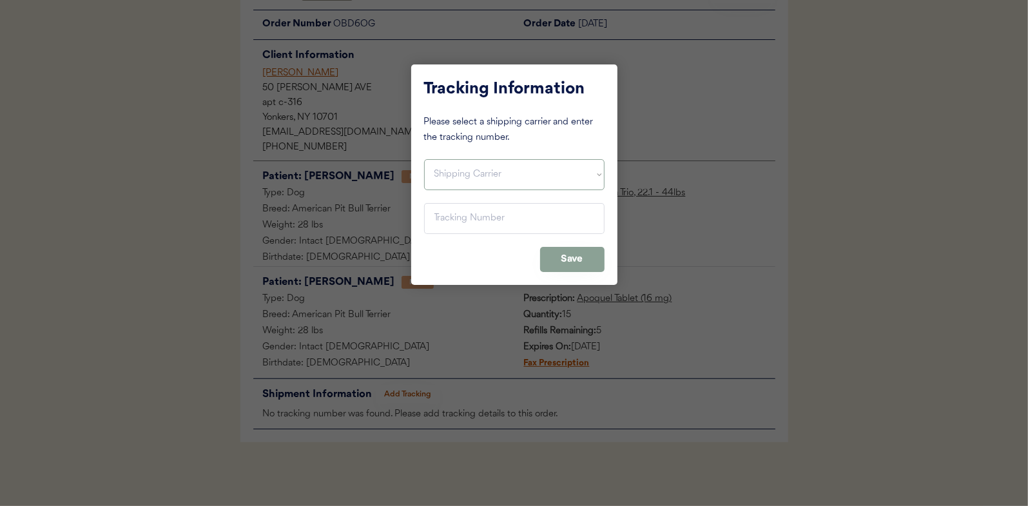
click at [456, 182] on select "Shipping Carrier FedEx FedEx Ground Economy UPS USPS" at bounding box center [514, 174] width 180 height 31
select select ""usps""
click at [424, 159] on select "Shipping Carrier FedEx FedEx Ground Economy UPS USPS" at bounding box center [514, 174] width 180 height 31
click at [445, 217] on input "input" at bounding box center [514, 218] width 180 height 31
paste input "9434650105800010152846"
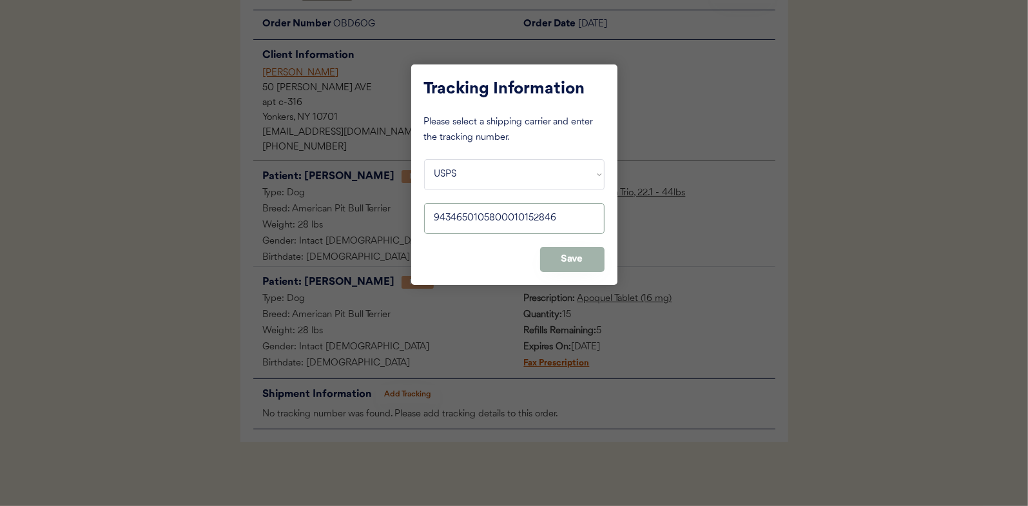
type input "9434650105800010152846"
click at [579, 261] on button "Save" at bounding box center [572, 259] width 64 height 25
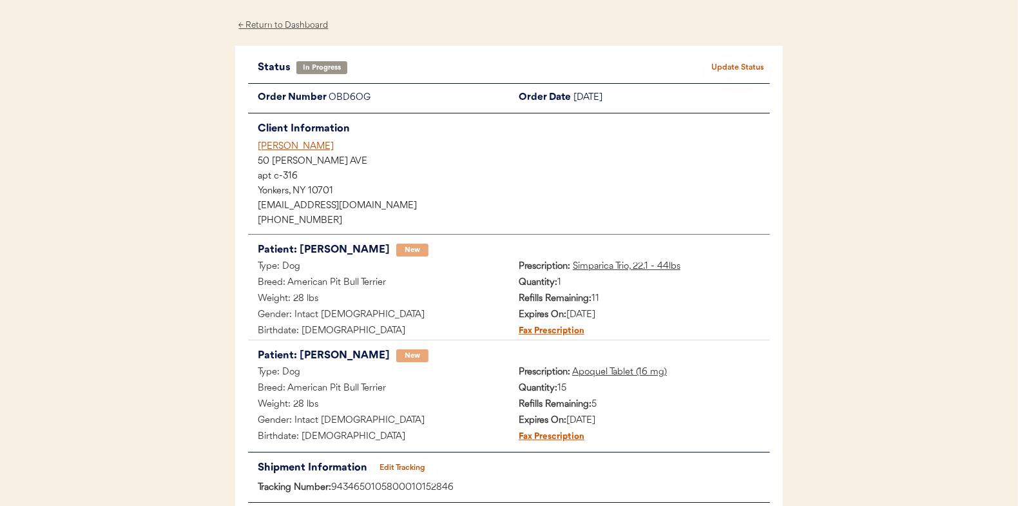
scroll to position [0, 0]
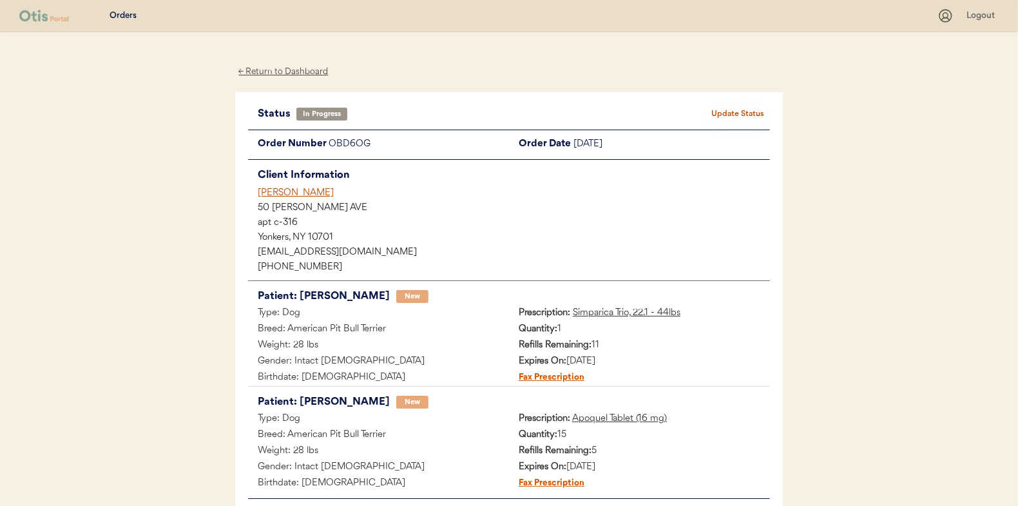
click at [772, 111] on div "Status In Progress Update Status Order Number OBD6OG Order Date [DATE] Client I…" at bounding box center [509, 327] width 548 height 470
click at [752, 114] on button "Update Status" at bounding box center [738, 114] width 64 height 18
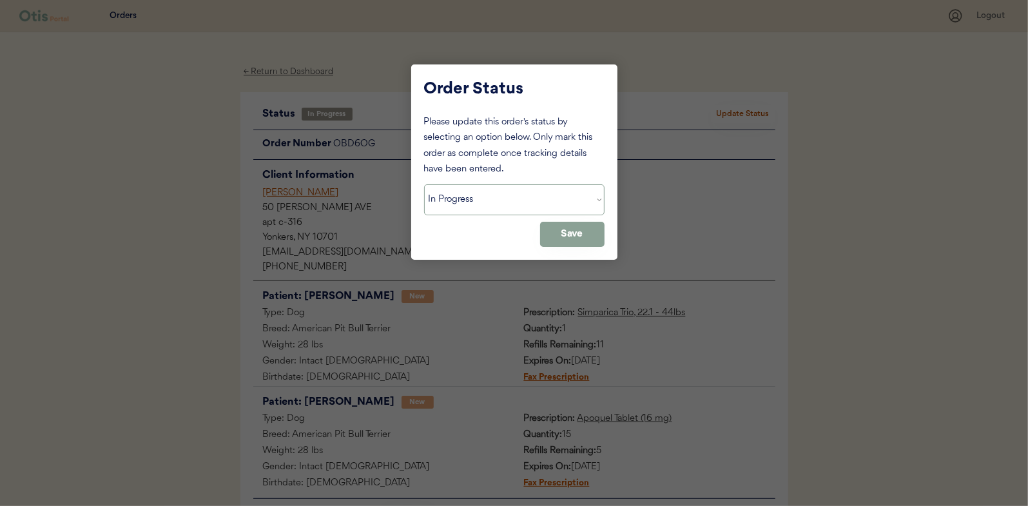
click at [533, 198] on select "Status On Hold New In Progress Complete Pending HW Consent Canceled" at bounding box center [514, 199] width 180 height 31
select select ""complete""
click at [424, 184] on select "Status On Hold New In Progress Complete Pending HW Consent Canceled" at bounding box center [514, 199] width 180 height 31
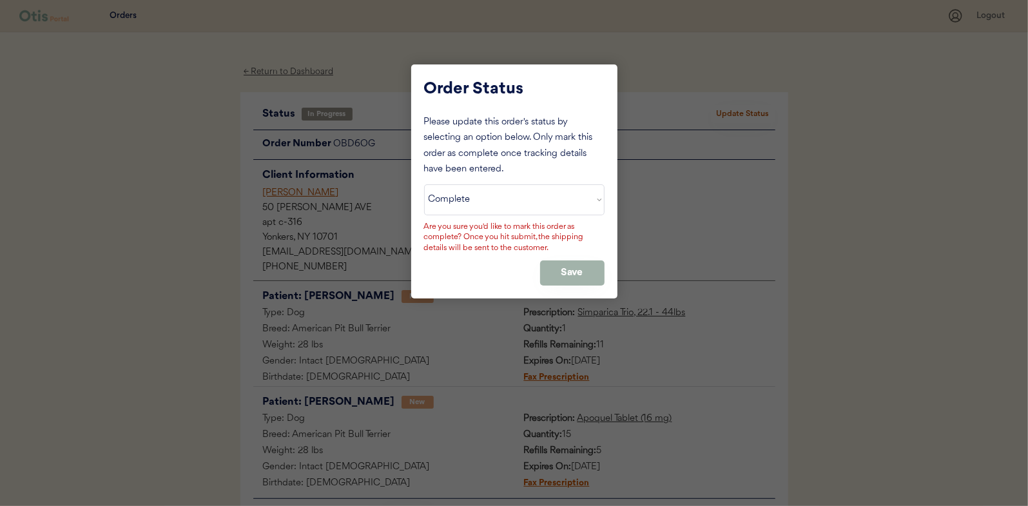
click at [561, 276] on button "Save" at bounding box center [572, 272] width 64 height 25
click at [578, 276] on button "Save" at bounding box center [572, 272] width 64 height 25
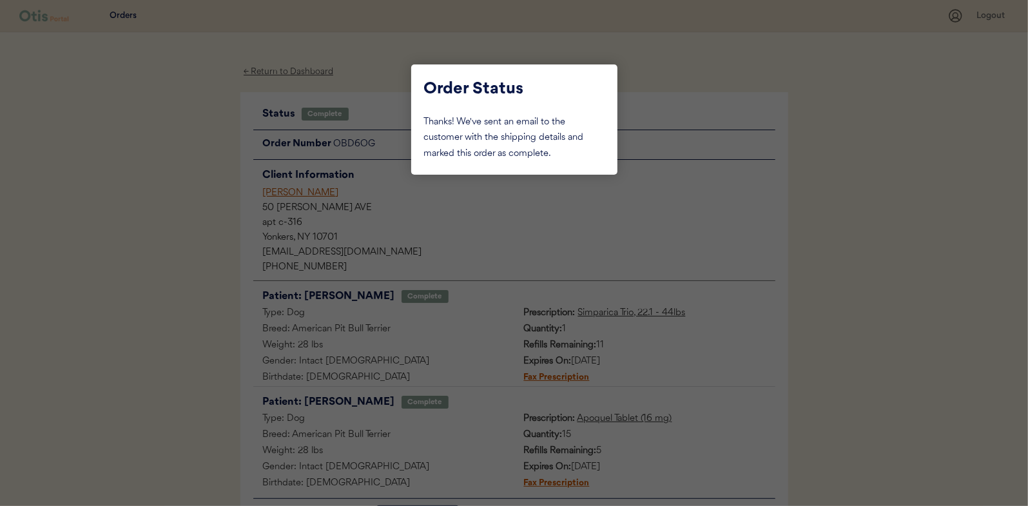
click at [289, 73] on div at bounding box center [514, 253] width 1028 height 506
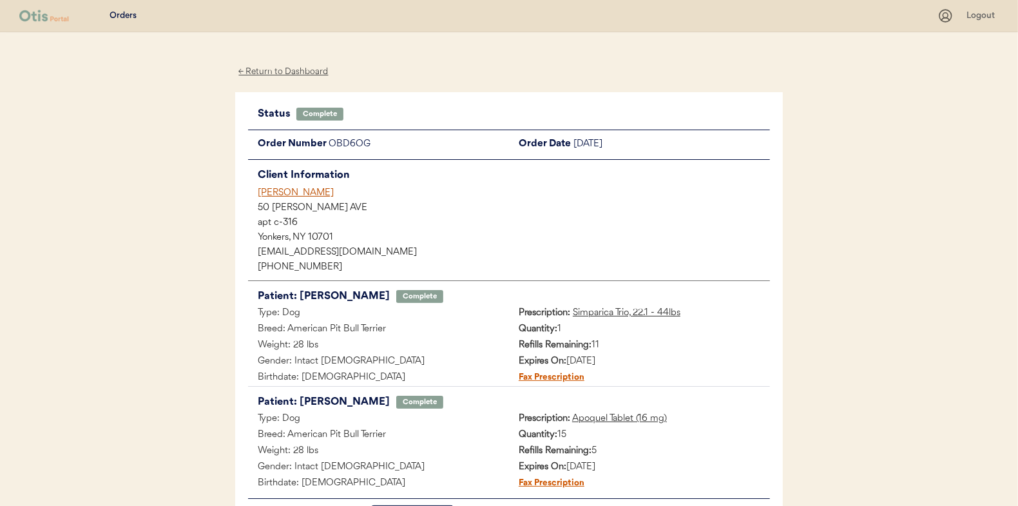
click at [289, 73] on div "← Return to Dashboard" at bounding box center [283, 71] width 97 height 15
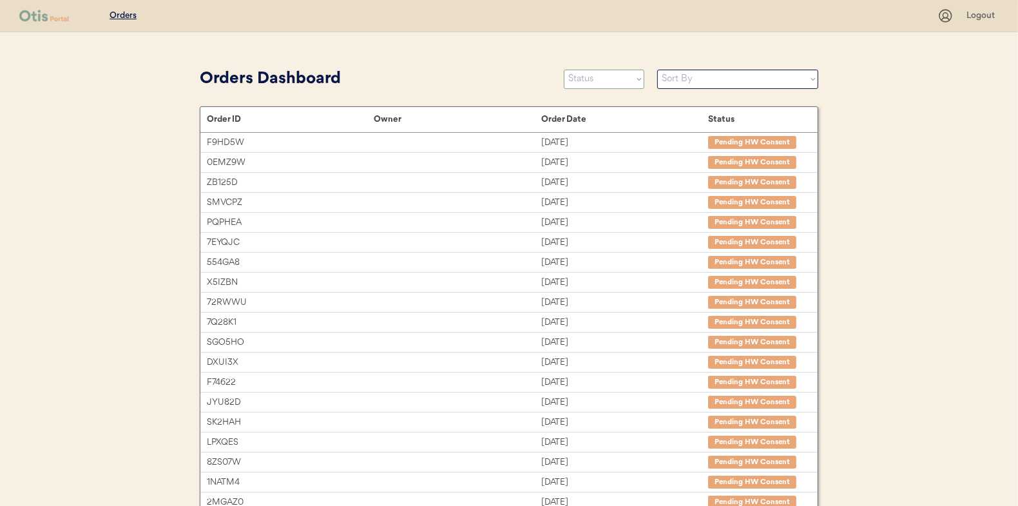
click at [622, 70] on select "Status On Hold New In Progress Complete Pending HW Consent Canceled" at bounding box center [604, 79] width 81 height 19
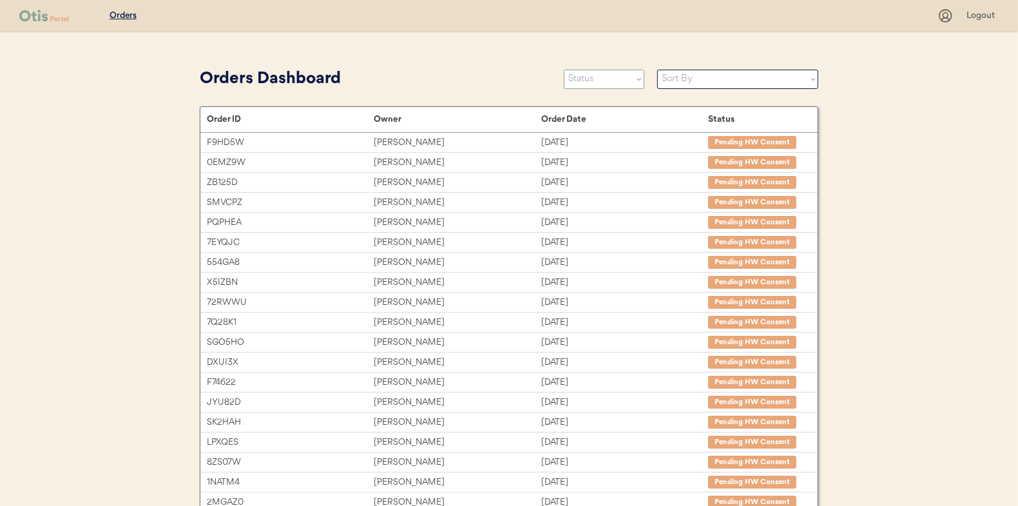
select select ""in_progress""
click at [564, 70] on select "Status On Hold New In Progress Complete Pending HW Consent Canceled" at bounding box center [604, 79] width 81 height 19
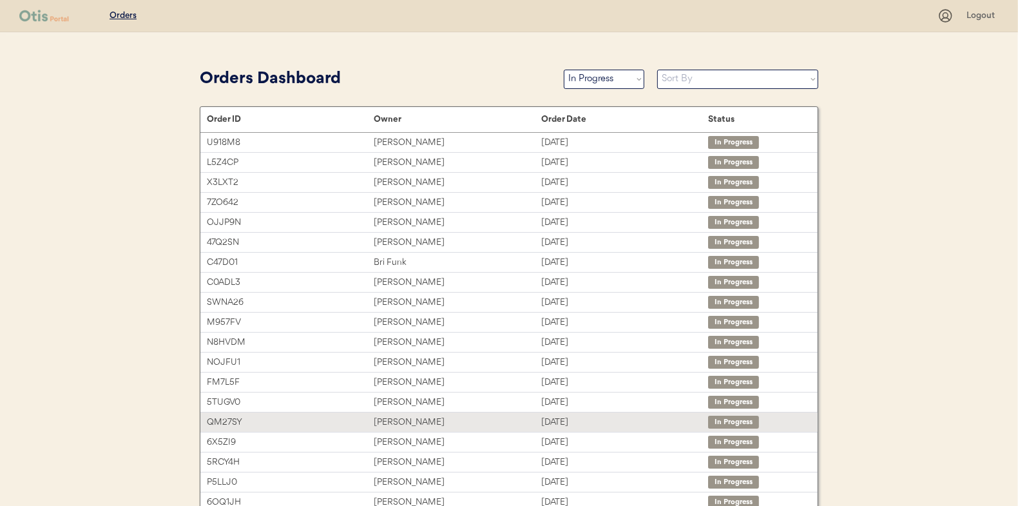
click at [492, 417] on div "[PERSON_NAME]" at bounding box center [457, 422] width 167 height 15
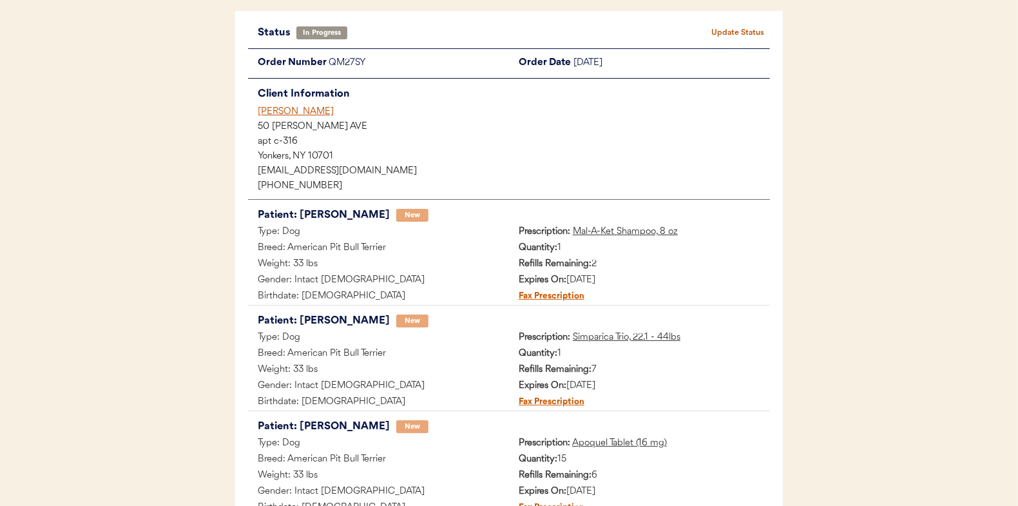
scroll to position [129, 0]
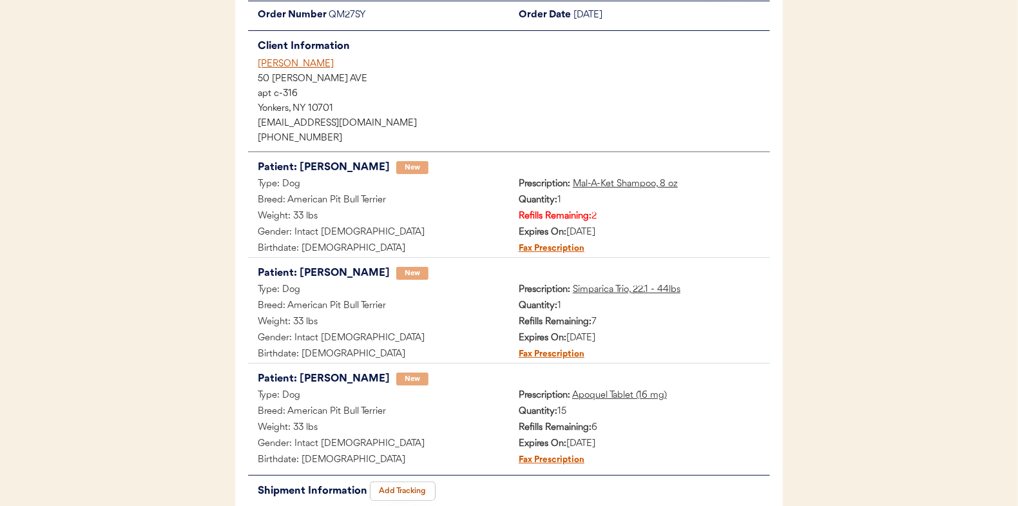
click at [397, 488] on button "Add Tracking" at bounding box center [403, 491] width 64 height 18
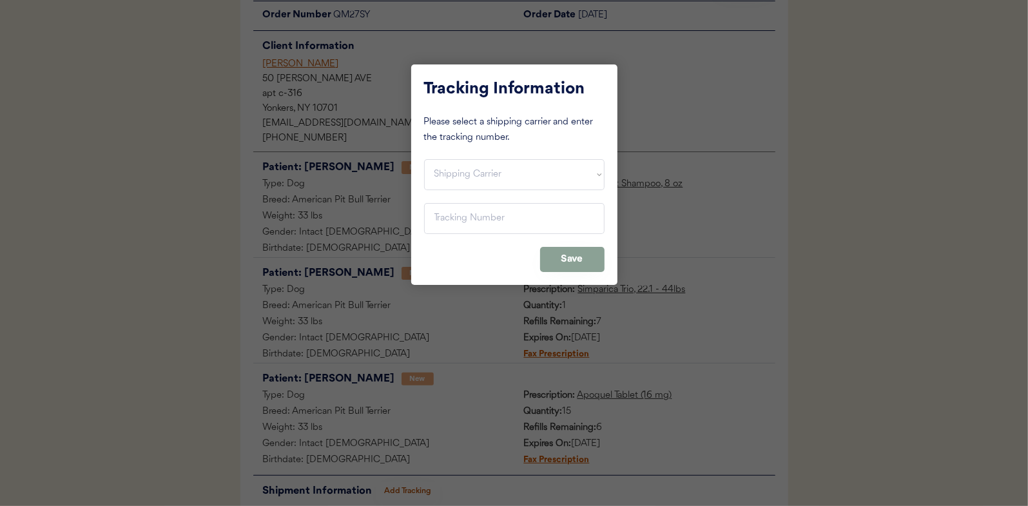
click at [466, 189] on select "Shipping Carrier FedEx FedEx Ground Economy UPS USPS" at bounding box center [514, 174] width 180 height 31
select select ""usps""
click at [424, 159] on select "Shipping Carrier FedEx FedEx Ground Economy UPS USPS" at bounding box center [514, 174] width 180 height 31
click at [465, 215] on input "input" at bounding box center [514, 218] width 180 height 31
paste input "9434650105800010152846"
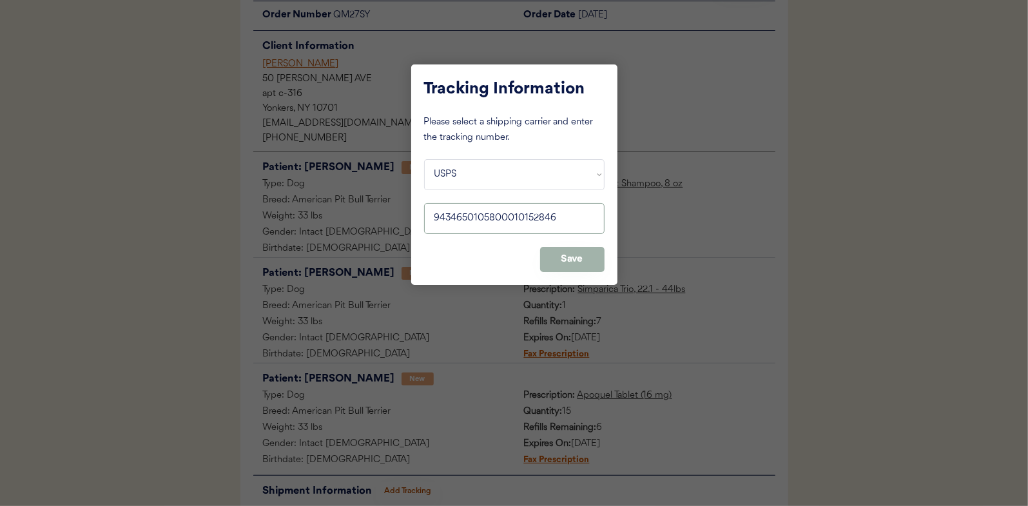
type input "9434650105800010152846"
click at [578, 256] on button "Save" at bounding box center [572, 259] width 64 height 25
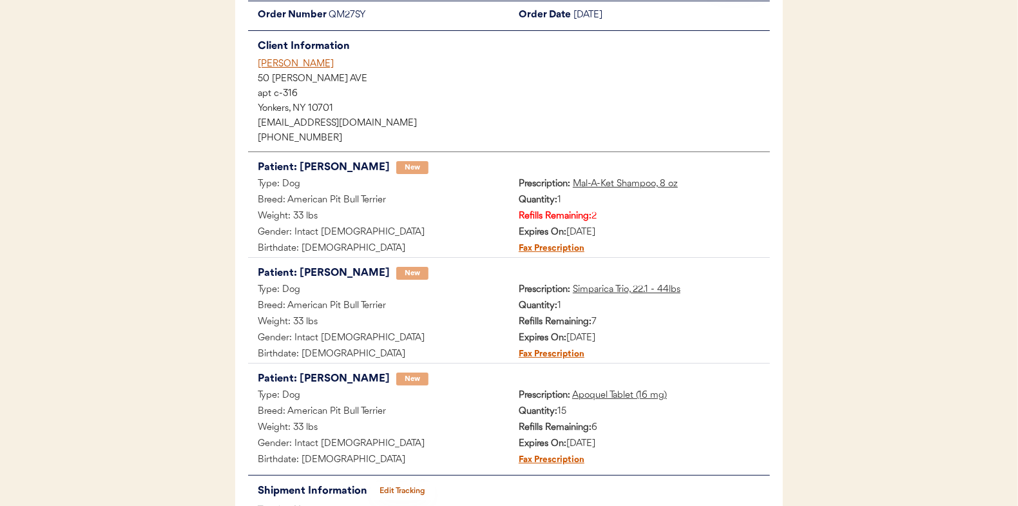
scroll to position [0, 0]
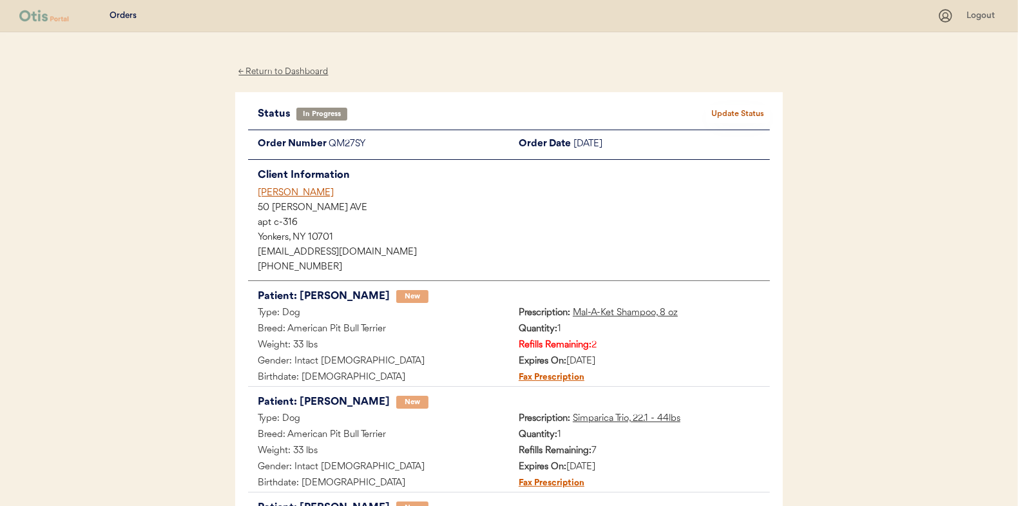
click at [726, 110] on button "Update Status" at bounding box center [738, 114] width 64 height 18
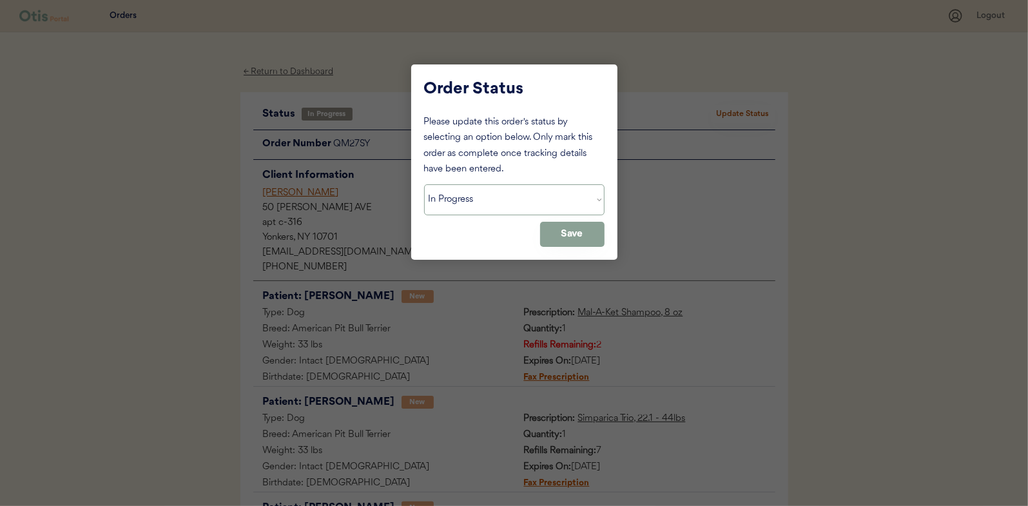
click at [532, 209] on select "Status On Hold New In Progress Complete Pending HW Consent Canceled" at bounding box center [514, 199] width 180 height 31
select select ""complete""
click at [424, 184] on select "Status On Hold New In Progress Complete Pending HW Consent Canceled" at bounding box center [514, 199] width 180 height 31
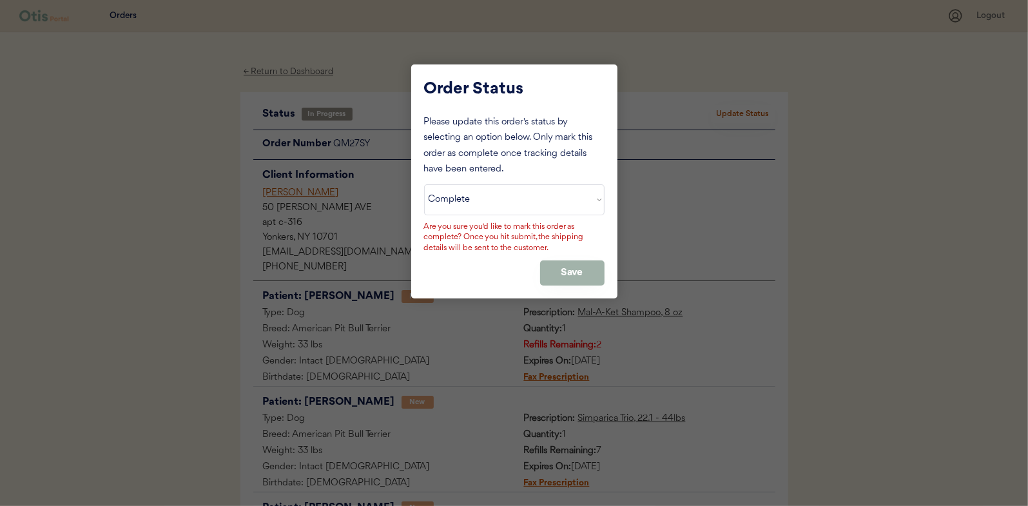
click at [567, 280] on button "Save" at bounding box center [572, 272] width 64 height 25
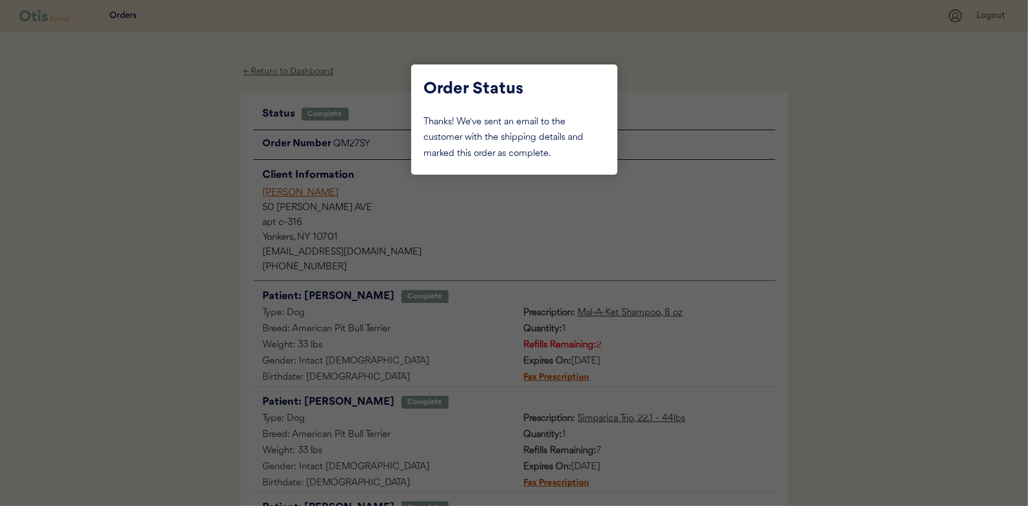
click at [86, 154] on div at bounding box center [514, 253] width 1028 height 506
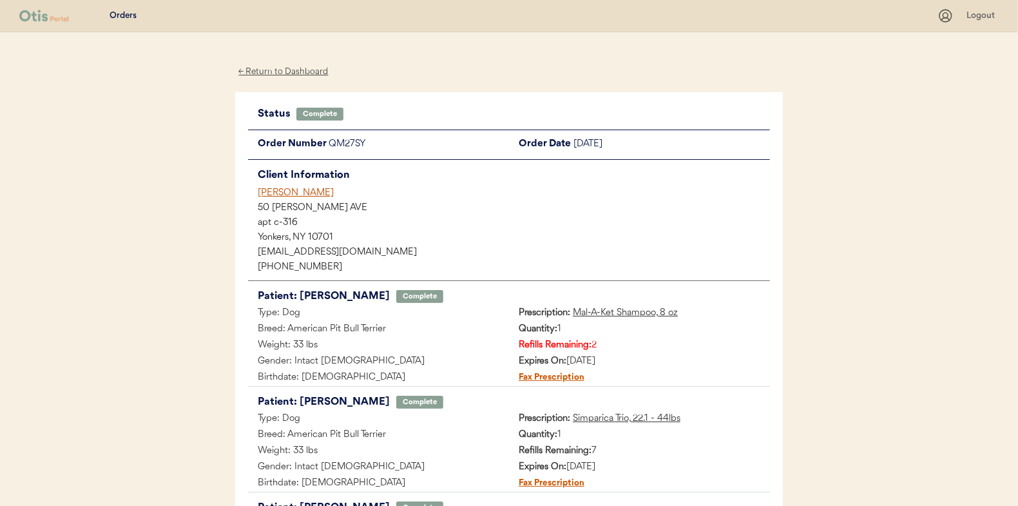
click at [293, 66] on div "← Return to Dashboard" at bounding box center [283, 71] width 97 height 15
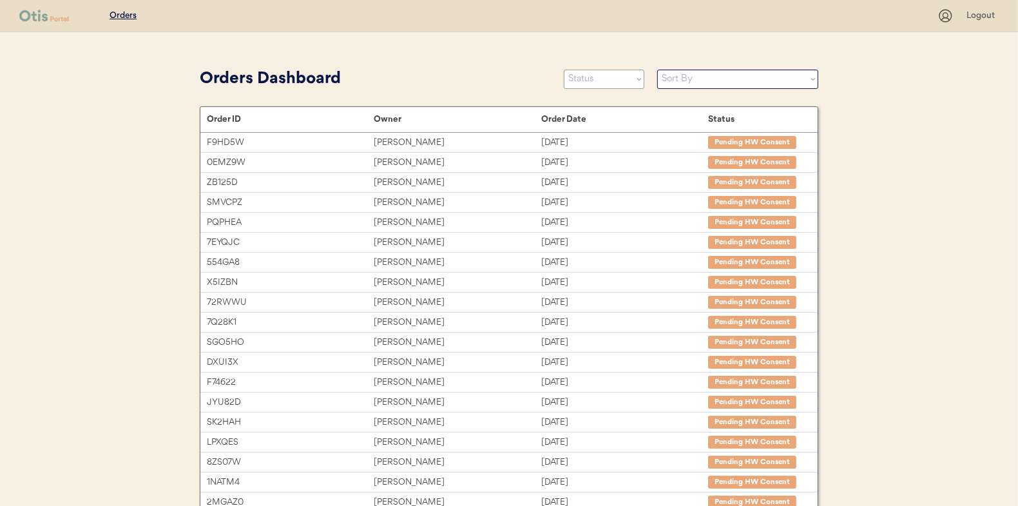
click at [597, 73] on select "Status On Hold New In Progress Complete Pending HW Consent Canceled" at bounding box center [604, 79] width 81 height 19
select select ""in_progress""
click at [564, 70] on select "Status On Hold New In Progress Complete Pending HW Consent Canceled" at bounding box center [604, 79] width 81 height 19
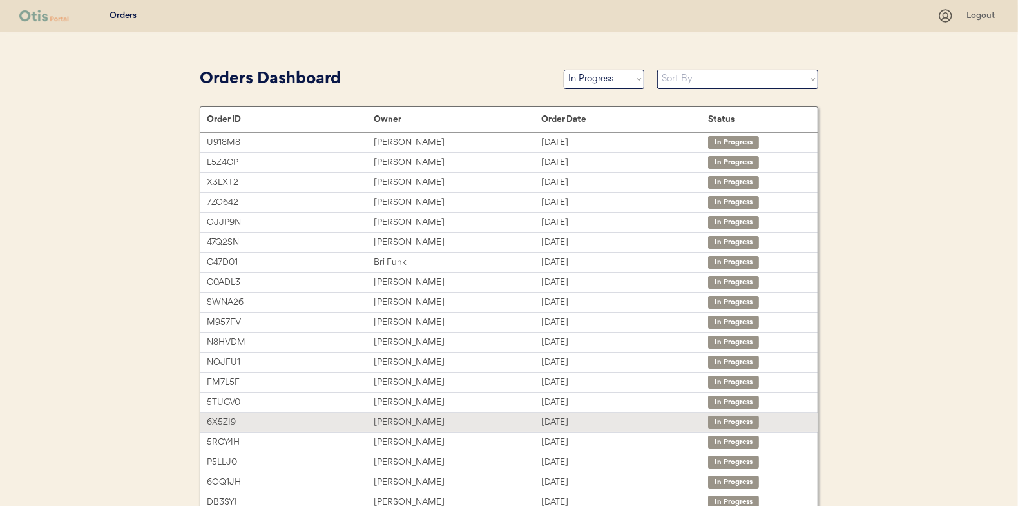
click at [447, 415] on div "[PERSON_NAME]" at bounding box center [457, 422] width 167 height 15
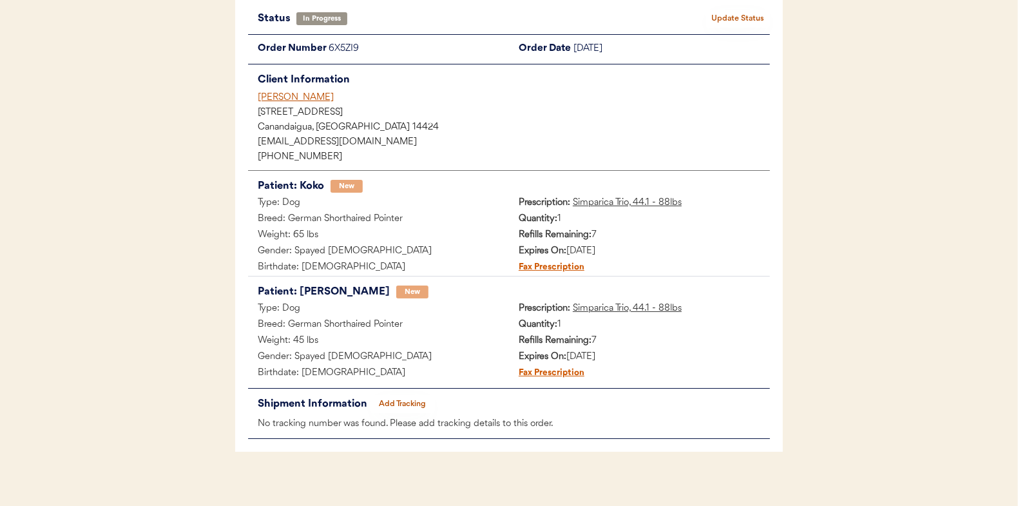
scroll to position [105, 0]
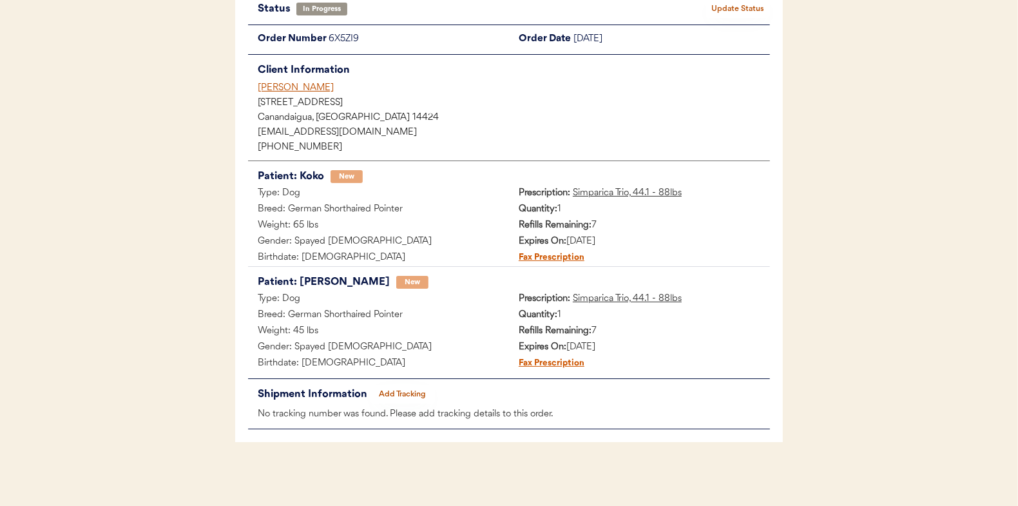
click at [385, 389] on button "Add Tracking" at bounding box center [403, 394] width 64 height 18
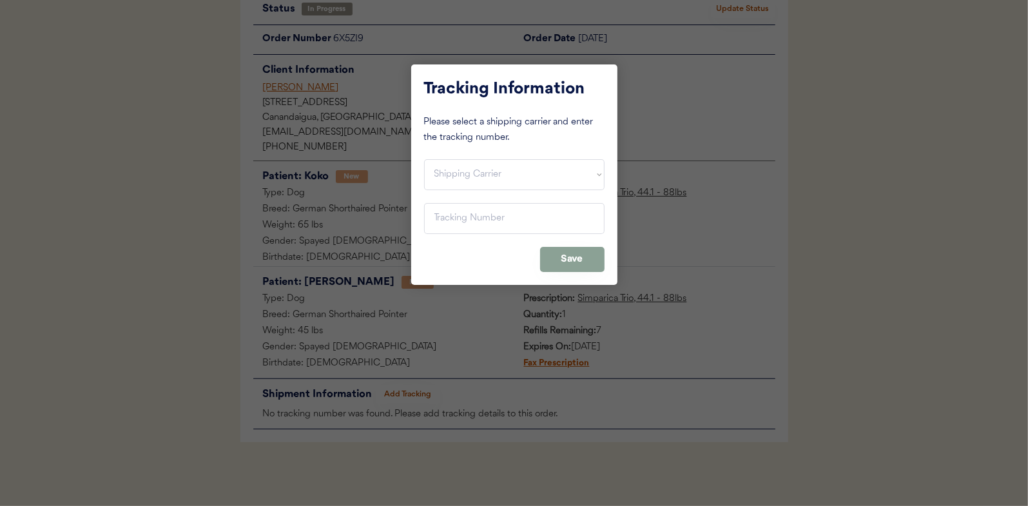
click at [502, 191] on div "Tracking Information Please select a shipping carrier and enter the tracking nu…" at bounding box center [514, 174] width 206 height 220
click at [501, 177] on select "Shipping Carrier FedEx FedEx Ground Economy UPS USPS" at bounding box center [514, 174] width 180 height 31
select select ""usps""
click at [424, 159] on select "Shipping Carrier FedEx FedEx Ground Economy UPS USPS" at bounding box center [514, 174] width 180 height 31
click at [470, 216] on input "input" at bounding box center [514, 218] width 180 height 31
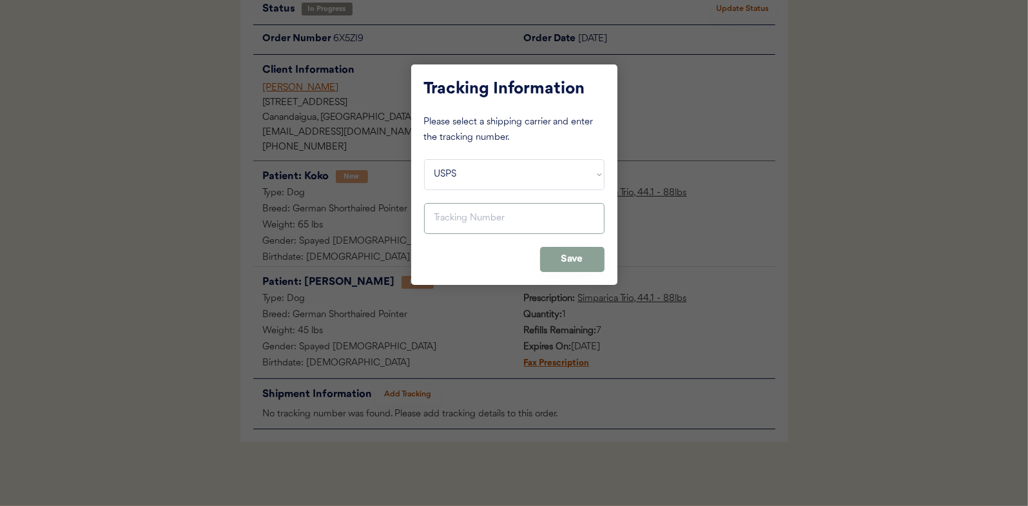
paste input "9400150105799032051351"
type input "9400150105799032051351"
click at [555, 260] on button "Save" at bounding box center [572, 259] width 64 height 25
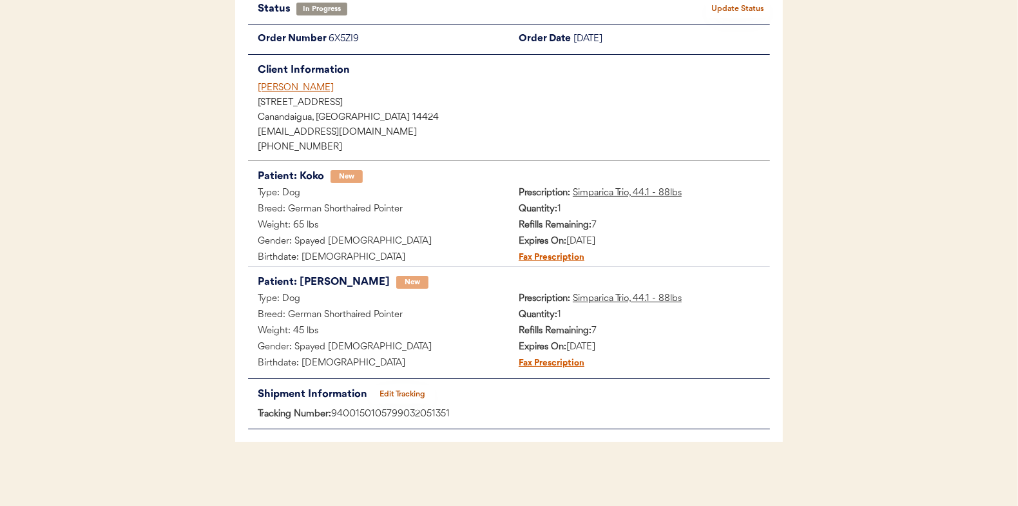
click at [718, 12] on button "Update Status" at bounding box center [738, 9] width 64 height 18
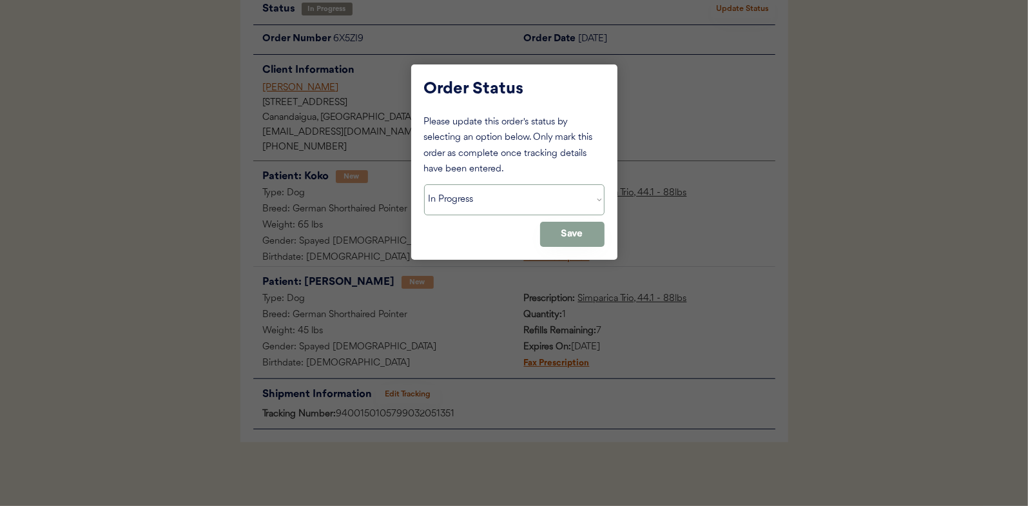
click at [496, 195] on select "Status On Hold New In Progress Complete Pending HW Consent Canceled" at bounding box center [514, 199] width 180 height 31
select select ""complete""
click at [424, 184] on select "Status On Hold New In Progress Complete Pending HW Consent Canceled" at bounding box center [514, 199] width 180 height 31
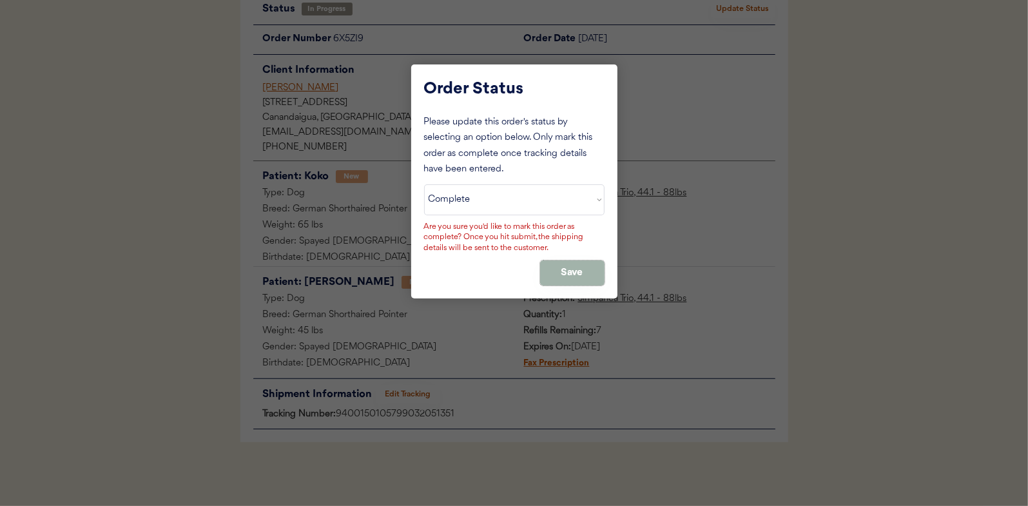
click at [579, 269] on button "Save" at bounding box center [572, 272] width 64 height 25
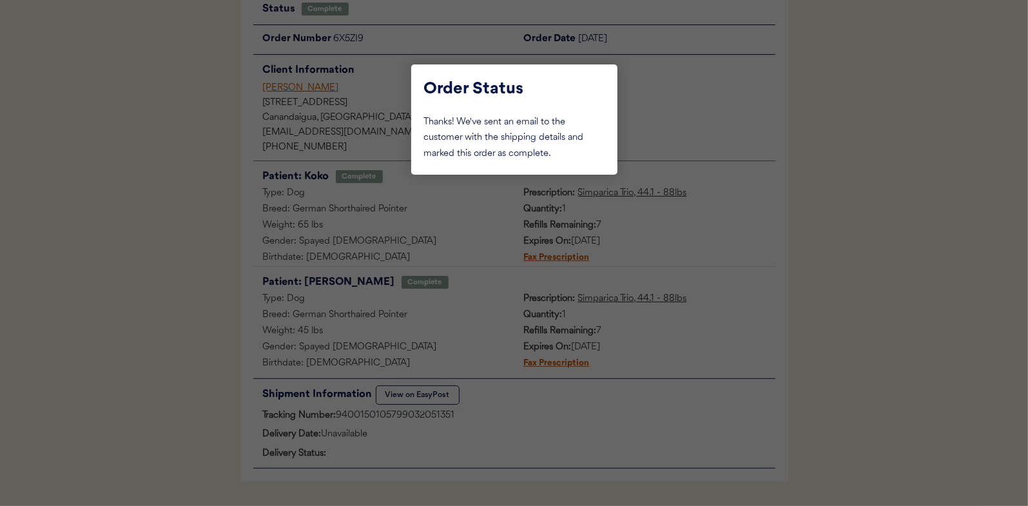
click at [92, 118] on div at bounding box center [514, 253] width 1028 height 506
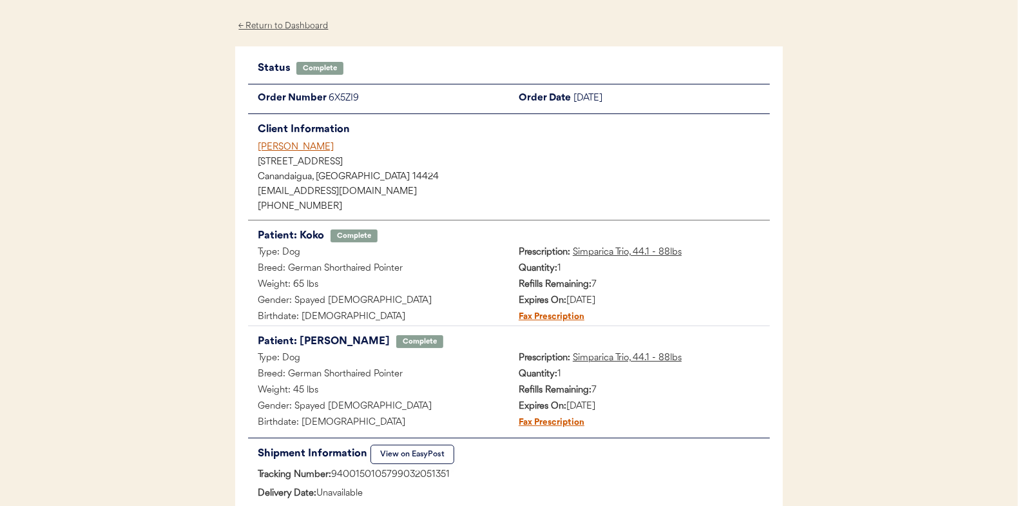
scroll to position [0, 0]
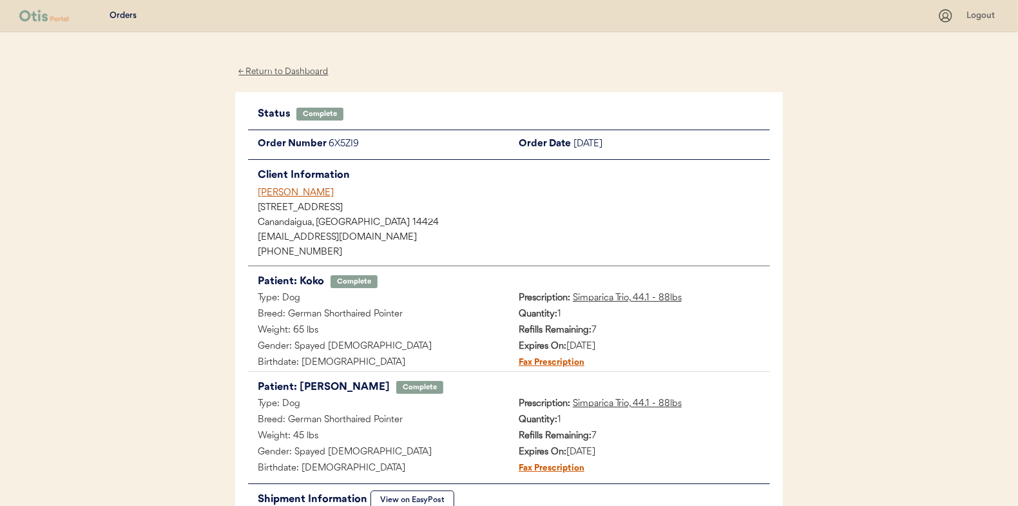
click at [309, 69] on div "← Return to Dashboard" at bounding box center [283, 71] width 97 height 15
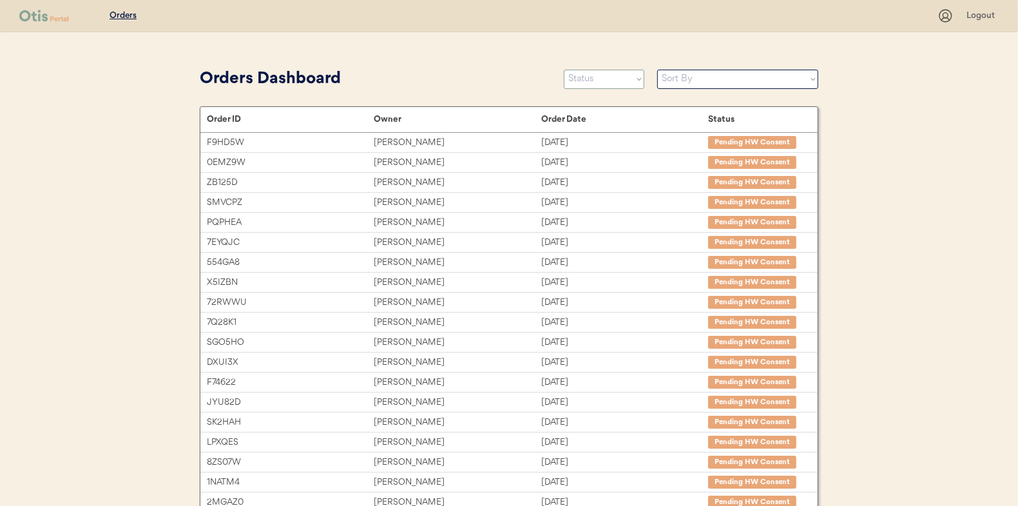
click at [602, 101] on div "Orders Dashboard Status On Hold New In Progress Complete Pending HW Consent Can…" at bounding box center [509, 381] width 619 height 635
click at [602, 77] on select "Status On Hold New In Progress Complete Pending HW Consent Canceled" at bounding box center [604, 79] width 81 height 19
select select ""in_progress""
click at [564, 70] on select "Status On Hold New In Progress Complete Pending HW Consent Canceled" at bounding box center [604, 79] width 81 height 19
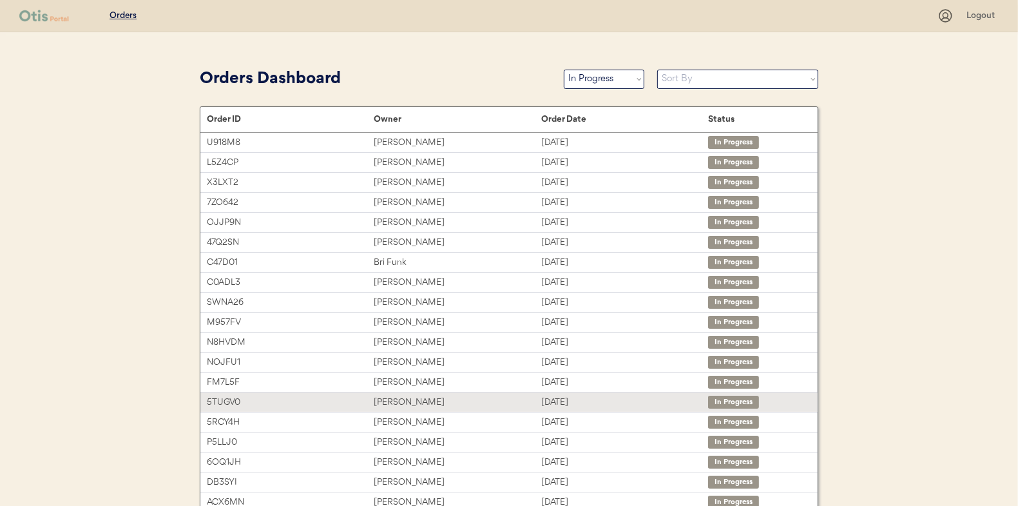
click at [421, 396] on div "[PERSON_NAME]" at bounding box center [457, 402] width 167 height 15
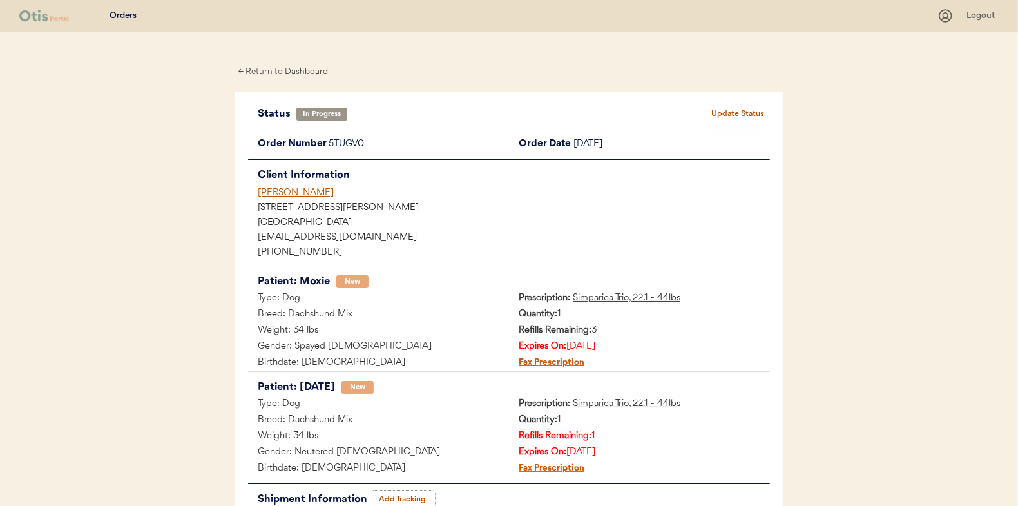
click at [407, 496] on button "Add Tracking" at bounding box center [403, 499] width 64 height 18
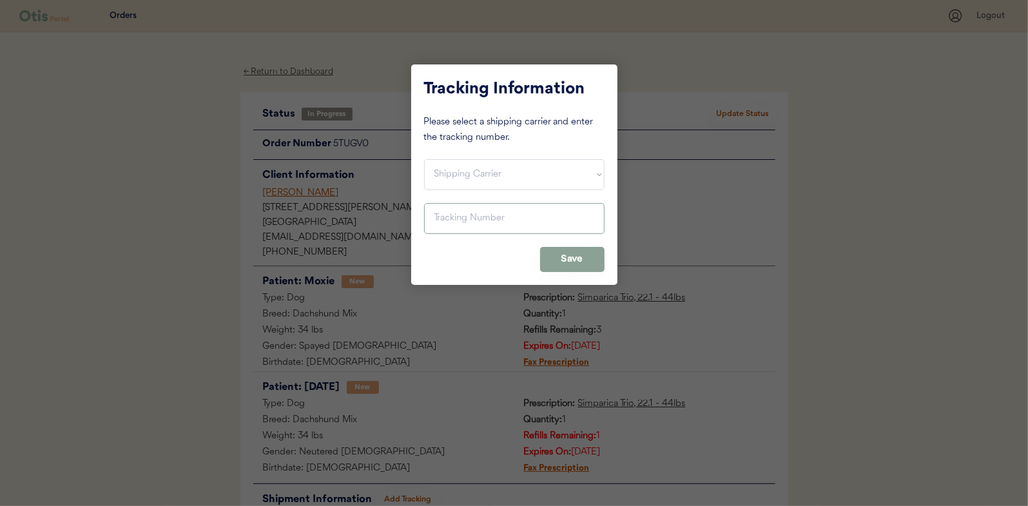
click at [479, 177] on select "Shipping Carrier FedEx FedEx Ground Economy UPS USPS" at bounding box center [514, 174] width 180 height 31
select select ""usps""
click at [424, 159] on select "Shipping Carrier FedEx FedEx Ground Economy UPS USPS" at bounding box center [514, 174] width 180 height 31
click at [472, 215] on input "input" at bounding box center [514, 218] width 180 height 31
paste input "9400150105798032086752"
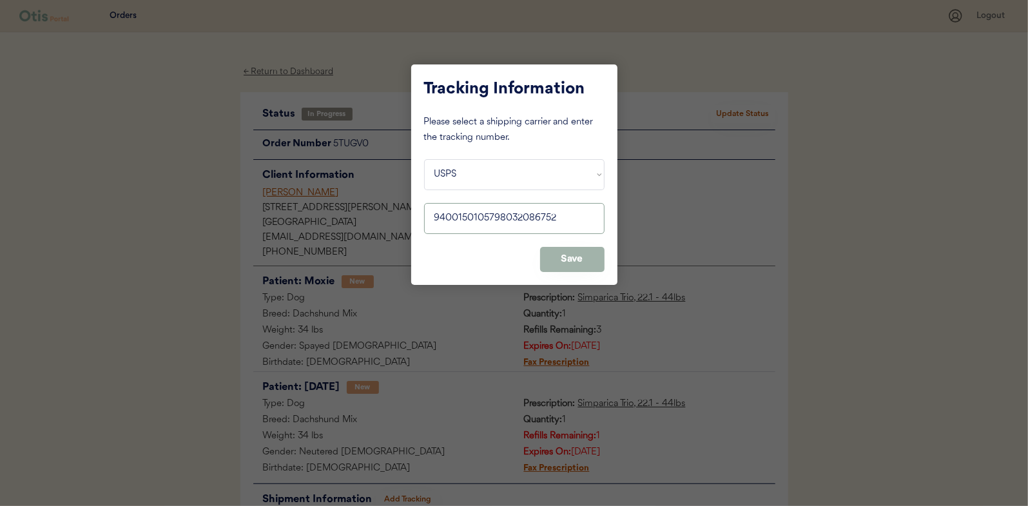
type input "9400150105798032086752"
click at [566, 255] on button "Save" at bounding box center [572, 259] width 64 height 25
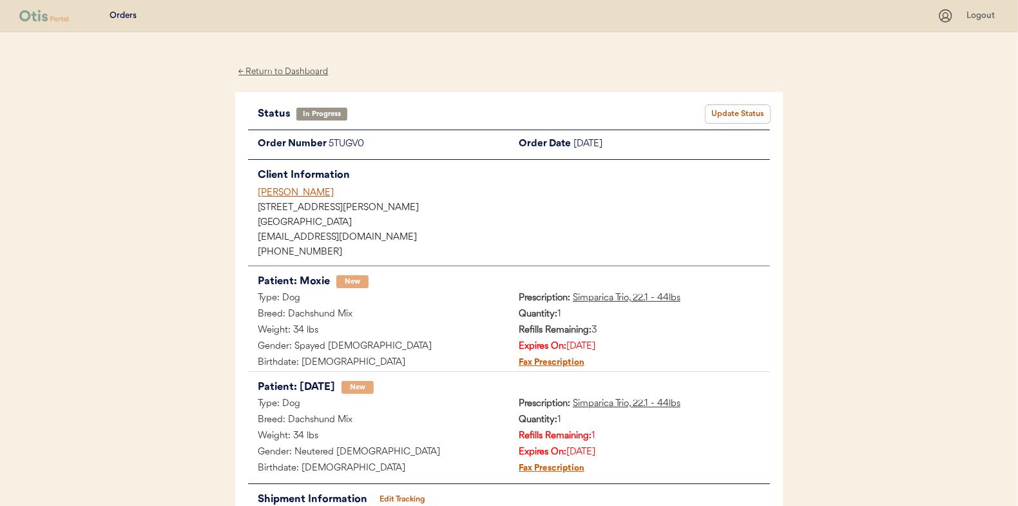
click at [728, 111] on button "Update Status" at bounding box center [738, 114] width 64 height 18
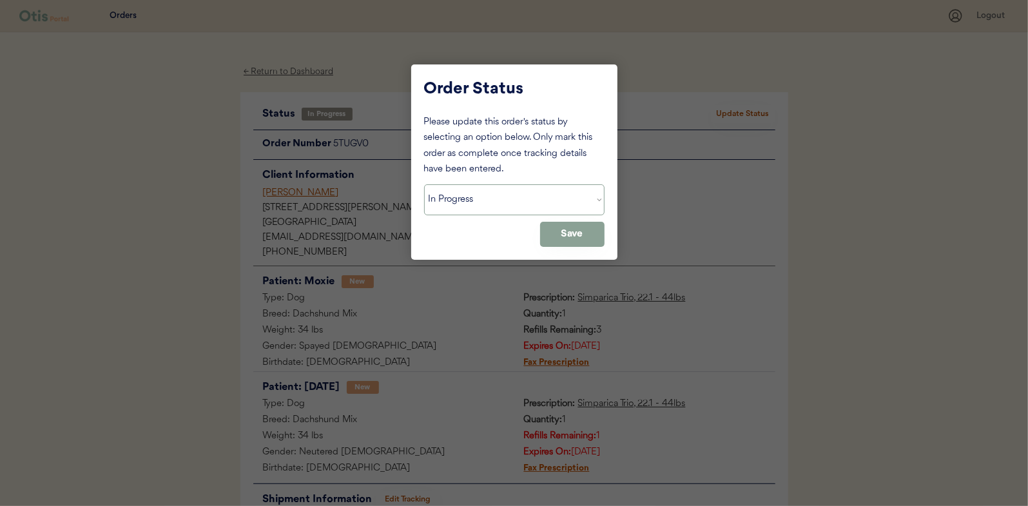
drag, startPoint x: 530, startPoint y: 203, endPoint x: 528, endPoint y: 213, distance: 9.9
click at [530, 203] on select "Status On Hold New In Progress Complete Pending HW Consent Canceled" at bounding box center [514, 199] width 180 height 31
select select ""complete""
click at [424, 184] on select "Status On Hold New In Progress Complete Pending HW Consent Canceled" at bounding box center [514, 199] width 180 height 31
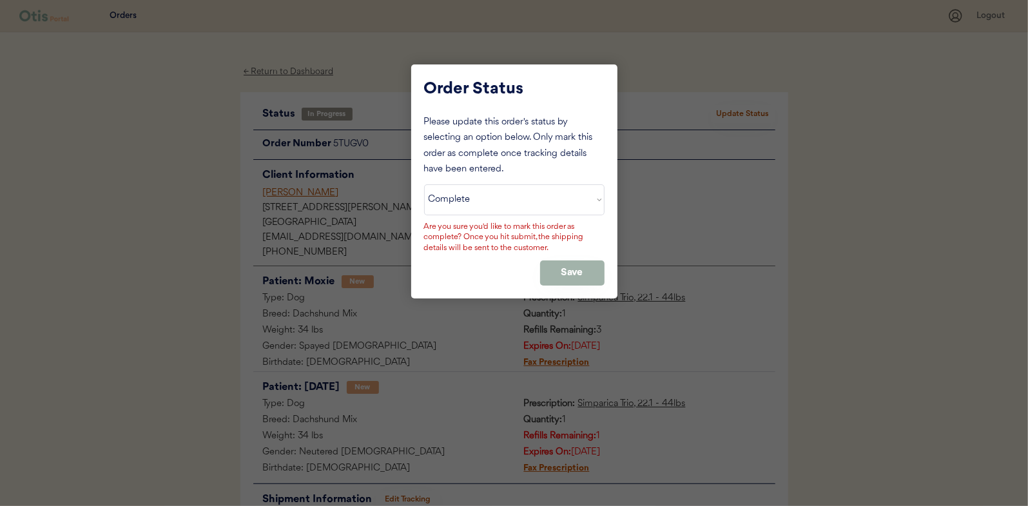
click at [554, 269] on button "Save" at bounding box center [572, 272] width 64 height 25
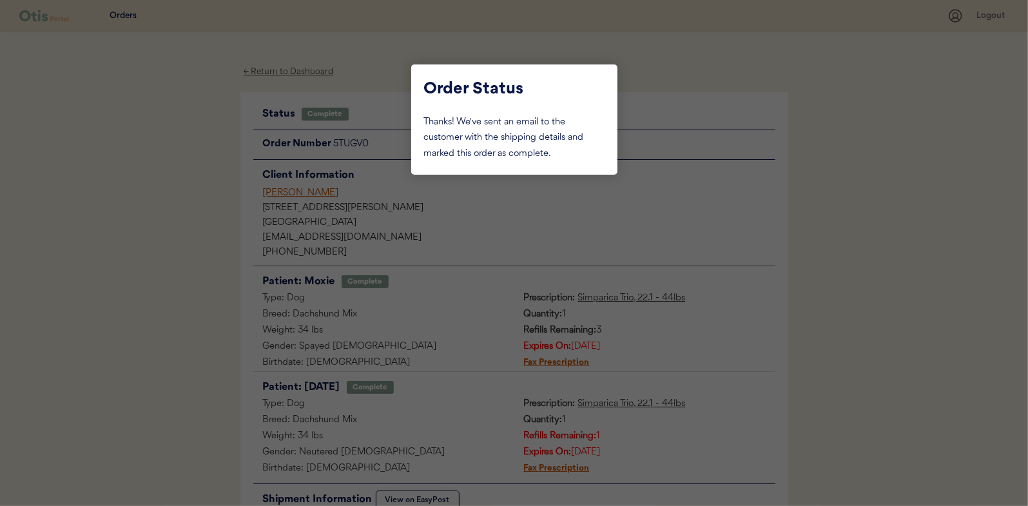
click at [212, 152] on div at bounding box center [514, 253] width 1028 height 506
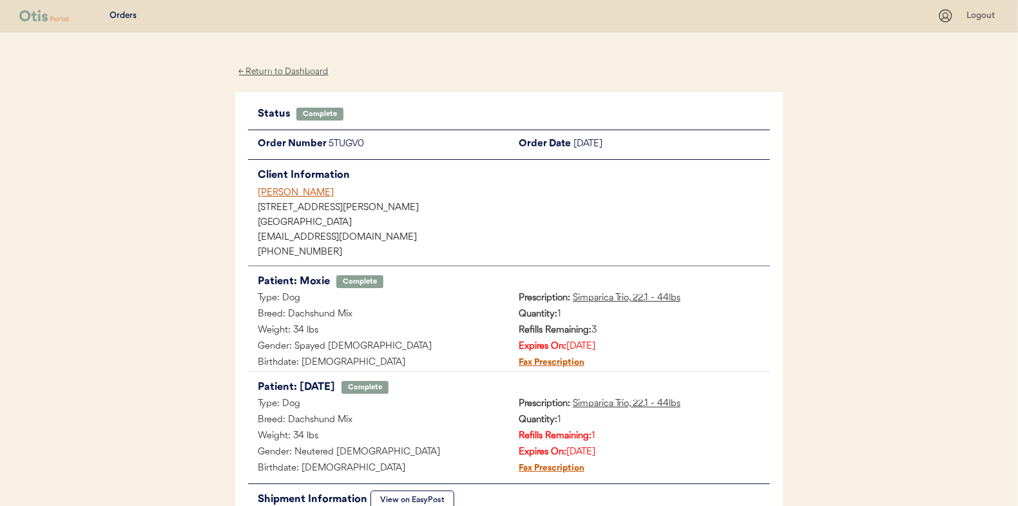
click at [303, 69] on div "← Return to Dashboard" at bounding box center [283, 71] width 97 height 15
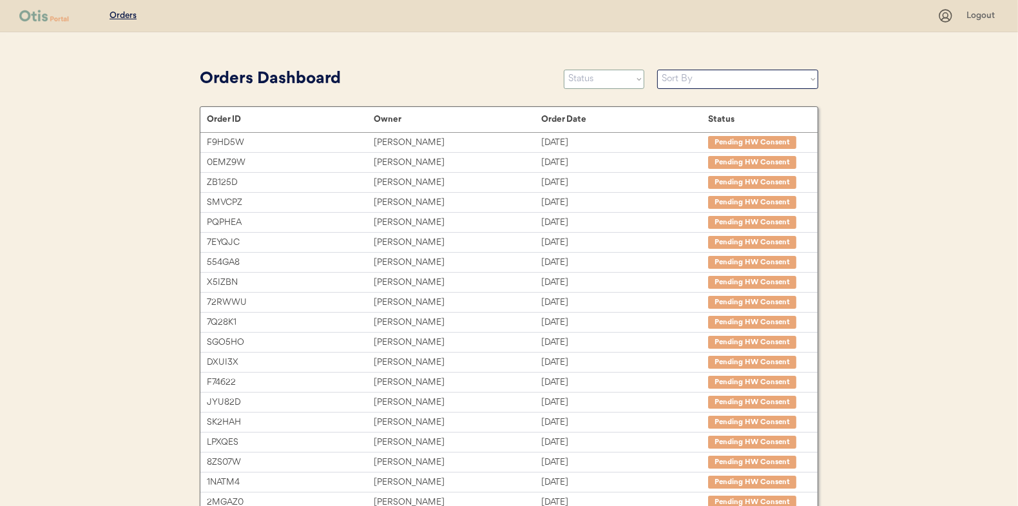
click at [575, 76] on select "Status On Hold New In Progress Complete Pending HW Consent Canceled" at bounding box center [604, 79] width 81 height 19
select select ""in_progress""
click at [564, 70] on select "Status On Hold New In Progress Complete Pending HW Consent Canceled" at bounding box center [604, 79] width 81 height 19
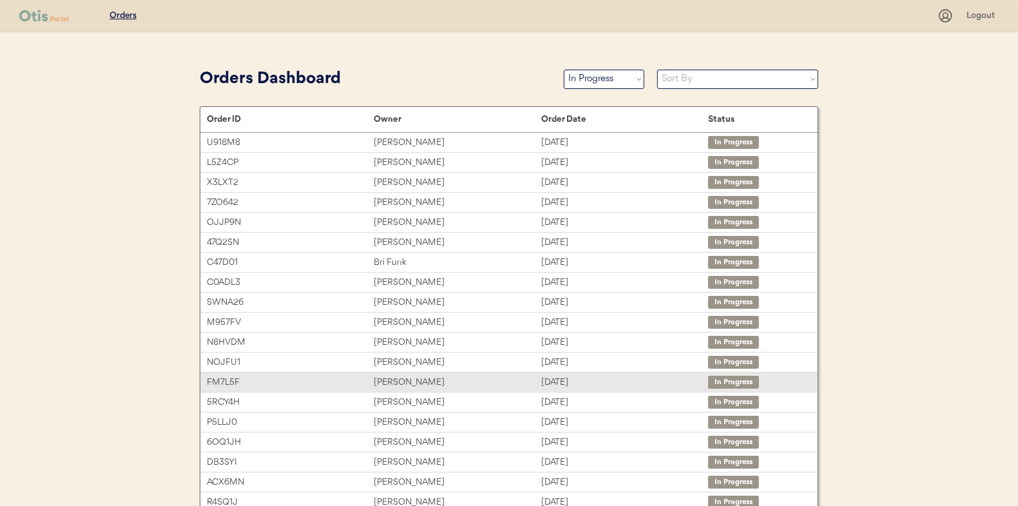
click at [434, 378] on div "[PERSON_NAME]" at bounding box center [457, 382] width 167 height 15
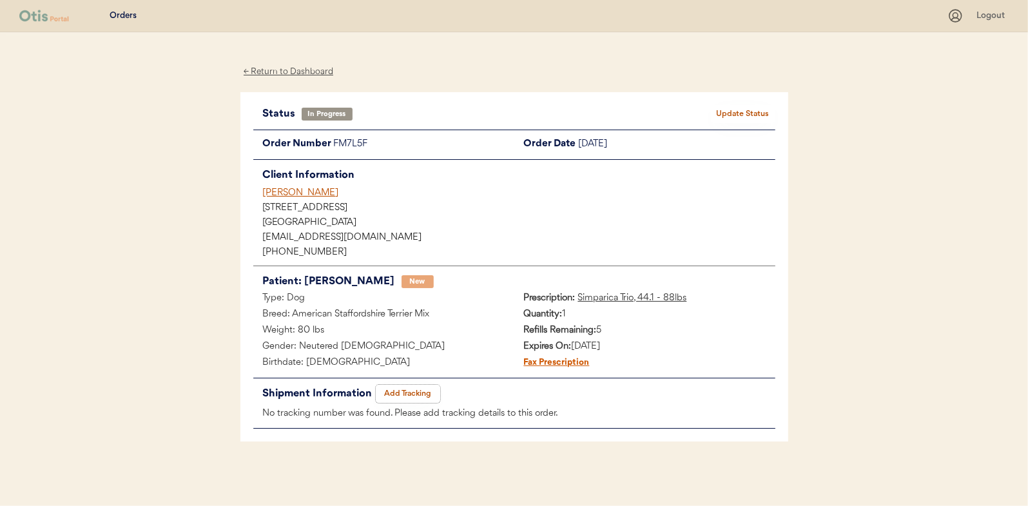
click at [409, 397] on button "Add Tracking" at bounding box center [408, 394] width 64 height 18
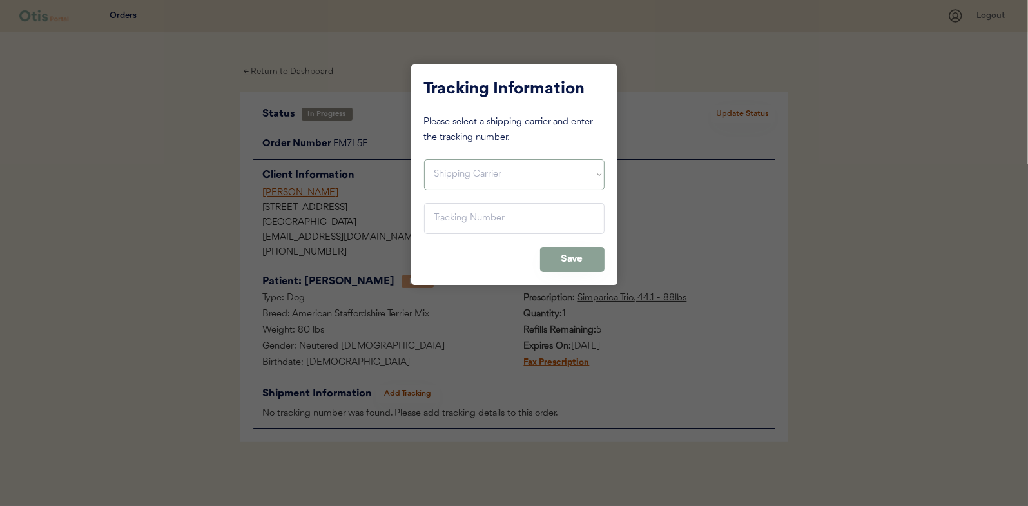
click at [487, 186] on select "Shipping Carrier FedEx FedEx Ground Economy UPS USPS" at bounding box center [514, 174] width 180 height 31
select select ""usps""
click at [424, 159] on select "Shipping Carrier FedEx FedEx Ground Economy UPS USPS" at bounding box center [514, 174] width 180 height 31
click at [479, 226] on input "input" at bounding box center [514, 218] width 180 height 31
paste input "9400150105798032088893"
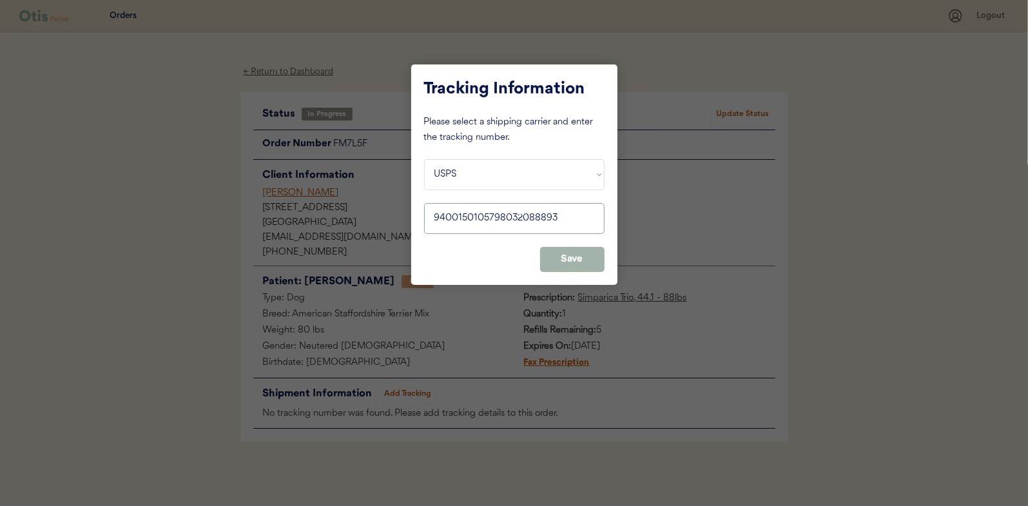
type input "9400150105798032088893"
click at [561, 264] on button "Save" at bounding box center [572, 259] width 64 height 25
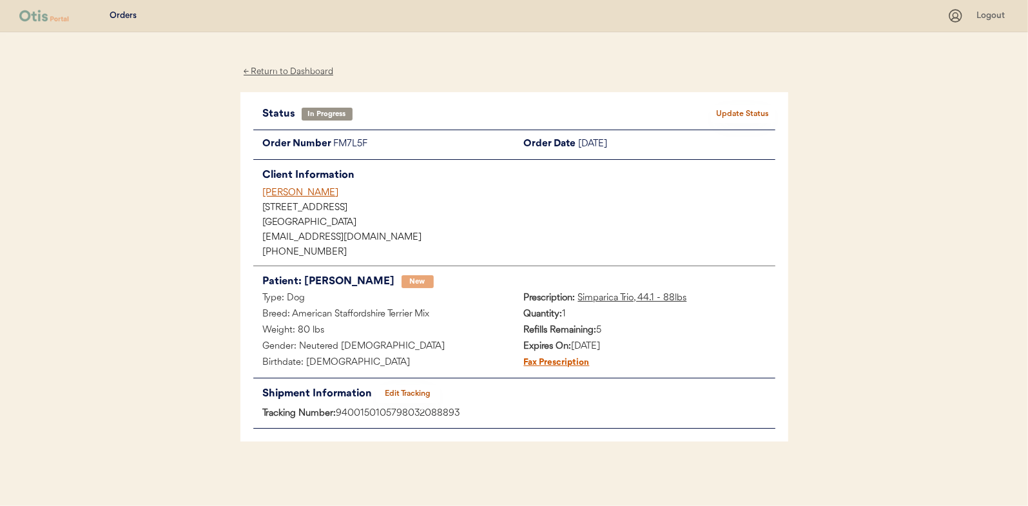
click at [713, 115] on button "Update Status" at bounding box center [743, 114] width 64 height 18
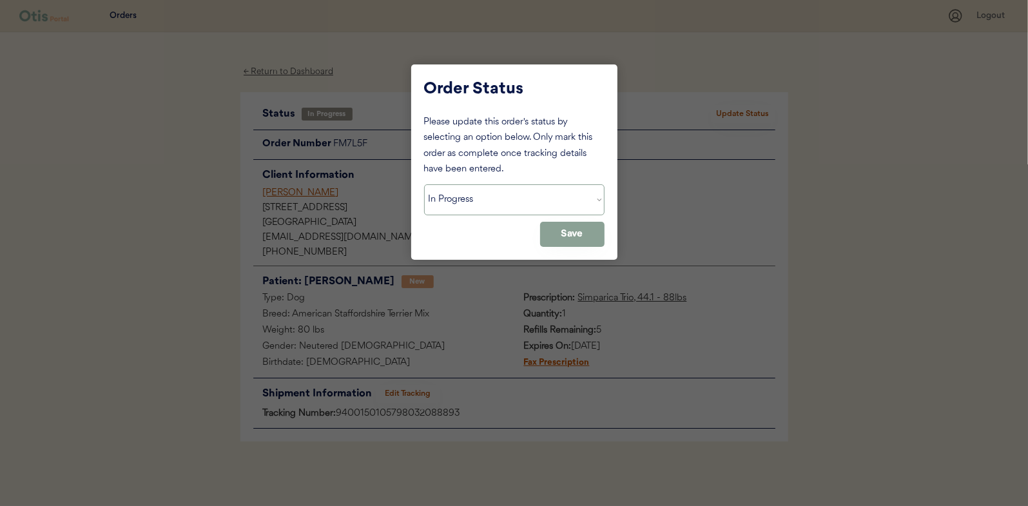
click at [553, 197] on select "Status On Hold New In Progress Complete Pending HW Consent Canceled" at bounding box center [514, 199] width 180 height 31
select select ""complete""
click at [424, 184] on select "Status On Hold New In Progress Complete Pending HW Consent Canceled" at bounding box center [514, 199] width 180 height 31
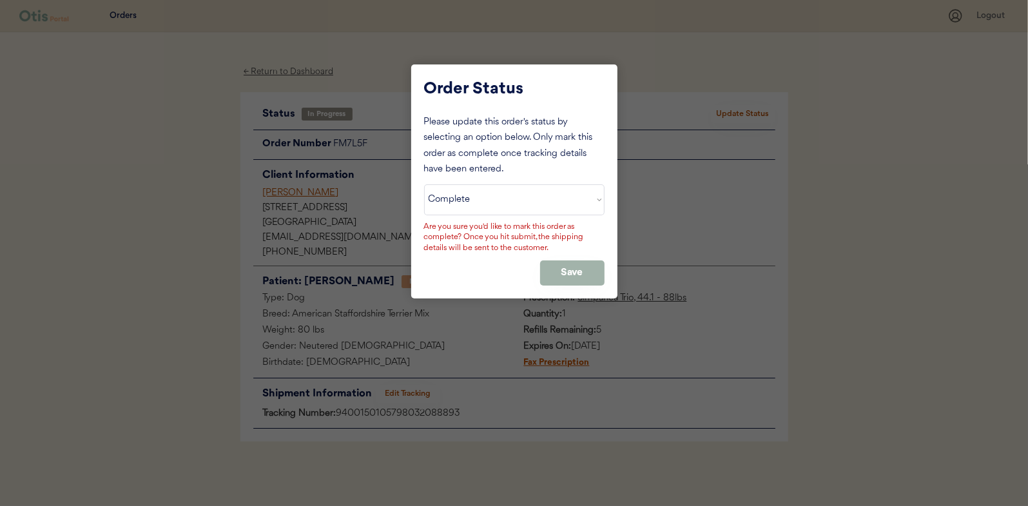
click at [578, 275] on button "Save" at bounding box center [572, 272] width 64 height 25
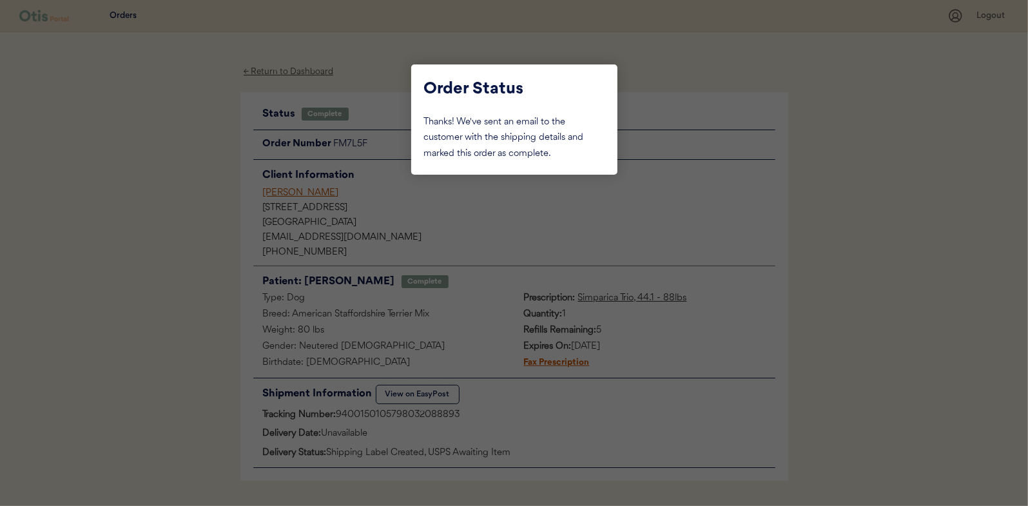
click at [296, 72] on div at bounding box center [514, 253] width 1028 height 506
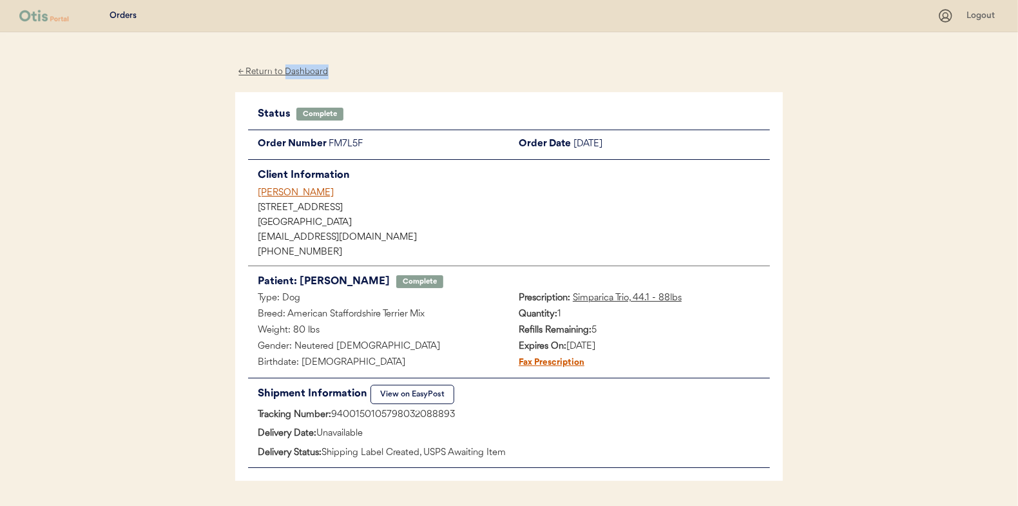
click at [296, 72] on div "← Return to Dashboard" at bounding box center [283, 71] width 97 height 15
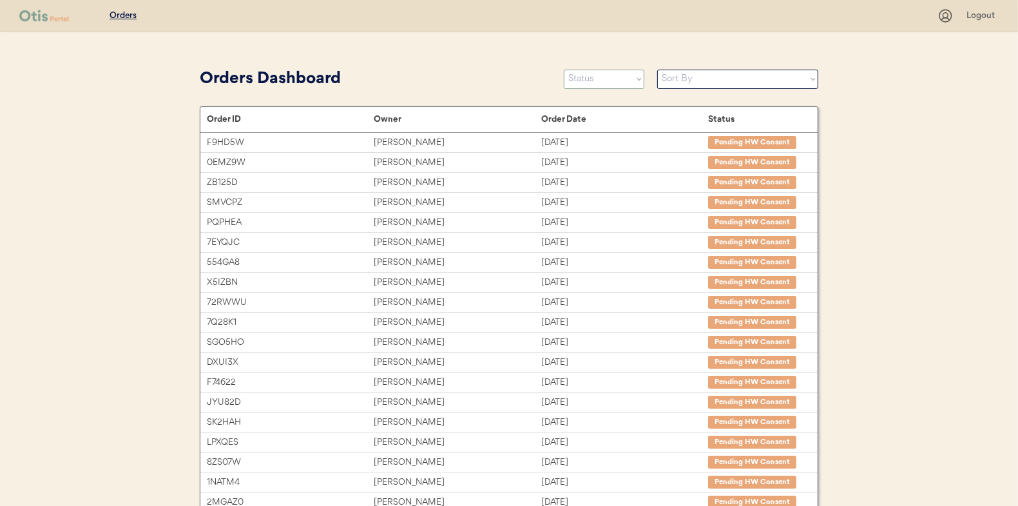
click at [621, 86] on select "Status On Hold New In Progress Complete Pending HW Consent Canceled" at bounding box center [604, 79] width 81 height 19
select select ""in_progress""
click at [564, 70] on select "Status On Hold New In Progress Complete Pending HW Consent Canceled" at bounding box center [604, 79] width 81 height 19
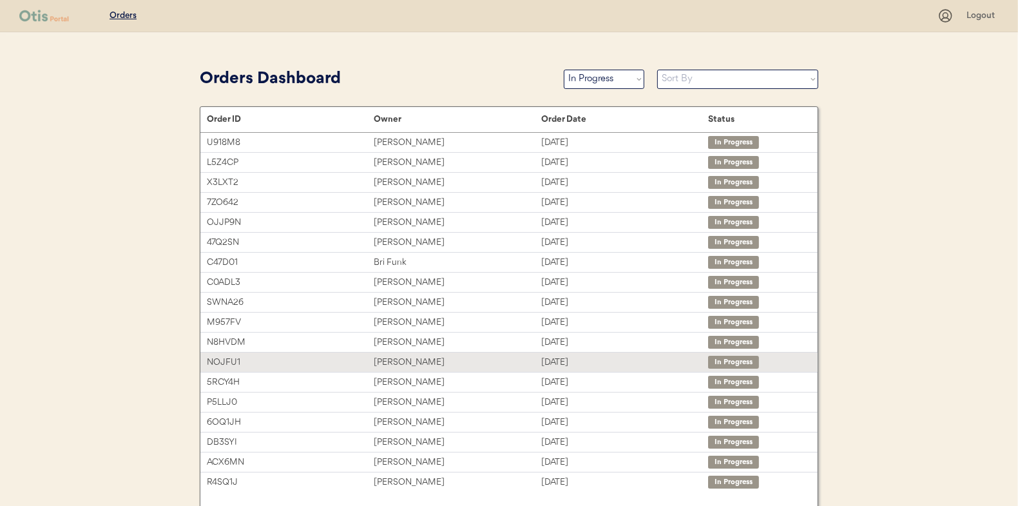
click at [430, 364] on div "Stephanie Cooley" at bounding box center [457, 362] width 167 height 15
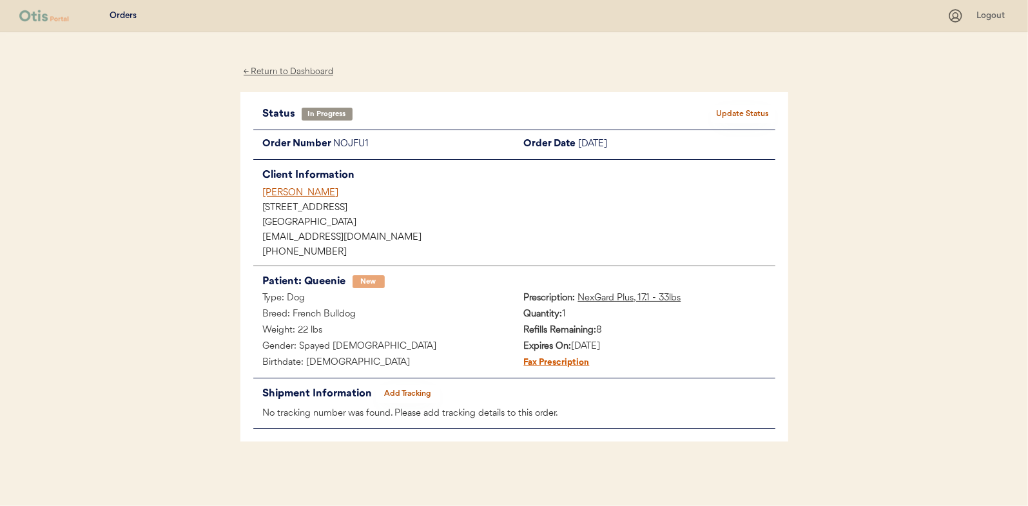
click at [427, 389] on button "Add Tracking" at bounding box center [408, 394] width 64 height 18
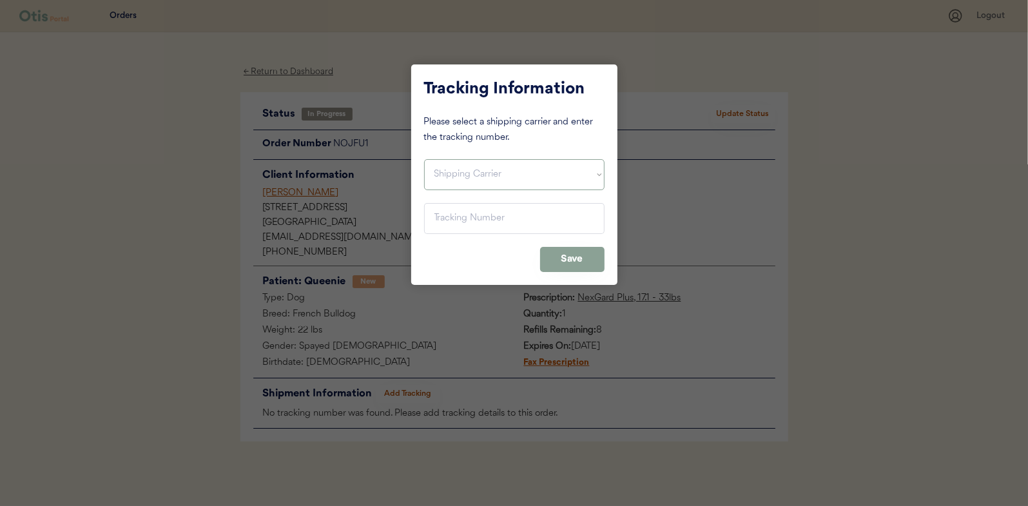
click at [483, 184] on select "Shipping Carrier FedEx FedEx Ground Economy UPS USPS" at bounding box center [514, 174] width 180 height 31
select select ""usps""
click at [424, 159] on select "Shipping Carrier FedEx FedEx Ground Economy UPS USPS" at bounding box center [514, 174] width 180 height 31
click at [476, 205] on input "input" at bounding box center [514, 218] width 180 height 31
paste input "9400150105496033731946"
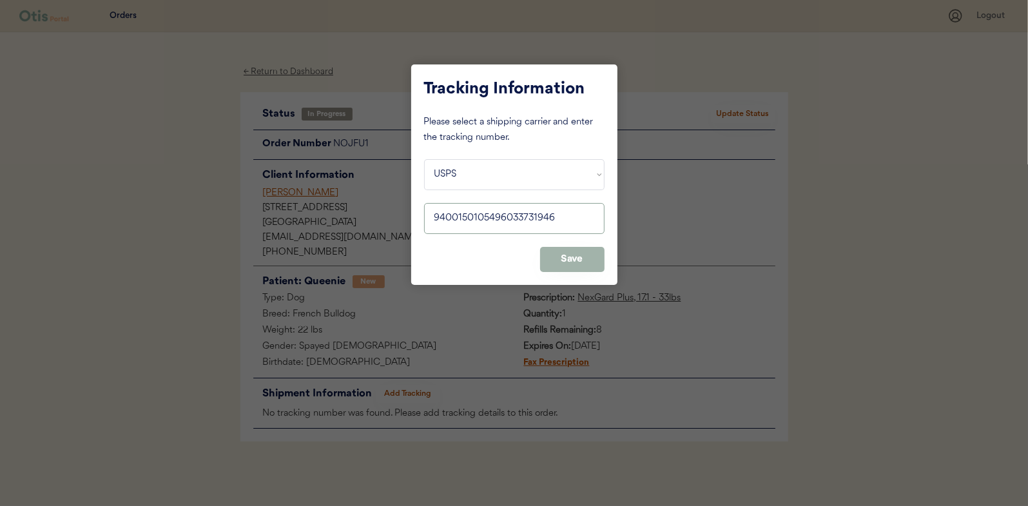
type input "9400150105496033731946"
click at [573, 255] on button "Save" at bounding box center [572, 259] width 64 height 25
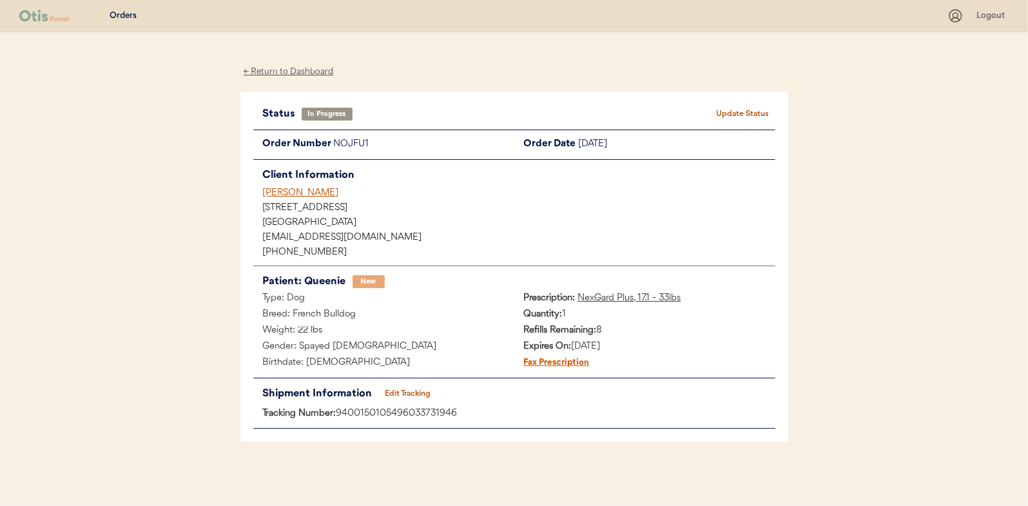
click at [724, 116] on button "Update Status" at bounding box center [743, 114] width 64 height 18
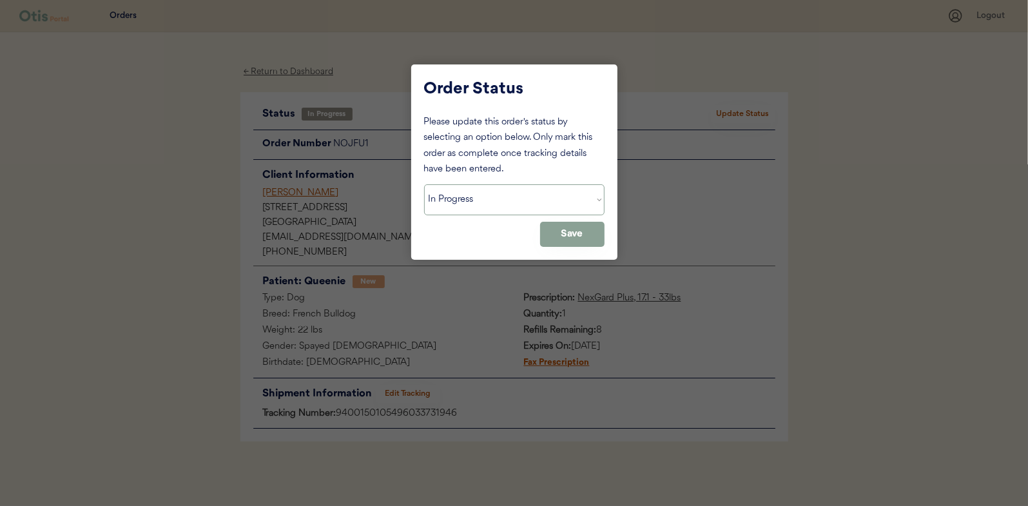
drag, startPoint x: 541, startPoint y: 189, endPoint x: 534, endPoint y: 191, distance: 6.7
click at [541, 189] on select "Status On Hold New In Progress Complete Pending HW Consent Canceled" at bounding box center [514, 199] width 180 height 31
select select ""complete""
click at [424, 184] on select "Status On Hold New In Progress Complete Pending HW Consent Canceled" at bounding box center [514, 199] width 180 height 31
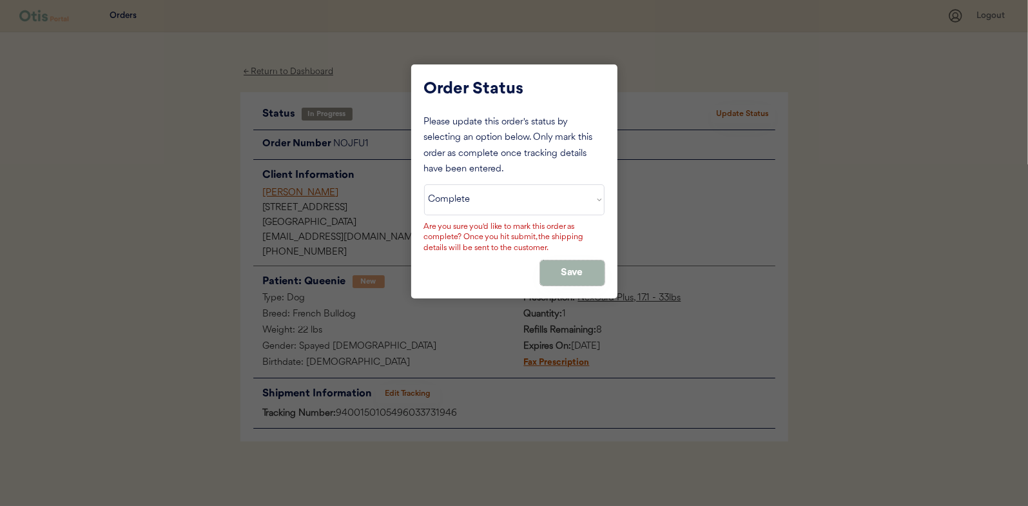
click at [561, 277] on button "Save" at bounding box center [572, 272] width 64 height 25
click at [316, 74] on div at bounding box center [514, 253] width 1028 height 506
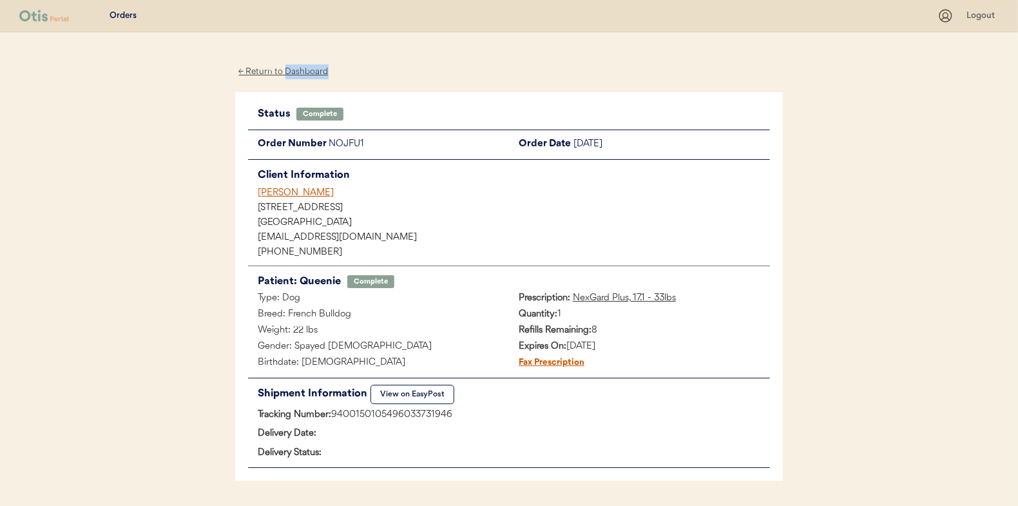
click at [316, 74] on div "← Return to Dashboard" at bounding box center [283, 71] width 97 height 15
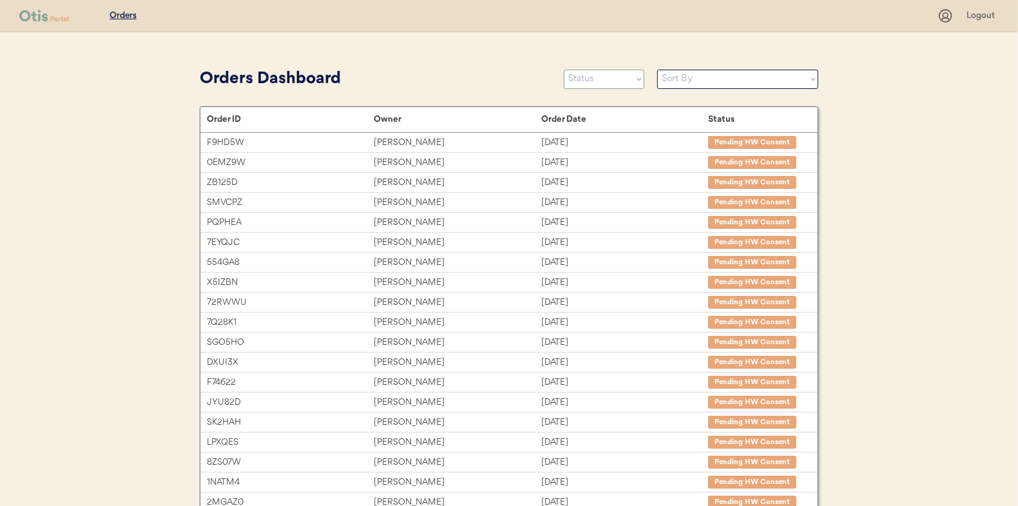
click at [599, 70] on select "Status On Hold New In Progress Complete Pending HW Consent Canceled" at bounding box center [604, 79] width 81 height 19
select select ""in_progress""
click at [564, 70] on select "Status On Hold New In Progress Complete Pending HW Consent Canceled" at bounding box center [604, 79] width 81 height 19
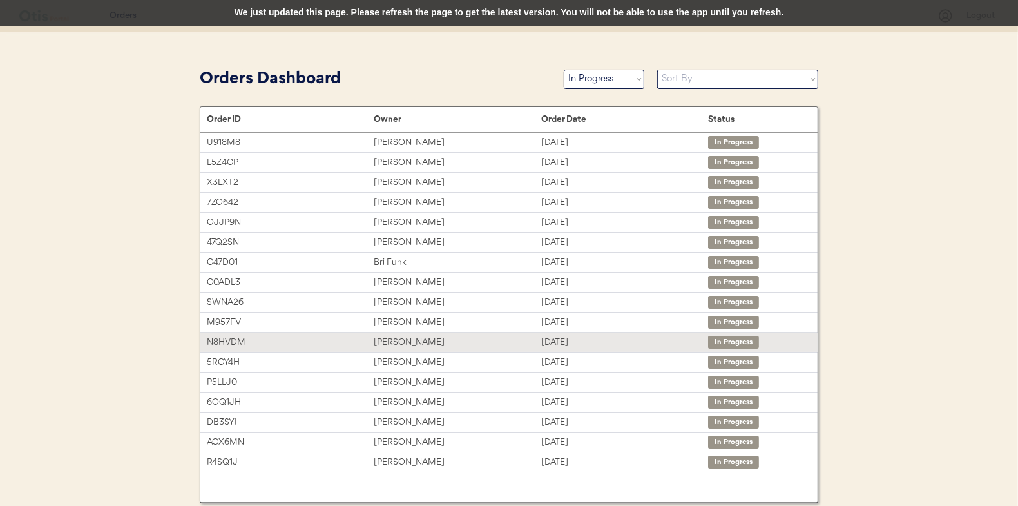
click at [395, 343] on div "[PERSON_NAME]" at bounding box center [457, 342] width 167 height 15
click at [242, 338] on div "N8HVDM" at bounding box center [290, 342] width 167 height 15
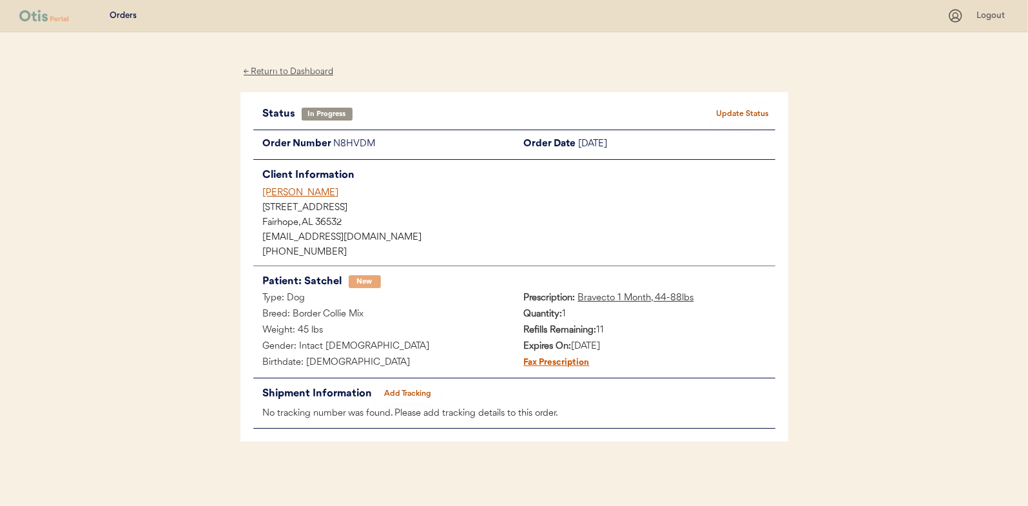
drag, startPoint x: 494, startPoint y: 245, endPoint x: 469, endPoint y: 188, distance: 62.0
click at [469, 188] on div "[PERSON_NAME]" at bounding box center [519, 193] width 512 height 14
click at [413, 392] on button "Add Tracking" at bounding box center [408, 394] width 64 height 18
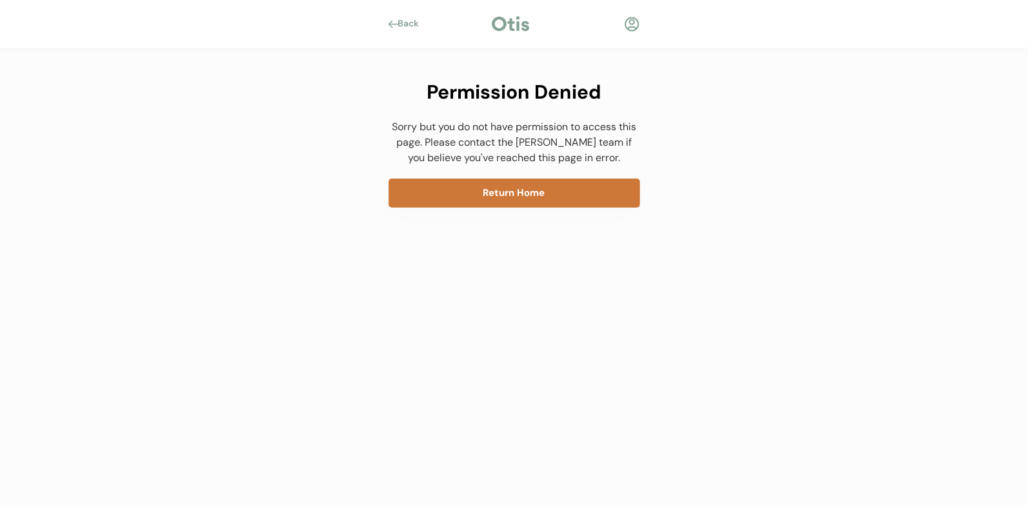
click at [477, 187] on button "Return Home" at bounding box center [514, 192] width 251 height 29
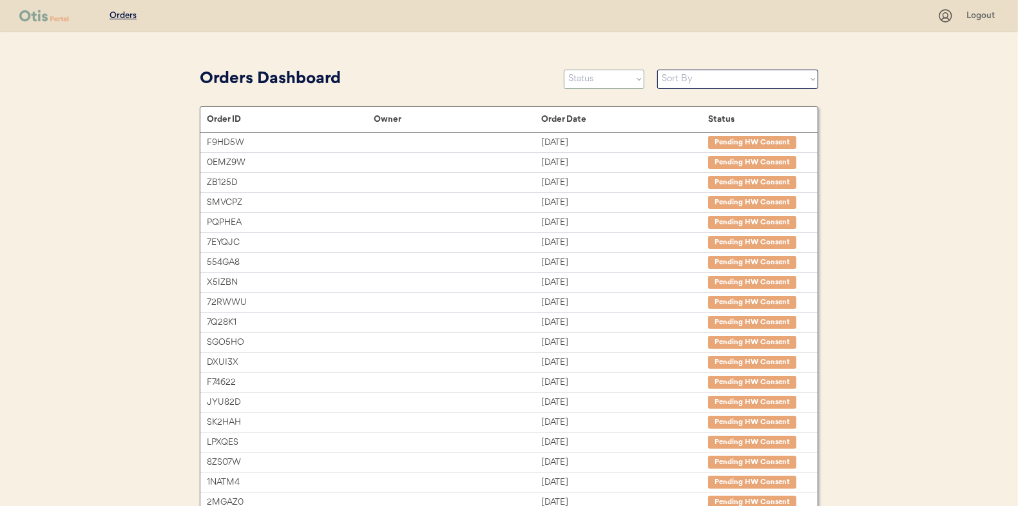
drag, startPoint x: 0, startPoint y: 0, endPoint x: 626, endPoint y: 83, distance: 631.2
click at [626, 83] on select "Status On Hold New In Progress Complete Pending HW Consent Canceled" at bounding box center [604, 79] width 81 height 19
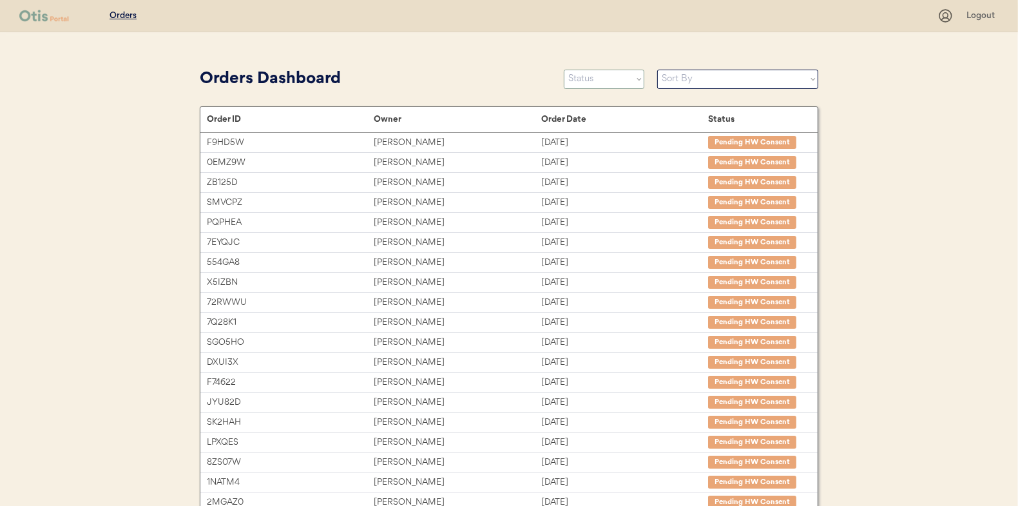
select select ""in_progress""
click at [564, 70] on select "Status On Hold New In Progress Complete Pending HW Consent Canceled" at bounding box center [604, 79] width 81 height 19
click at [693, 79] on select "Sort By Order Date (Newest → Oldest) Order Date (Oldest → Newest)" at bounding box center [737, 79] width 161 height 19
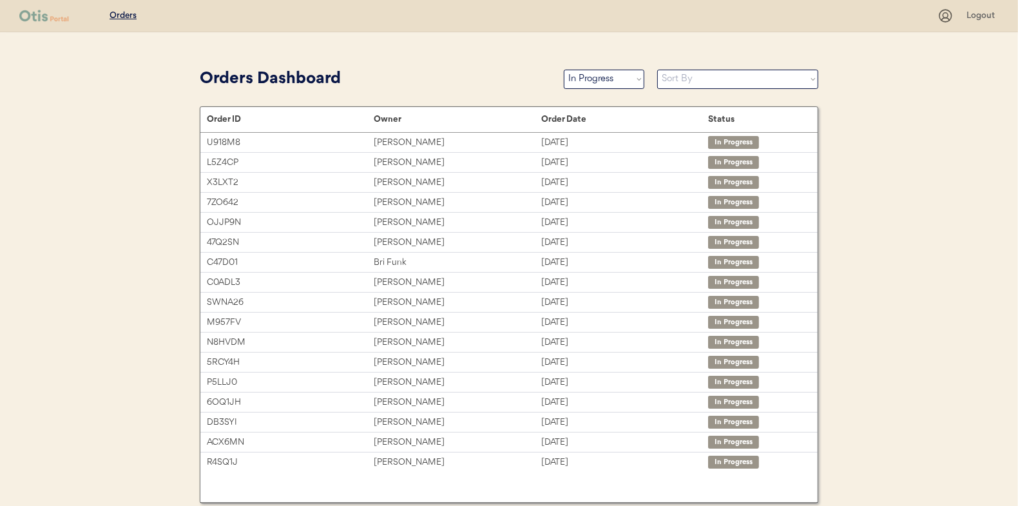
click at [671, 59] on div "Orders Logout Orders Dashboard Status On Hold New In Progress Complete Pending …" at bounding box center [509, 276] width 1018 height 552
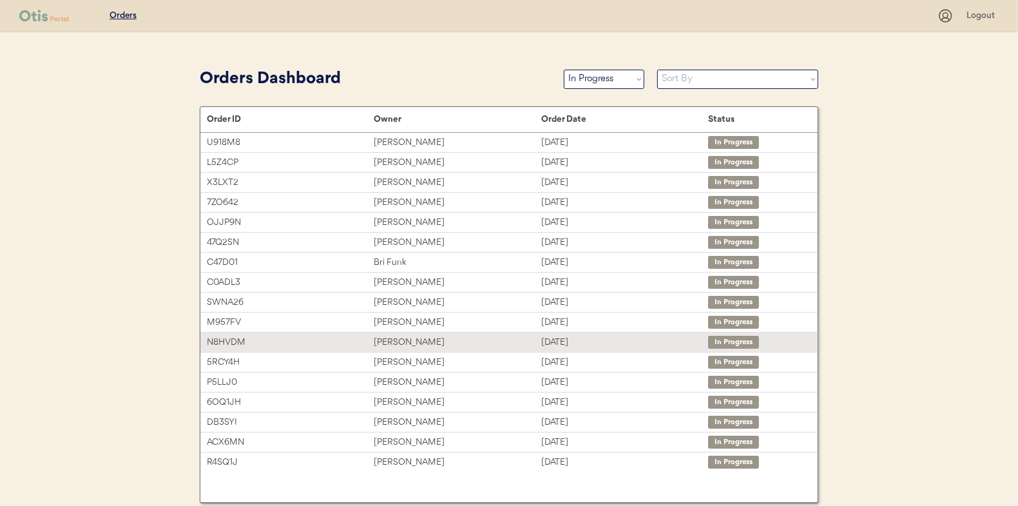
click at [426, 337] on div "Joseph Vinson" at bounding box center [457, 342] width 167 height 15
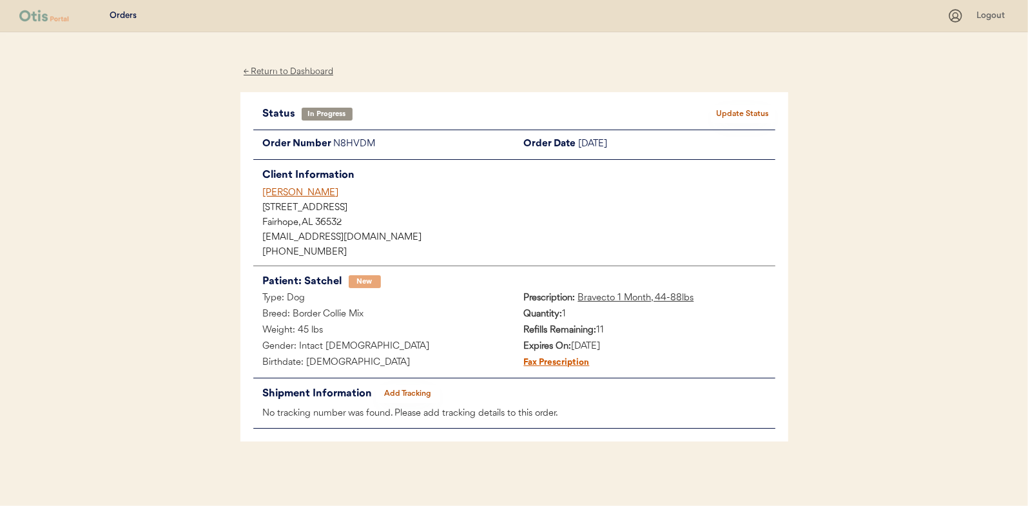
click at [398, 392] on button "Add Tracking" at bounding box center [408, 394] width 64 height 18
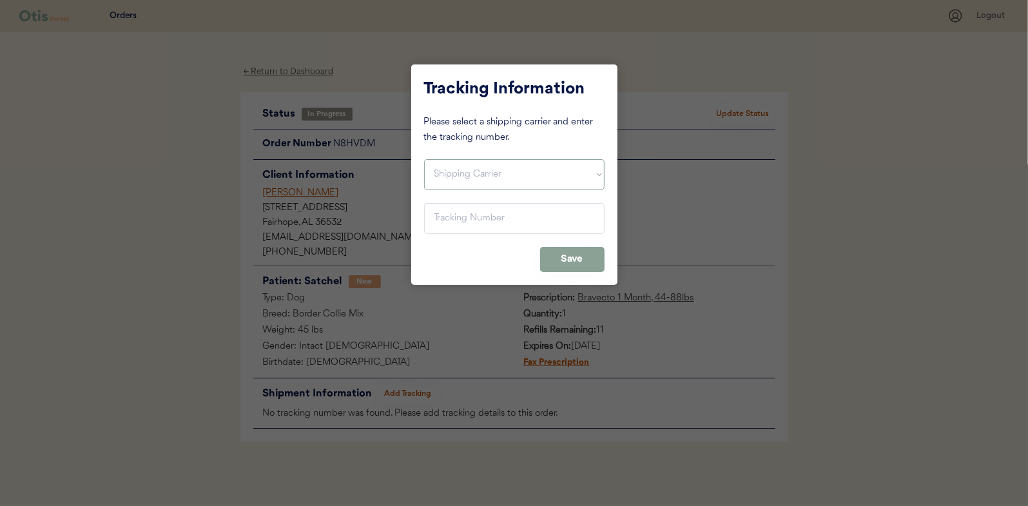
click at [456, 183] on select "Shipping Carrier FedEx FedEx Ground Economy UPS USPS" at bounding box center [514, 174] width 180 height 31
select select ""usps""
click at [424, 159] on select "Shipping Carrier FedEx FedEx Ground Economy UPS USPS" at bounding box center [514, 174] width 180 height 31
click at [456, 221] on input "input" at bounding box center [514, 218] width 180 height 31
paste input "9400150105798032085519"
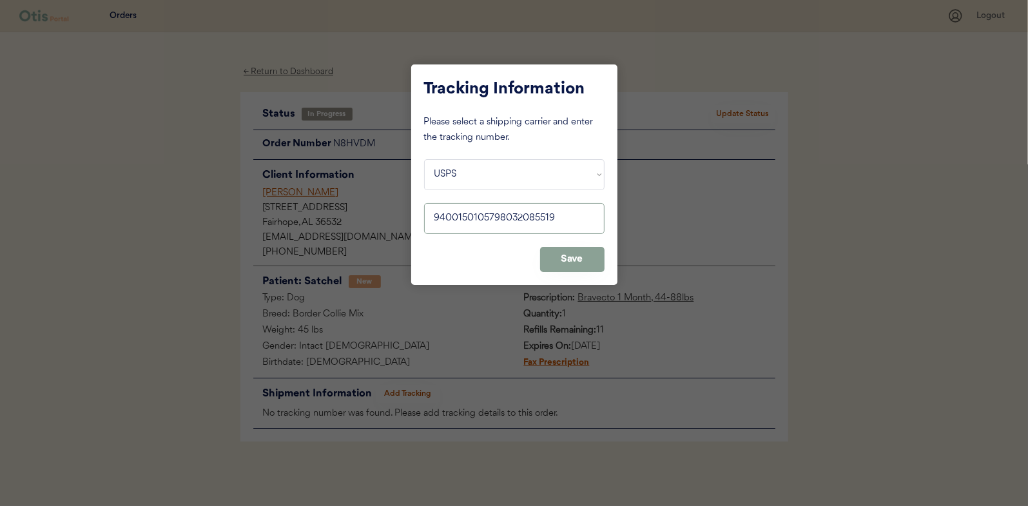
type input "9400150105798032085519"
click at [573, 268] on button "Save" at bounding box center [572, 259] width 64 height 25
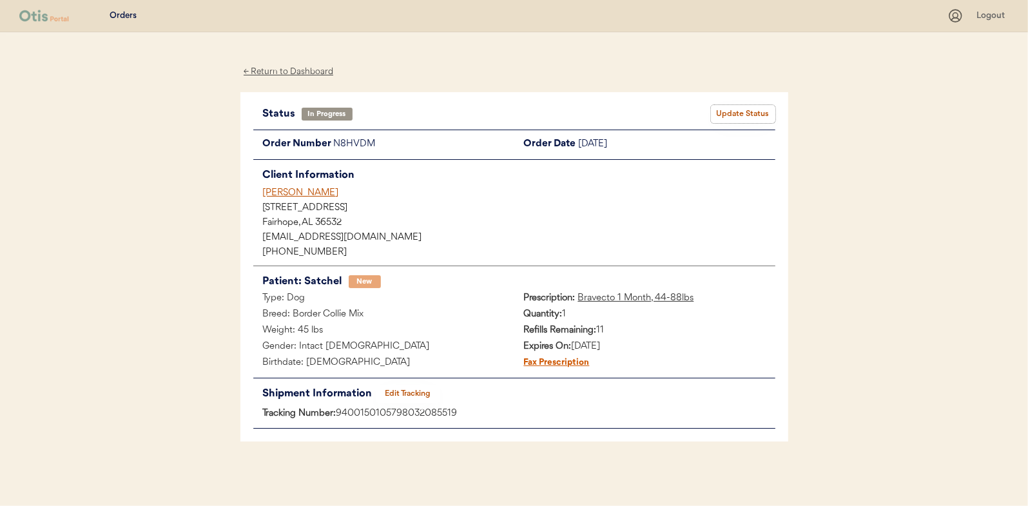
click at [754, 105] on button "Update Status" at bounding box center [743, 114] width 64 height 18
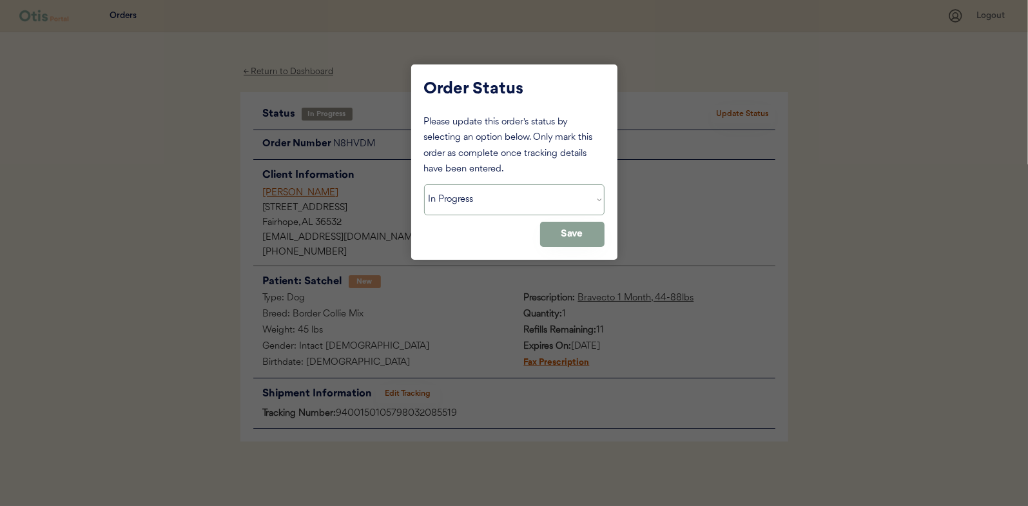
click at [594, 197] on select "Status On Hold New In Progress Complete Pending HW Consent Canceled" at bounding box center [514, 199] width 180 height 31
select select ""complete""
click at [424, 184] on select "Status On Hold New In Progress Complete Pending HW Consent Canceled" at bounding box center [514, 199] width 180 height 31
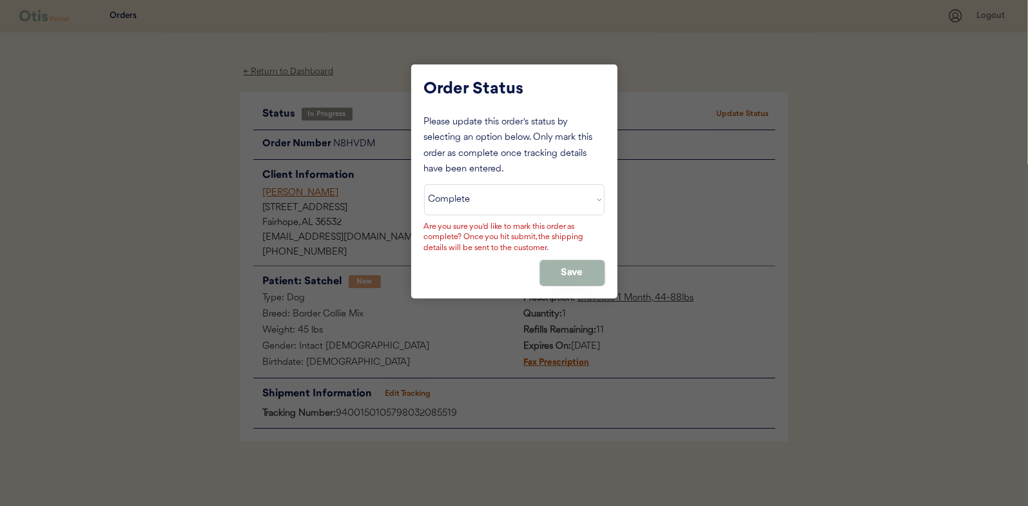
click at [560, 271] on button "Save" at bounding box center [572, 272] width 64 height 25
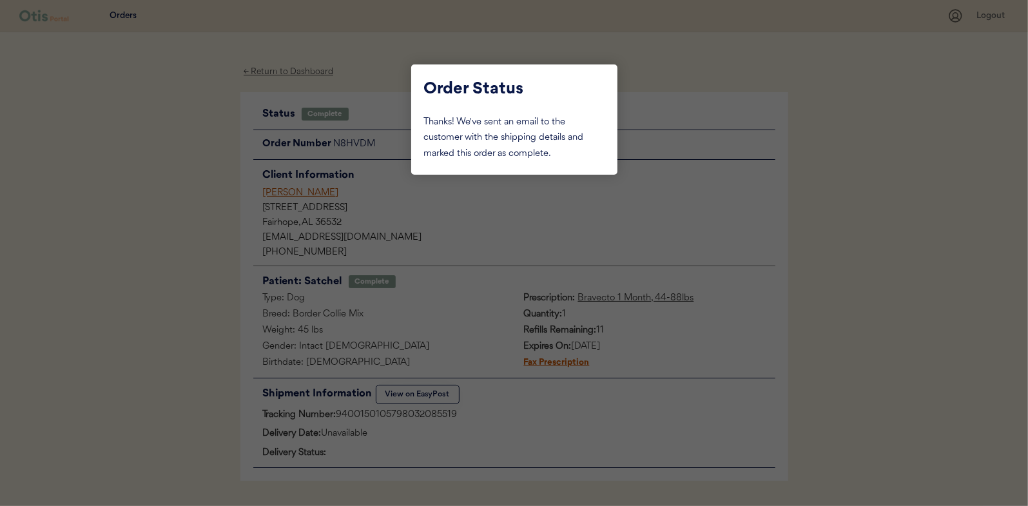
click at [267, 71] on div at bounding box center [514, 253] width 1028 height 506
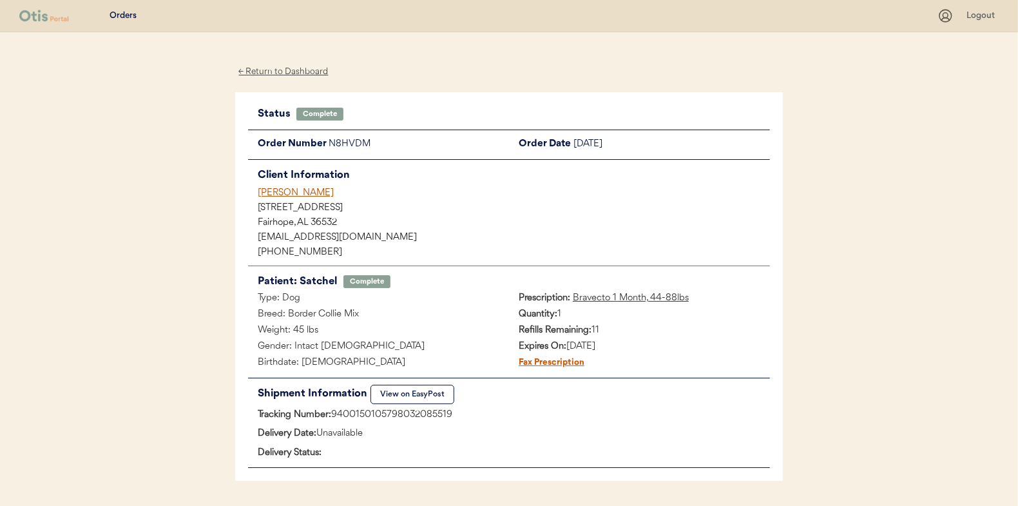
click at [267, 71] on div "← Return to Dashboard" at bounding box center [283, 71] width 97 height 15
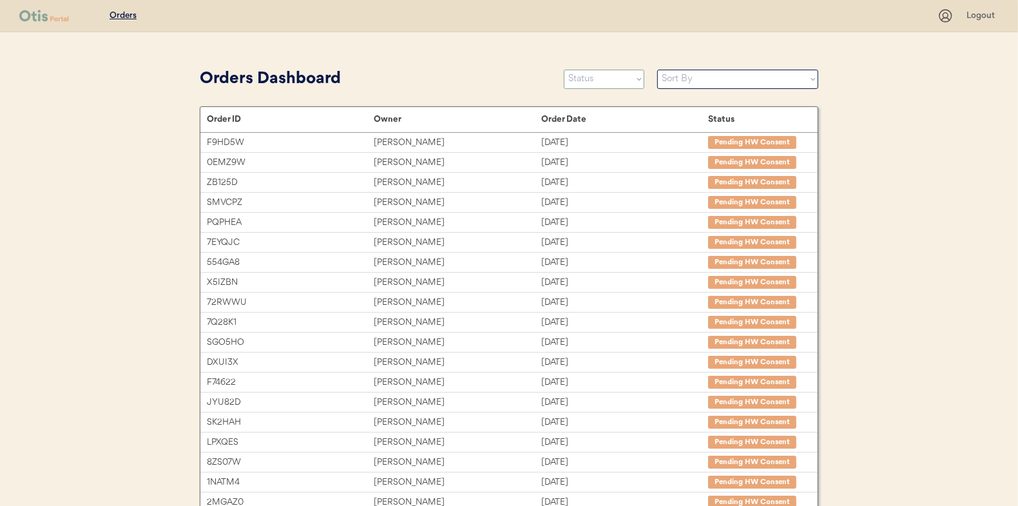
click at [591, 79] on select "Status On Hold New In Progress Complete Pending HW Consent Canceled" at bounding box center [604, 79] width 81 height 19
select select ""in_progress""
click at [564, 70] on select "Status On Hold New In Progress Complete Pending HW Consent Canceled" at bounding box center [604, 79] width 81 height 19
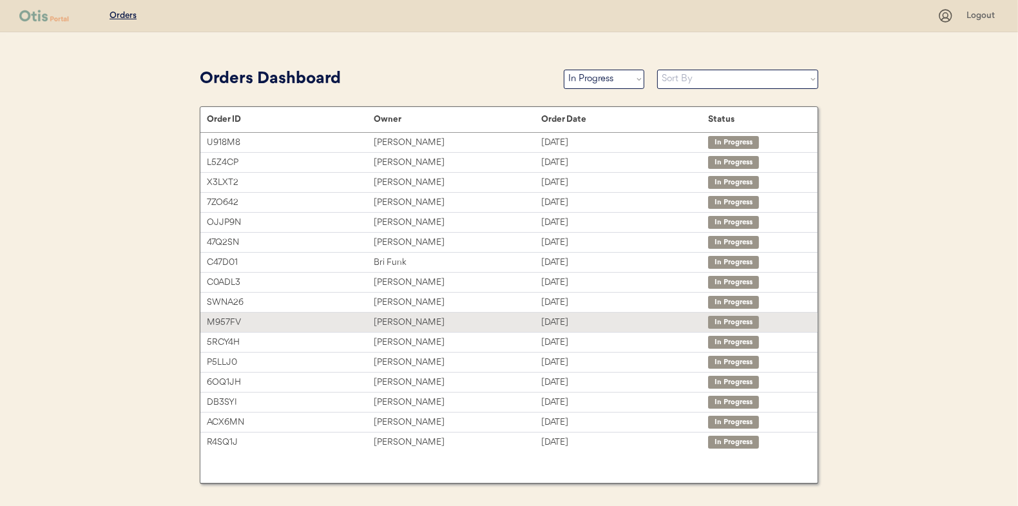
click at [409, 325] on div "[PERSON_NAME]" at bounding box center [457, 322] width 167 height 15
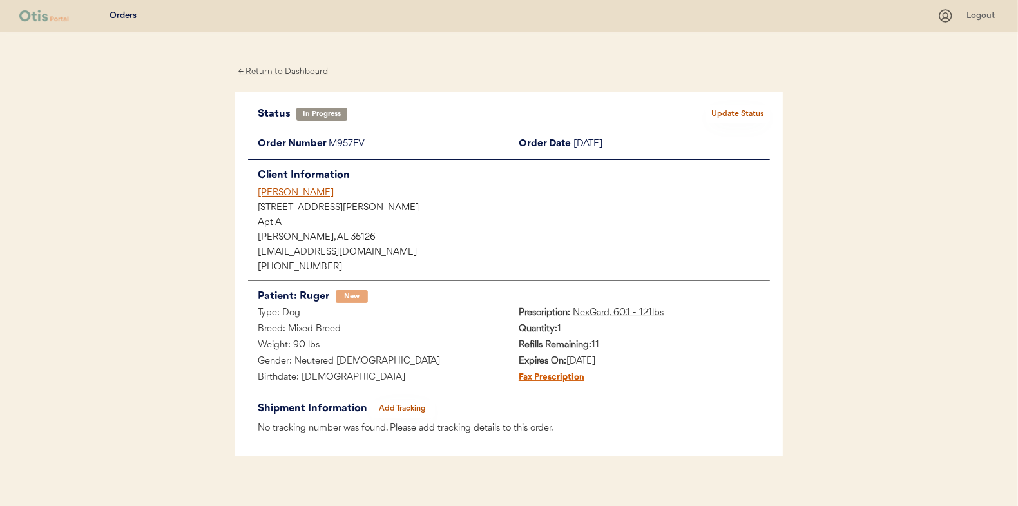
click at [379, 412] on button "Add Tracking" at bounding box center [403, 409] width 64 height 18
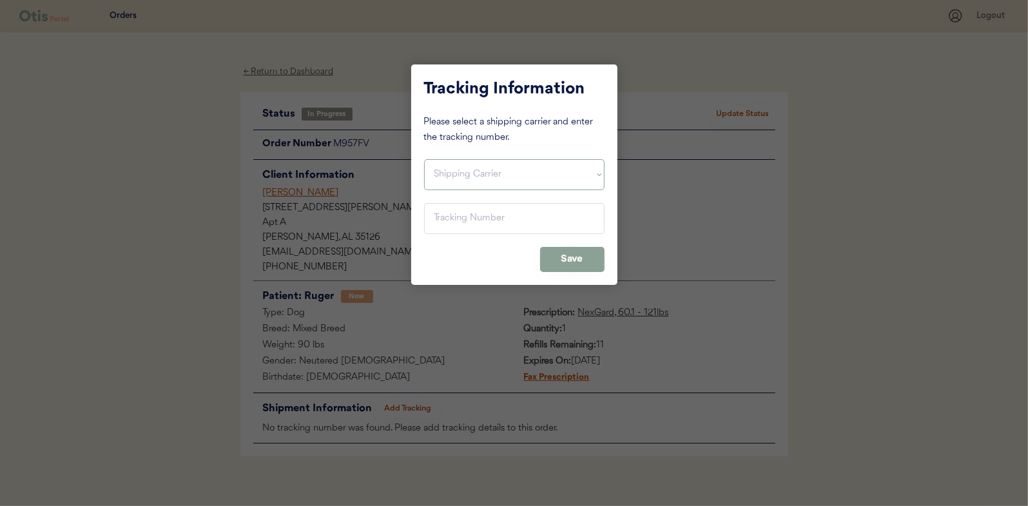
click at [517, 176] on select "Shipping Carrier FedEx FedEx Ground Economy UPS USPS" at bounding box center [514, 174] width 180 height 31
select select ""usps""
click at [424, 159] on select "Shipping Carrier FedEx FedEx Ground Economy UPS USPS" at bounding box center [514, 174] width 180 height 31
click at [477, 221] on input "input" at bounding box center [514, 218] width 180 height 31
paste input "9400150105799032050361"
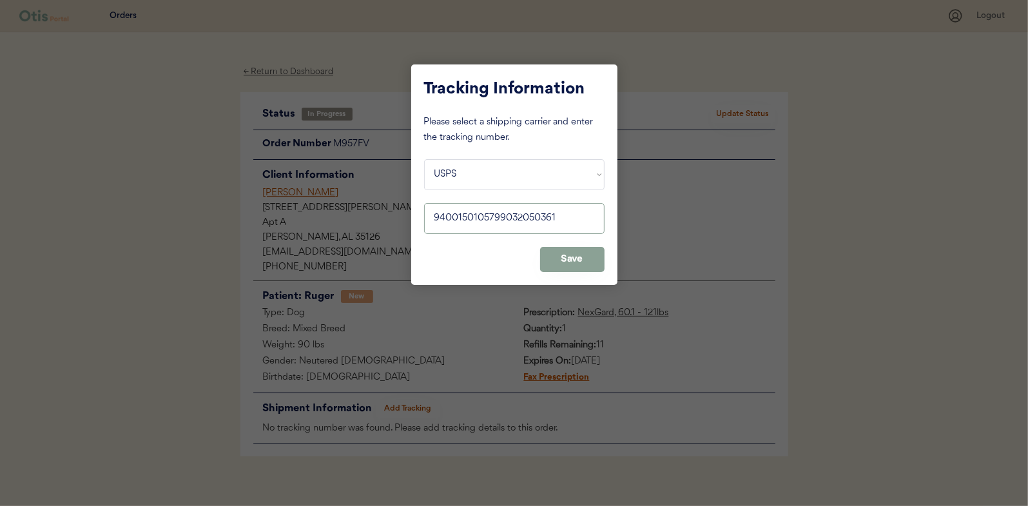
type input "9400150105799032050361"
click at [559, 267] on button "Save" at bounding box center [572, 259] width 64 height 25
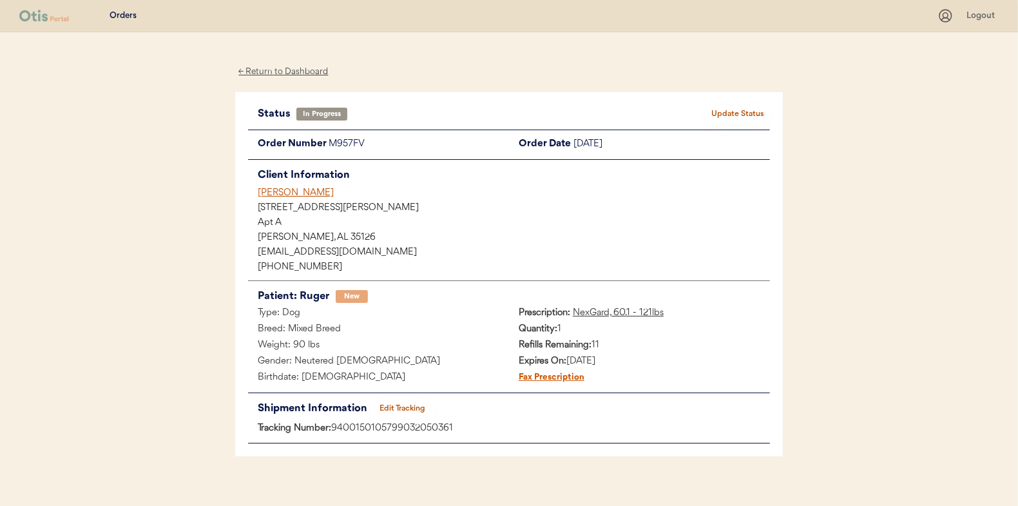
click at [731, 106] on button "Update Status" at bounding box center [738, 114] width 64 height 18
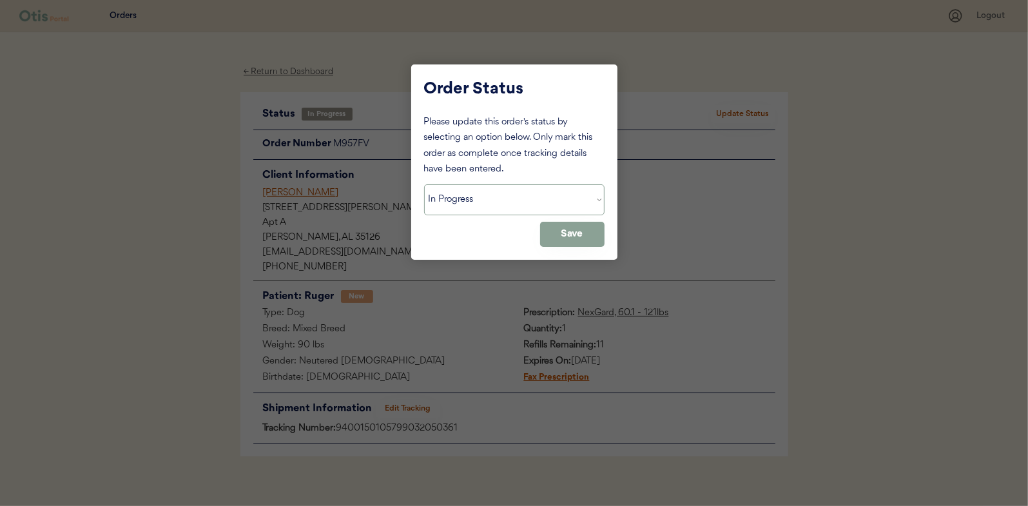
click at [525, 199] on select "Status On Hold New In Progress Complete Pending HW Consent Canceled" at bounding box center [514, 199] width 180 height 31
select select ""complete""
click at [424, 184] on select "Status On Hold New In Progress Complete Pending HW Consent Canceled" at bounding box center [514, 199] width 180 height 31
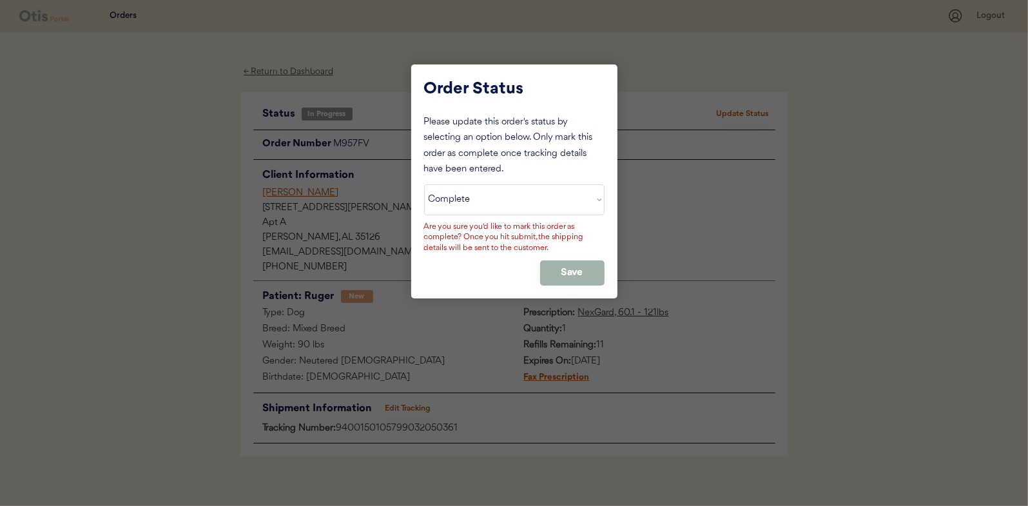
click at [570, 273] on button "Save" at bounding box center [572, 272] width 64 height 25
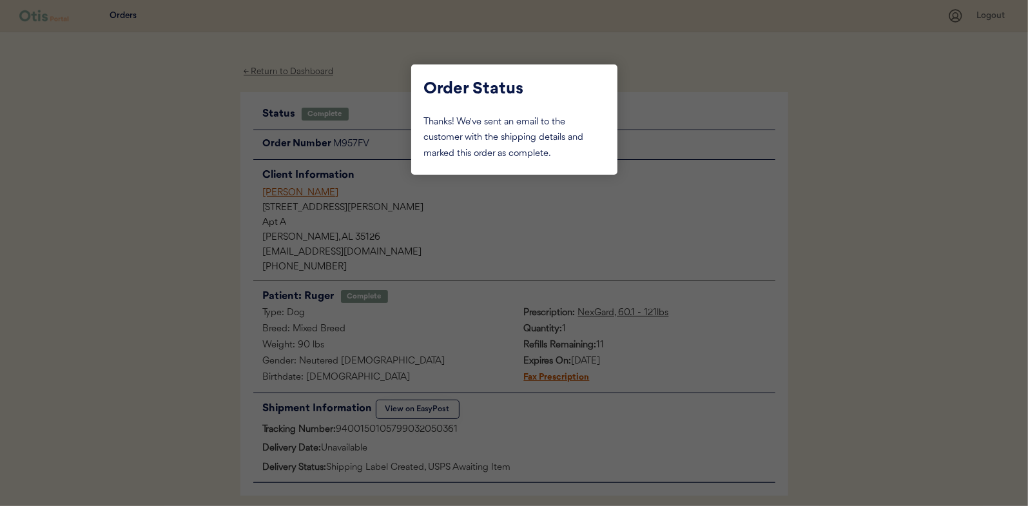
click at [151, 93] on div at bounding box center [514, 253] width 1028 height 506
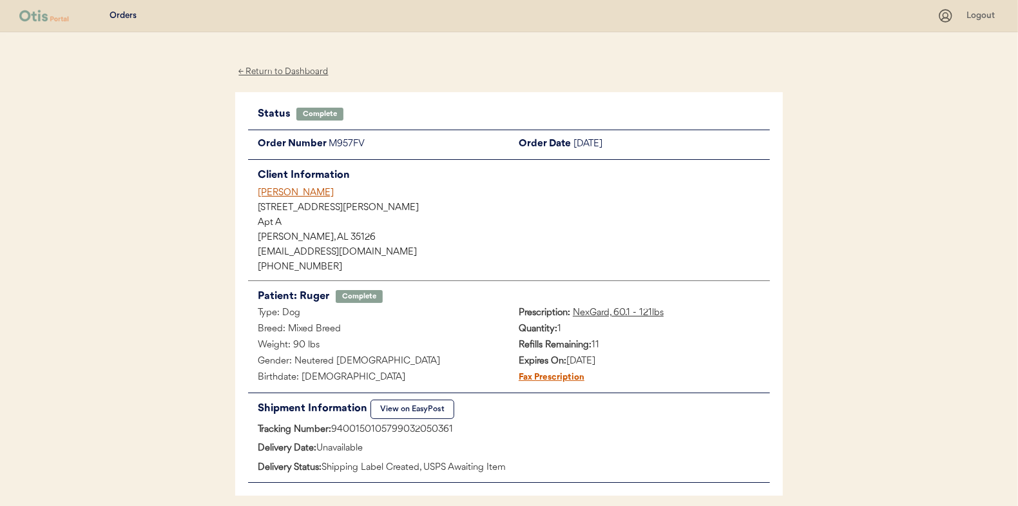
click at [257, 72] on div "← Return to Dashboard" at bounding box center [283, 71] width 97 height 15
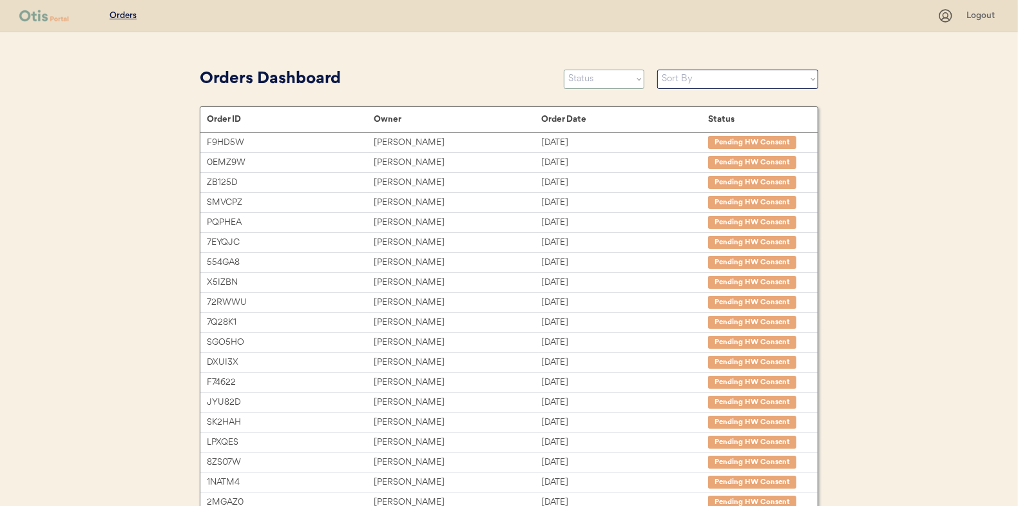
click at [616, 79] on select "Status On Hold New In Progress Complete Pending HW Consent Canceled" at bounding box center [604, 79] width 81 height 19
click at [564, 70] on select "Status On Hold New In Progress Complete Pending HW Consent Canceled" at bounding box center [604, 79] width 81 height 19
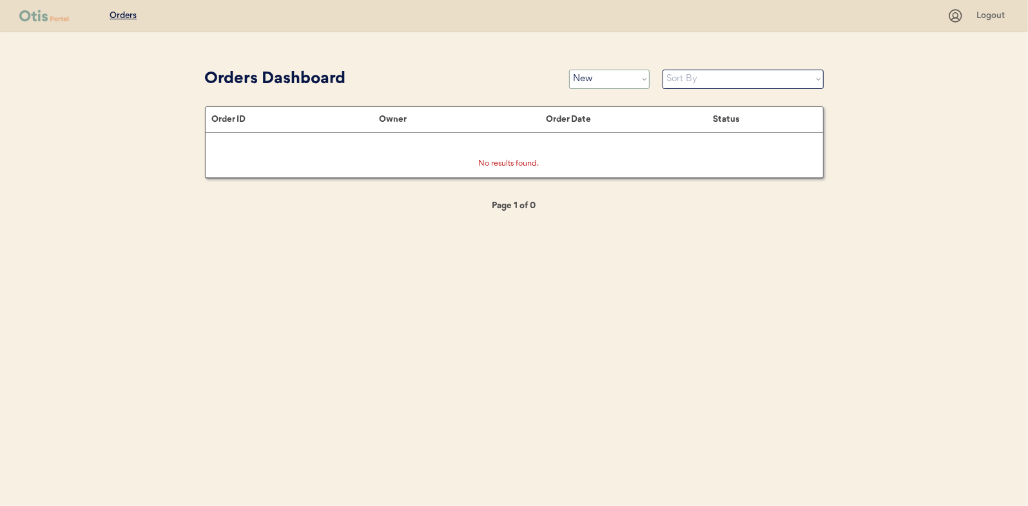
click at [633, 82] on select "Status On Hold New In Progress Complete Pending HW Consent Canceled" at bounding box center [609, 79] width 81 height 19
select select ""in_progress""
click at [569, 70] on select "Status On Hold New In Progress Complete Pending HW Consent Canceled" at bounding box center [609, 79] width 81 height 19
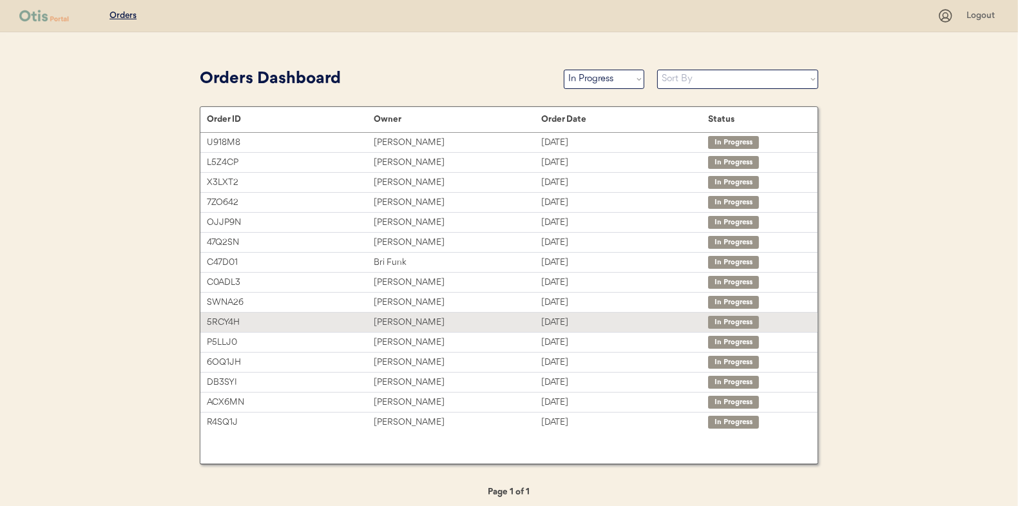
click at [267, 325] on div "5RCY4H" at bounding box center [290, 322] width 167 height 15
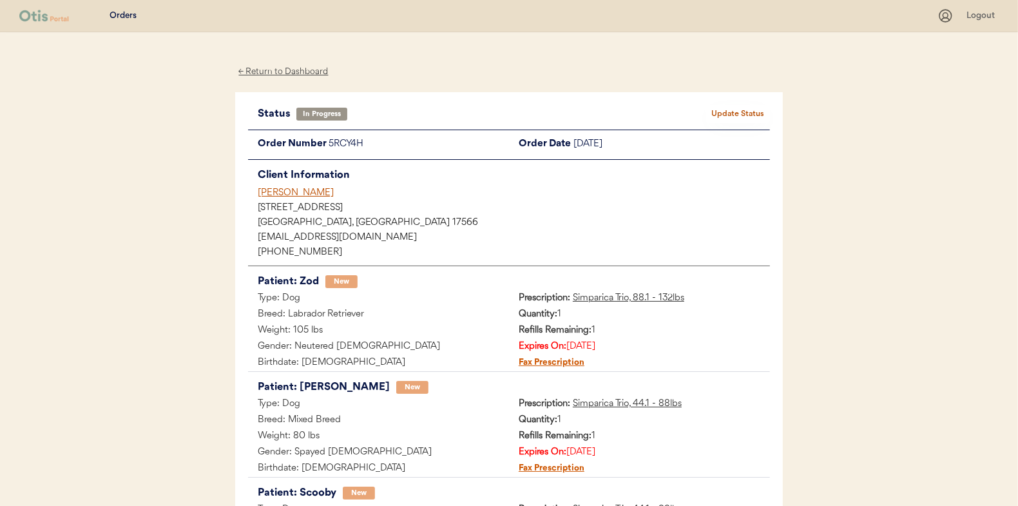
click at [302, 75] on div "← Return to Dashboard" at bounding box center [283, 71] width 97 height 15
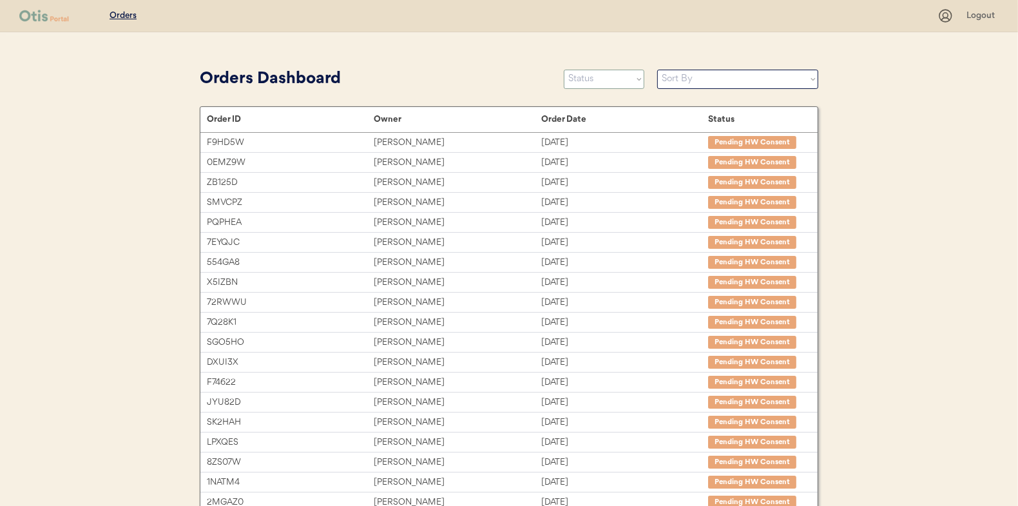
click at [597, 76] on select "Status On Hold New In Progress Complete Pending HW Consent Canceled" at bounding box center [604, 79] width 81 height 19
select select ""in_progress""
click at [564, 70] on select "Status On Hold New In Progress Complete Pending HW Consent Canceled" at bounding box center [604, 79] width 81 height 19
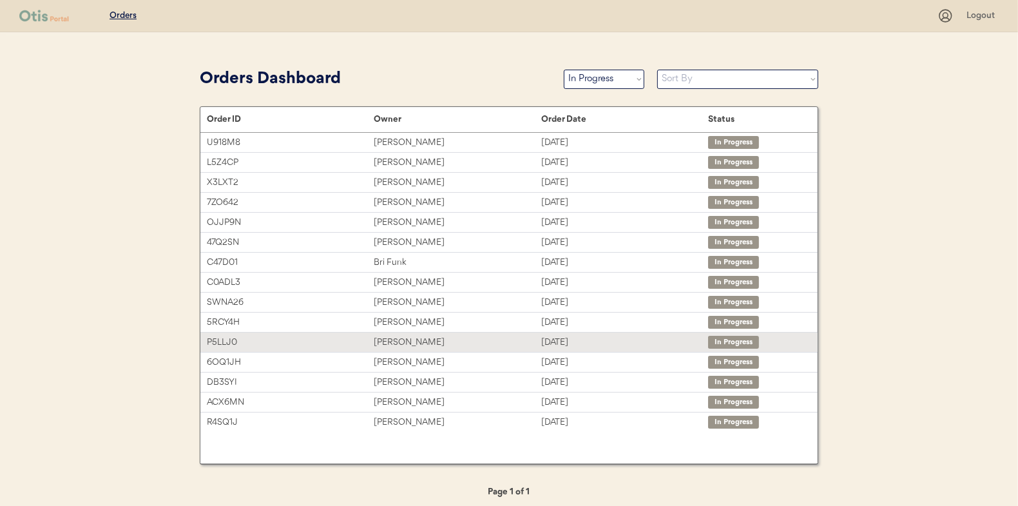
click at [309, 336] on div "P5LLJ0" at bounding box center [290, 342] width 167 height 15
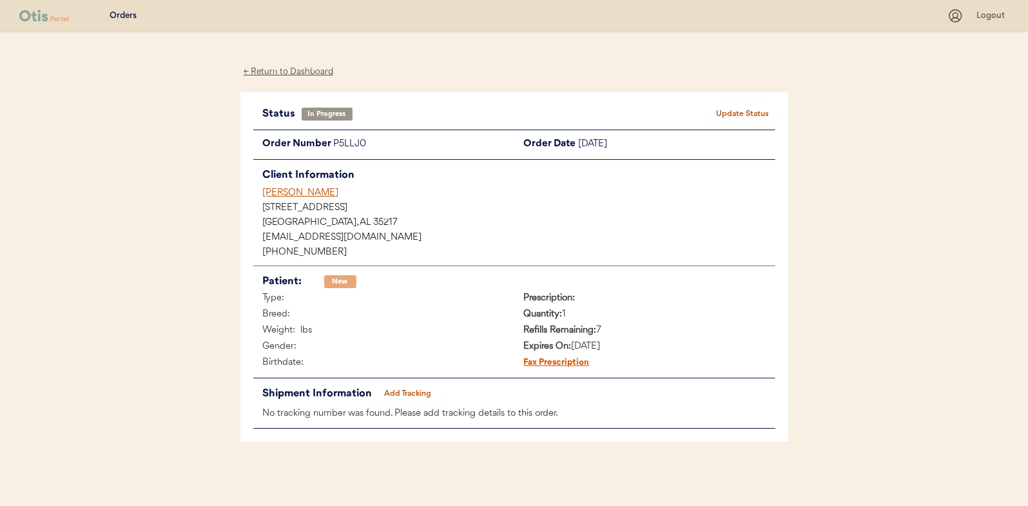
click at [429, 385] on button "Add Tracking" at bounding box center [408, 394] width 64 height 18
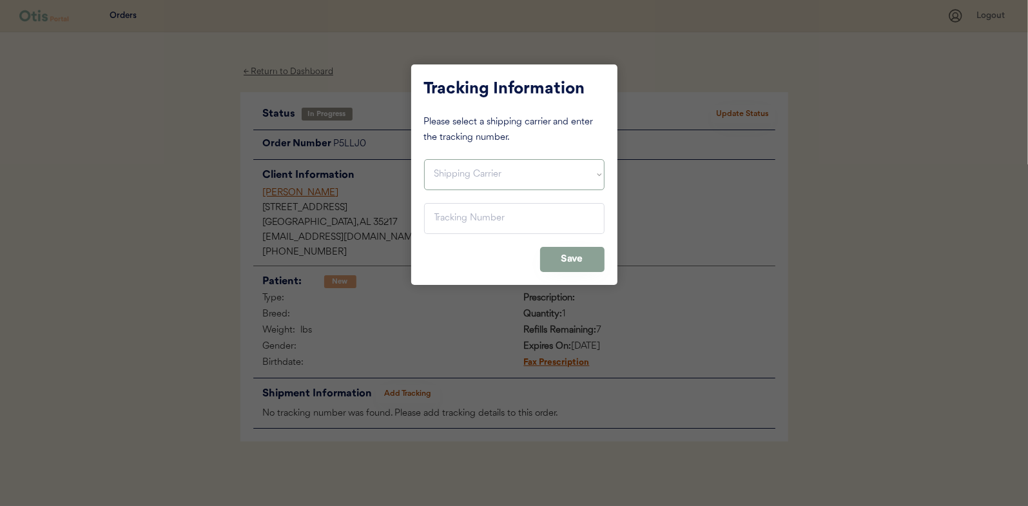
click at [479, 177] on select "Shipping Carrier FedEx FedEx Ground Economy UPS USPS" at bounding box center [514, 174] width 180 height 31
select select ""usps""
click at [424, 159] on select "Shipping Carrier FedEx FedEx Ground Economy UPS USPS" at bounding box center [514, 174] width 180 height 31
click at [519, 229] on input "input" at bounding box center [514, 218] width 180 height 31
paste input "9400150105799031262710"
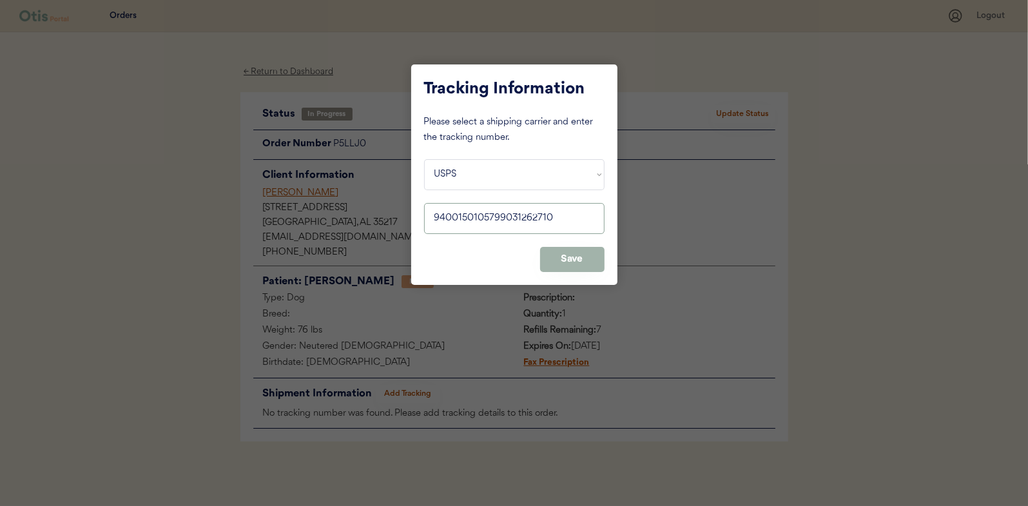
type input "9400150105799031262710"
click at [586, 262] on button "Save" at bounding box center [572, 259] width 64 height 25
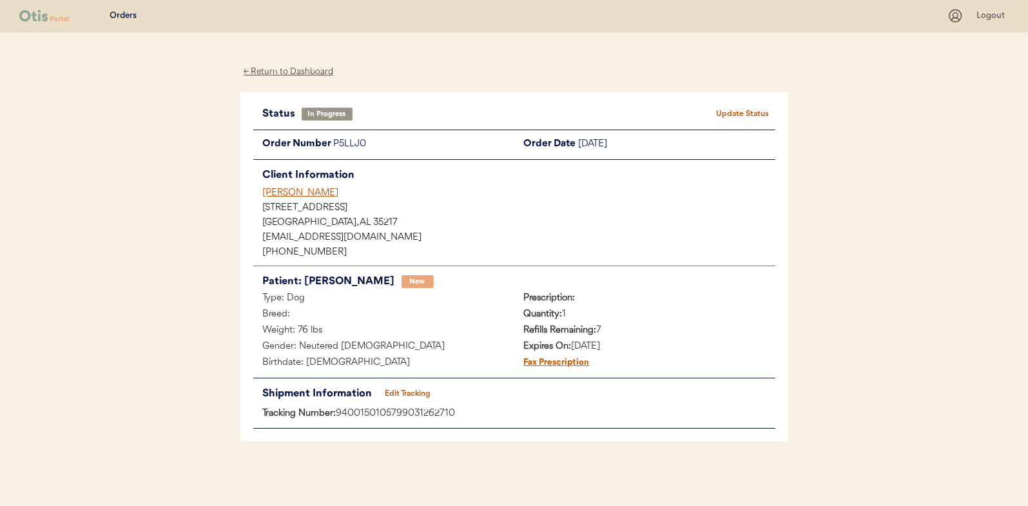
click at [742, 112] on button "Update Status" at bounding box center [743, 114] width 64 height 18
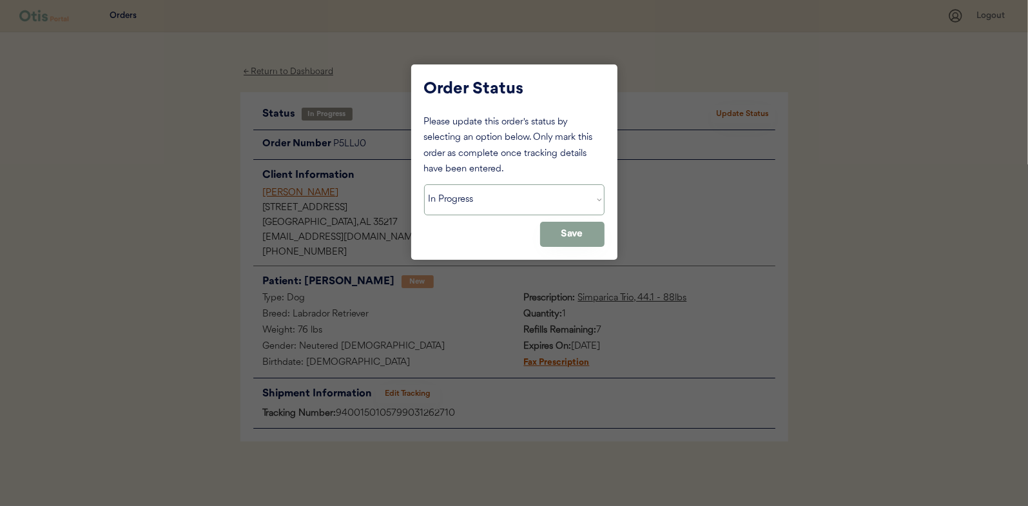
click at [537, 213] on select "Status On Hold New In Progress Complete Pending HW Consent Canceled" at bounding box center [514, 199] width 180 height 31
select select ""complete""
click at [424, 184] on select "Status On Hold New In Progress Complete Pending HW Consent Canceled" at bounding box center [514, 199] width 180 height 31
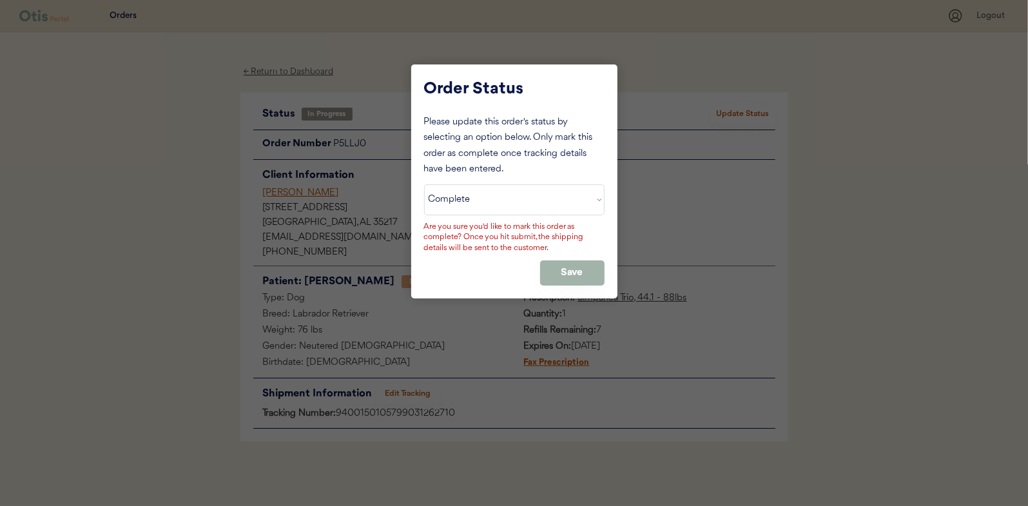
click at [577, 268] on button "Save" at bounding box center [572, 272] width 64 height 25
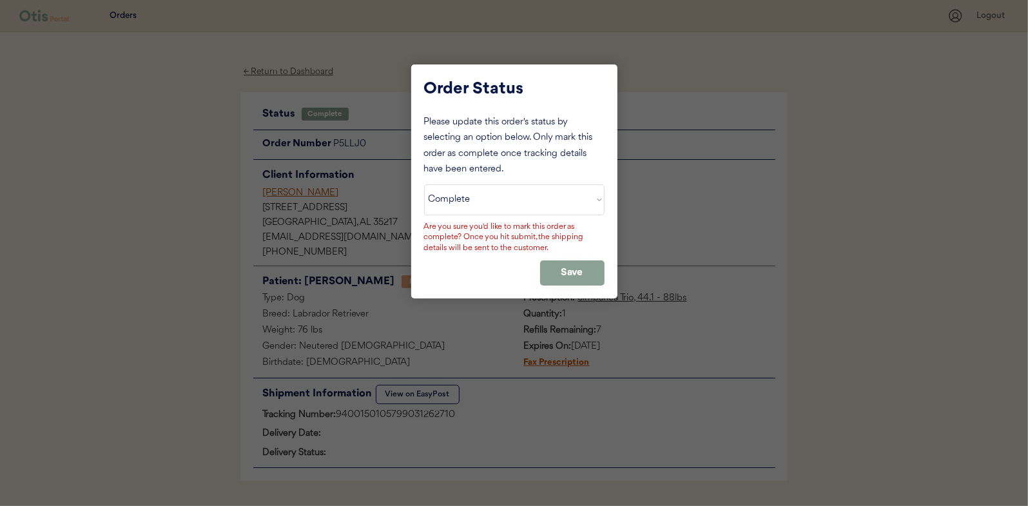
click at [285, 72] on div at bounding box center [514, 253] width 1028 height 506
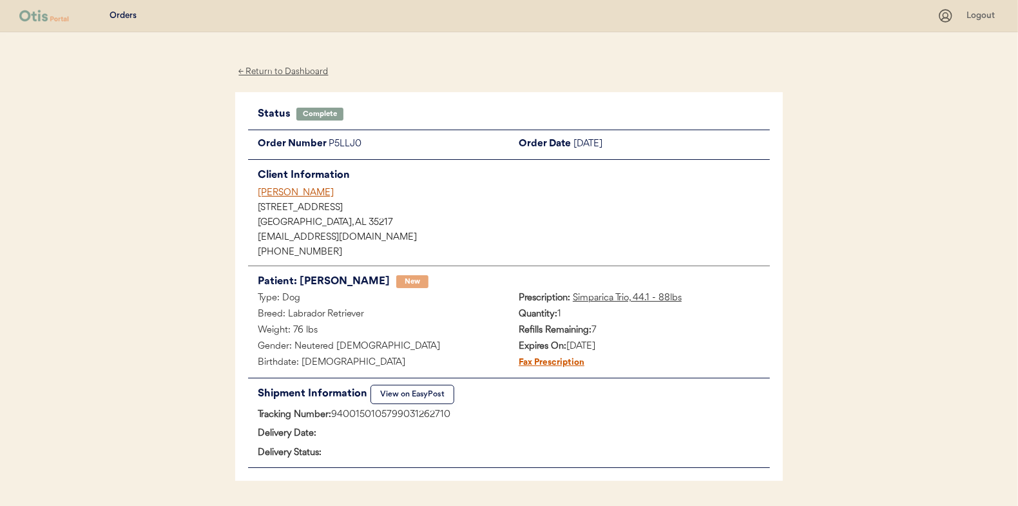
click at [285, 72] on div "← Return to Dashboard" at bounding box center [283, 71] width 97 height 15
click at [316, 77] on div "← Return to Dashboard" at bounding box center [283, 71] width 97 height 15
click at [261, 73] on div "← Return to Dashboard" at bounding box center [283, 71] width 97 height 15
click at [151, 18] on div "Orders" at bounding box center [478, 16] width 918 height 16
click at [130, 20] on div "Orders" at bounding box center [123, 16] width 27 height 13
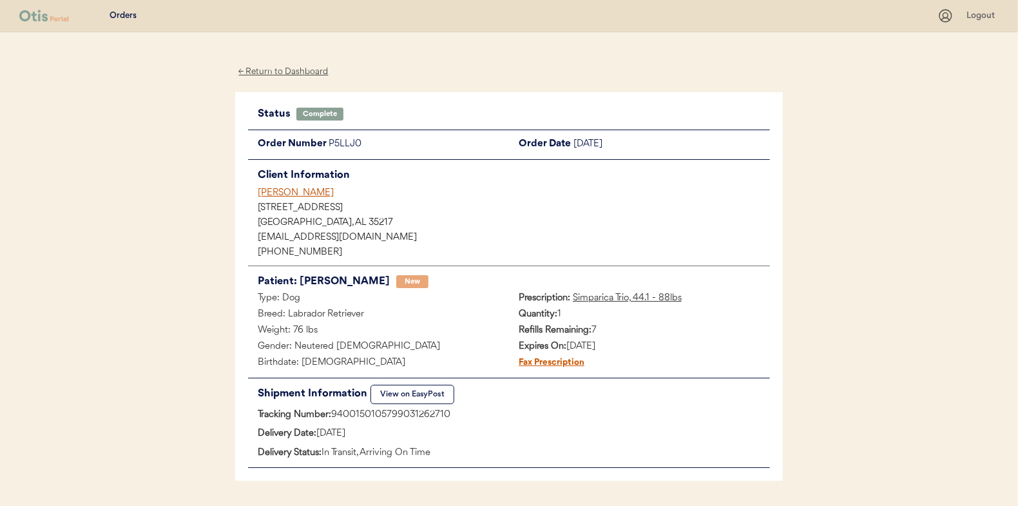
click at [130, 20] on div "Orders" at bounding box center [123, 16] width 27 height 13
click at [317, 68] on div "← Return to Dashboard" at bounding box center [283, 71] width 97 height 15
click at [283, 77] on div "← Return to Dashboard" at bounding box center [283, 71] width 97 height 15
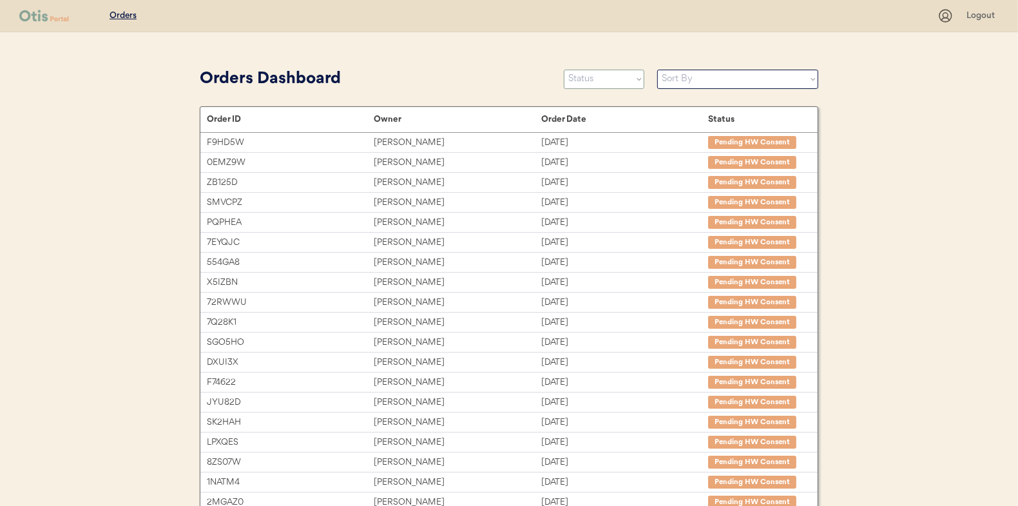
click at [601, 80] on select "Status On Hold New In Progress Complete Pending HW Consent Canceled" at bounding box center [604, 79] width 81 height 19
select select ""in_progress""
click at [564, 70] on select "Status On Hold New In Progress Complete Pending HW Consent Canceled" at bounding box center [604, 79] width 81 height 19
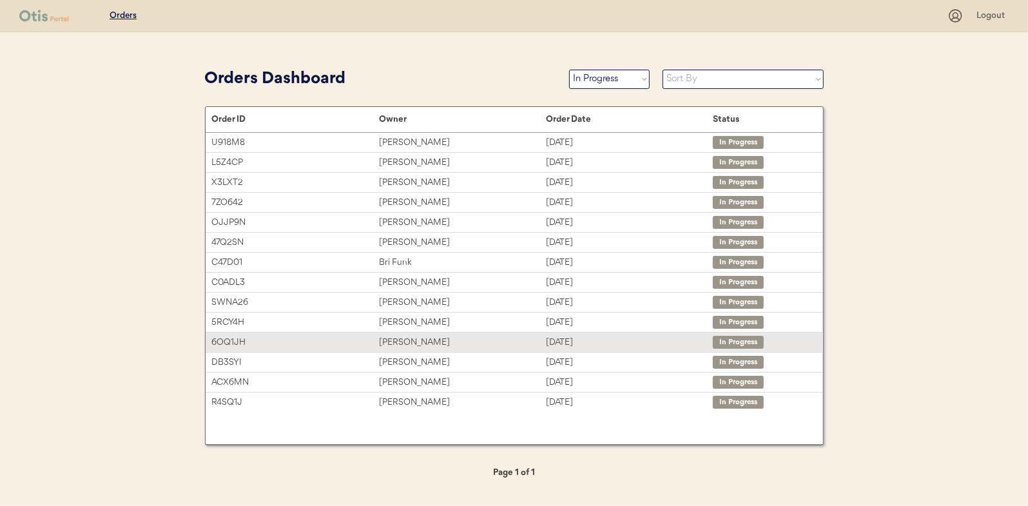
click at [425, 336] on div "Randi Gillman" at bounding box center [462, 342] width 167 height 15
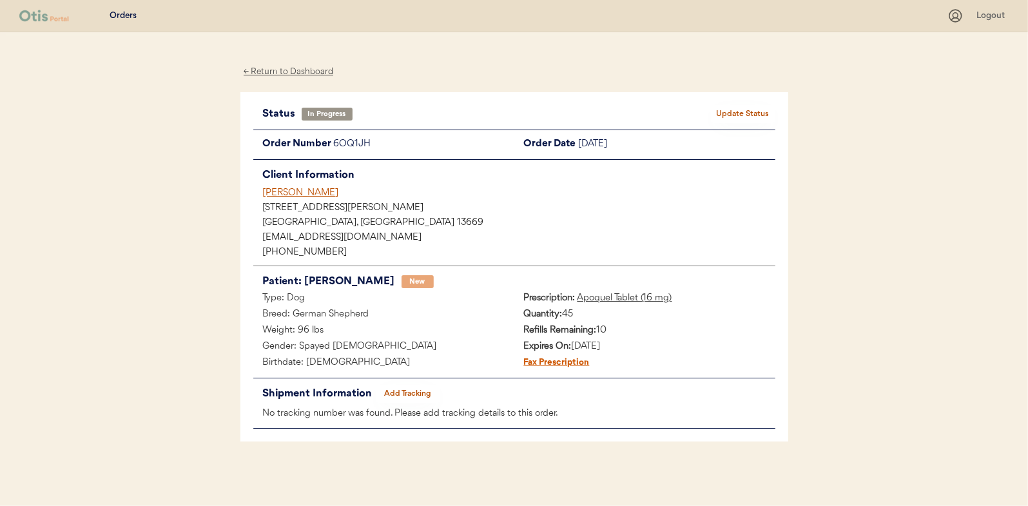
click at [422, 396] on button "Add Tracking" at bounding box center [408, 394] width 64 height 18
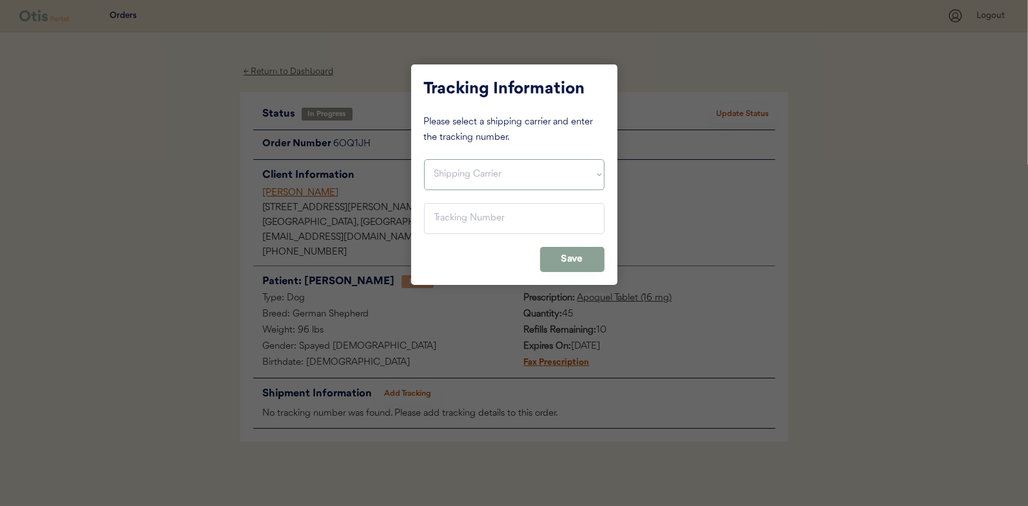
drag, startPoint x: 484, startPoint y: 177, endPoint x: 472, endPoint y: 191, distance: 17.8
click at [484, 177] on select "Shipping Carrier FedEx FedEx Ground Economy UPS USPS" at bounding box center [514, 174] width 180 height 31
select select ""usps""
click at [424, 159] on select "Shipping Carrier FedEx FedEx Ground Economy UPS USPS" at bounding box center [514, 174] width 180 height 31
click at [476, 222] on input "input" at bounding box center [514, 218] width 180 height 31
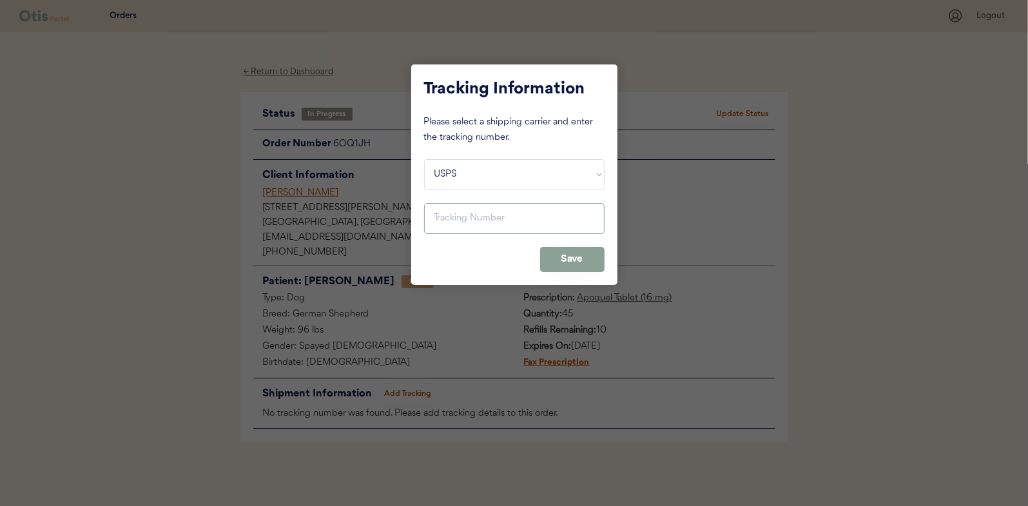
paste input "9400150105800031364257"
type input "9400150105800031364257"
click at [559, 267] on button "Save" at bounding box center [572, 259] width 64 height 25
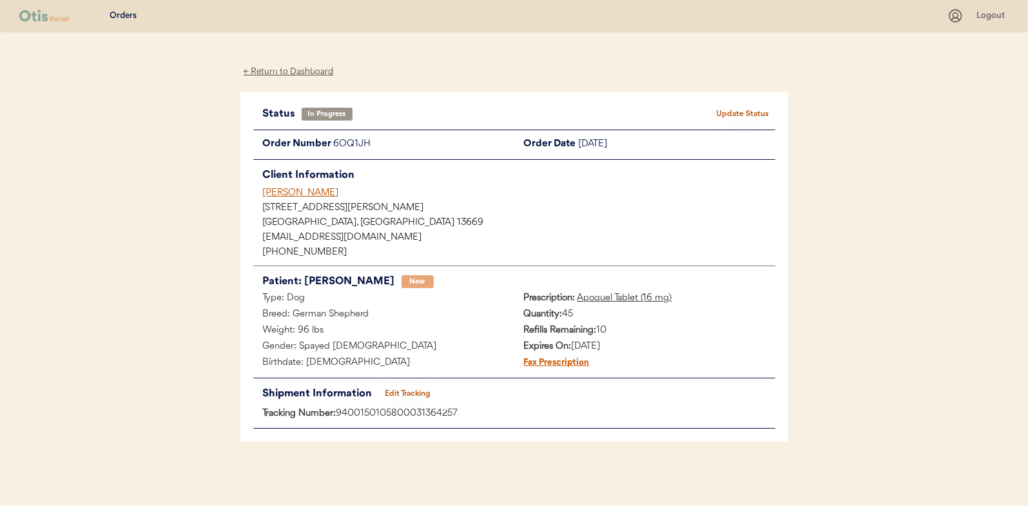
click at [715, 119] on button "Update Status" at bounding box center [743, 114] width 64 height 18
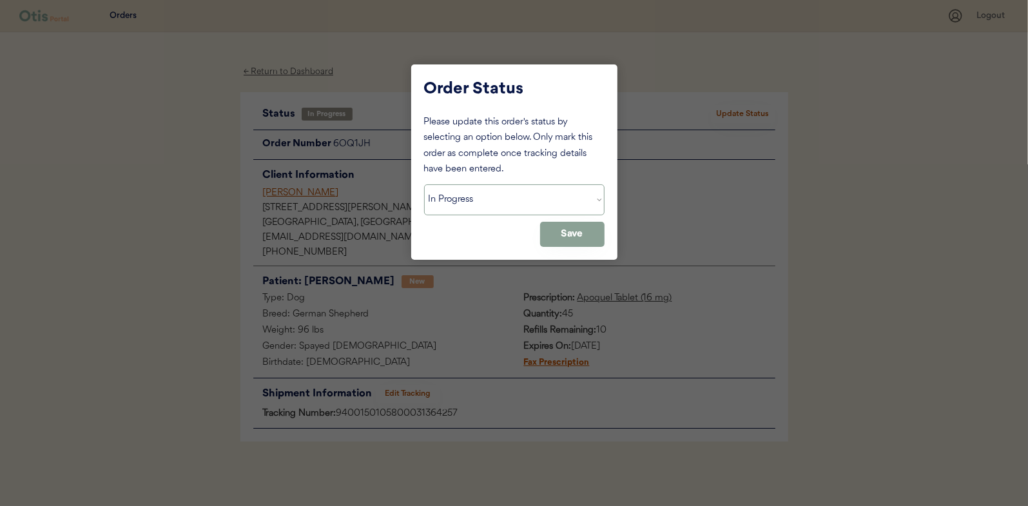
drag, startPoint x: 483, startPoint y: 191, endPoint x: 476, endPoint y: 210, distance: 20.2
click at [483, 191] on select "Status On Hold New In Progress Complete Pending HW Consent Canceled" at bounding box center [514, 199] width 180 height 31
select select ""complete""
click at [424, 184] on select "Status On Hold New In Progress Complete Pending HW Consent Canceled" at bounding box center [514, 199] width 180 height 31
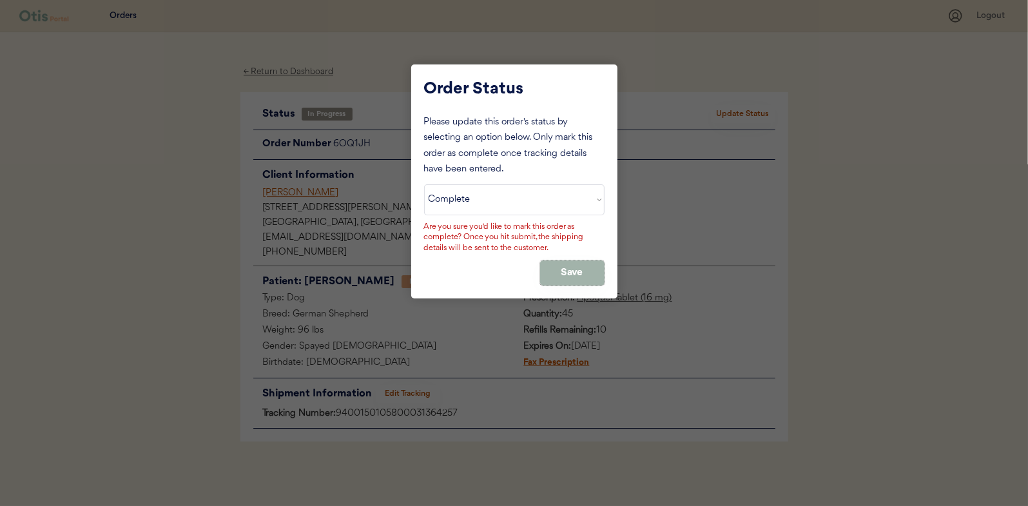
click at [558, 267] on button "Save" at bounding box center [572, 272] width 64 height 25
click at [546, 271] on button "Save" at bounding box center [572, 272] width 64 height 25
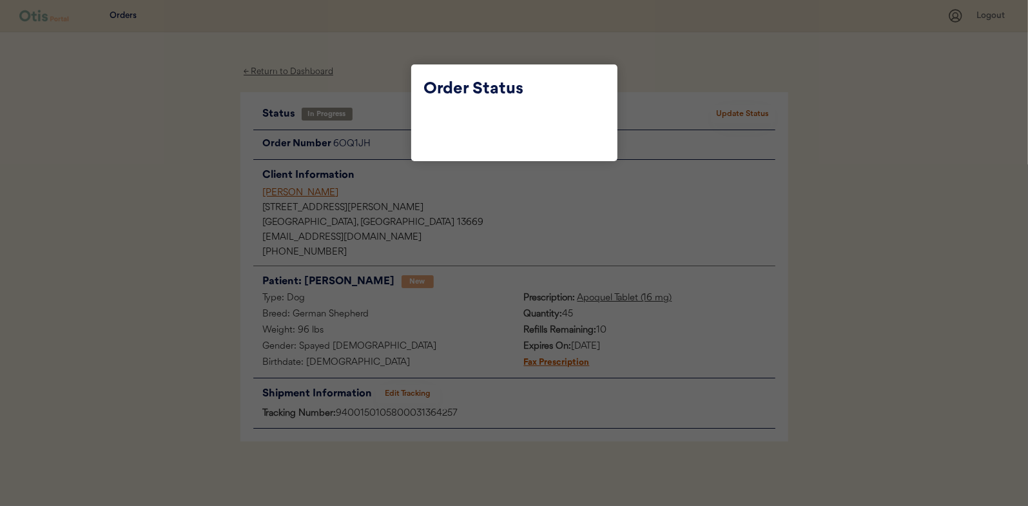
click at [280, 73] on div at bounding box center [514, 253] width 1028 height 506
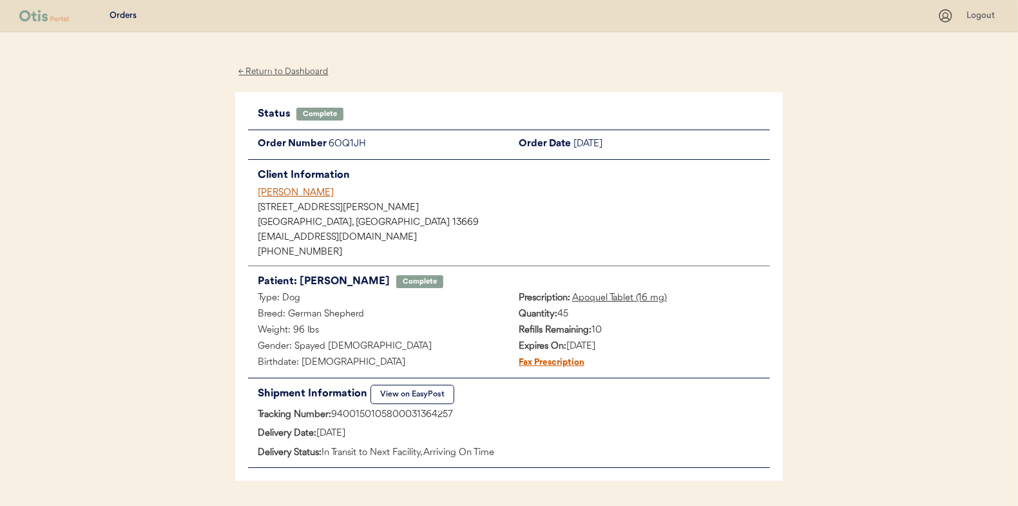
click at [280, 73] on div "← Return to Dashboard" at bounding box center [283, 71] width 97 height 15
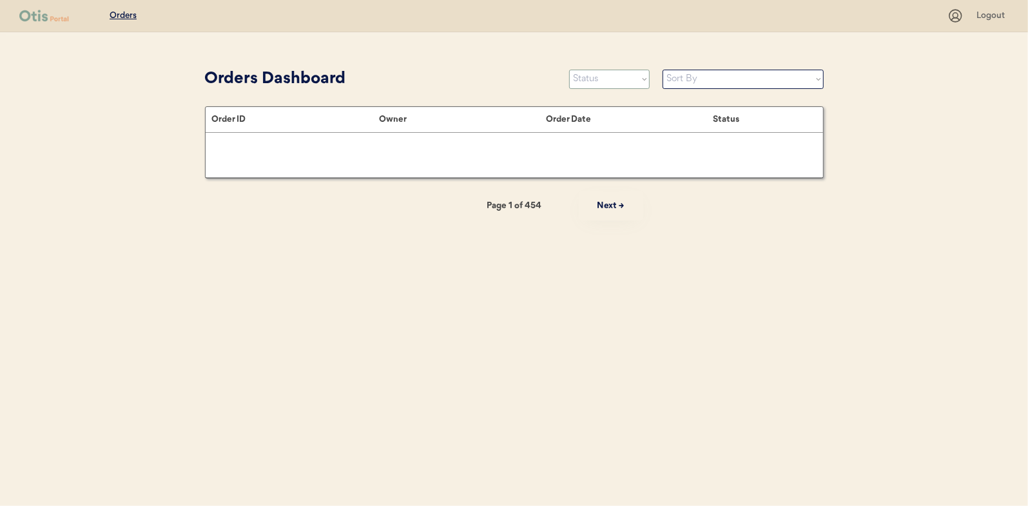
click at [586, 79] on select "Status On Hold New In Progress Complete Pending HW Consent Canceled" at bounding box center [609, 79] width 81 height 19
select select ""in_progress""
click at [569, 70] on select "Status On Hold New In Progress Complete Pending HW Consent Canceled" at bounding box center [609, 79] width 81 height 19
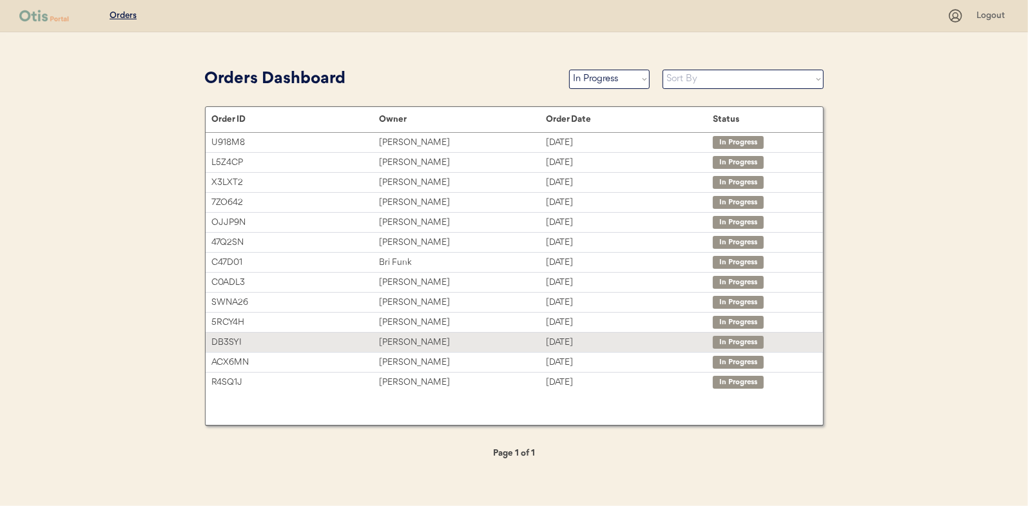
click at [423, 336] on div "[PERSON_NAME]" at bounding box center [462, 342] width 167 height 15
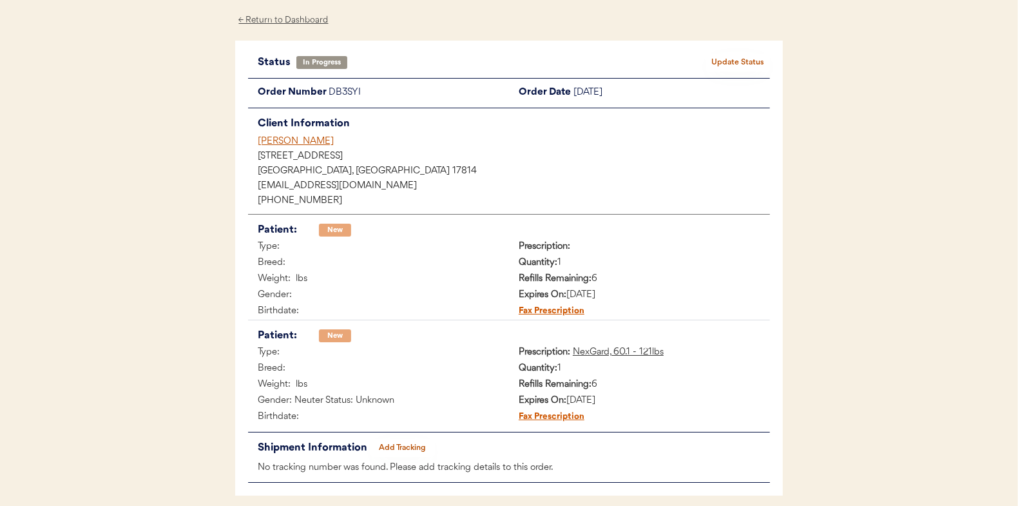
scroll to position [64, 0]
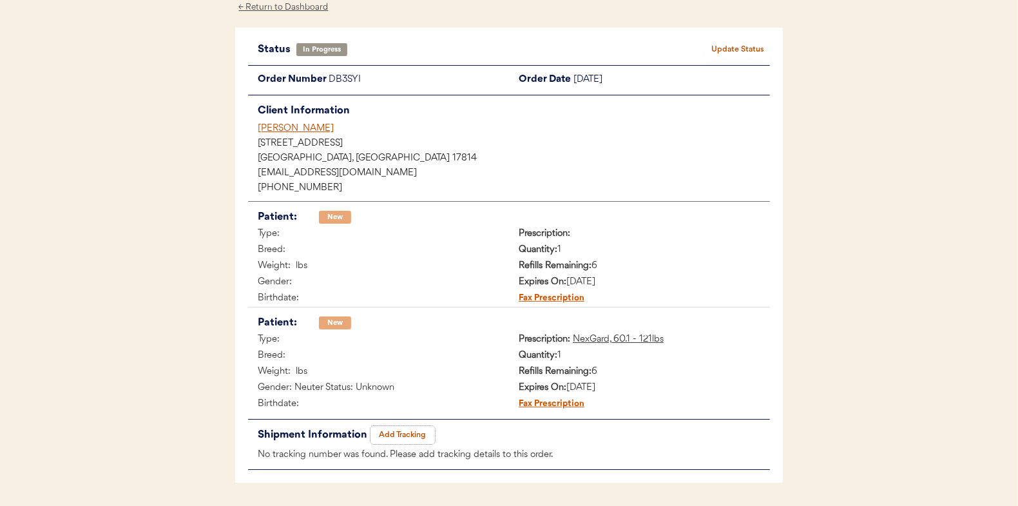
click at [385, 427] on button "Add Tracking" at bounding box center [403, 435] width 64 height 18
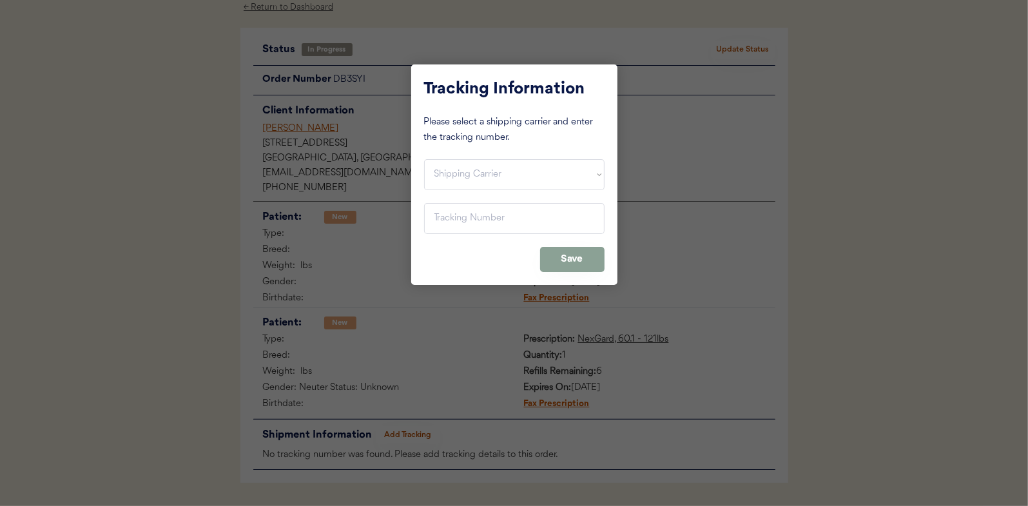
click at [472, 180] on select "Shipping Carrier FedEx FedEx Ground Economy UPS USPS" at bounding box center [514, 174] width 180 height 31
select select ""usps""
click at [424, 159] on select "Shipping Carrier FedEx FedEx Ground Economy UPS USPS" at bounding box center [514, 174] width 180 height 31
click at [469, 223] on input "input" at bounding box center [514, 218] width 180 height 31
paste input "9400150105800030908209"
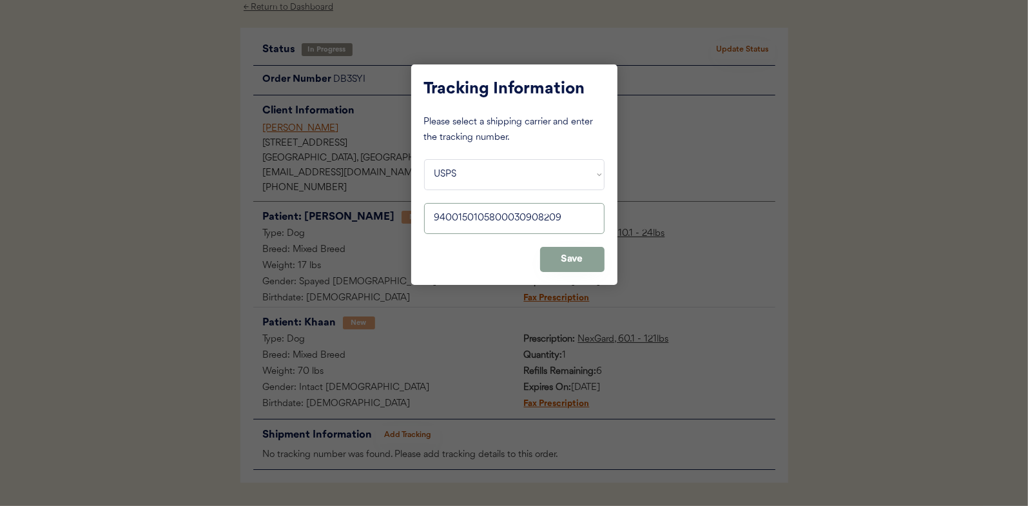
type input "9400150105800030908209"
click at [573, 240] on div "Tracking Information Please select a shipping carrier and enter the tracking nu…" at bounding box center [514, 174] width 206 height 220
click at [572, 253] on button "Save" at bounding box center [572, 259] width 64 height 25
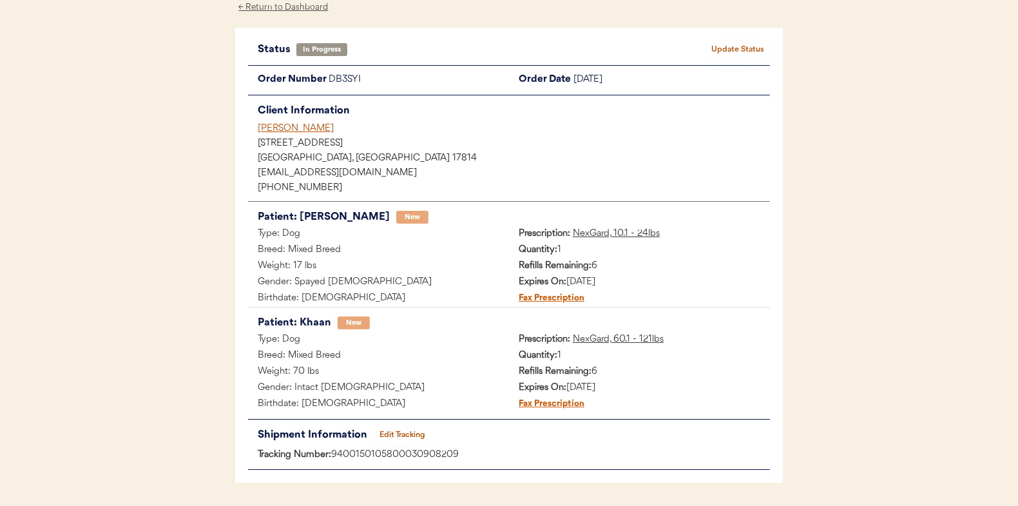
click at [745, 43] on button "Update Status" at bounding box center [738, 50] width 64 height 18
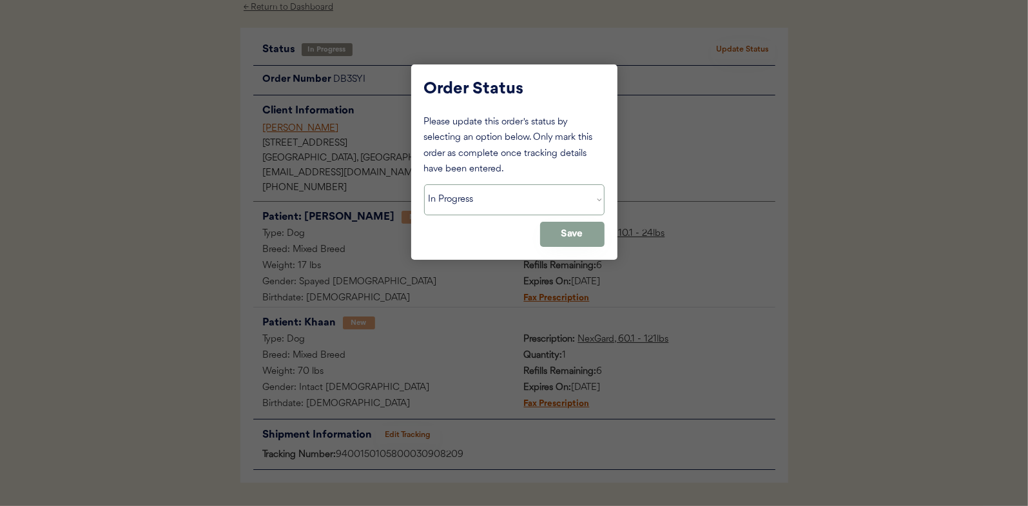
click at [455, 200] on select "Status On Hold New In Progress Complete Pending HW Consent Canceled" at bounding box center [514, 199] width 180 height 31
select select ""complete""
click at [424, 184] on select "Status On Hold New In Progress Complete Pending HW Consent Canceled" at bounding box center [514, 199] width 180 height 31
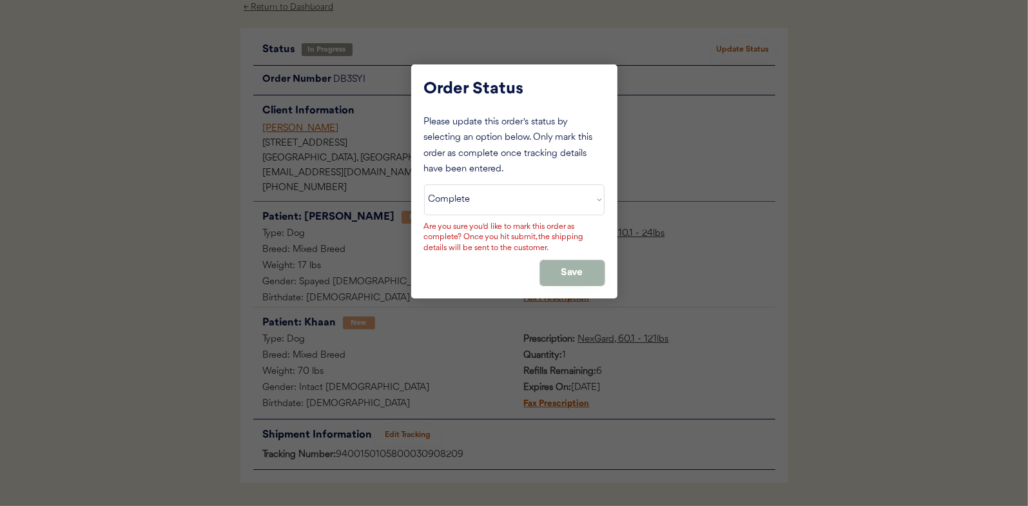
click at [581, 260] on button "Save" at bounding box center [572, 272] width 64 height 25
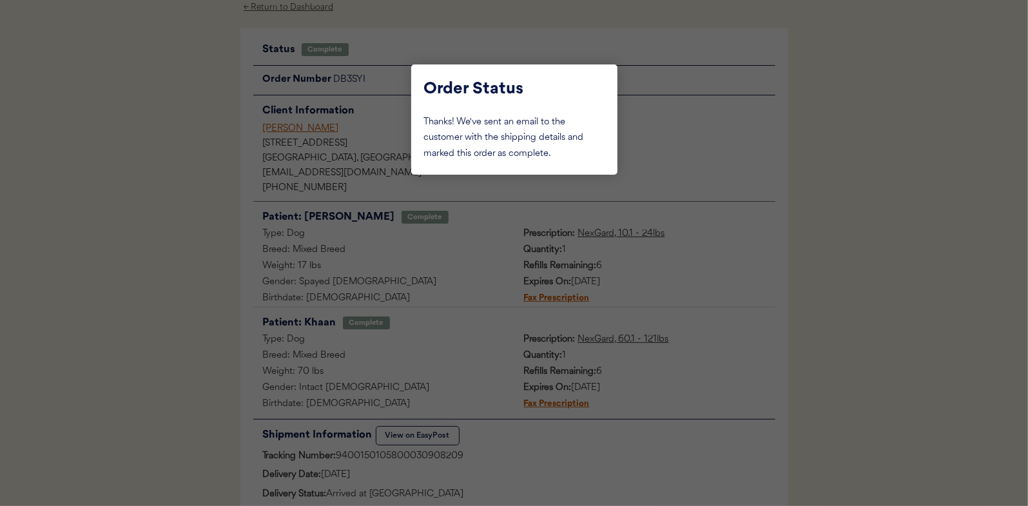
click at [309, 9] on div at bounding box center [514, 253] width 1028 height 506
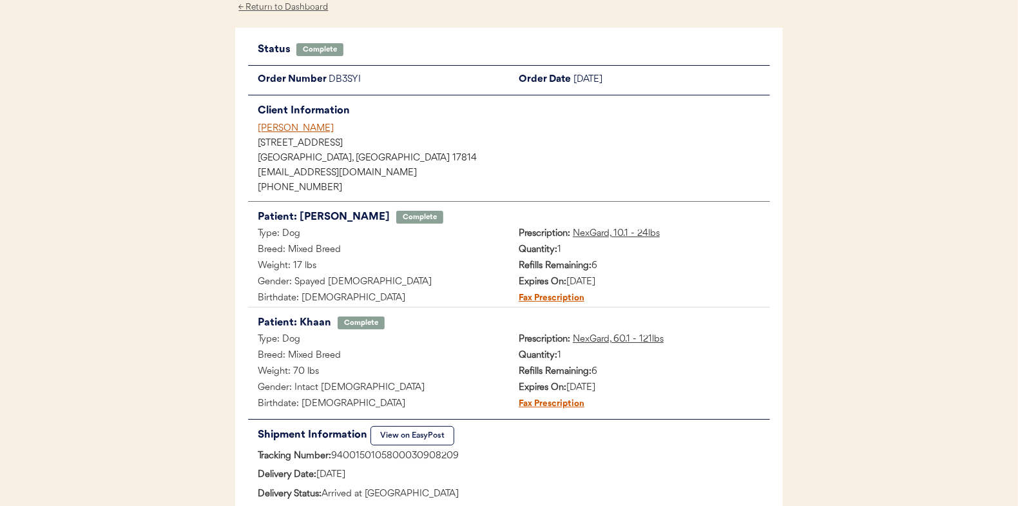
click at [309, 9] on div "← Return to Dashboard" at bounding box center [283, 7] width 97 height 15
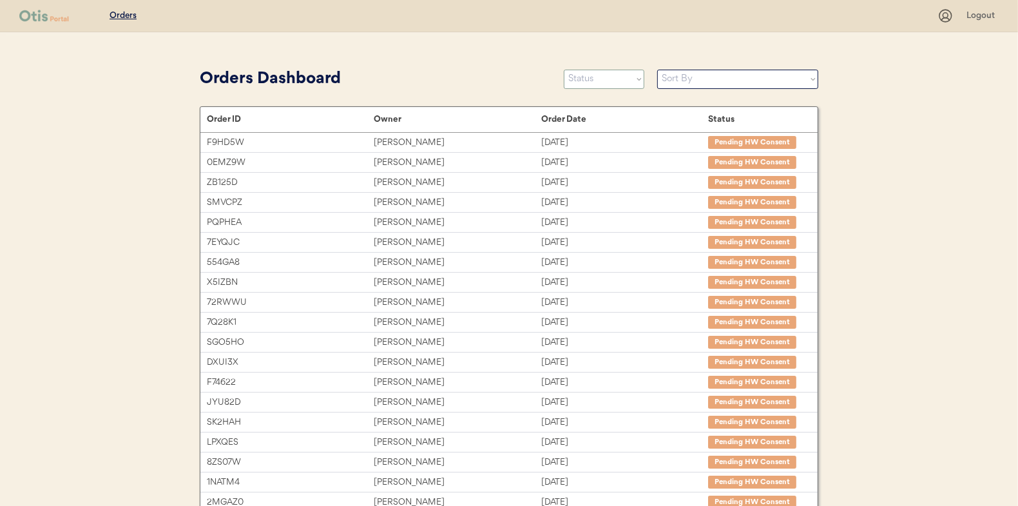
click at [609, 77] on select "Status On Hold New In Progress Complete Pending HW Consent Canceled" at bounding box center [604, 79] width 81 height 19
select select ""in_progress""
click at [564, 70] on select "Status On Hold New In Progress Complete Pending HW Consent Canceled" at bounding box center [604, 79] width 81 height 19
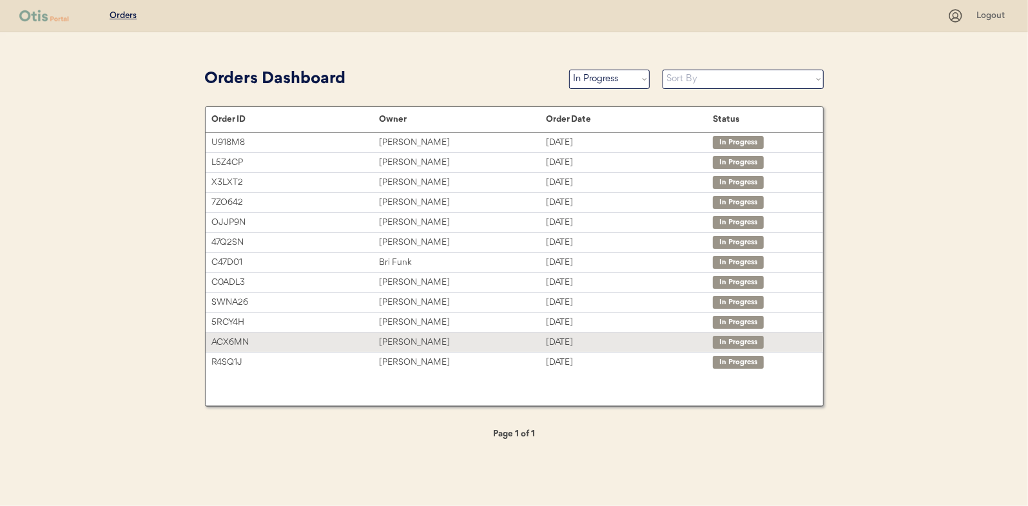
click at [258, 339] on div "ACX6MN" at bounding box center [295, 342] width 167 height 15
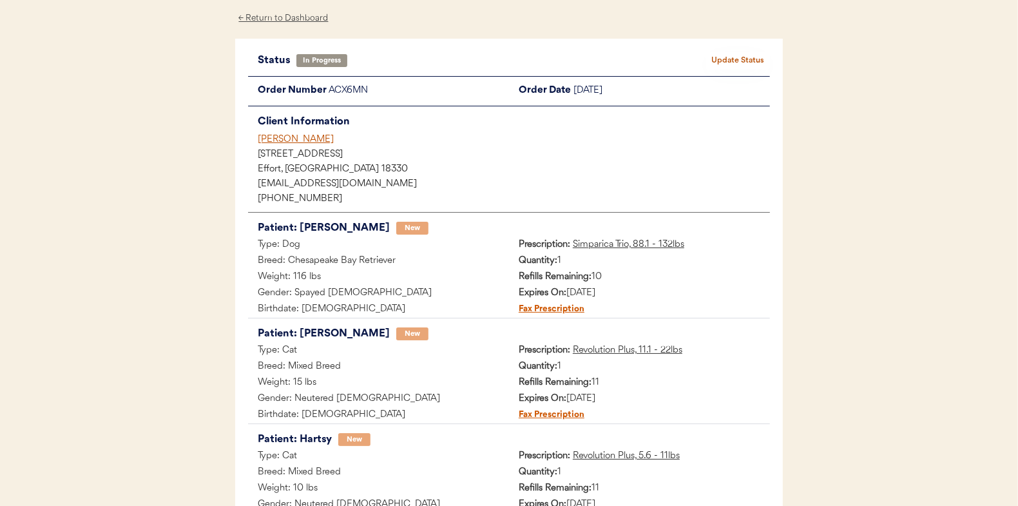
scroll to position [129, 0]
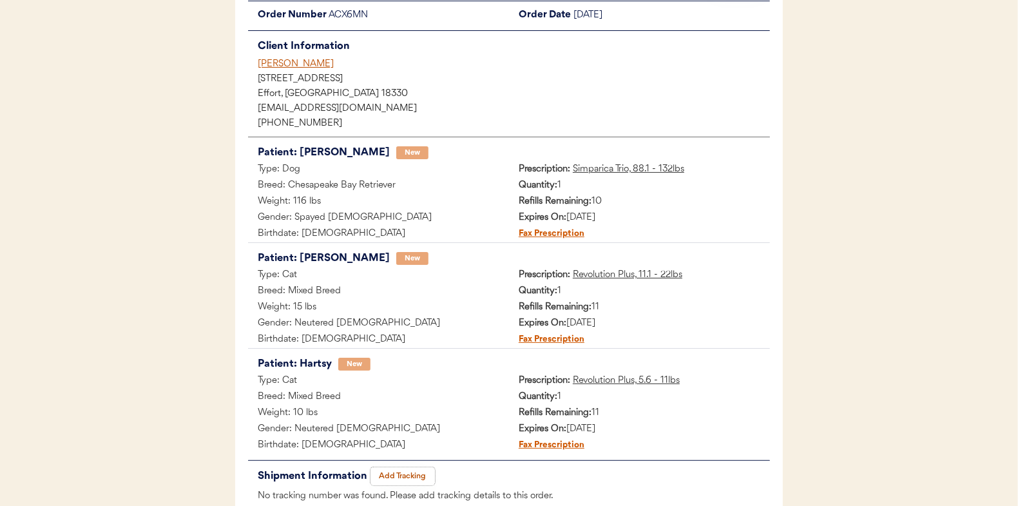
click at [402, 473] on button "Add Tracking" at bounding box center [403, 476] width 64 height 18
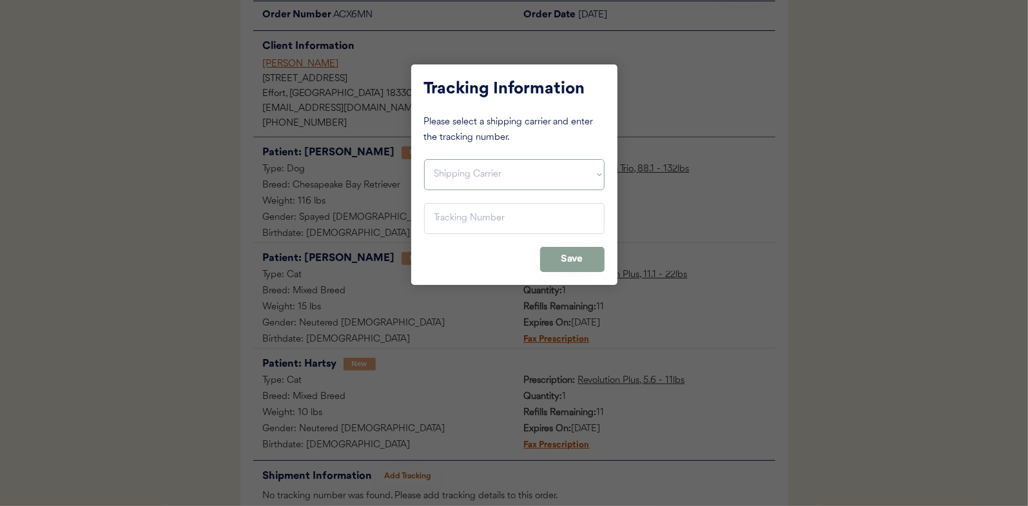
drag, startPoint x: 467, startPoint y: 182, endPoint x: 459, endPoint y: 189, distance: 10.5
click at [467, 182] on select "Shipping Carrier FedEx FedEx Ground Economy UPS USPS" at bounding box center [514, 174] width 180 height 31
select select ""usps""
click at [424, 159] on select "Shipping Carrier FedEx FedEx Ground Economy UPS USPS" at bounding box center [514, 174] width 180 height 31
click at [453, 225] on input "input" at bounding box center [514, 218] width 180 height 31
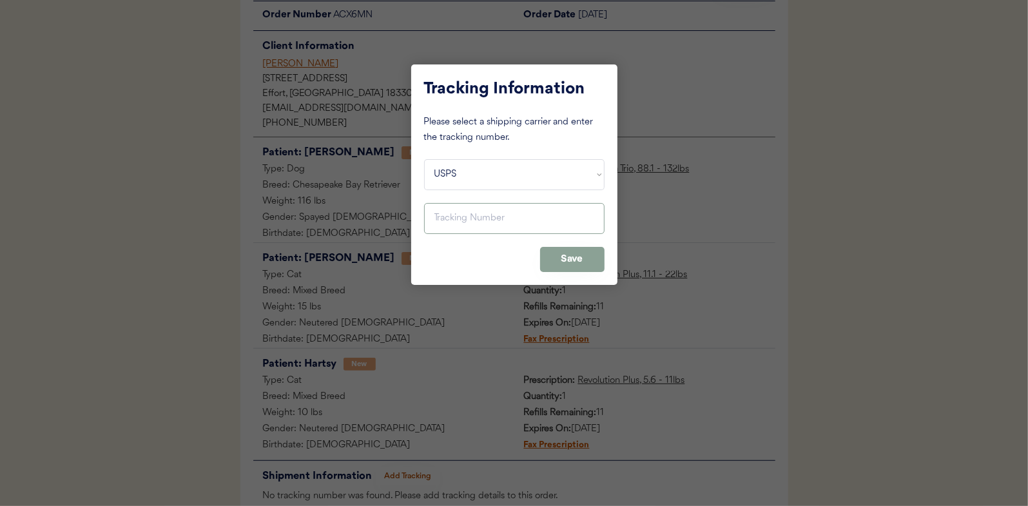
paste input "9400150105497031507700"
type input "9400150105497031507700"
click at [552, 257] on button "Save" at bounding box center [572, 259] width 64 height 25
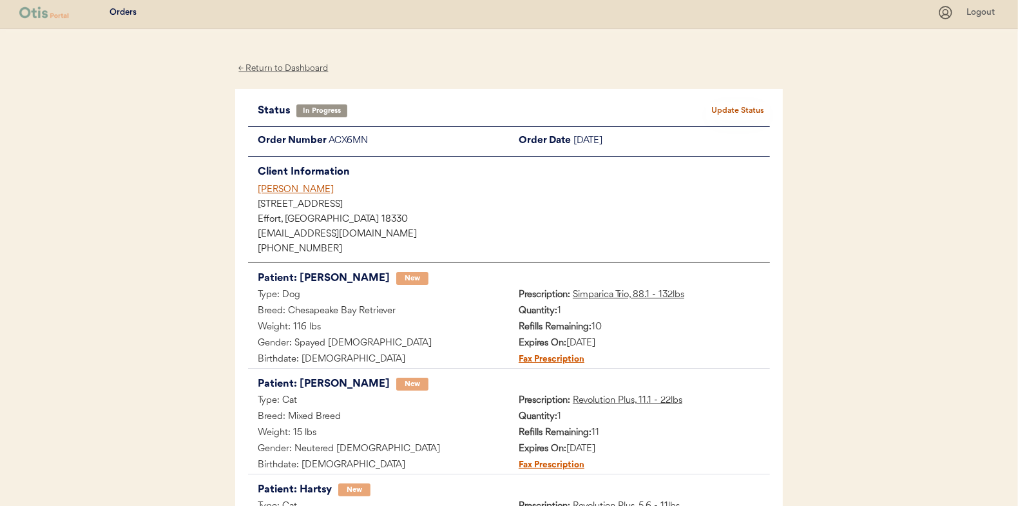
scroll to position [0, 0]
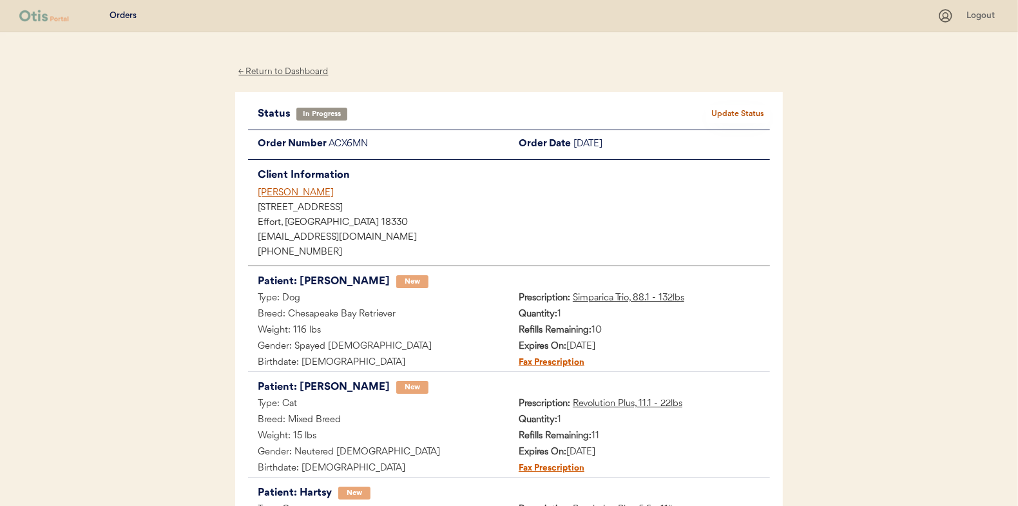
click at [717, 110] on button "Update Status" at bounding box center [738, 114] width 64 height 18
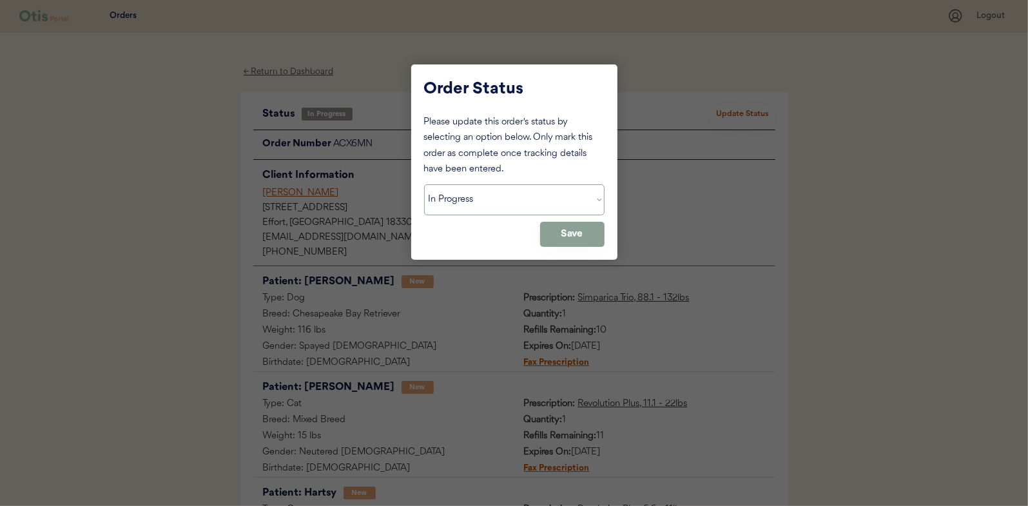
click at [485, 207] on select "Status On Hold New In Progress Complete Pending HW Consent Canceled" at bounding box center [514, 199] width 180 height 31
select select ""complete""
click at [424, 184] on select "Status On Hold New In Progress Complete Pending HW Consent Canceled" at bounding box center [514, 199] width 180 height 31
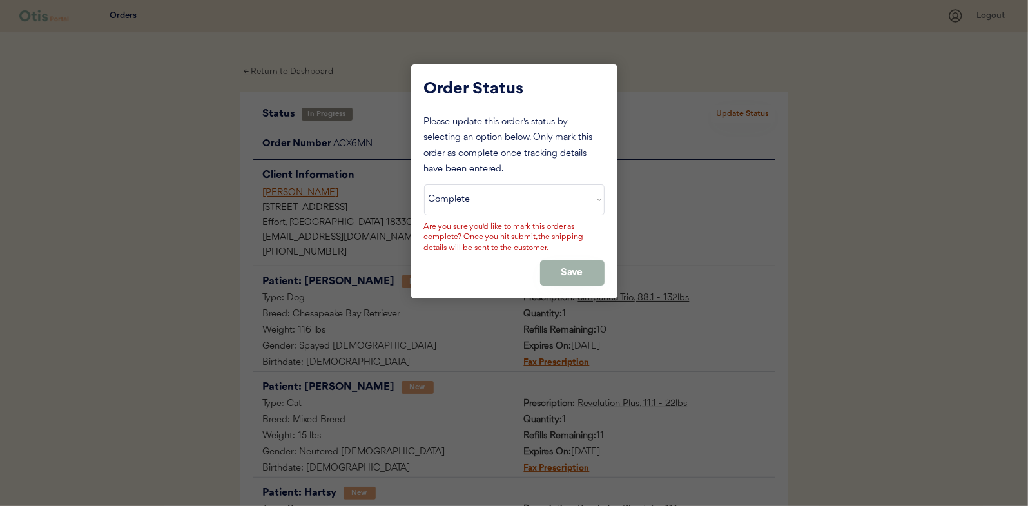
click at [562, 269] on button "Save" at bounding box center [572, 272] width 64 height 25
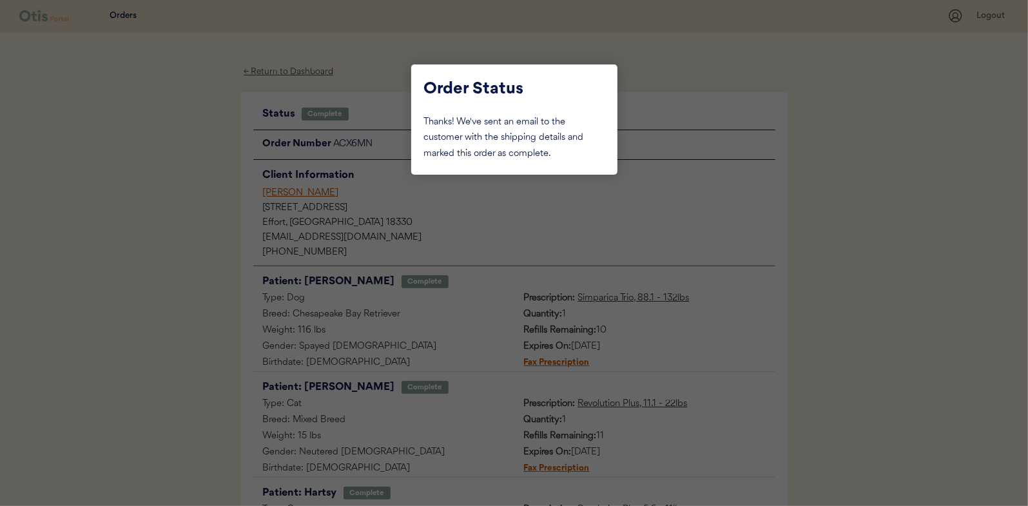
drag, startPoint x: 90, startPoint y: 101, endPoint x: 75, endPoint y: 93, distance: 16.7
click at [90, 101] on div at bounding box center [514, 253] width 1028 height 506
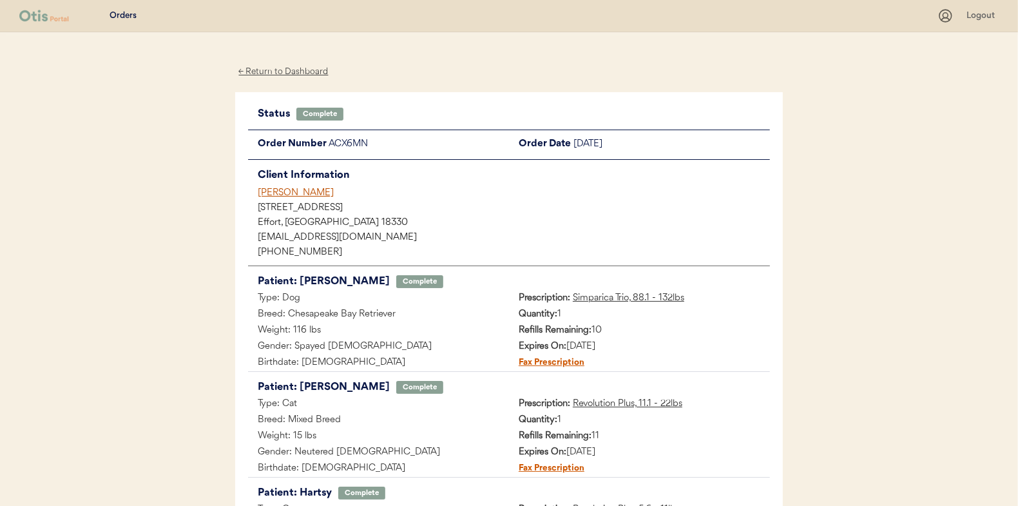
click at [260, 70] on div "← Return to Dashboard" at bounding box center [283, 71] width 97 height 15
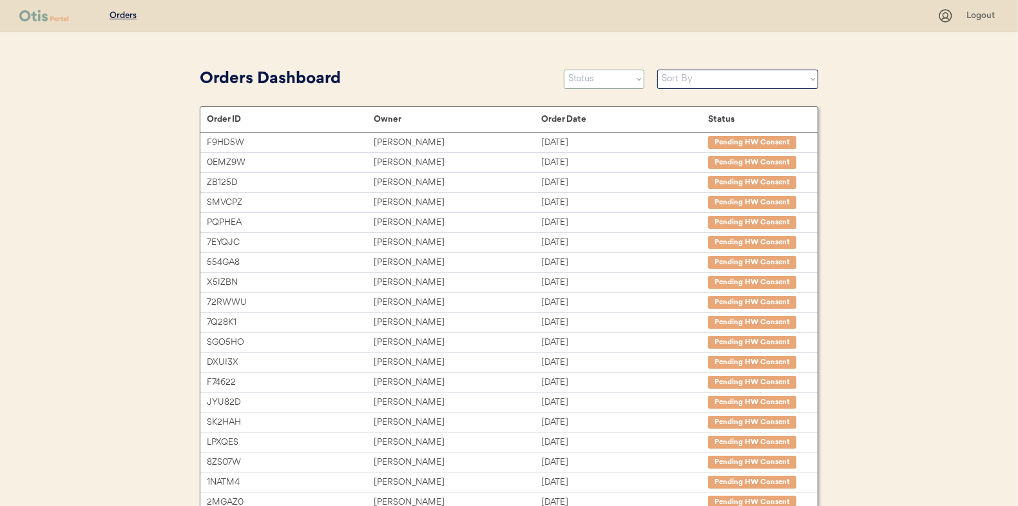
click at [598, 82] on select "Status On Hold New In Progress Complete Pending HW Consent Canceled" at bounding box center [604, 79] width 81 height 19
select select ""in_progress""
click at [564, 70] on select "Status On Hold New In Progress Complete Pending HW Consent Canceled" at bounding box center [604, 79] width 81 height 19
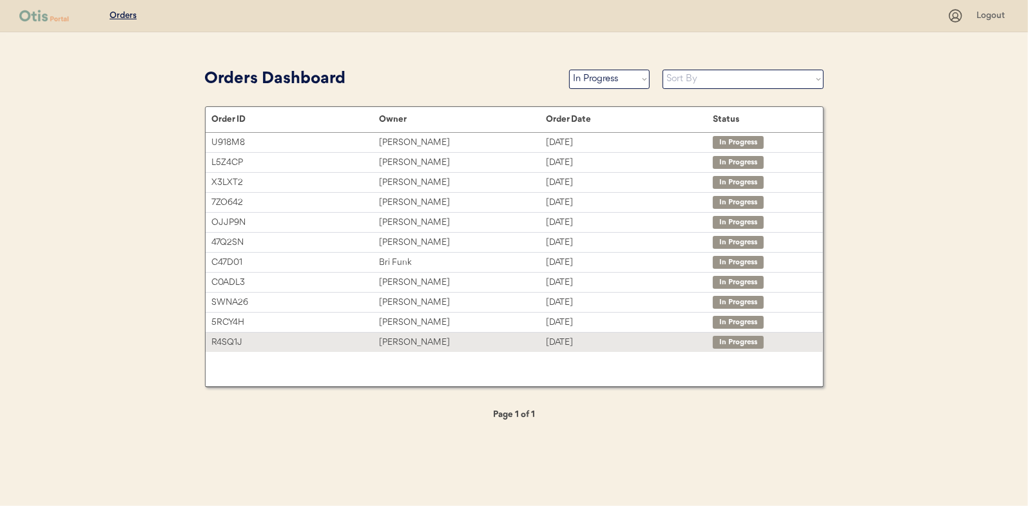
click at [227, 336] on div "R4SQ1J" at bounding box center [295, 342] width 167 height 15
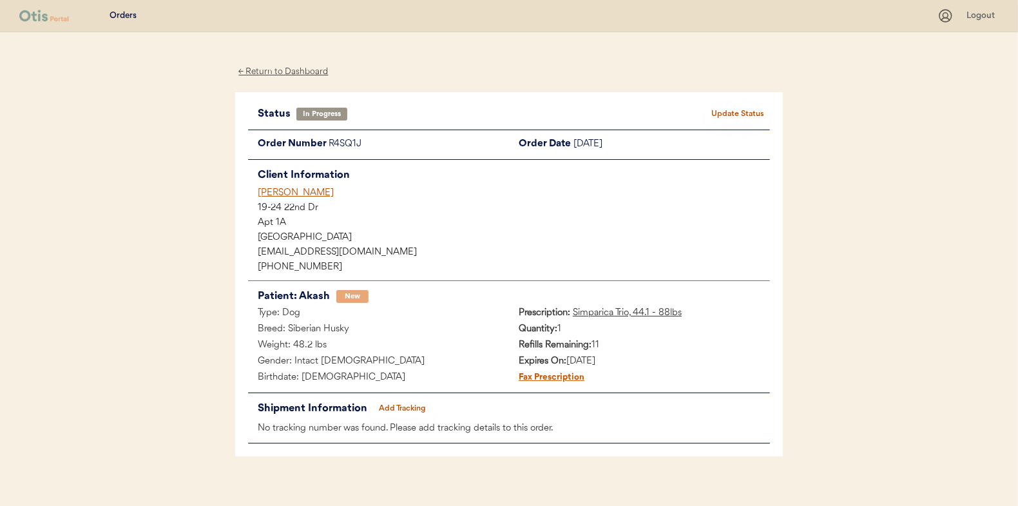
click at [422, 409] on button "Add Tracking" at bounding box center [403, 409] width 64 height 18
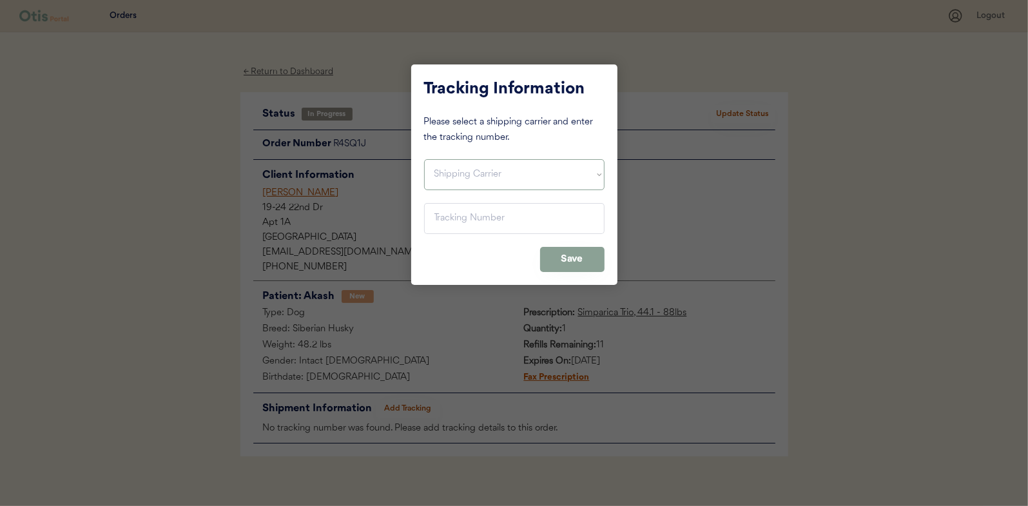
click at [488, 178] on select "Shipping Carrier FedEx FedEx Ground Economy UPS USPS" at bounding box center [514, 174] width 180 height 31
select select ""usps""
click at [424, 159] on select "Shipping Carrier FedEx FedEx Ground Economy UPS USPS" at bounding box center [514, 174] width 180 height 31
click at [479, 227] on input "input" at bounding box center [514, 218] width 180 height 31
paste input "9400150105800031291560"
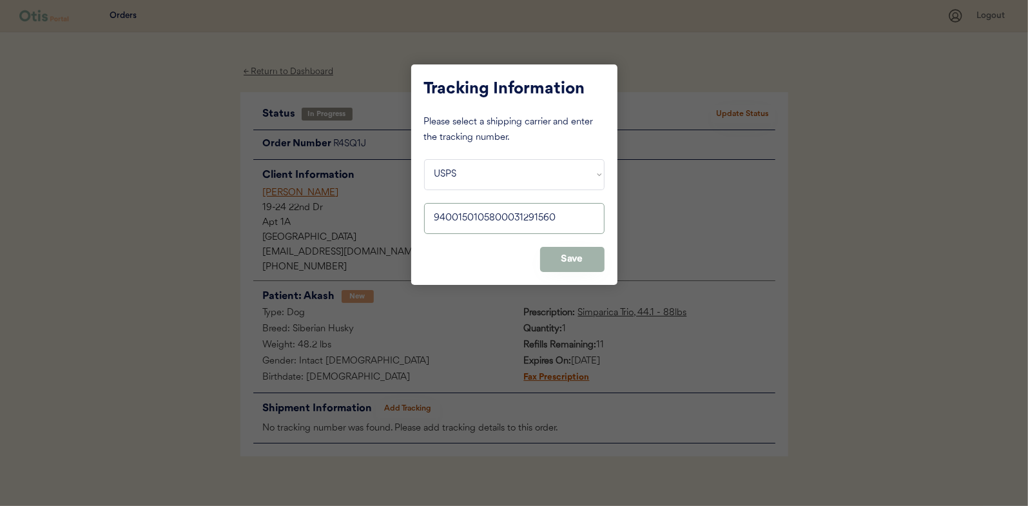
type input "9400150105800031291560"
click at [566, 249] on button "Save" at bounding box center [572, 259] width 64 height 25
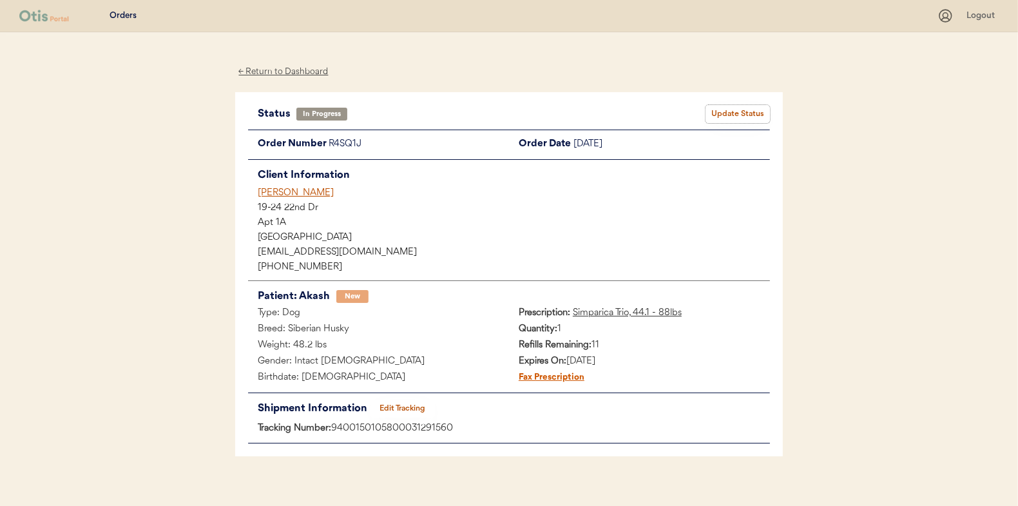
click at [733, 113] on button "Update Status" at bounding box center [738, 114] width 64 height 18
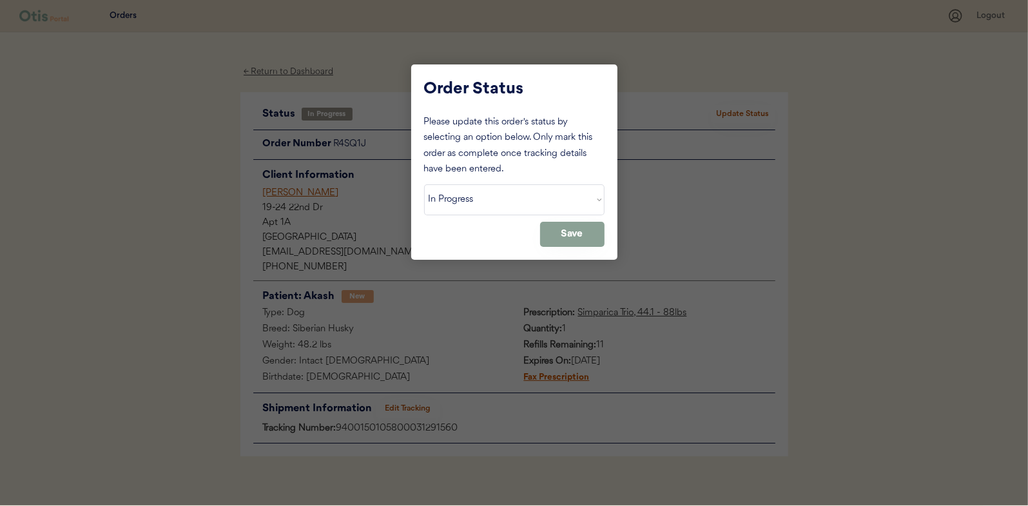
click at [519, 197] on select "Status On Hold New In Progress Complete Pending HW Consent Canceled" at bounding box center [514, 199] width 180 height 31
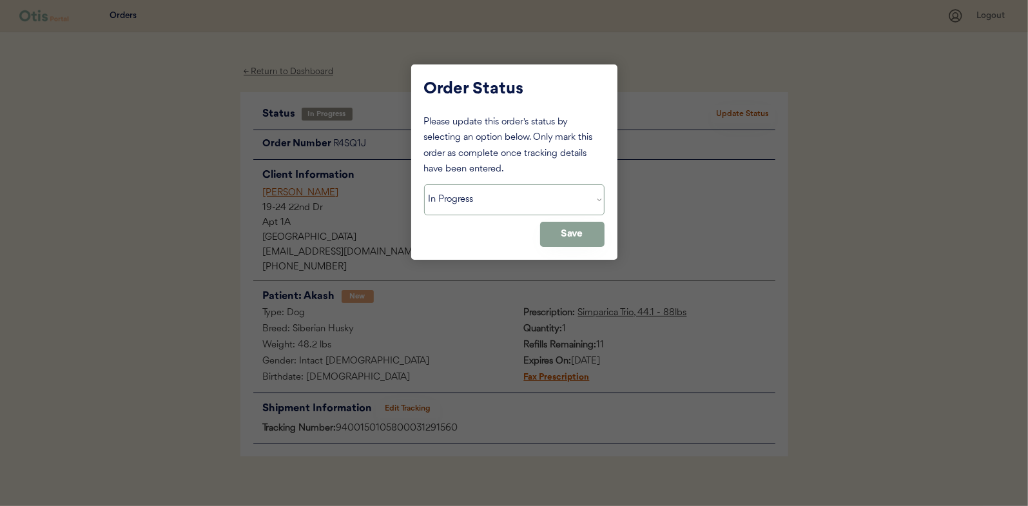
select select ""complete""
click at [424, 184] on select "Status On Hold New In Progress Complete Pending HW Consent Canceled" at bounding box center [514, 199] width 180 height 31
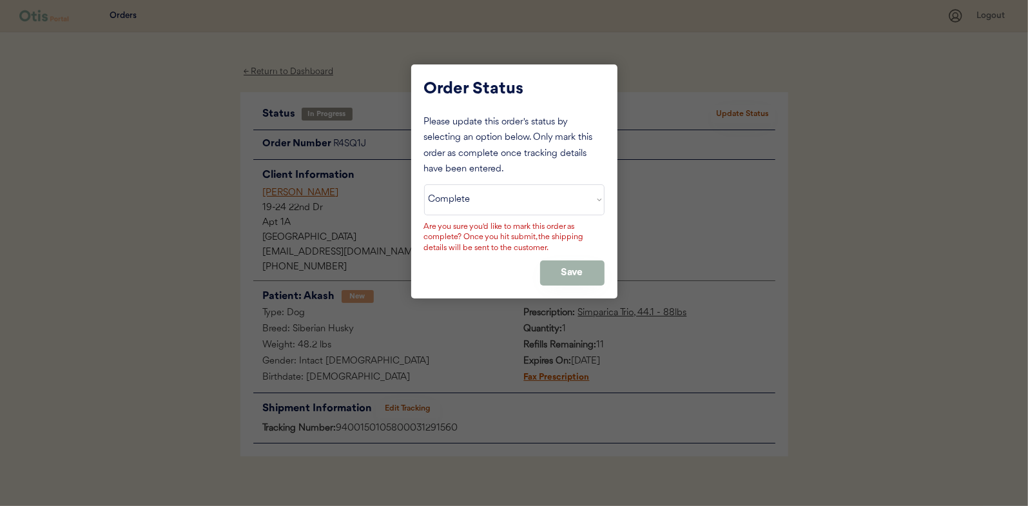
click at [567, 274] on button "Save" at bounding box center [572, 272] width 64 height 25
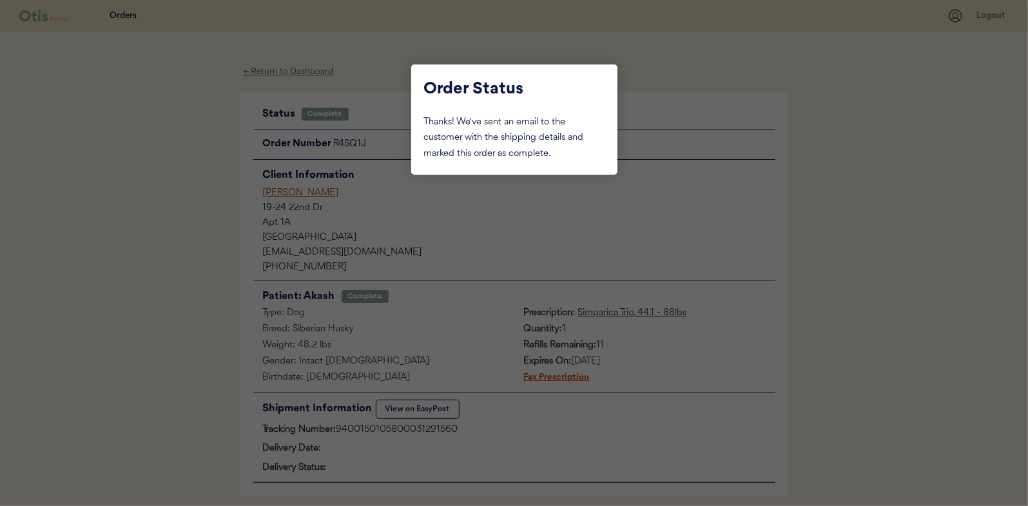
drag, startPoint x: 177, startPoint y: 130, endPoint x: 269, endPoint y: 78, distance: 106.5
click at [177, 130] on div at bounding box center [514, 253] width 1028 height 506
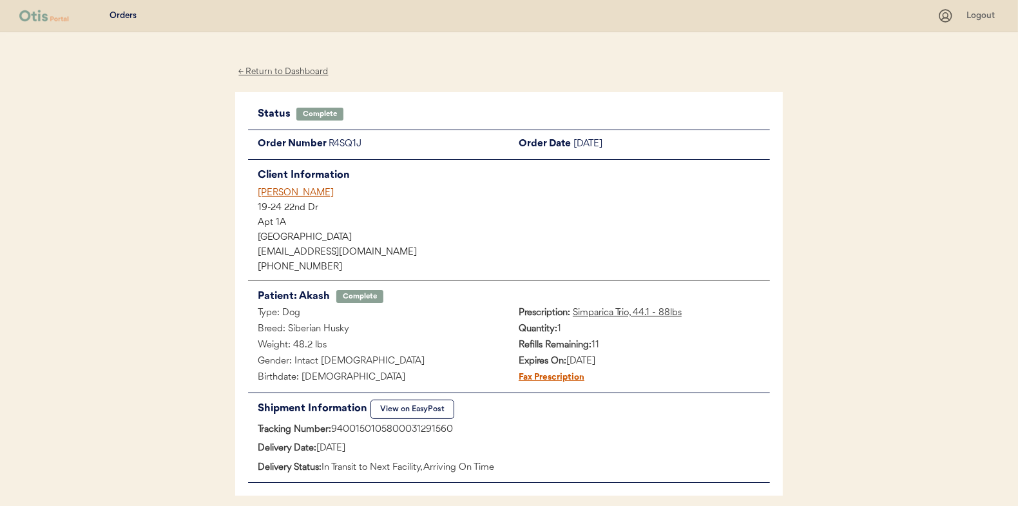
click at [275, 73] on div "← Return to Dashboard" at bounding box center [283, 71] width 97 height 15
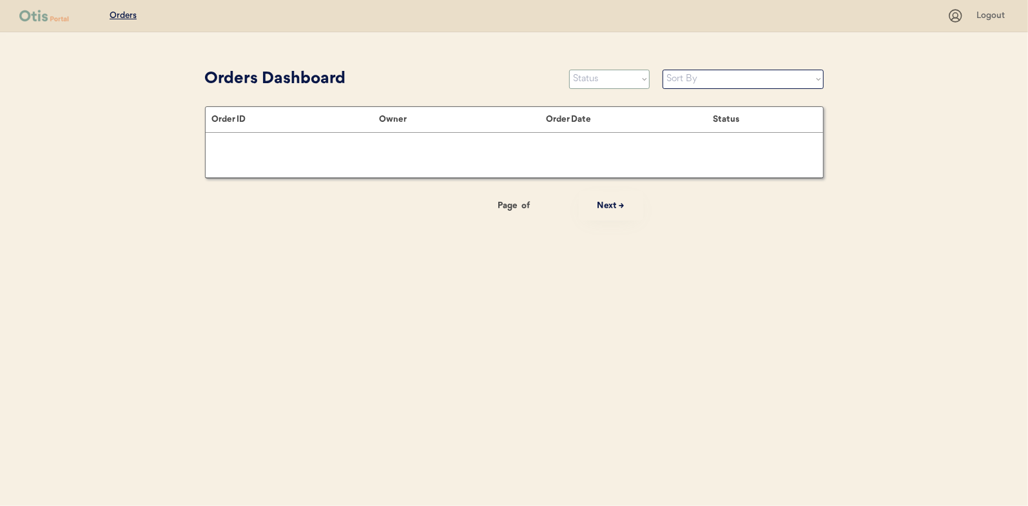
click at [597, 81] on select "Status On Hold New In Progress Complete Pending HW Consent Canceled" at bounding box center [609, 79] width 81 height 19
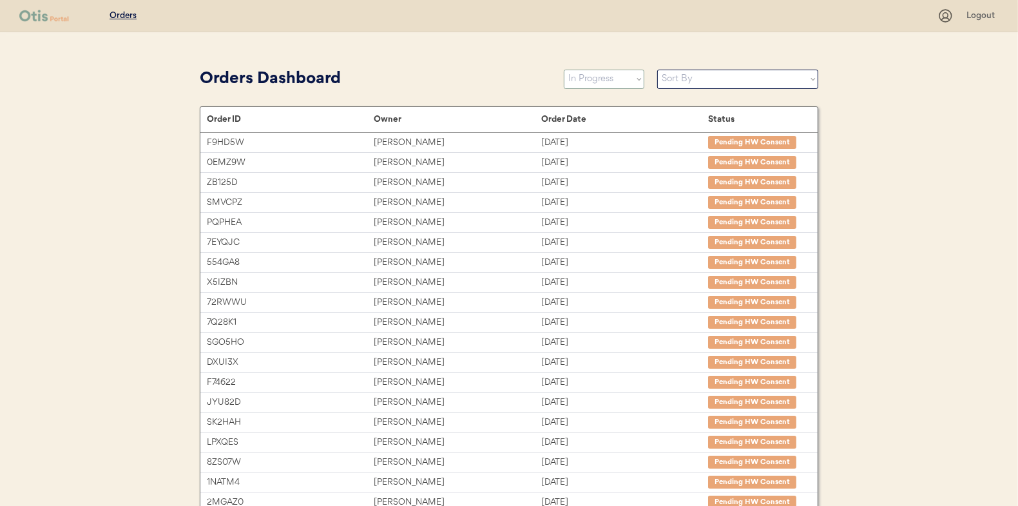
click at [564, 70] on select "Status On Hold New In Progress Complete Pending HW Consent Canceled" at bounding box center [604, 79] width 81 height 19
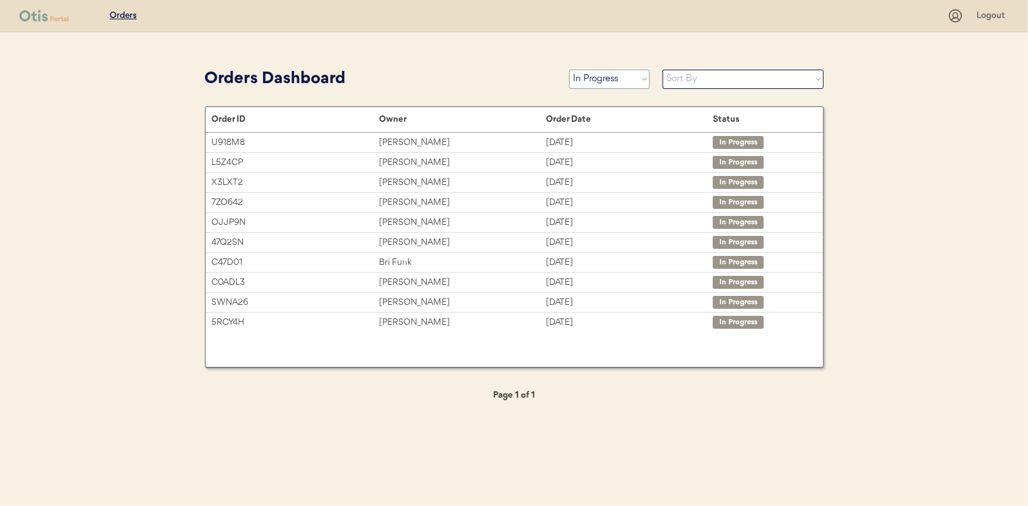
click at [595, 70] on select "Status On Hold New In Progress Complete Pending HW Consent Canceled" at bounding box center [609, 79] width 81 height 19
select select ""new""
click at [569, 70] on select "Status On Hold New In Progress Complete Pending HW Consent Canceled" at bounding box center [609, 79] width 81 height 19
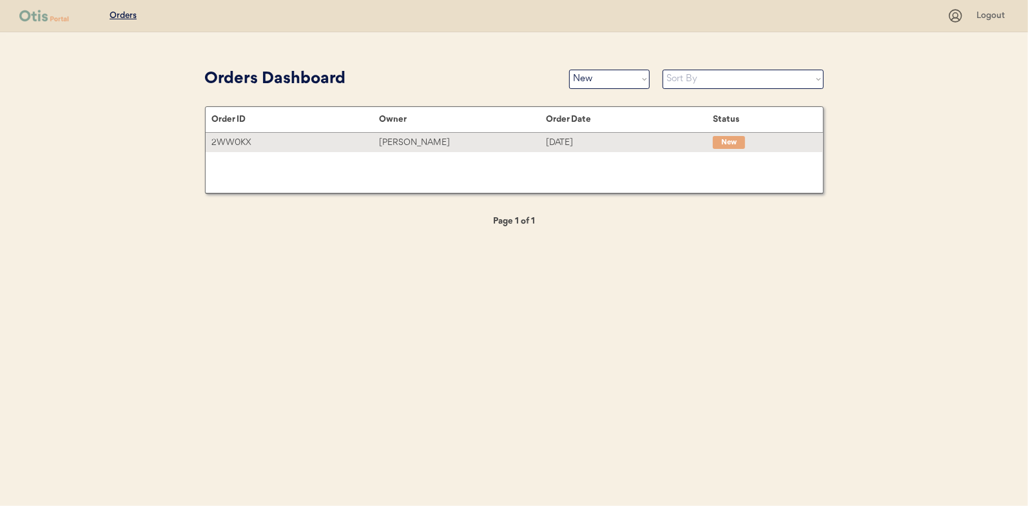
click at [352, 140] on div "2WW0KX" at bounding box center [295, 142] width 167 height 15
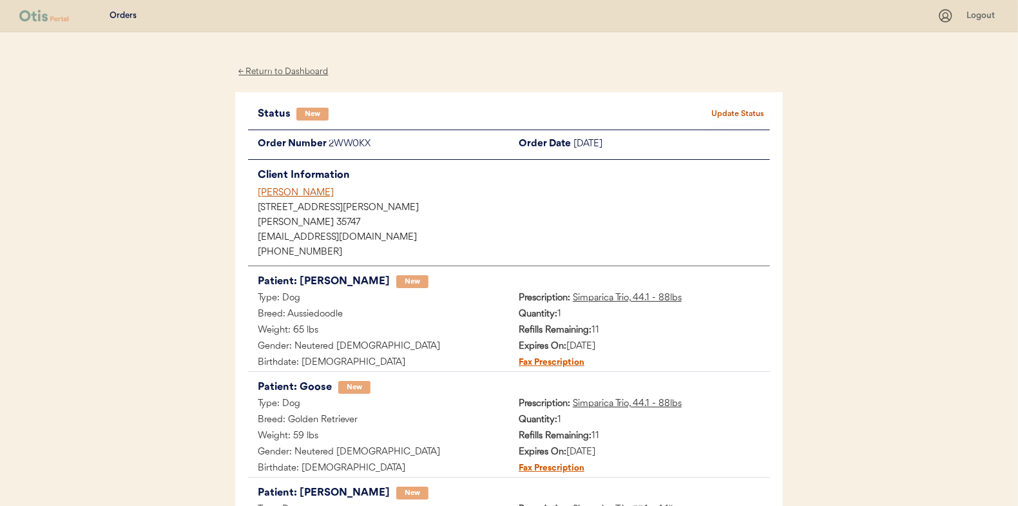
click at [717, 108] on button "Update Status" at bounding box center [738, 114] width 64 height 18
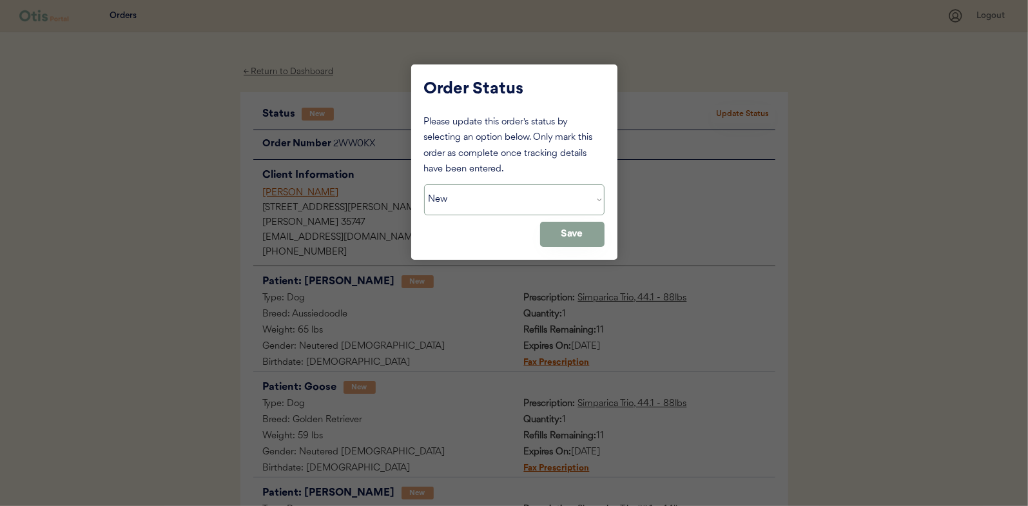
click at [518, 193] on select "Status On Hold New In Progress Complete Pending HW Consent Canceled" at bounding box center [514, 199] width 180 height 31
select select ""in_progress""
click at [424, 184] on select "Status On Hold New In Progress Complete Pending HW Consent Canceled" at bounding box center [514, 199] width 180 height 31
click at [575, 229] on button "Save" at bounding box center [572, 234] width 64 height 25
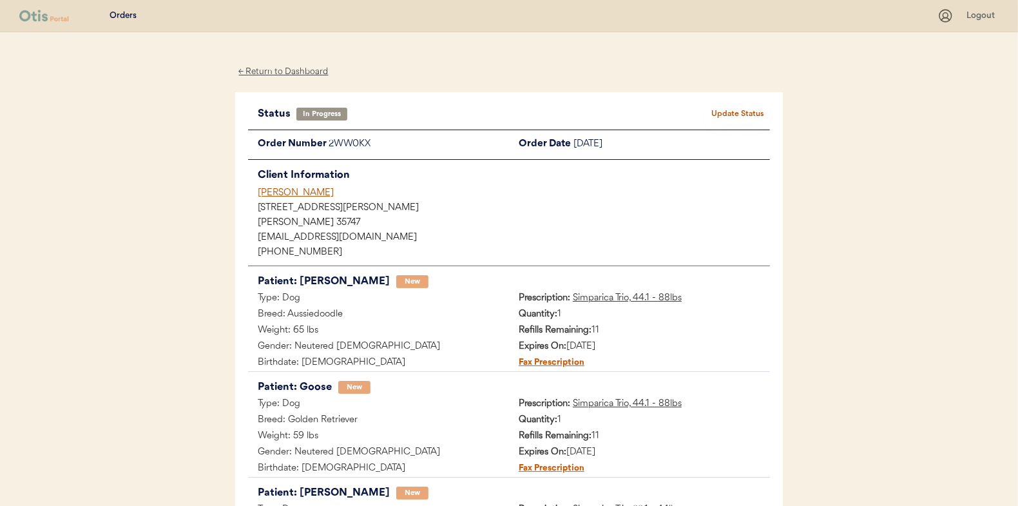
click at [315, 72] on div "← Return to Dashboard" at bounding box center [283, 71] width 97 height 15
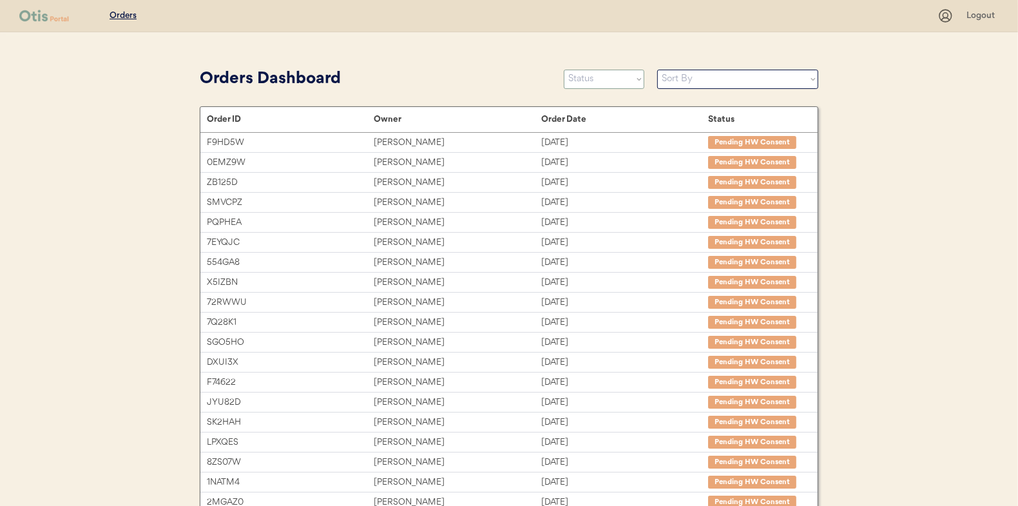
click at [579, 80] on select "Status On Hold New In Progress Complete Pending HW Consent Canceled" at bounding box center [604, 79] width 81 height 19
click at [564, 70] on select "Status On Hold New In Progress Complete Pending HW Consent Canceled" at bounding box center [604, 79] width 81 height 19
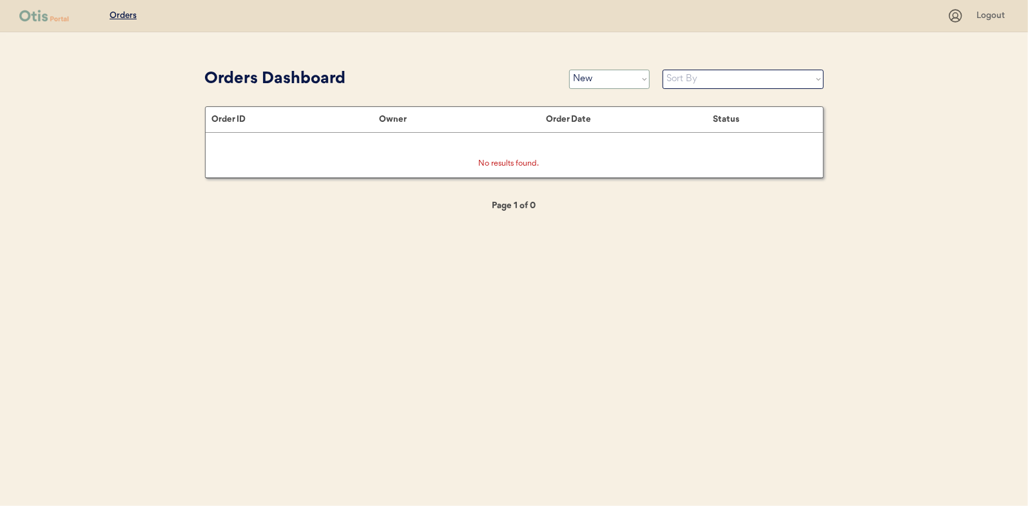
click at [602, 77] on select "Status On Hold New In Progress Complete Pending HW Consent Canceled" at bounding box center [609, 79] width 81 height 19
click at [569, 70] on select "Status On Hold New In Progress Complete Pending HW Consent Canceled" at bounding box center [609, 79] width 81 height 19
click at [605, 79] on select "Status On Hold New In Progress Complete Pending HW Consent Canceled" at bounding box center [609, 79] width 81 height 19
select select ""in_progress""
click at [569, 70] on select "Status On Hold New In Progress Complete Pending HW Consent Canceled" at bounding box center [609, 79] width 81 height 19
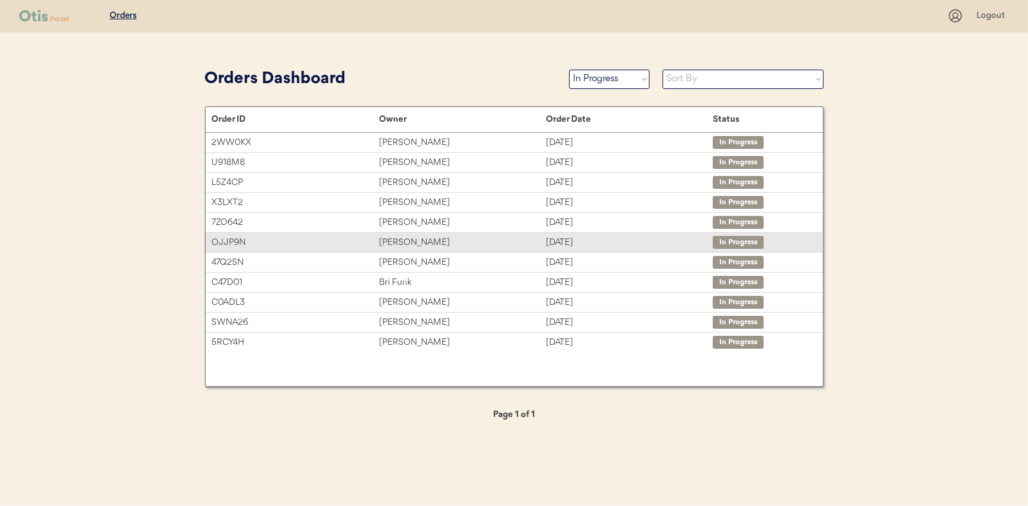
click at [409, 238] on div "[PERSON_NAME]" at bounding box center [462, 242] width 167 height 15
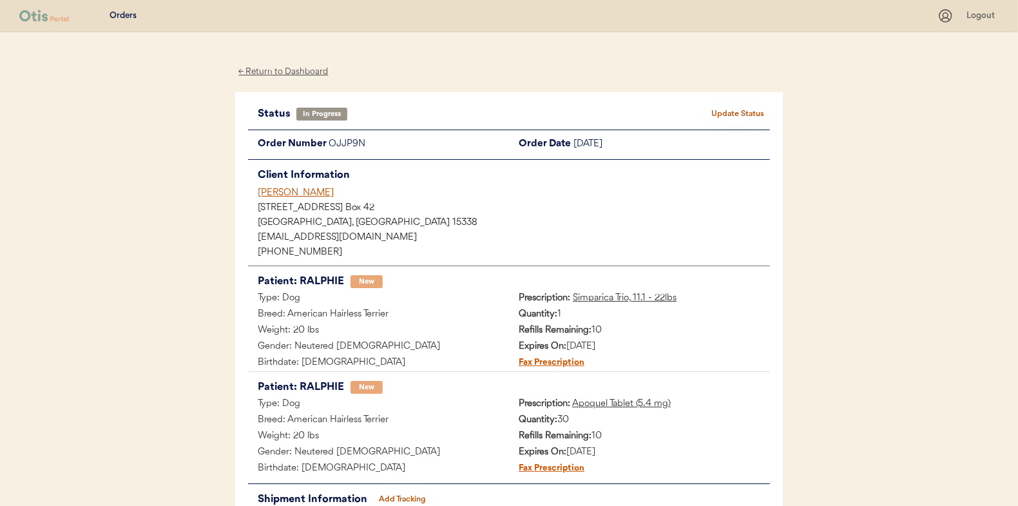
click at [407, 497] on button "Add Tracking" at bounding box center [403, 499] width 64 height 18
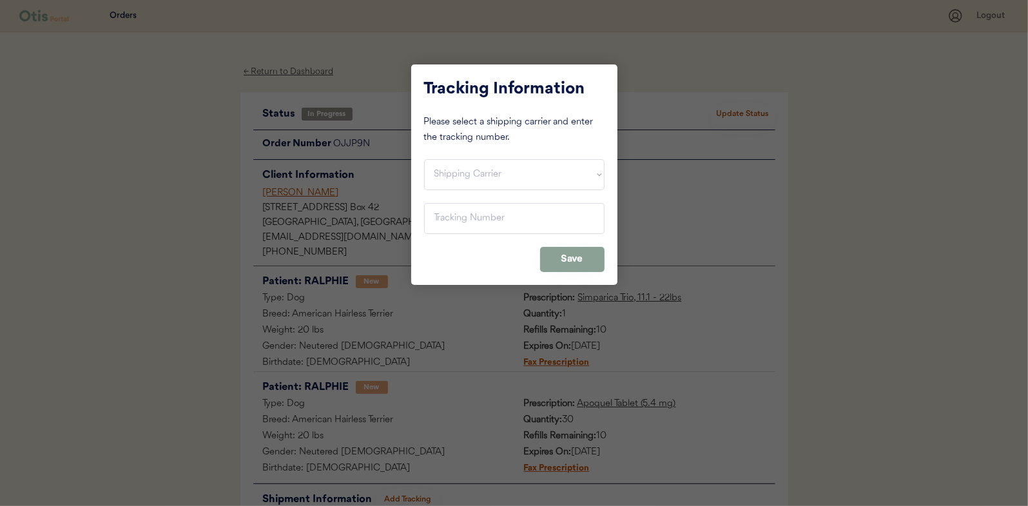
click at [463, 189] on div "Tracking Information Please select a shipping carrier and enter the tracking nu…" at bounding box center [514, 174] width 206 height 220
click at [466, 179] on select "Shipping Carrier FedEx FedEx Ground Economy UPS USPS" at bounding box center [514, 174] width 180 height 31
select select ""usps""
click at [424, 159] on select "Shipping Carrier FedEx FedEx Ground Economy UPS USPS" at bounding box center [514, 174] width 180 height 31
click at [485, 222] on input "input" at bounding box center [514, 218] width 180 height 31
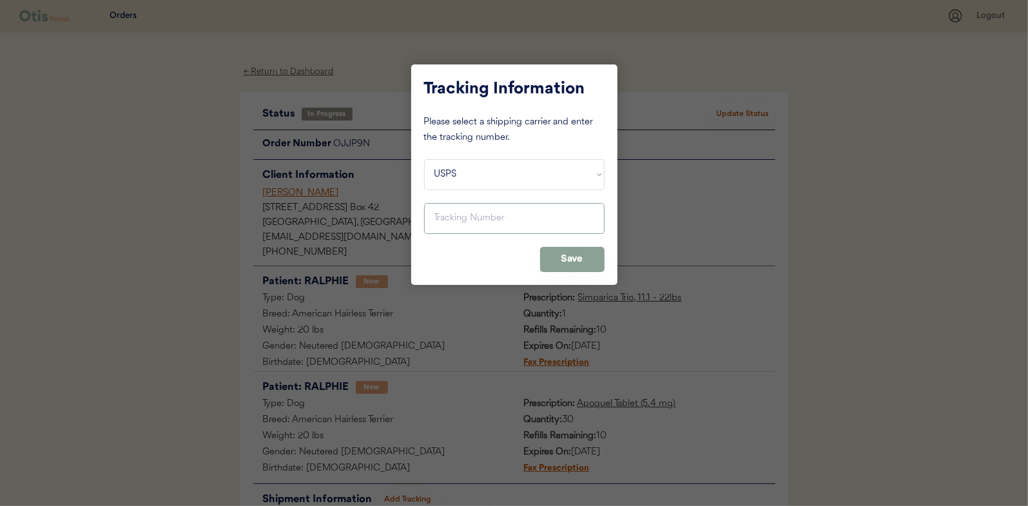
paste input "9400150105799032090916"
type input "9400150105799032090916"
click at [572, 269] on button "Save" at bounding box center [572, 259] width 64 height 25
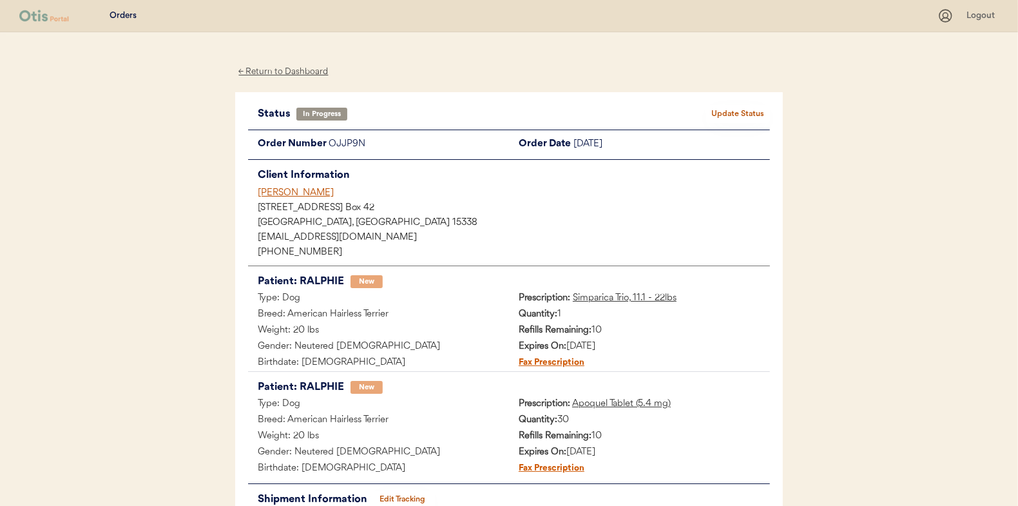
click at [738, 111] on button "Update Status" at bounding box center [738, 114] width 64 height 18
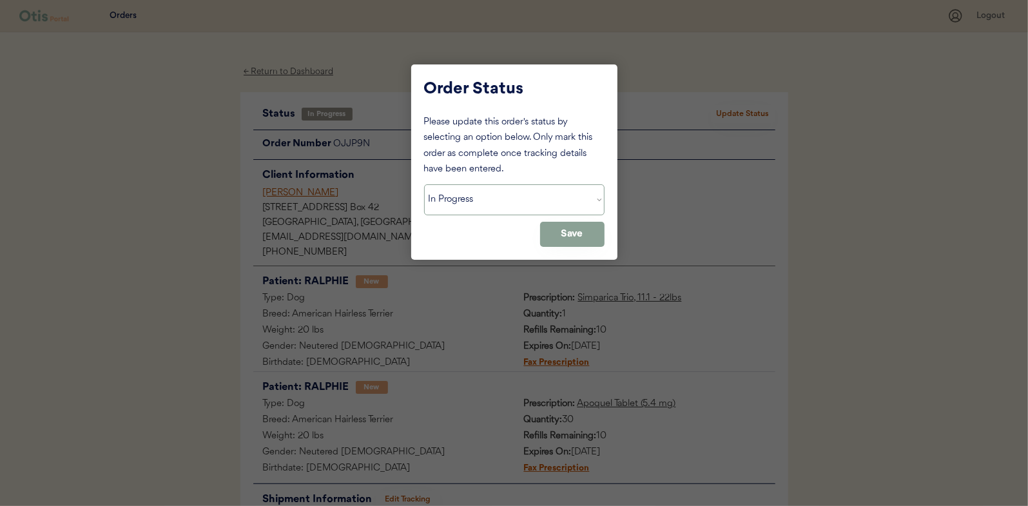
click at [526, 206] on select "Status On Hold New In Progress Complete Pending HW Consent Canceled" at bounding box center [514, 199] width 180 height 31
select select ""complete""
click at [424, 184] on select "Status On Hold New In Progress Complete Pending HW Consent Canceled" at bounding box center [514, 199] width 180 height 31
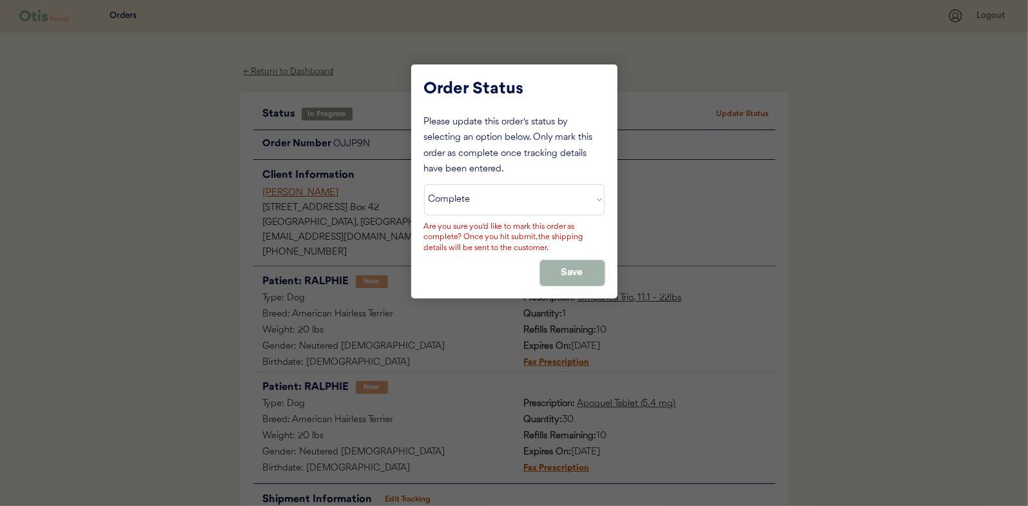
click at [577, 264] on button "Save" at bounding box center [572, 272] width 64 height 25
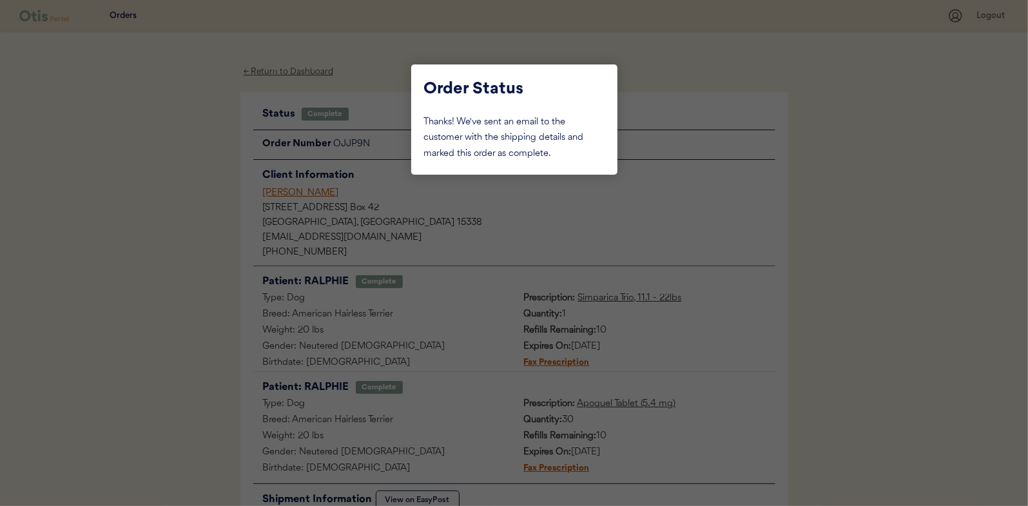
click at [173, 118] on div at bounding box center [514, 253] width 1028 height 506
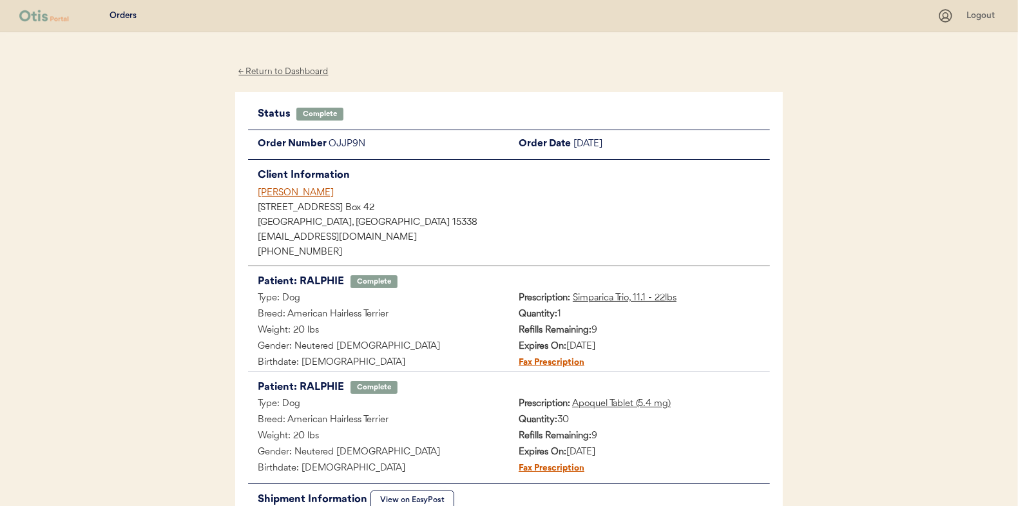
click at [297, 76] on div "← Return to Dashboard" at bounding box center [283, 71] width 97 height 15
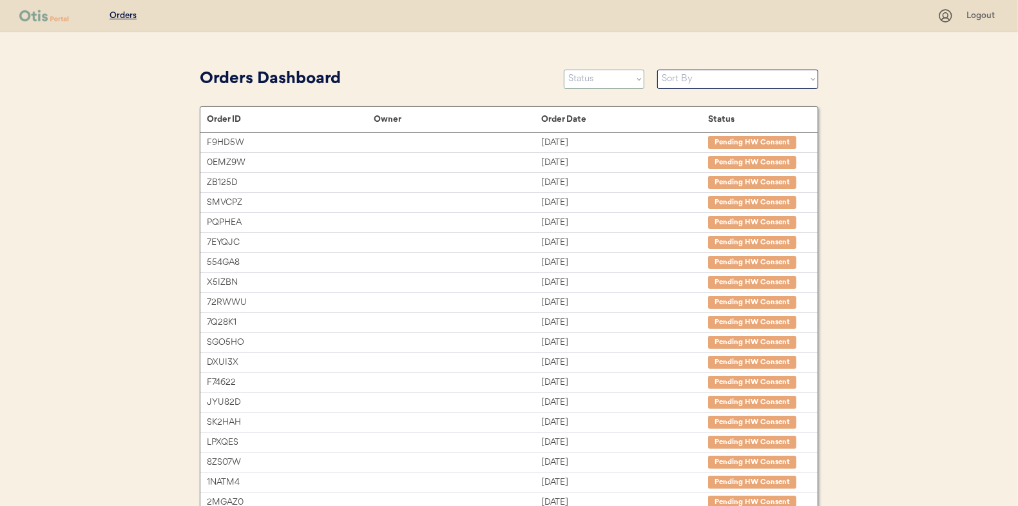
click at [593, 76] on select "Status On Hold New In Progress Complete Pending HW Consent Canceled" at bounding box center [604, 79] width 81 height 19
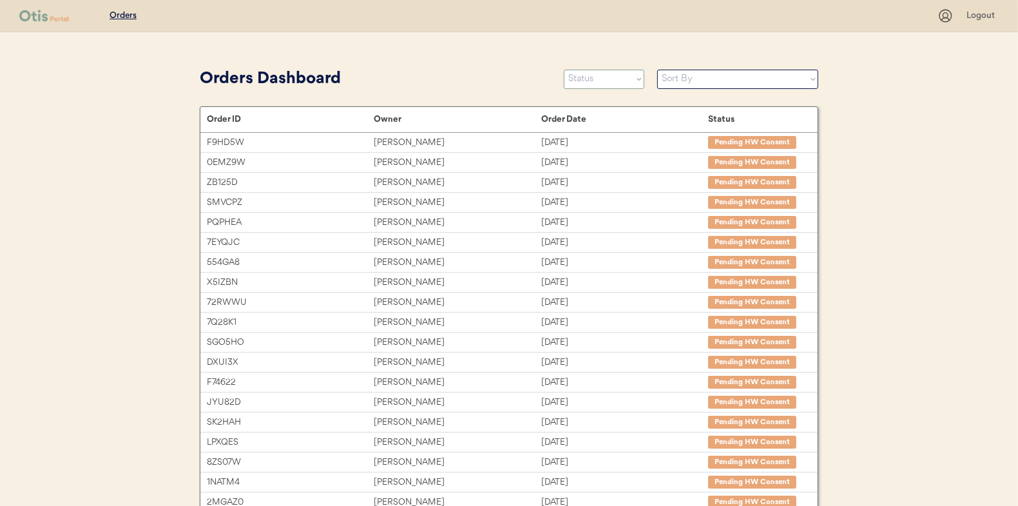
select select ""in_progress""
click at [564, 70] on select "Status On Hold New In Progress Complete Pending HW Consent Canceled" at bounding box center [604, 79] width 81 height 19
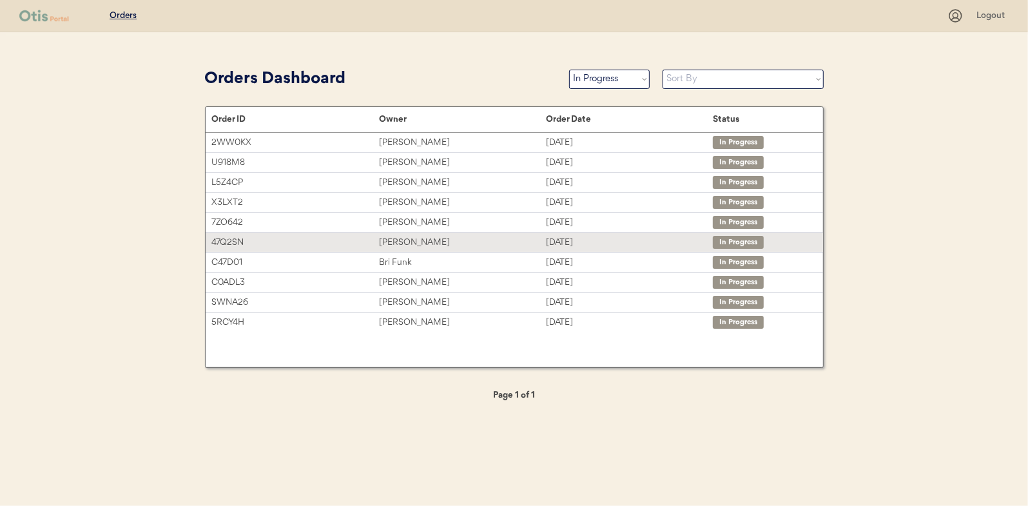
click at [456, 249] on div "47Q2SN [PERSON_NAME] [DATE] In Progress" at bounding box center [514, 242] width 617 height 19
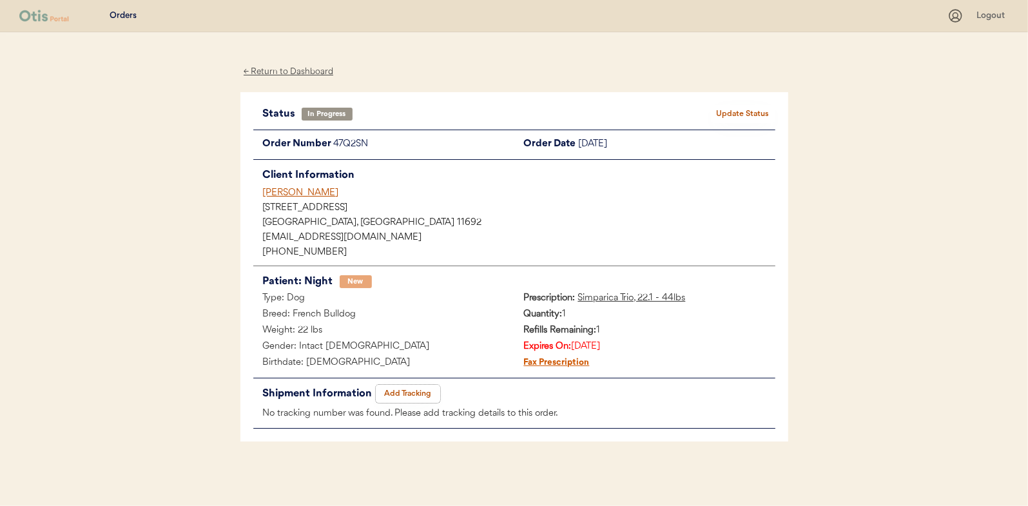
click at [409, 385] on button "Add Tracking" at bounding box center [408, 394] width 64 height 18
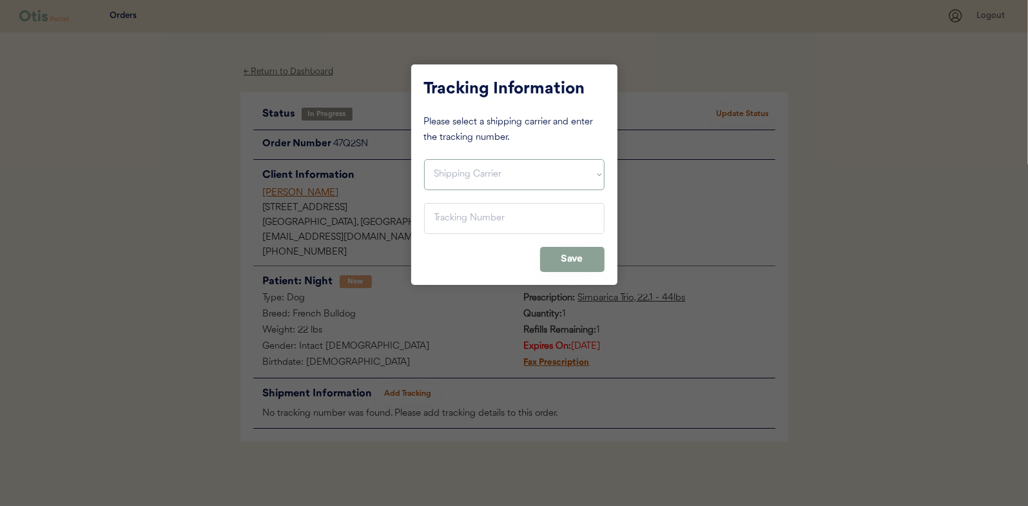
click at [497, 171] on select "Shipping Carrier FedEx FedEx Ground Economy UPS USPS" at bounding box center [514, 174] width 180 height 31
select select ""usps""
click at [424, 159] on select "Shipping Carrier FedEx FedEx Ground Economy UPS USPS" at bounding box center [514, 174] width 180 height 31
click at [487, 221] on input "input" at bounding box center [514, 218] width 180 height 31
paste input "9400150105497032302403"
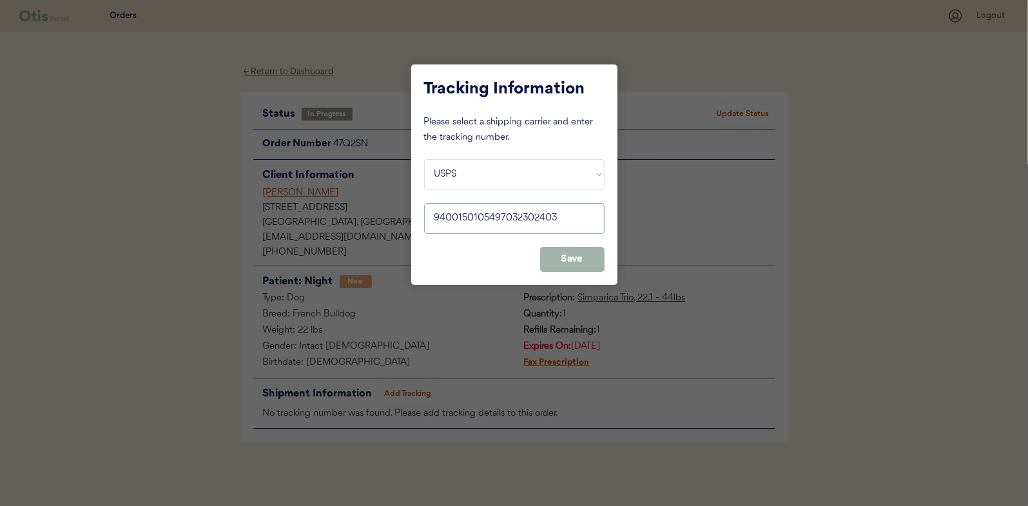
type input "9400150105497032302403"
click at [554, 256] on button "Save" at bounding box center [572, 259] width 64 height 25
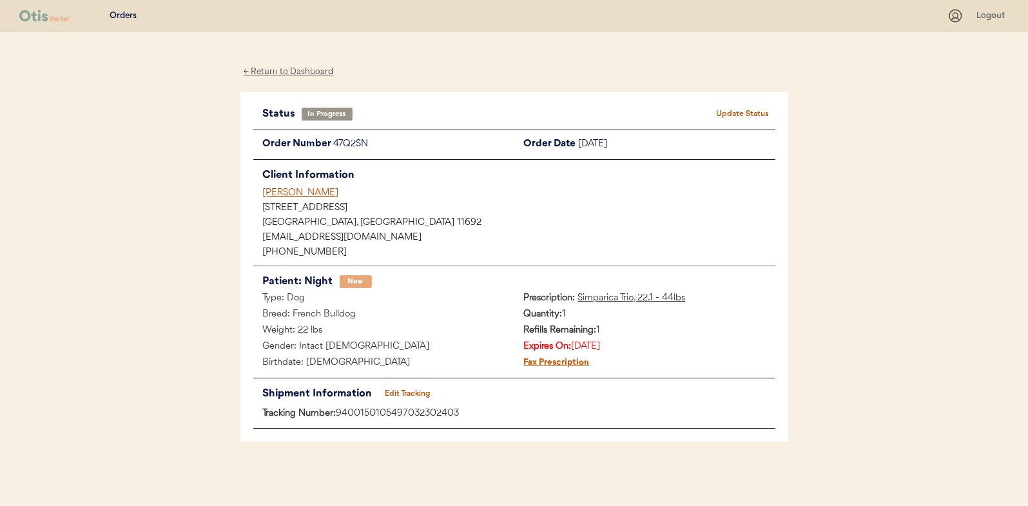
click at [728, 111] on button "Update Status" at bounding box center [743, 114] width 64 height 18
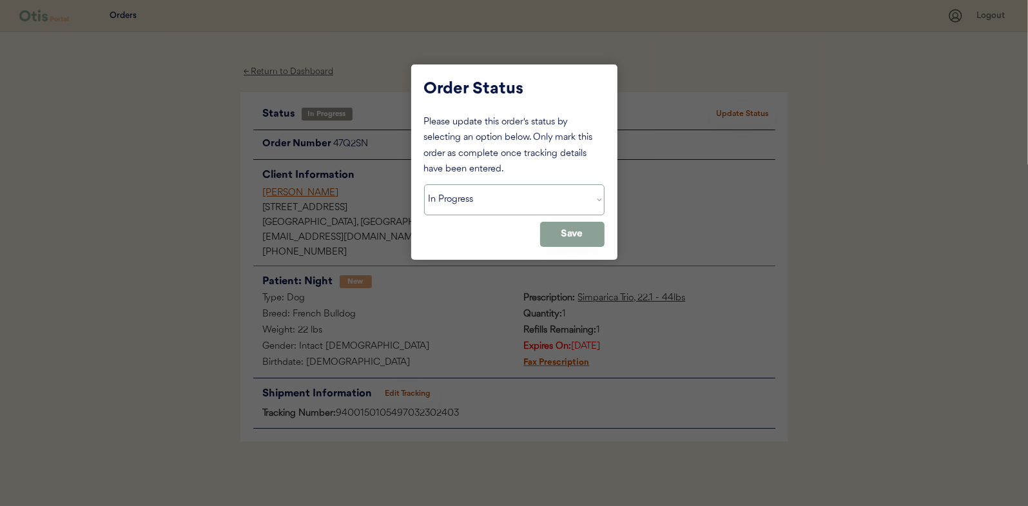
drag, startPoint x: 448, startPoint y: 202, endPoint x: 448, endPoint y: 213, distance: 11.0
click at [448, 202] on select "Status On Hold New In Progress Complete Pending HW Consent Canceled" at bounding box center [514, 199] width 180 height 31
select select ""complete""
click at [424, 184] on select "Status On Hold New In Progress Complete Pending HW Consent Canceled" at bounding box center [514, 199] width 180 height 31
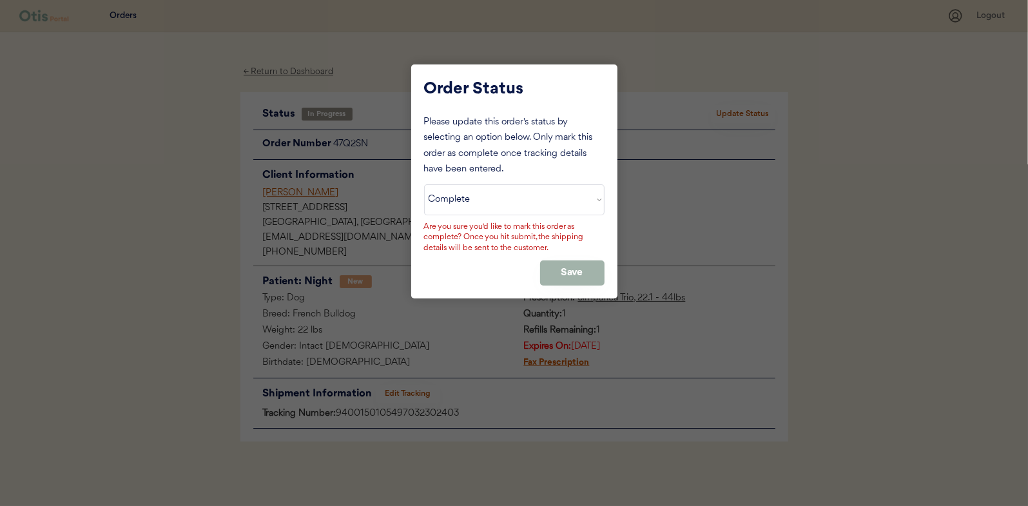
click at [566, 269] on button "Save" at bounding box center [572, 272] width 64 height 25
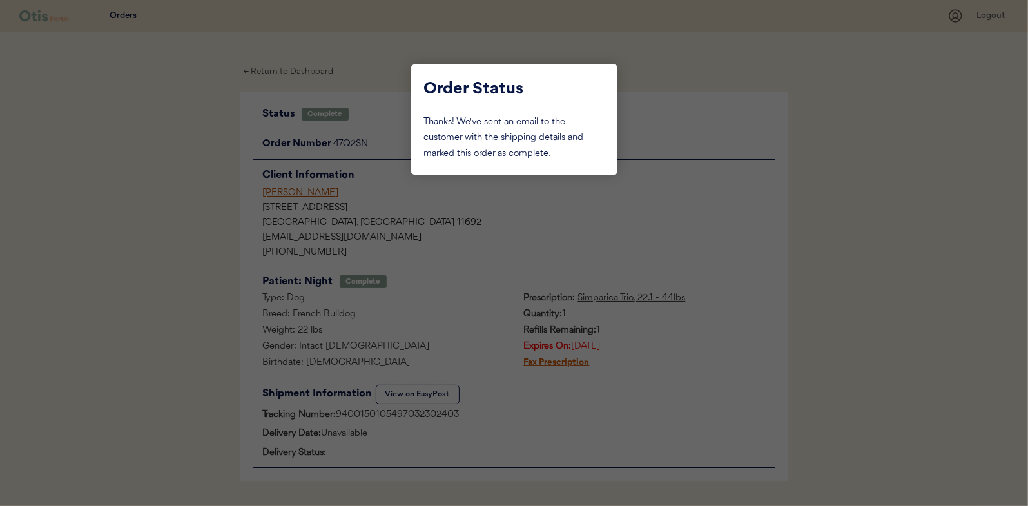
click at [183, 151] on div at bounding box center [514, 253] width 1028 height 506
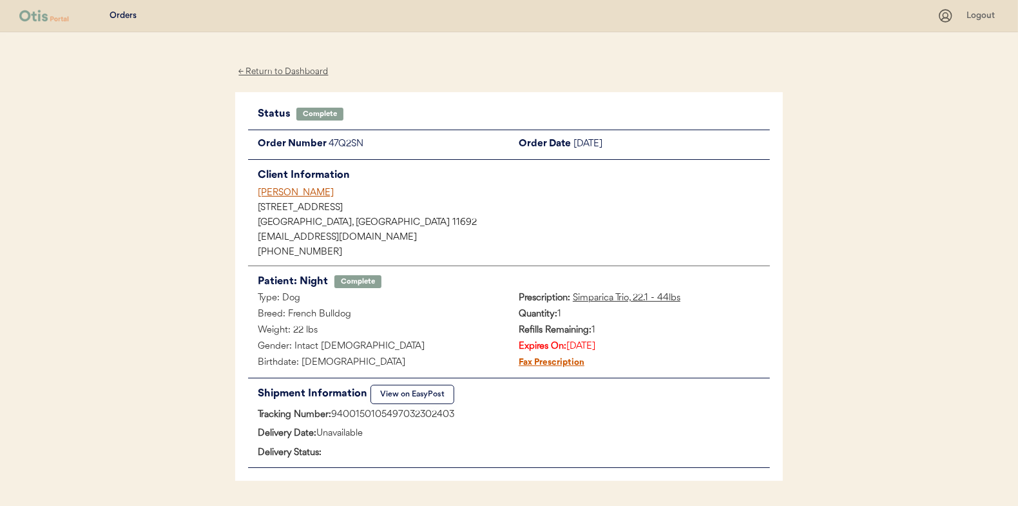
click at [291, 73] on div "← Return to Dashboard" at bounding box center [283, 71] width 97 height 15
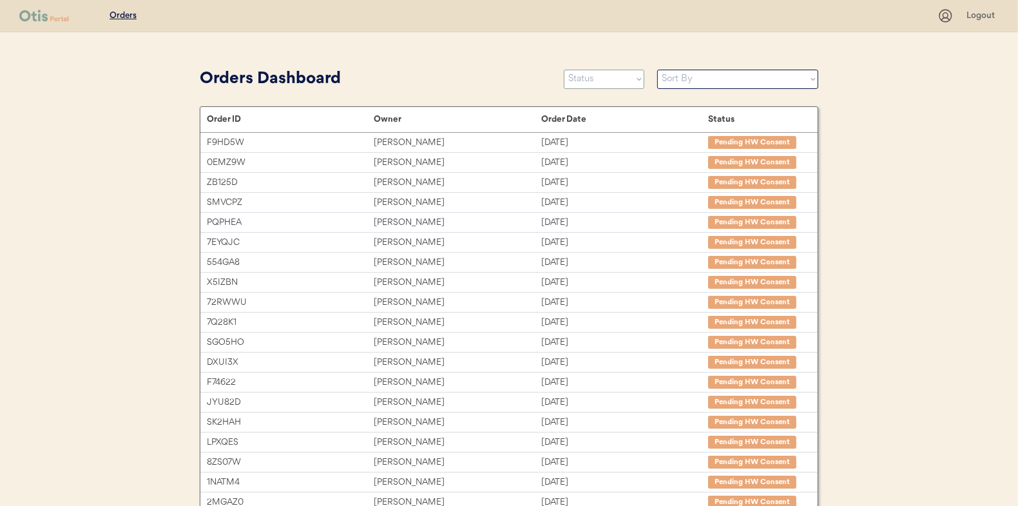
click at [616, 82] on select "Status On Hold New In Progress Complete Pending HW Consent Canceled" at bounding box center [604, 79] width 81 height 19
select select ""in_progress""
click at [564, 70] on select "Status On Hold New In Progress Complete Pending HW Consent Canceled" at bounding box center [604, 79] width 81 height 19
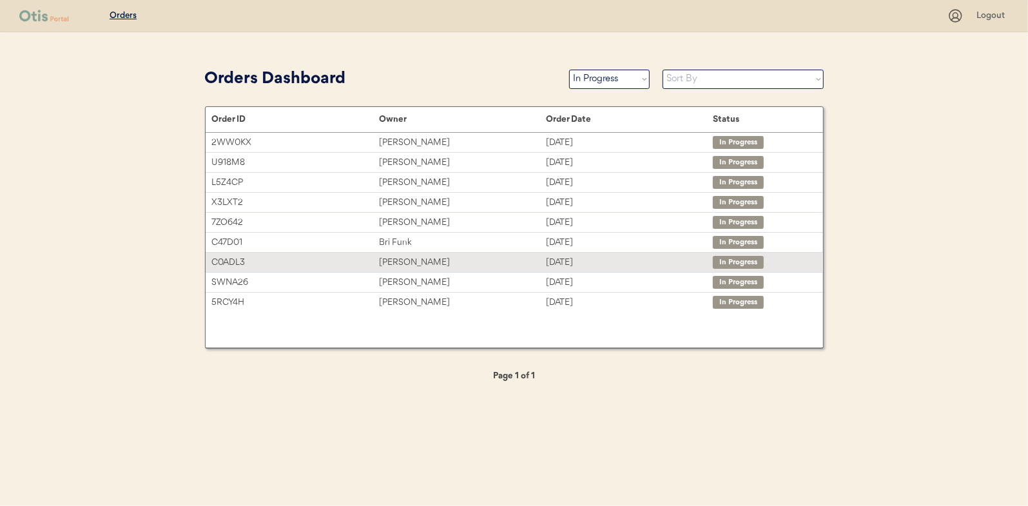
click at [454, 259] on div "[PERSON_NAME]" at bounding box center [462, 262] width 167 height 15
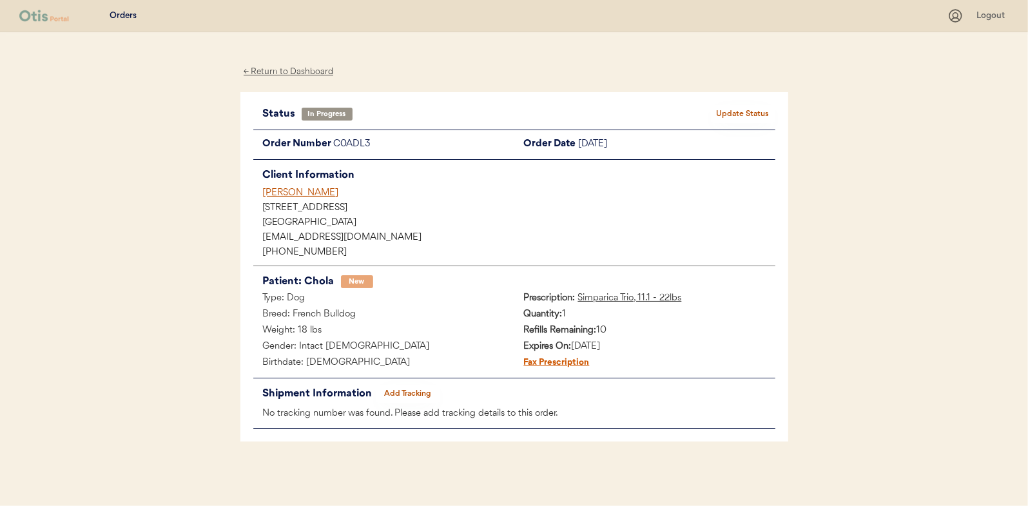
click at [421, 392] on button "Add Tracking" at bounding box center [408, 394] width 64 height 18
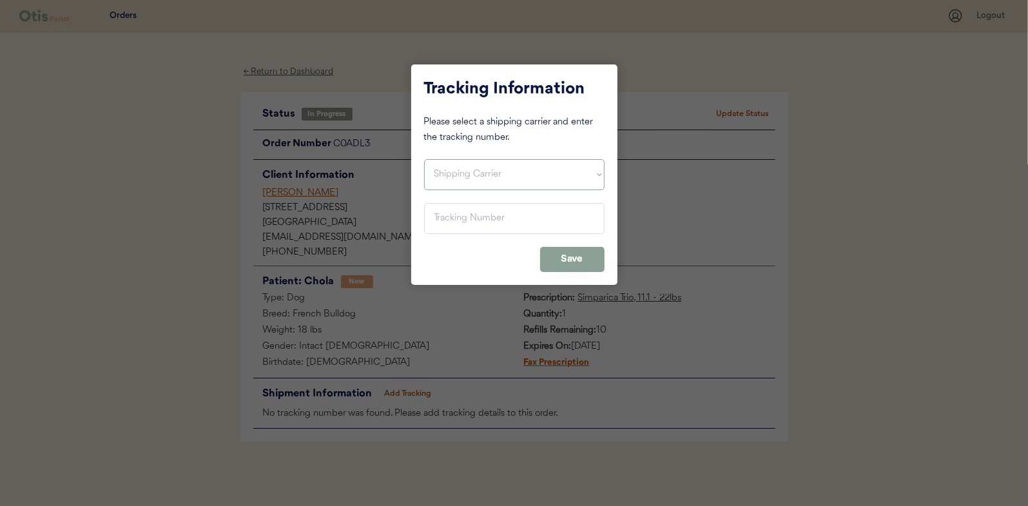
click at [518, 177] on select "Shipping Carrier FedEx FedEx Ground Economy UPS USPS" at bounding box center [514, 174] width 180 height 31
select select ""usps""
click at [424, 159] on select "Shipping Carrier FedEx FedEx Ground Economy UPS USPS" at bounding box center [514, 174] width 180 height 31
click at [499, 222] on input "input" at bounding box center [514, 218] width 180 height 31
paste input "9400150105496033778118"
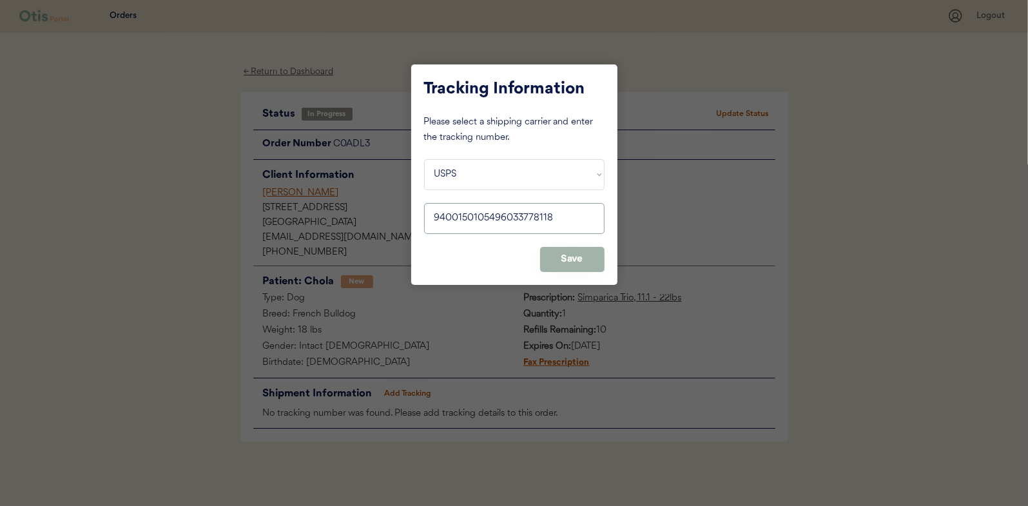
type input "9400150105496033778118"
click at [557, 249] on button "Save" at bounding box center [572, 259] width 64 height 25
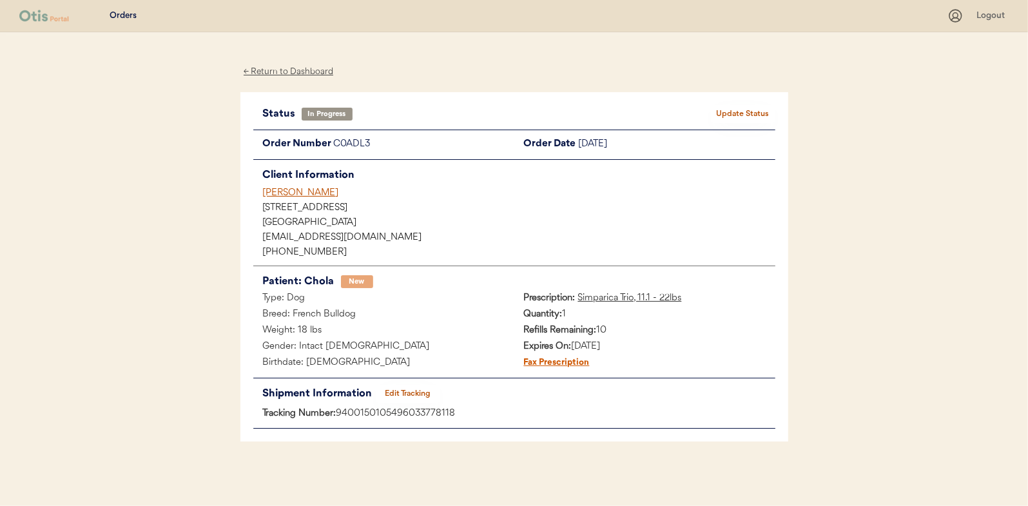
click at [744, 106] on button "Update Status" at bounding box center [743, 114] width 64 height 18
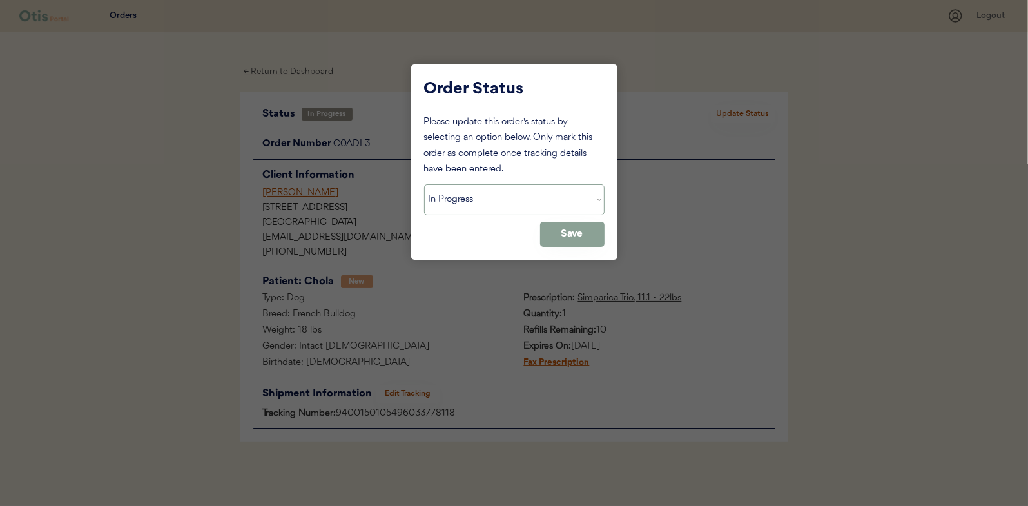
drag, startPoint x: 534, startPoint y: 202, endPoint x: 527, endPoint y: 216, distance: 15.3
click at [534, 202] on select "Status On Hold New In Progress Complete Pending HW Consent Canceled" at bounding box center [514, 199] width 180 height 31
select select ""complete""
click at [424, 184] on select "Status On Hold New In Progress Complete Pending HW Consent Canceled" at bounding box center [514, 199] width 180 height 31
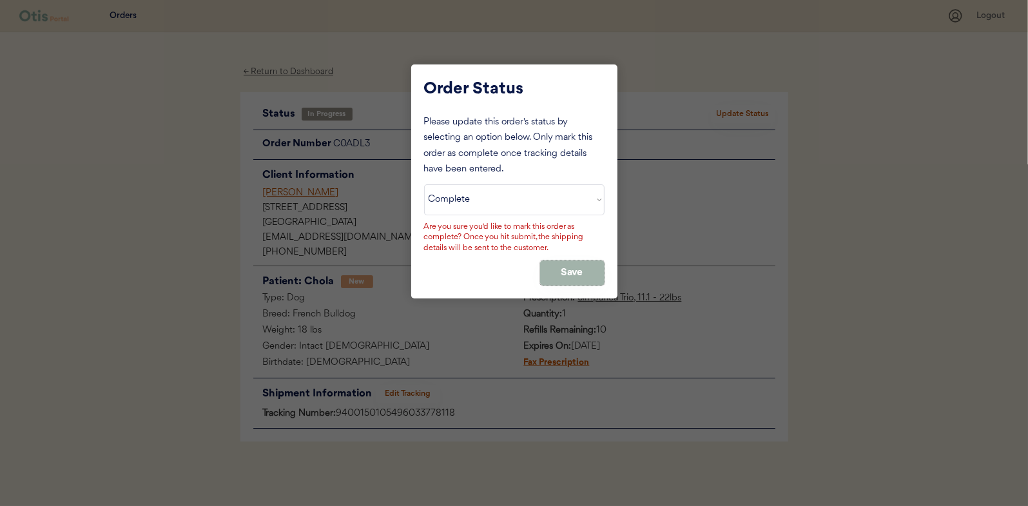
click at [569, 271] on button "Save" at bounding box center [572, 272] width 64 height 25
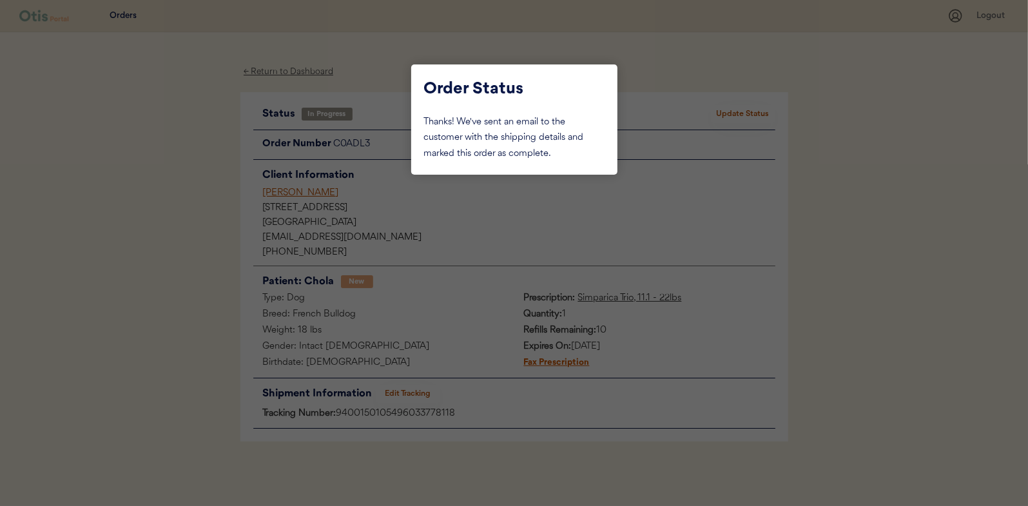
click at [278, 71] on div at bounding box center [514, 253] width 1028 height 506
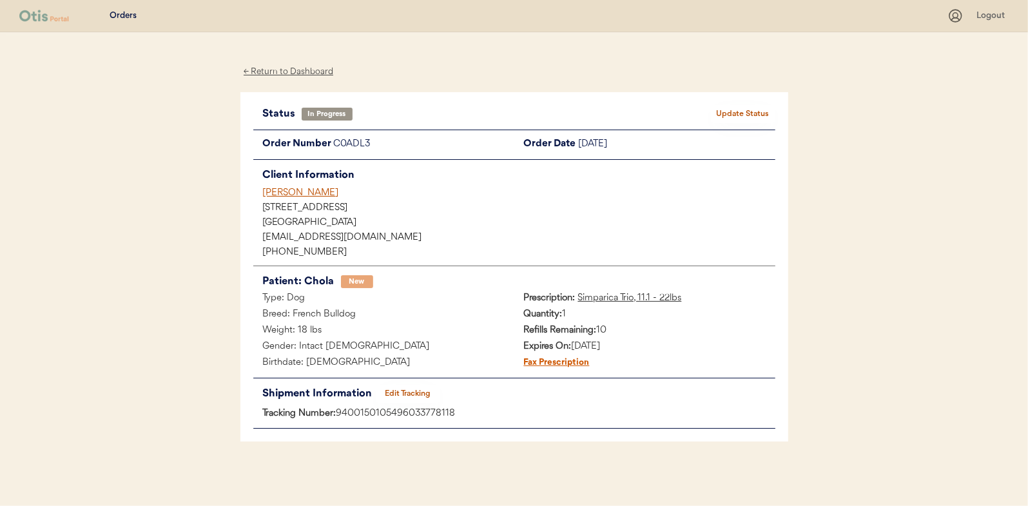
click at [278, 71] on div "← Return to Dashboard" at bounding box center [288, 71] width 97 height 15
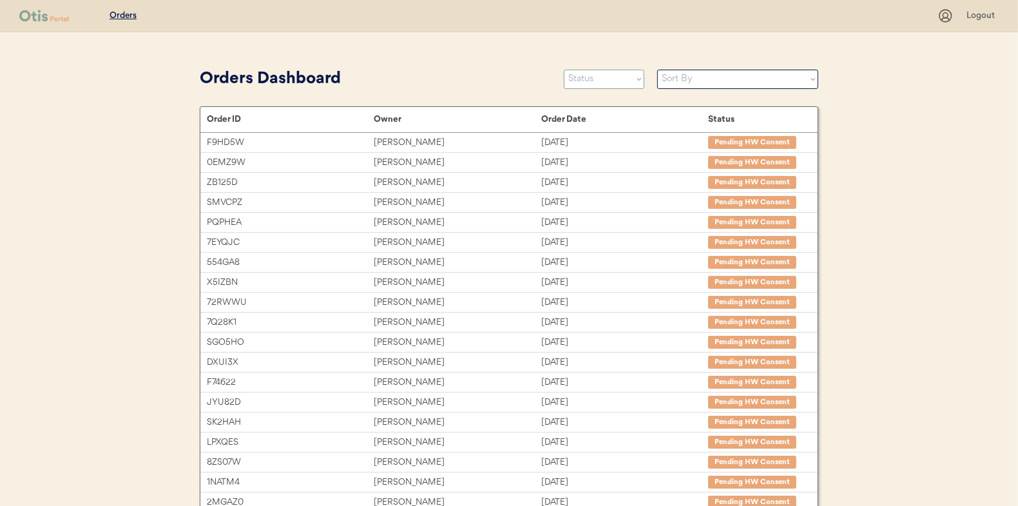
click at [615, 77] on select "Status On Hold New In Progress Complete Pending HW Consent Canceled" at bounding box center [604, 79] width 81 height 19
select select ""in_progress""
click at [564, 70] on select "Status On Hold New In Progress Complete Pending HW Consent Canceled" at bounding box center [604, 79] width 81 height 19
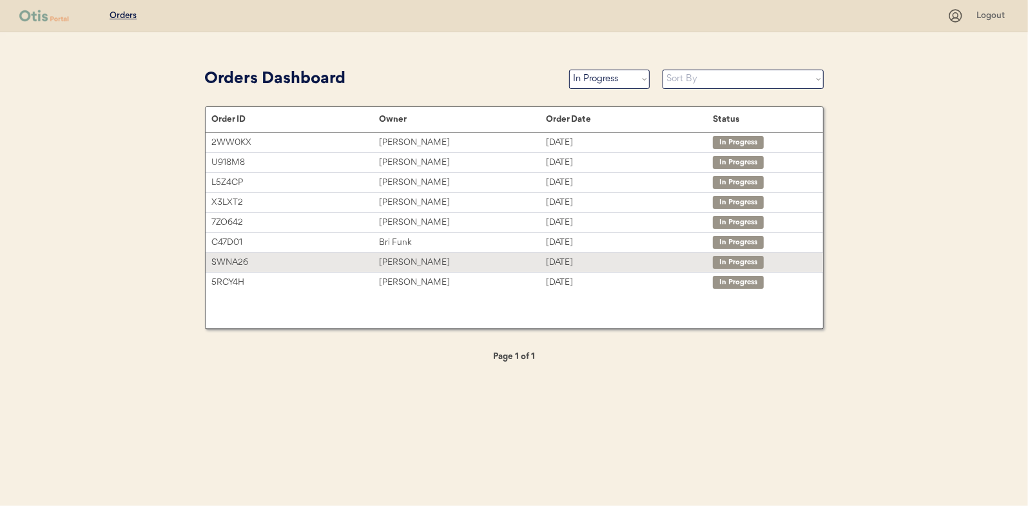
click at [398, 265] on div "[PERSON_NAME]" at bounding box center [462, 262] width 167 height 15
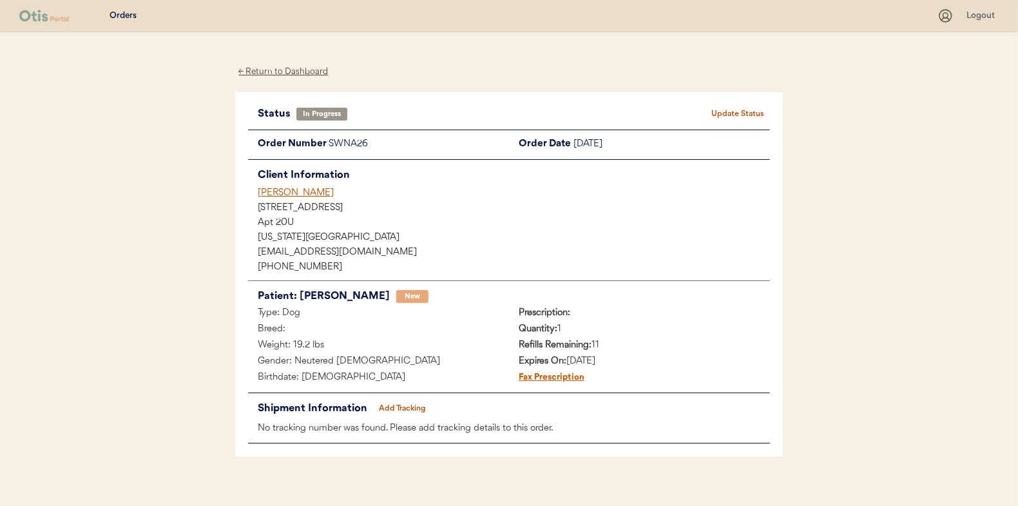
click at [411, 398] on div "Status In Progress Update Status Order Number SWNA26 Order Date [DATE] Client I…" at bounding box center [509, 274] width 522 height 339
click at [411, 403] on button "Add Tracking" at bounding box center [403, 409] width 64 height 18
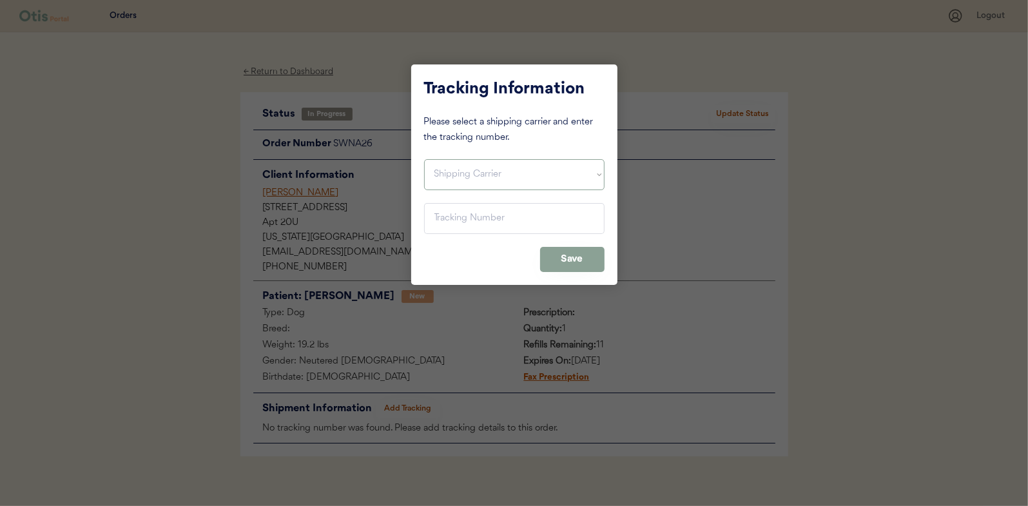
click at [489, 176] on select "Shipping Carrier FedEx FedEx Ground Economy UPS USPS" at bounding box center [514, 174] width 180 height 31
select select ""usps""
click at [424, 159] on select "Shipping Carrier FedEx FedEx Ground Economy UPS USPS" at bounding box center [514, 174] width 180 height 31
click at [488, 217] on input "input" at bounding box center [514, 218] width 180 height 31
paste input "9400150105800032089906"
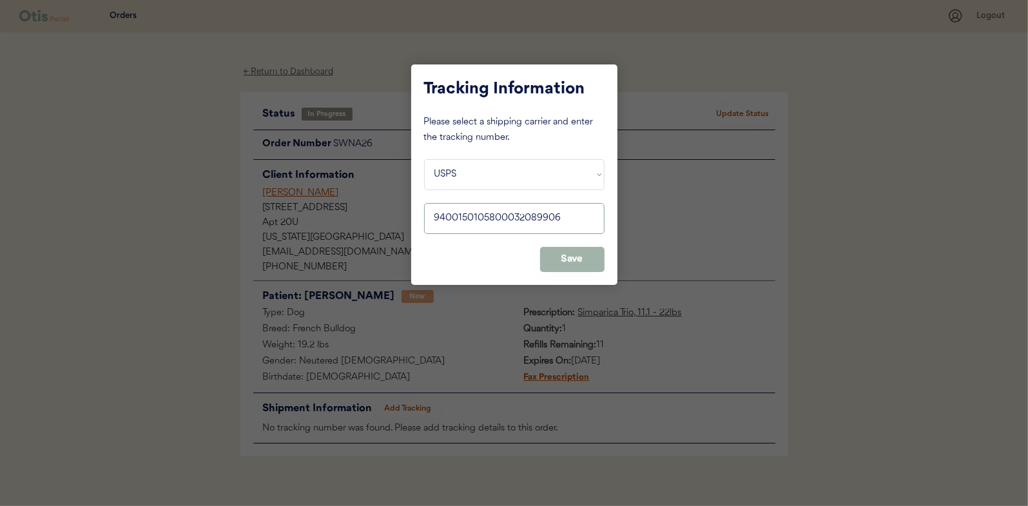
type input "9400150105800032089906"
click at [547, 251] on button "Save" at bounding box center [572, 259] width 64 height 25
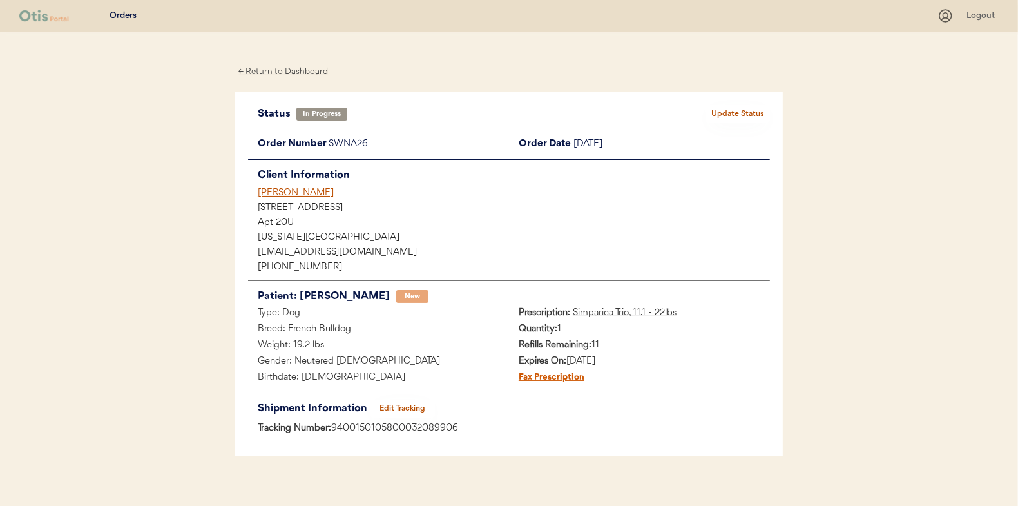
click at [717, 117] on button "Update Status" at bounding box center [738, 114] width 64 height 18
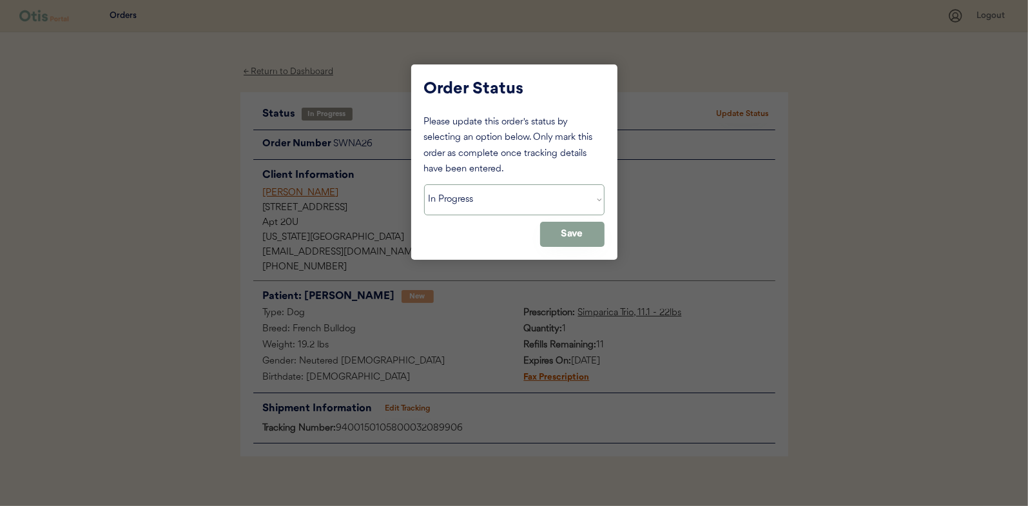
click at [546, 191] on select "Status On Hold New In Progress Complete Pending HW Consent Canceled" at bounding box center [514, 199] width 180 height 31
select select ""complete""
click at [424, 184] on select "Status On Hold New In Progress Complete Pending HW Consent Canceled" at bounding box center [514, 199] width 180 height 31
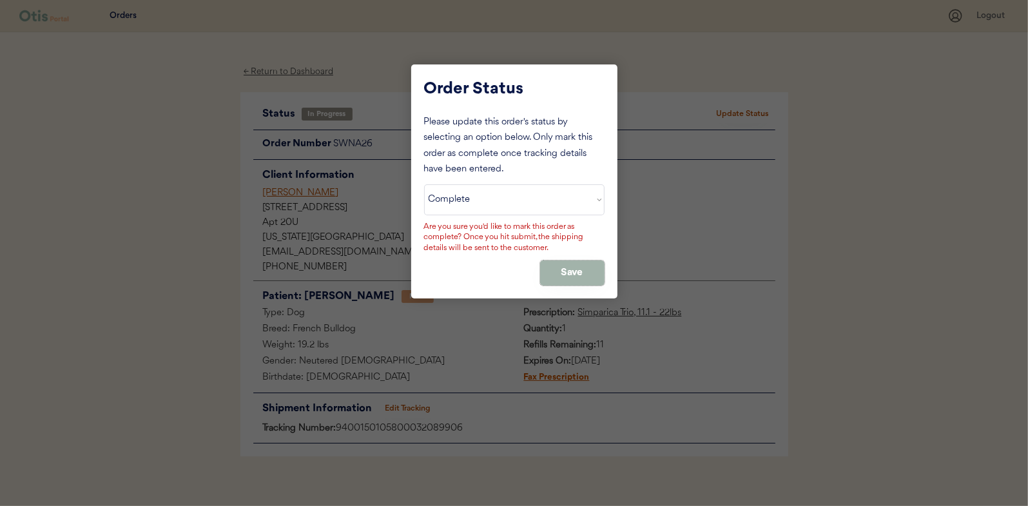
click at [556, 277] on button "Save" at bounding box center [572, 272] width 64 height 25
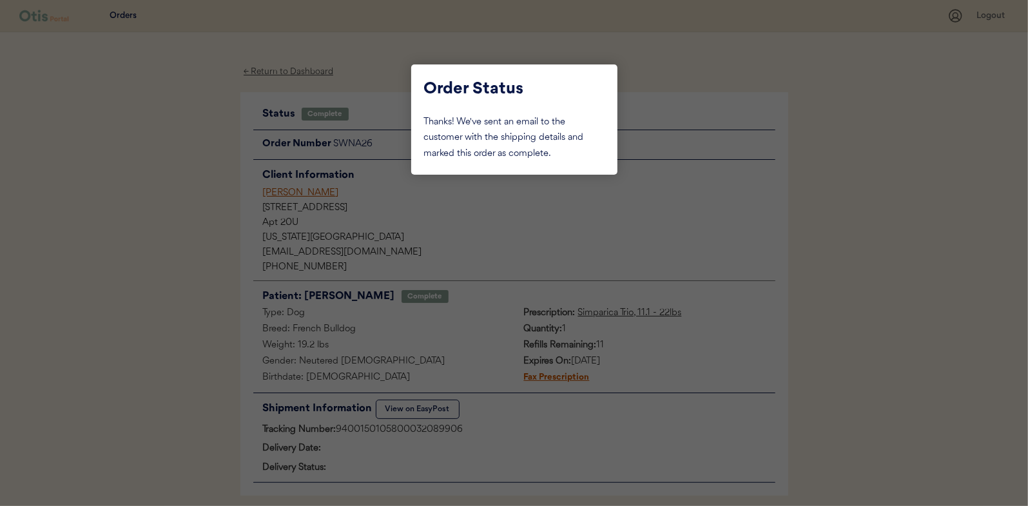
click at [271, 69] on div at bounding box center [514, 253] width 1028 height 506
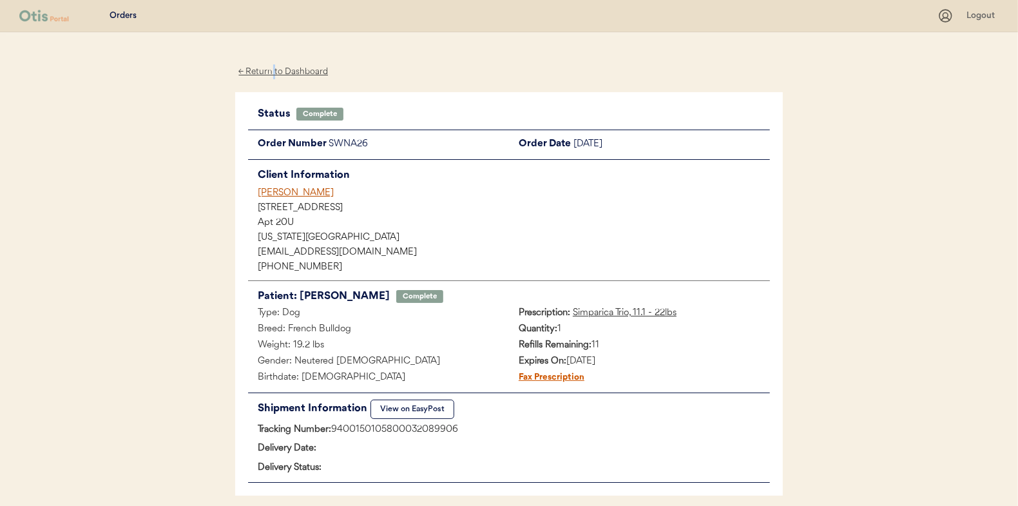
click at [271, 70] on div "← Return to Dashboard" at bounding box center [283, 71] width 97 height 15
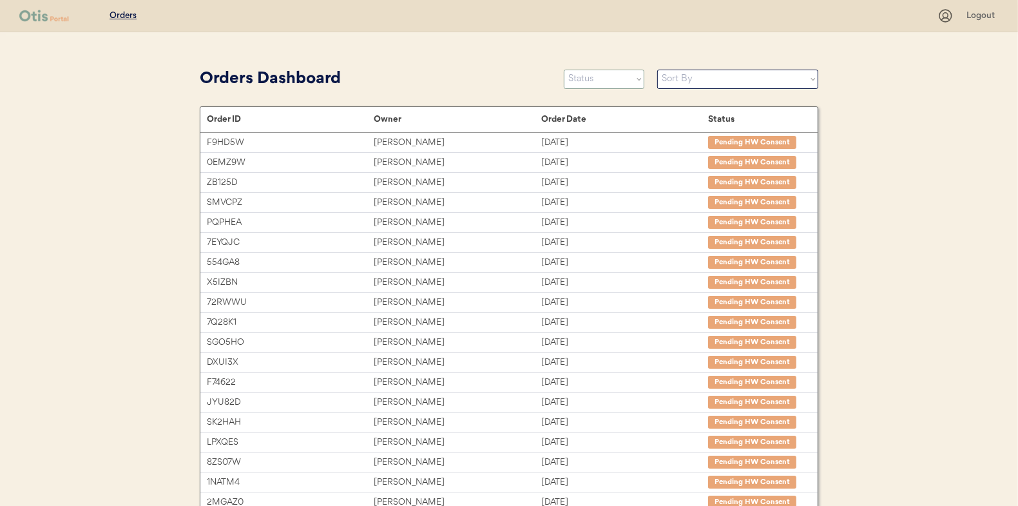
click at [595, 88] on select "Status On Hold New In Progress Complete Pending HW Consent Canceled" at bounding box center [604, 79] width 81 height 19
select select ""new""
click at [564, 70] on select "Status On Hold New In Progress Complete Pending HW Consent Canceled" at bounding box center [604, 79] width 81 height 19
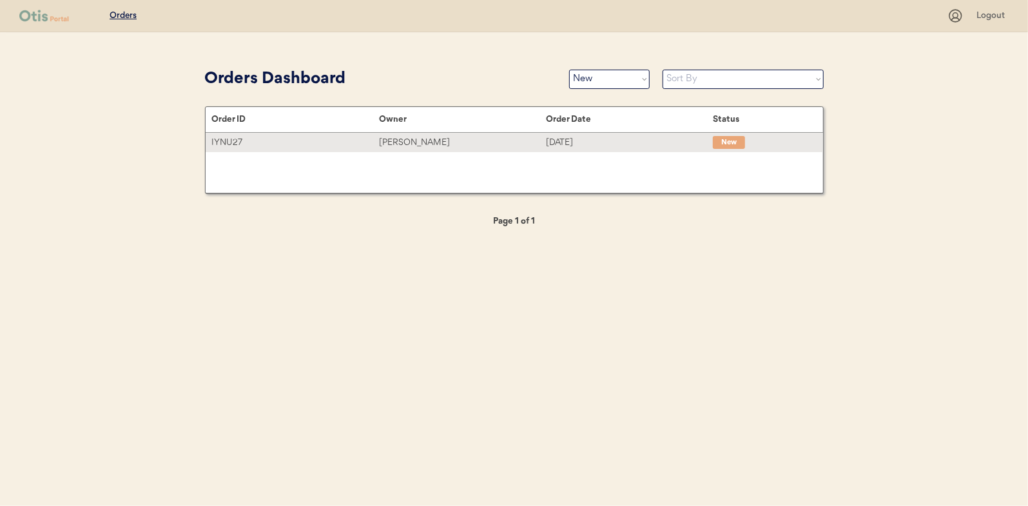
click at [590, 151] on div "IYNU27 [PERSON_NAME] [DATE] New" at bounding box center [514, 142] width 617 height 19
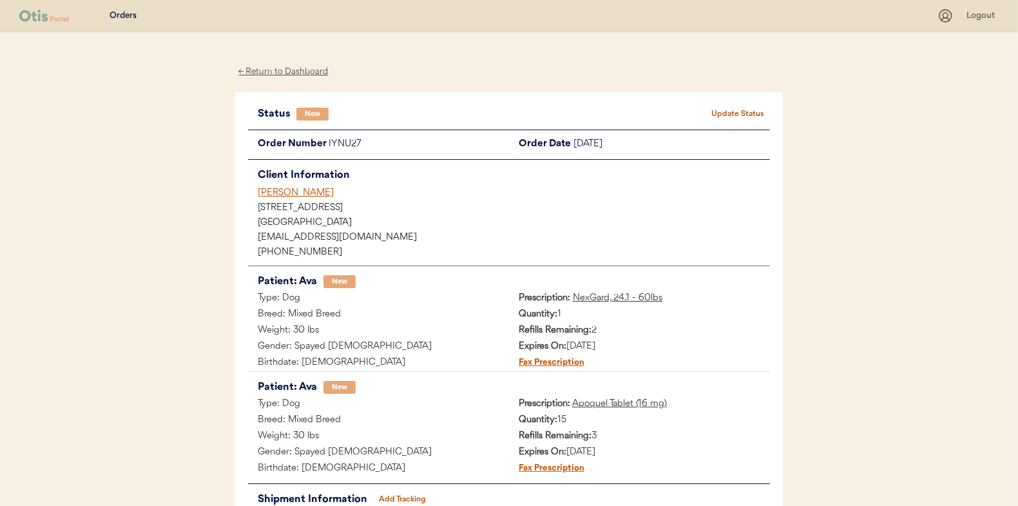
click at [746, 108] on button "Update Status" at bounding box center [738, 114] width 64 height 18
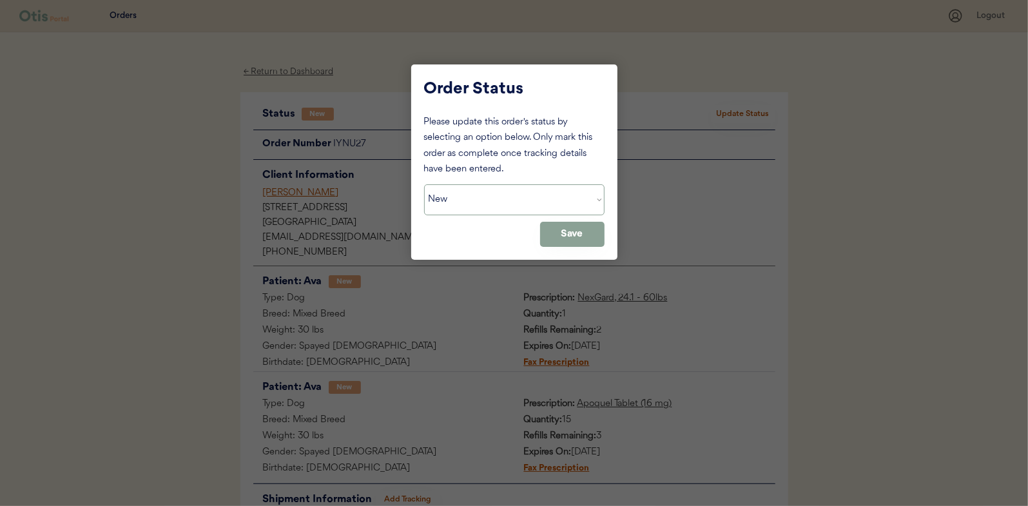
click at [534, 207] on select "Status On Hold New In Progress Complete Pending HW Consent Canceled" at bounding box center [514, 199] width 180 height 31
select select ""in_progress""
click at [424, 184] on select "Status On Hold New In Progress Complete Pending HW Consent Canceled" at bounding box center [514, 199] width 180 height 31
click at [570, 238] on button "Save" at bounding box center [572, 234] width 64 height 25
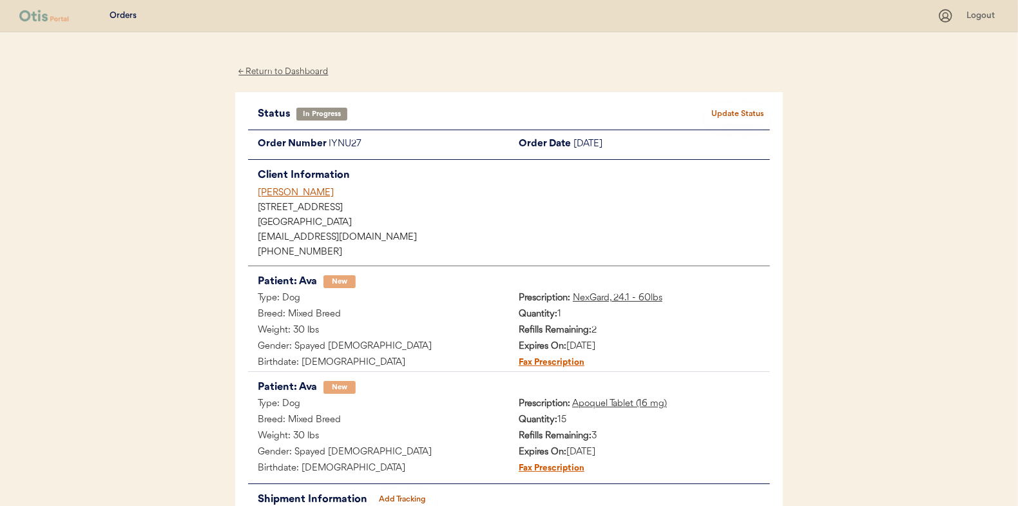
click at [274, 70] on div "← Return to Dashboard" at bounding box center [283, 71] width 97 height 15
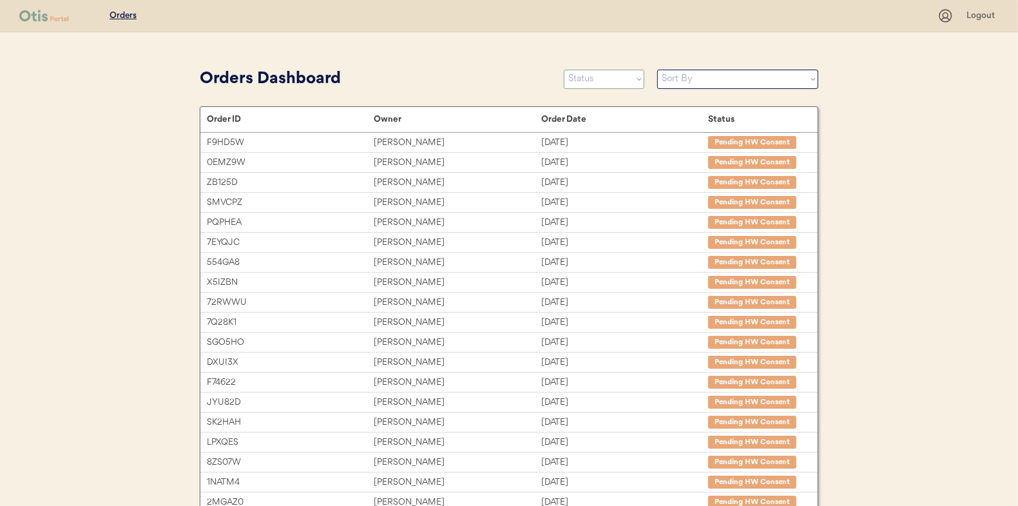
click at [602, 85] on select "Status On Hold New In Progress Complete Pending HW Consent Canceled" at bounding box center [604, 79] width 81 height 19
select select ""new""
click at [564, 70] on select "Status On Hold New In Progress Complete Pending HW Consent Canceled" at bounding box center [604, 79] width 81 height 19
